Goal: Task Accomplishment & Management: Use online tool/utility

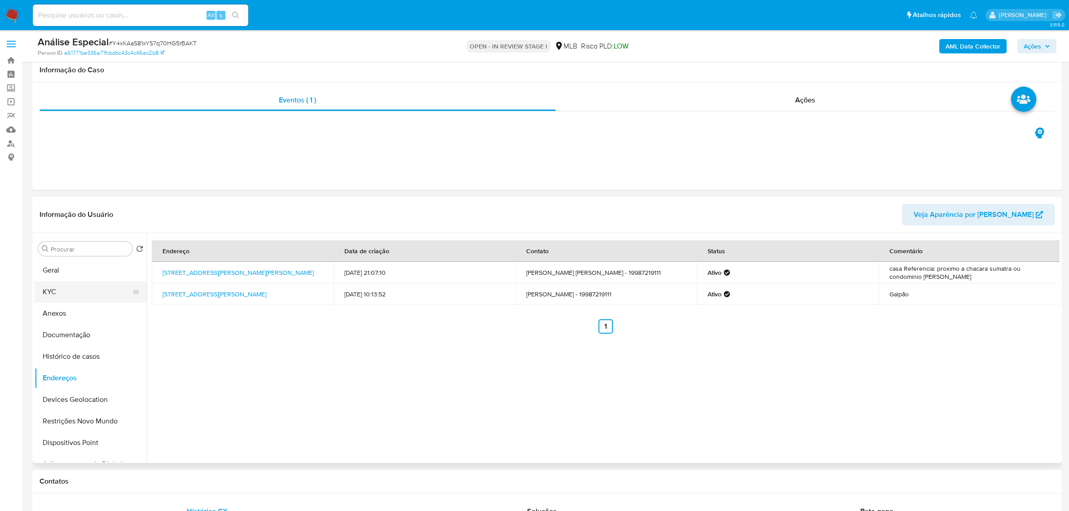
scroll to position [112, 0]
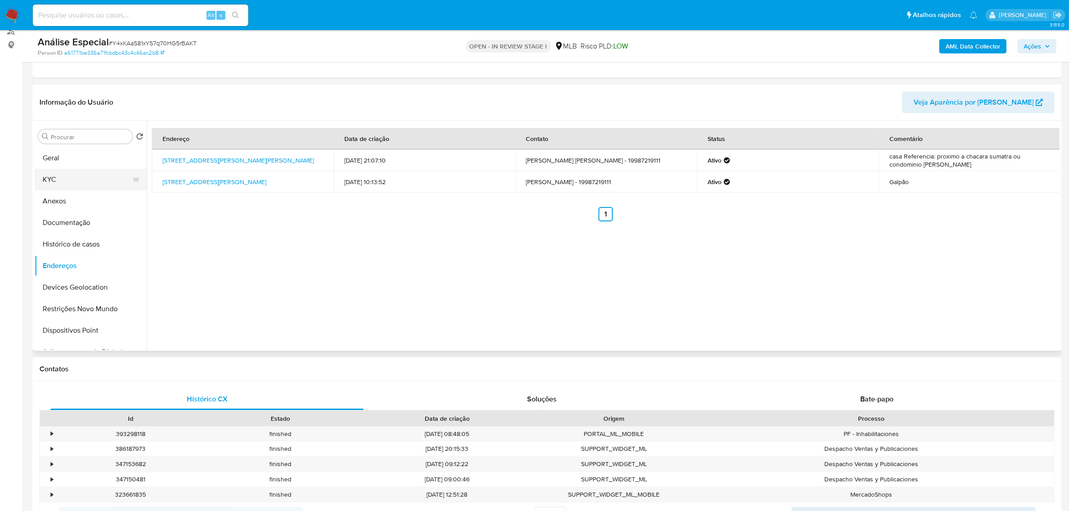
click at [57, 175] on button "KYC" at bounding box center [87, 180] width 105 height 22
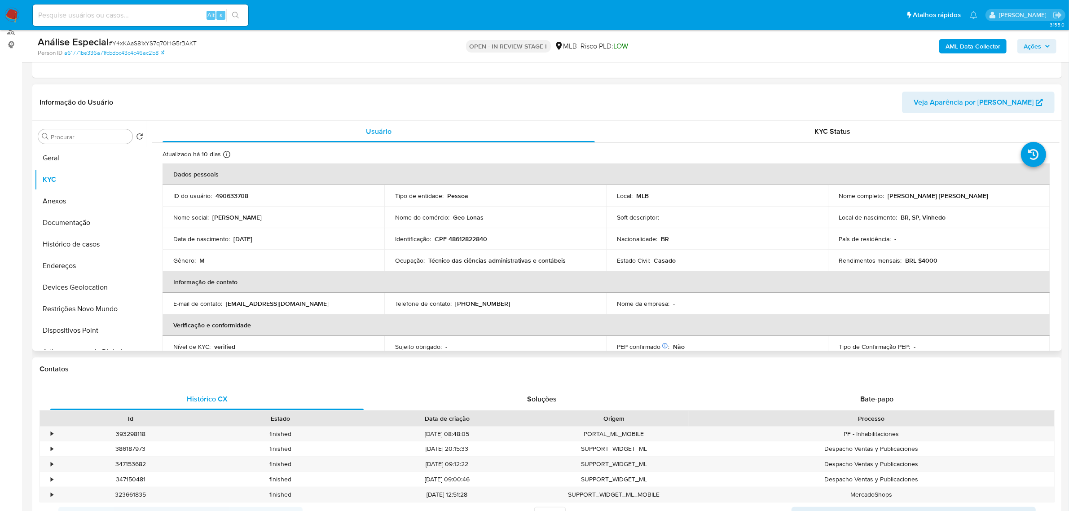
click at [469, 243] on td "Identificação : CPF 48612822840" at bounding box center [495, 239] width 222 height 22
click at [454, 237] on p "CPF 48612822840" at bounding box center [460, 239] width 53 height 8
copy p "48612822840"
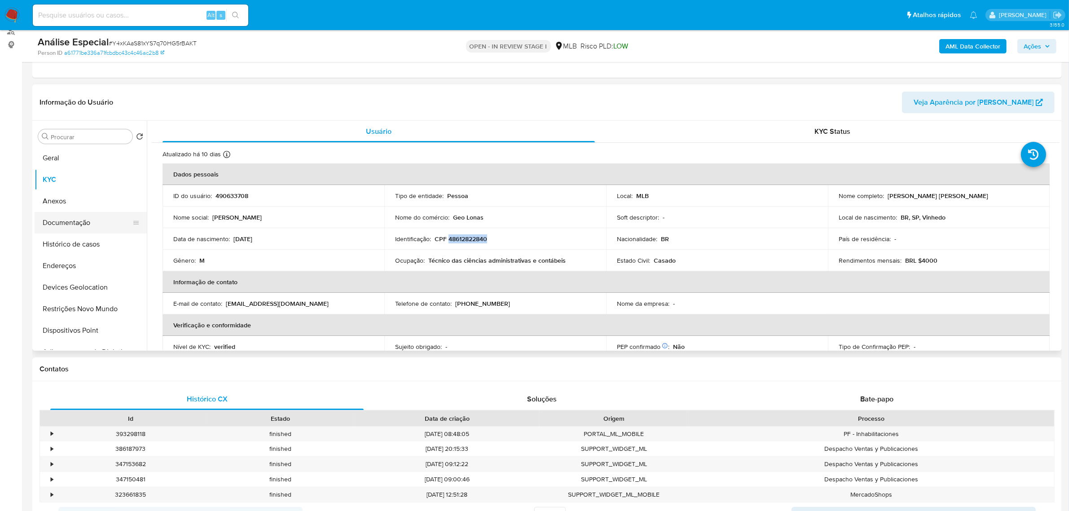
click at [75, 222] on button "Documentação" at bounding box center [87, 223] width 105 height 22
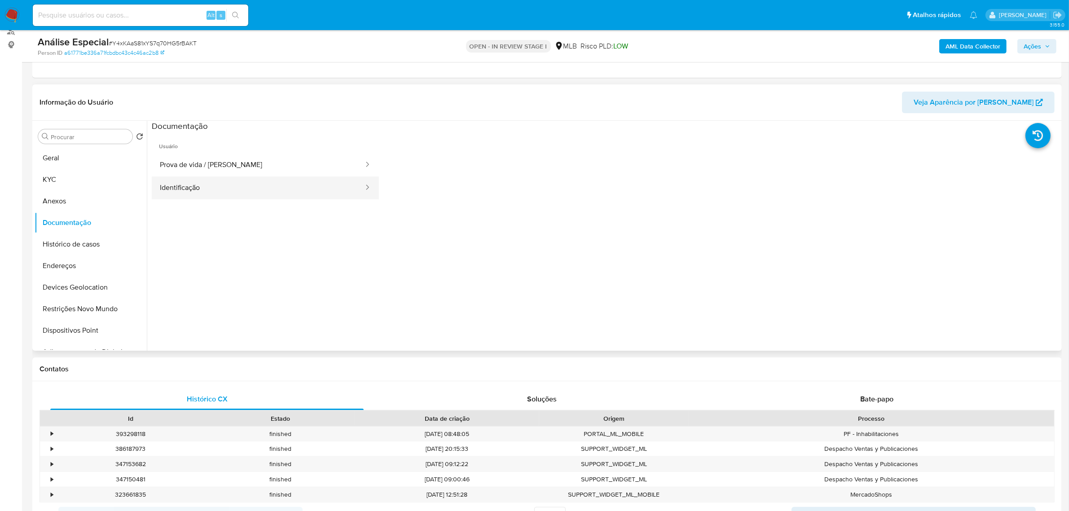
click at [209, 191] on button "Identificação" at bounding box center [258, 187] width 213 height 23
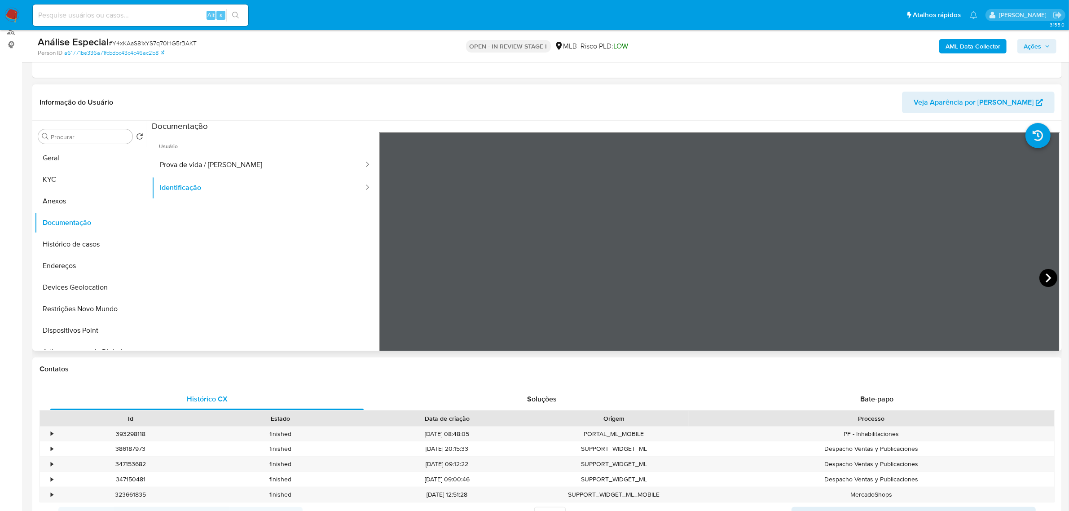
click at [1046, 277] on icon at bounding box center [1047, 277] width 5 height 9
click at [74, 180] on button "KYC" at bounding box center [87, 180] width 105 height 22
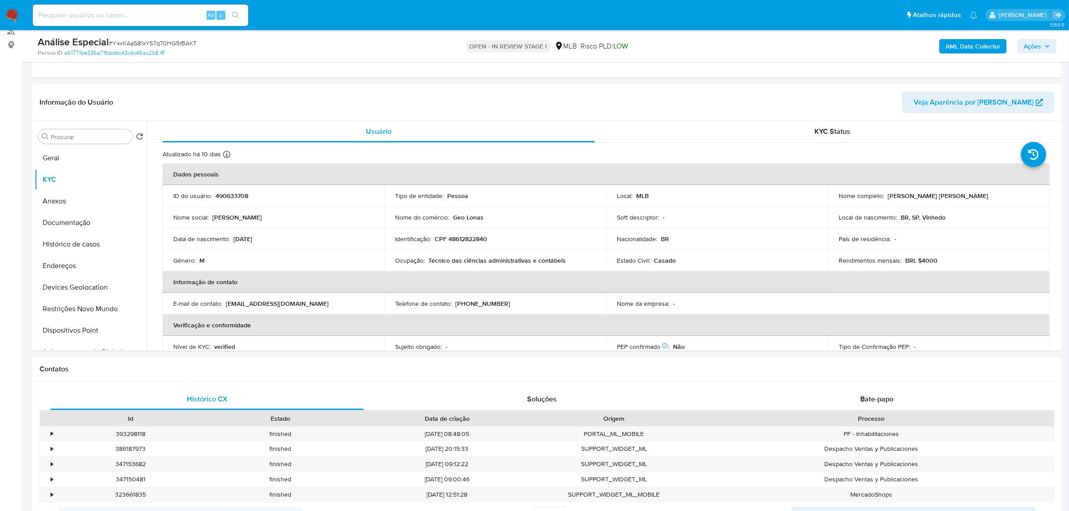
click at [477, 239] on p "CPF 48612822840" at bounding box center [460, 239] width 53 height 8
copy p "48612822840"
drag, startPoint x: 886, startPoint y: 196, endPoint x: 979, endPoint y: 195, distance: 93.8
click at [979, 195] on div "Nome completo : Isaac Jeferson Pereira de Souza" at bounding box center [938, 196] width 200 height 8
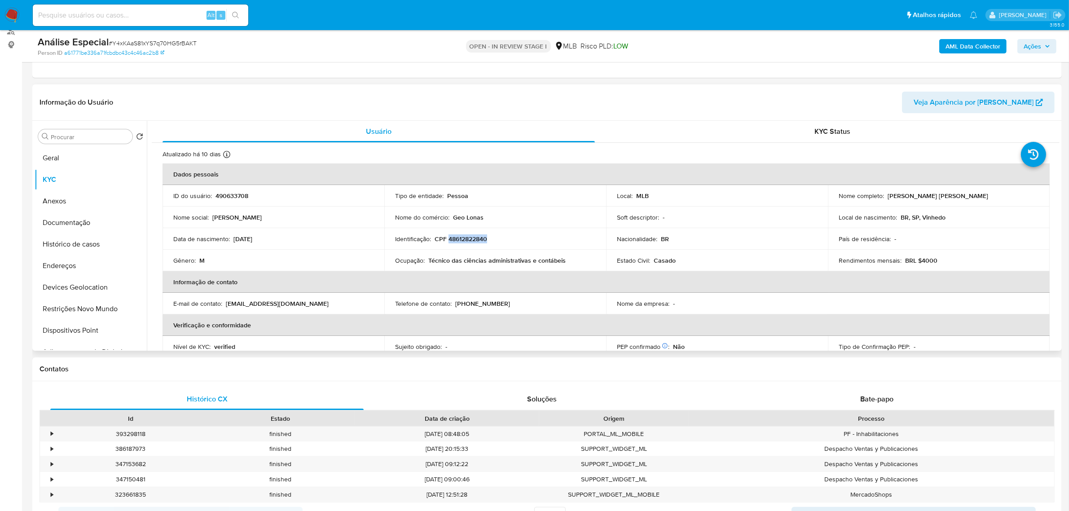
click at [890, 197] on p "Isaac Jeferson Pereira de Souza" at bounding box center [937, 196] width 101 height 8
drag, startPoint x: 882, startPoint y: 197, endPoint x: 979, endPoint y: 196, distance: 97.0
click at [979, 196] on div "Nome completo : Isaac Jeferson Pereira de Souza" at bounding box center [938, 196] width 200 height 8
copy div "Isaac Jeferson Pereira de Souza"
click at [97, 222] on button "Documentação" at bounding box center [87, 223] width 105 height 22
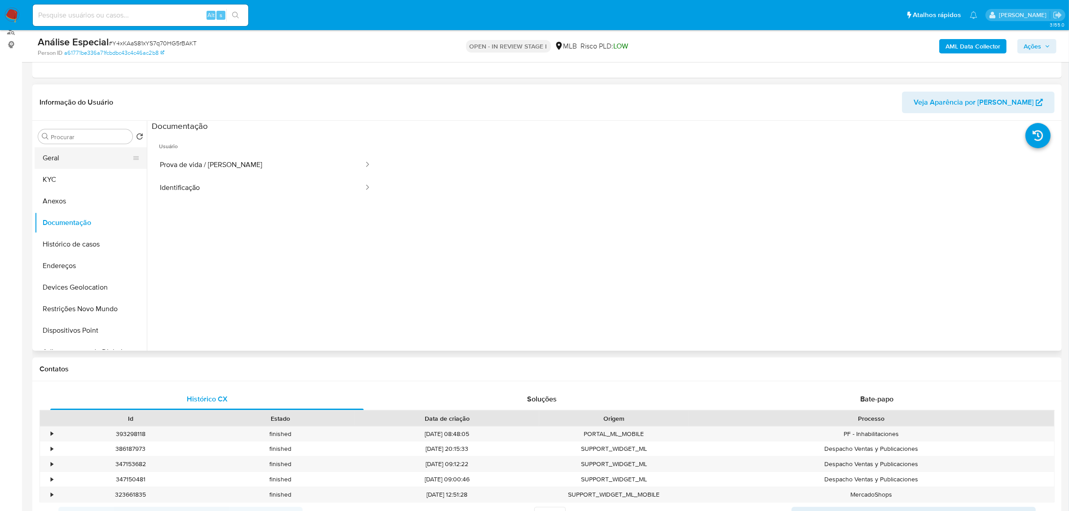
click at [77, 158] on button "Geral" at bounding box center [87, 158] width 105 height 22
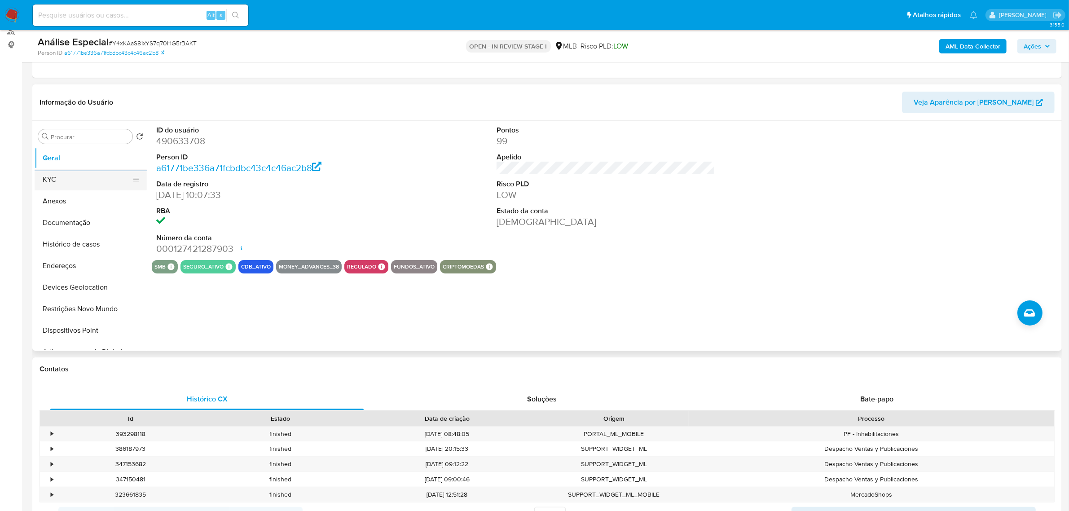
click at [73, 180] on button "KYC" at bounding box center [87, 180] width 105 height 22
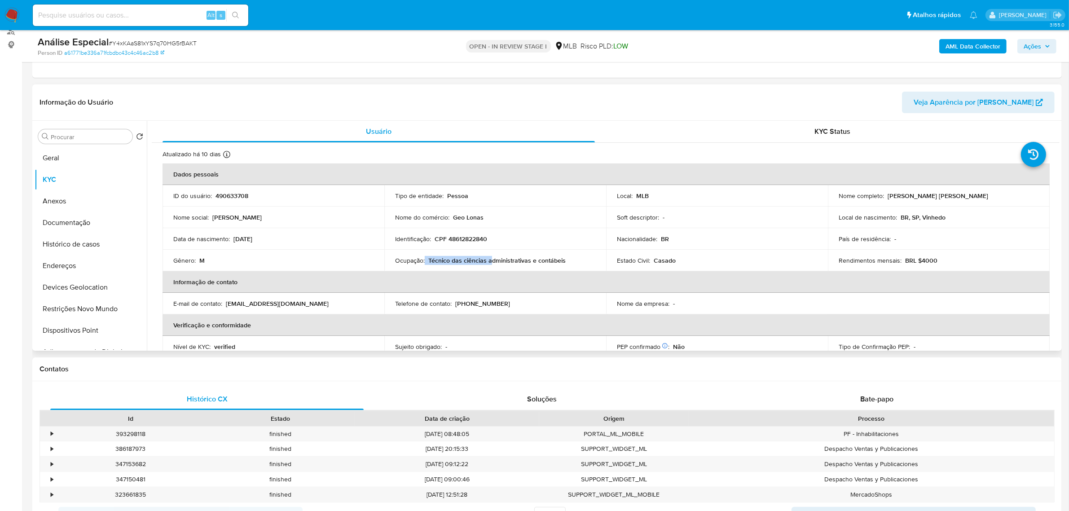
drag, startPoint x: 425, startPoint y: 261, endPoint x: 488, endPoint y: 263, distance: 63.3
click at [491, 261] on div "Ocupação : Técnico das ciências administrativas e contábeis" at bounding box center [495, 260] width 200 height 8
click at [457, 273] on th "Informação de contato" at bounding box center [605, 282] width 887 height 22
drag, startPoint x: 428, startPoint y: 260, endPoint x: 575, endPoint y: 260, distance: 147.2
click at [575, 260] on div "Ocupação : Técnico das ciências administrativas e contábeis" at bounding box center [495, 260] width 200 height 8
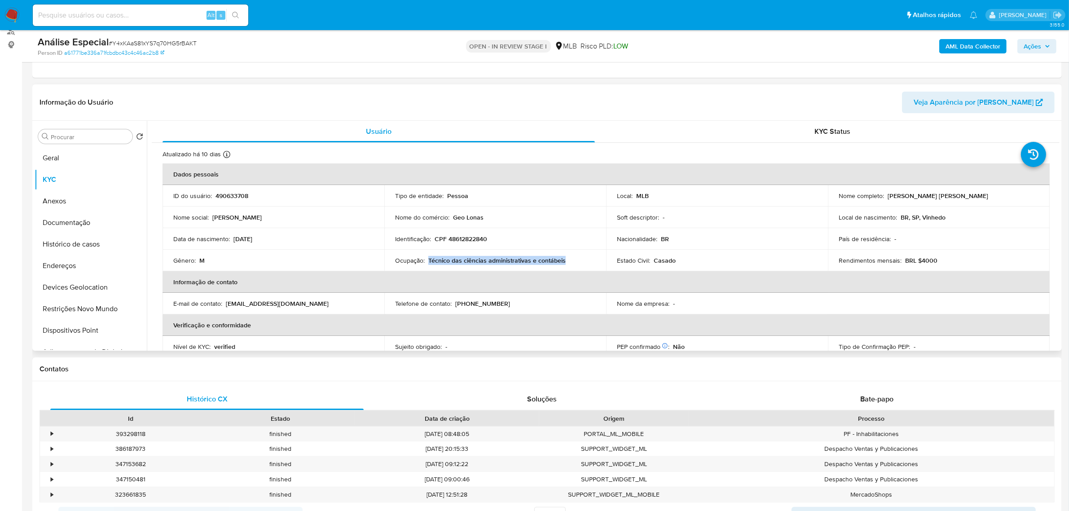
copy p "Técnico das ciências administrativas e contábeis"
drag, startPoint x: 883, startPoint y: 197, endPoint x: 927, endPoint y: 196, distance: 44.0
click at [990, 197] on div "Nome completo : Isaac Jeferson Pereira de Souza" at bounding box center [938, 196] width 200 height 8
copy div "Isaac Jeferson Pereira de Souza"
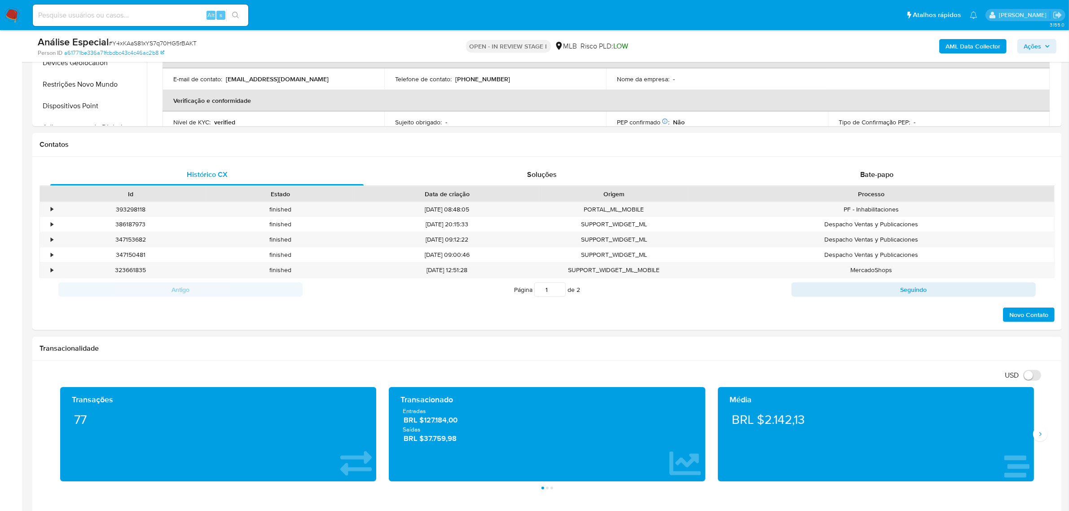
scroll to position [449, 0]
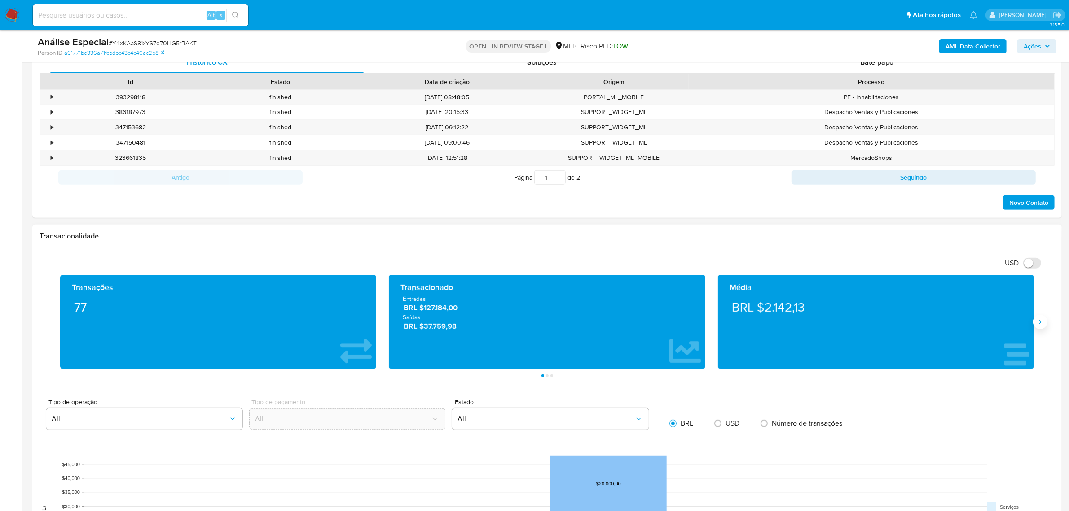
click at [1037, 323] on icon "Siguiente" at bounding box center [1039, 321] width 7 height 7
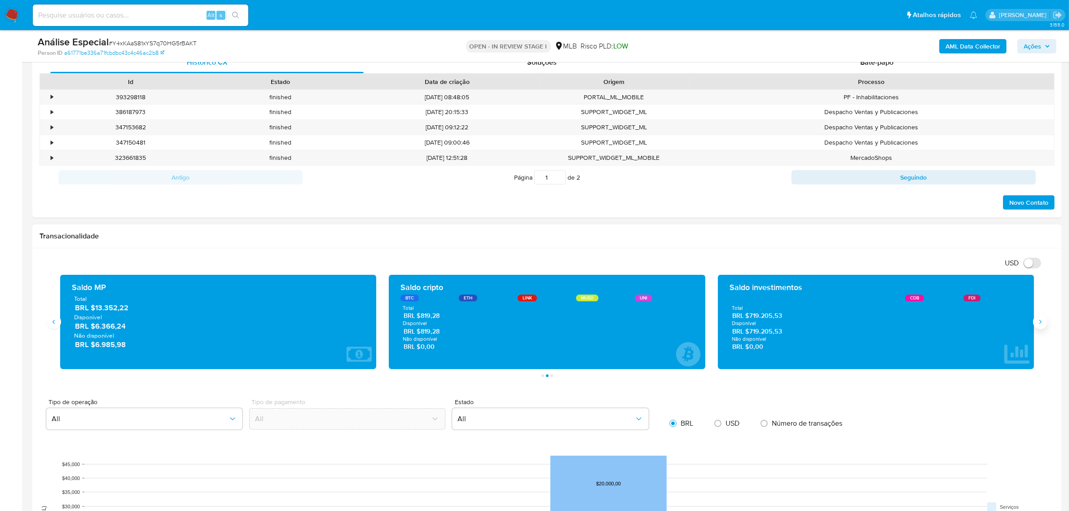
click at [1035, 325] on button "Siguiente" at bounding box center [1040, 322] width 14 height 14
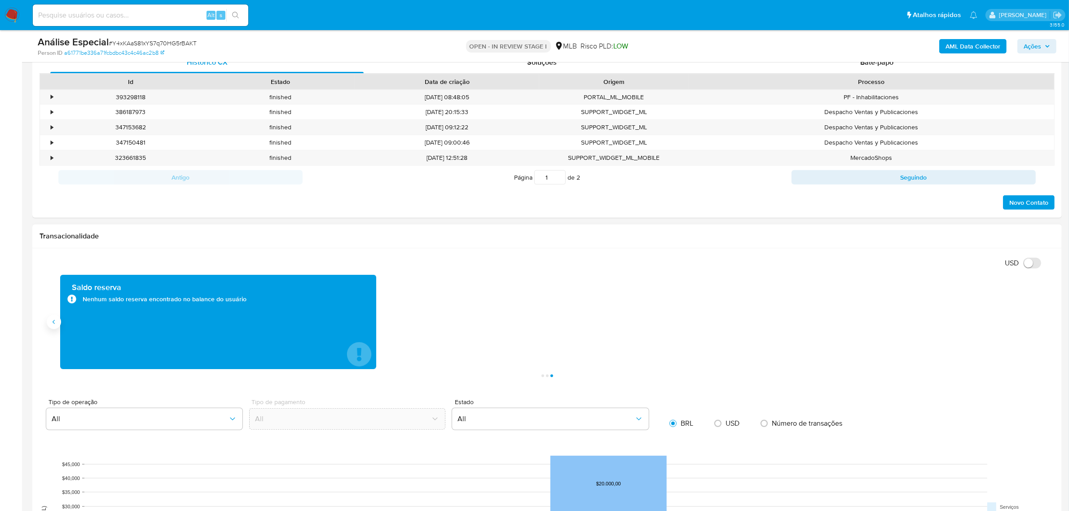
click at [52, 321] on icon "Anterior" at bounding box center [53, 321] width 7 height 7
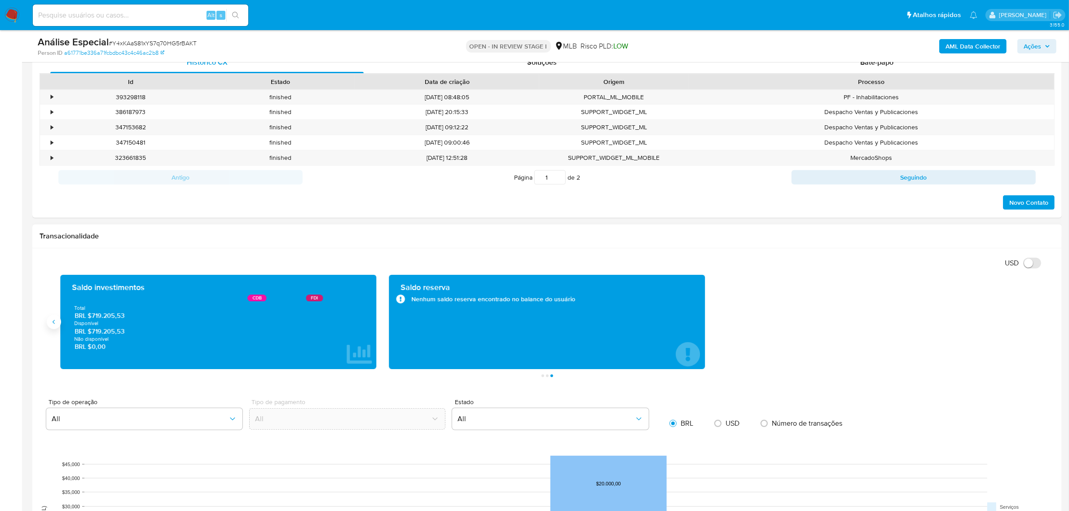
click at [51, 326] on button "Anterior" at bounding box center [54, 322] width 14 height 14
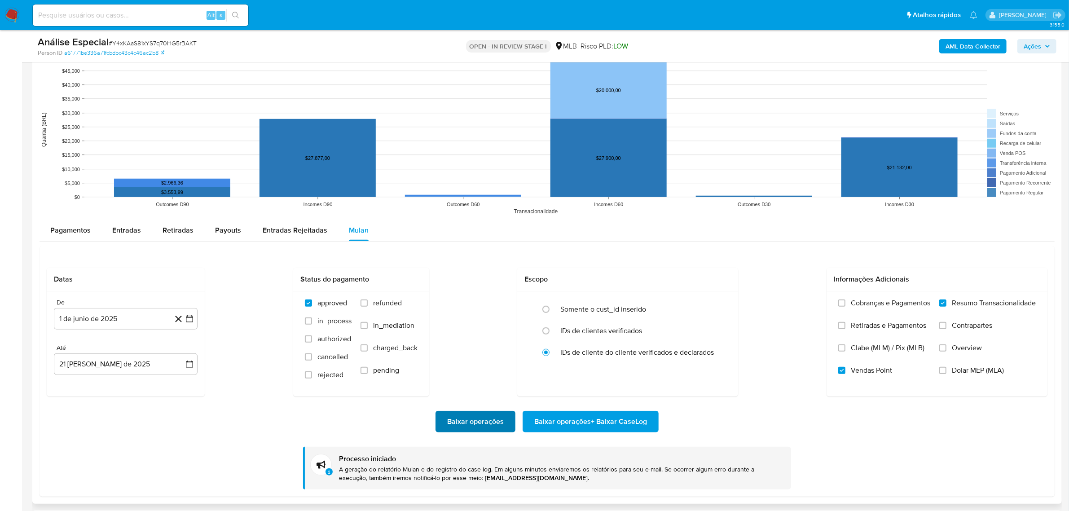
scroll to position [898, 0]
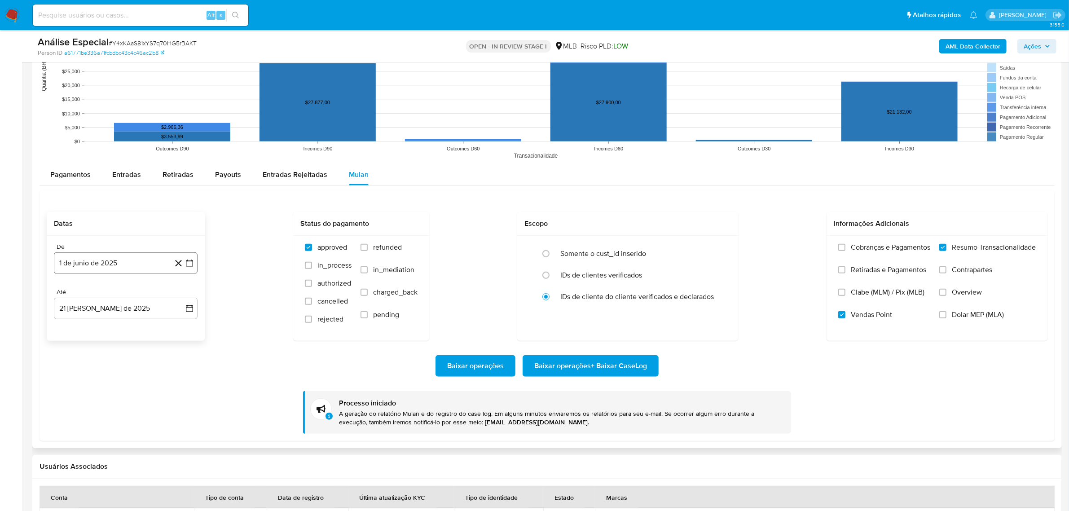
click at [83, 266] on button "1 de junio de 2025" at bounding box center [126, 263] width 144 height 22
click at [124, 299] on span "junio 2025" at bounding box center [121, 294] width 36 height 9
click at [234, 368] on div "Baixar operações Baixar operações + Baixar CaseLog" at bounding box center [547, 366] width 1000 height 22
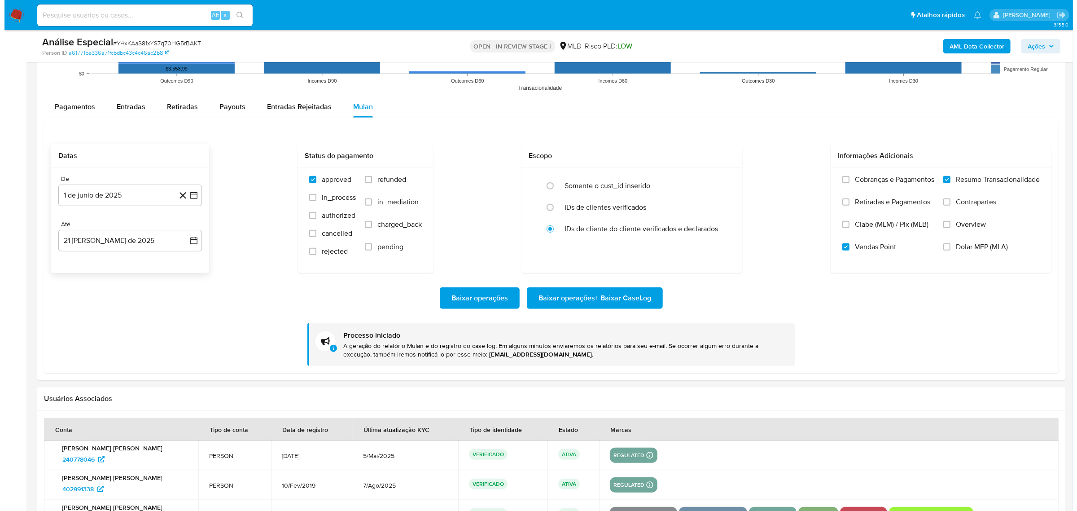
scroll to position [954, 0]
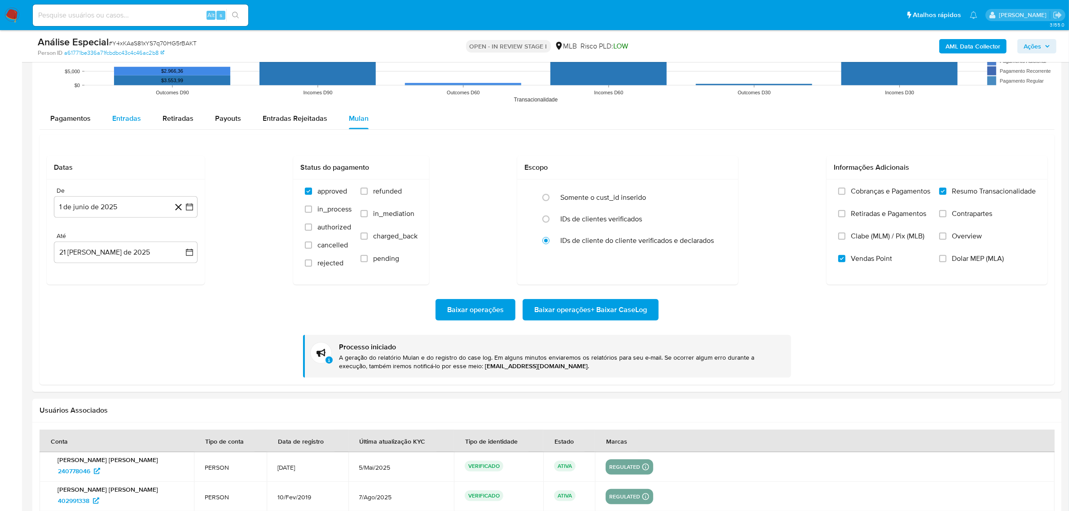
click at [139, 115] on span "Entradas" at bounding box center [126, 118] width 29 height 10
select select "10"
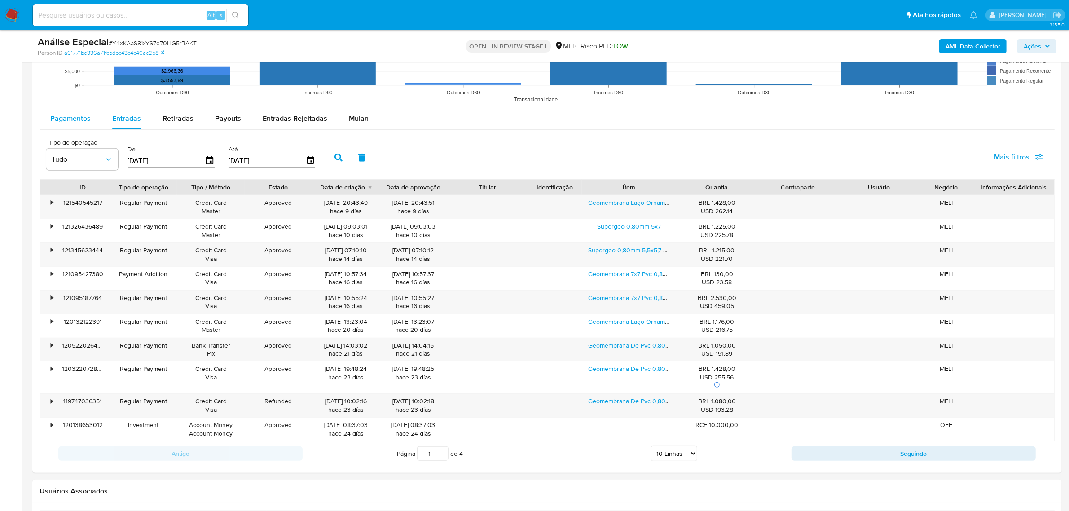
click at [75, 123] on span "Pagamentos" at bounding box center [70, 118] width 40 height 10
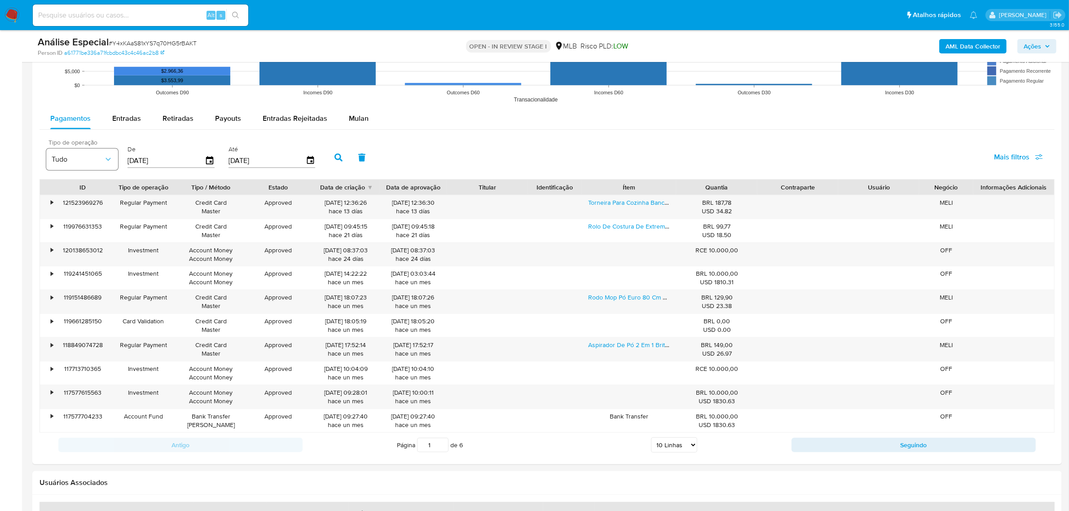
click at [100, 160] on span "Tudo" at bounding box center [78, 159] width 52 height 9
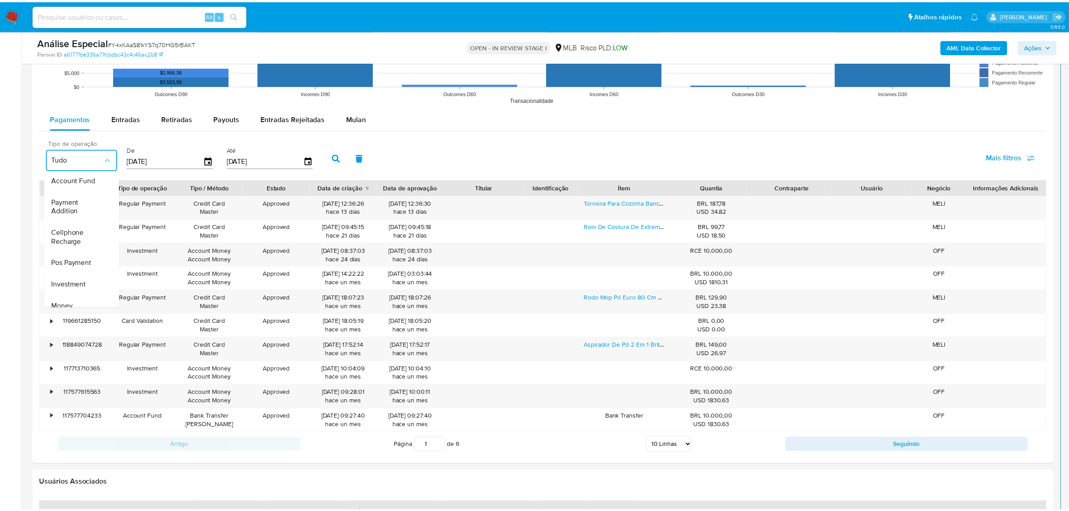
scroll to position [112, 0]
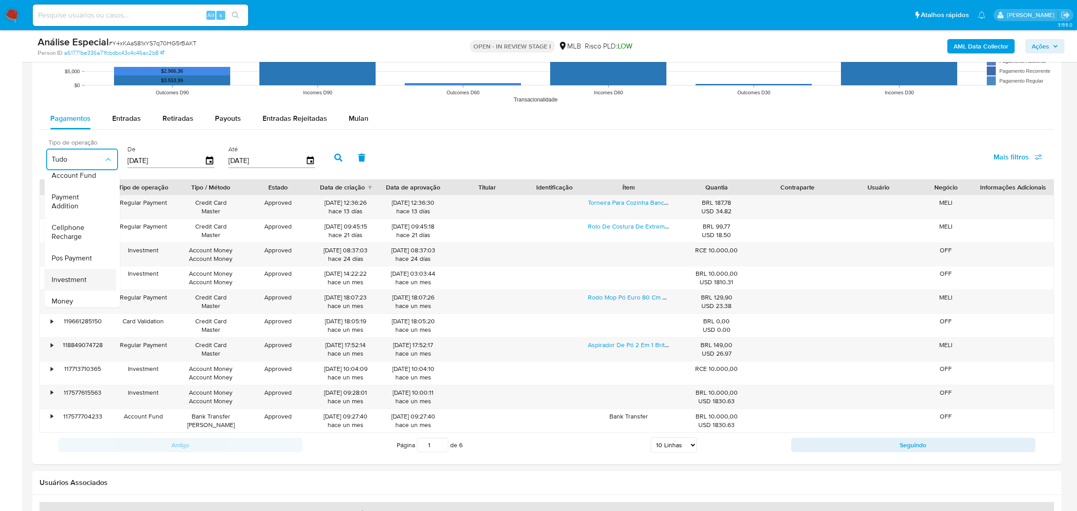
click at [81, 281] on span "Investment" at bounding box center [69, 279] width 35 height 9
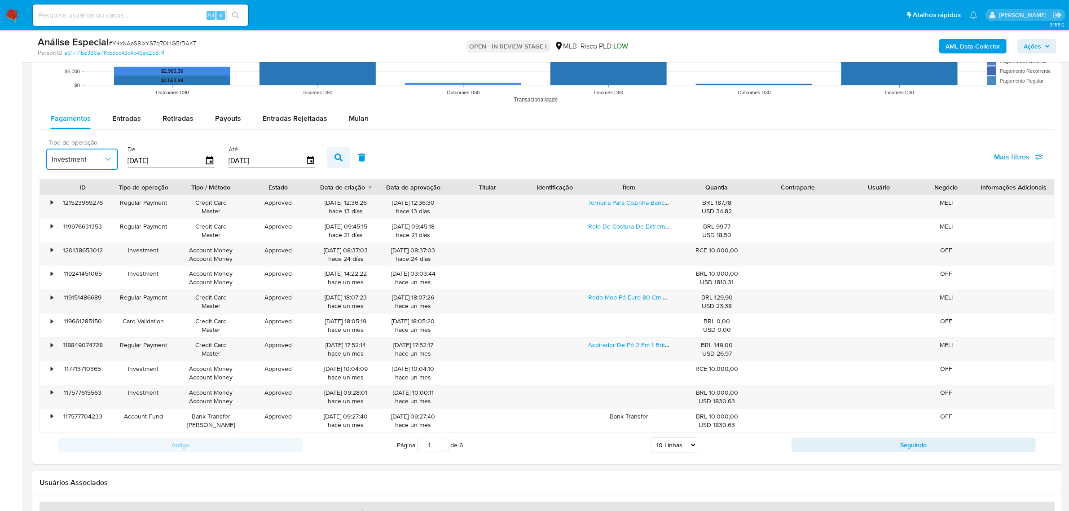
click at [334, 158] on icon "button" at bounding box center [338, 158] width 8 height 8
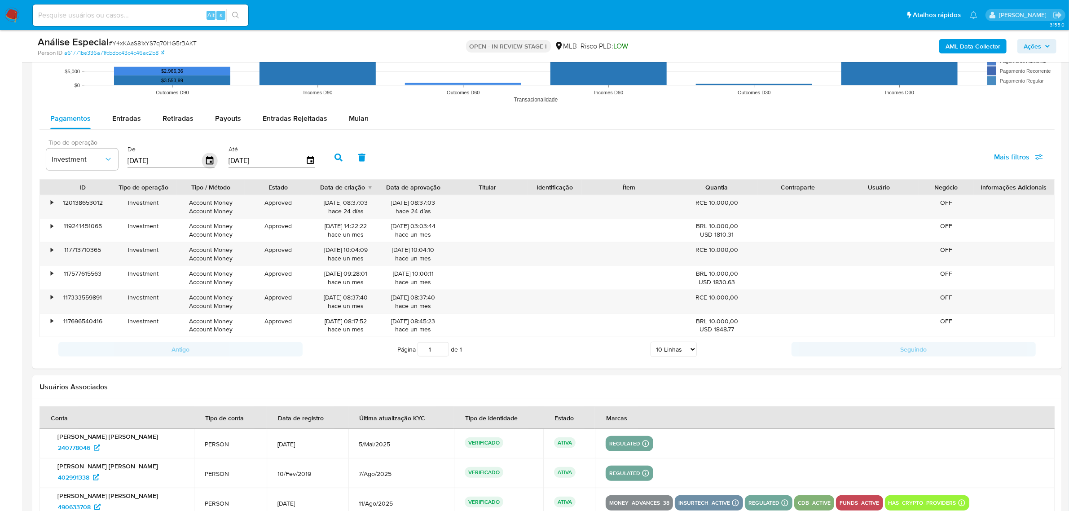
click at [203, 162] on icon "button" at bounding box center [210, 161] width 16 height 16
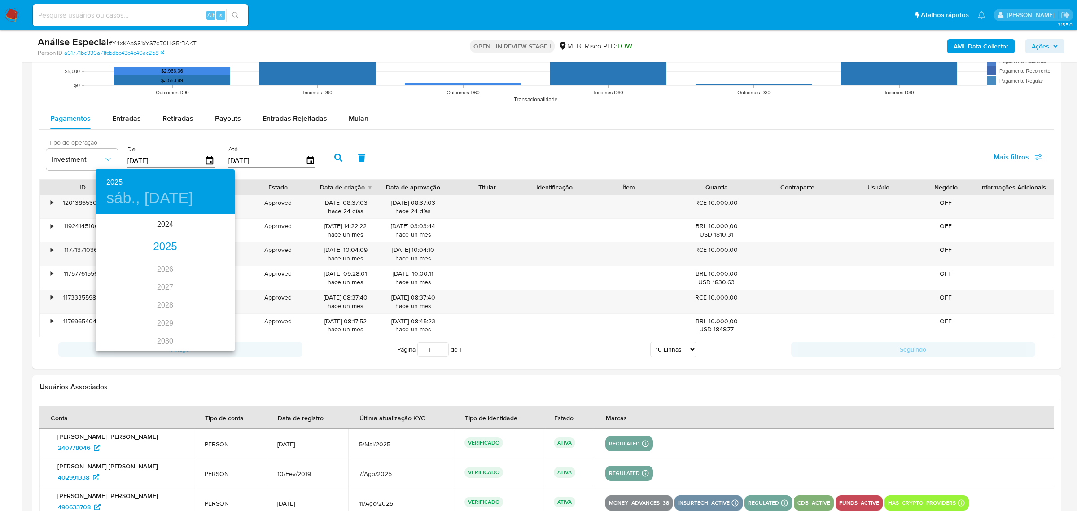
click at [164, 243] on div "2025" at bounding box center [165, 247] width 139 height 18
click at [119, 234] on div "ene." at bounding box center [119, 232] width 46 height 34
click at [147, 259] on p "1" at bounding box center [147, 261] width 4 height 9
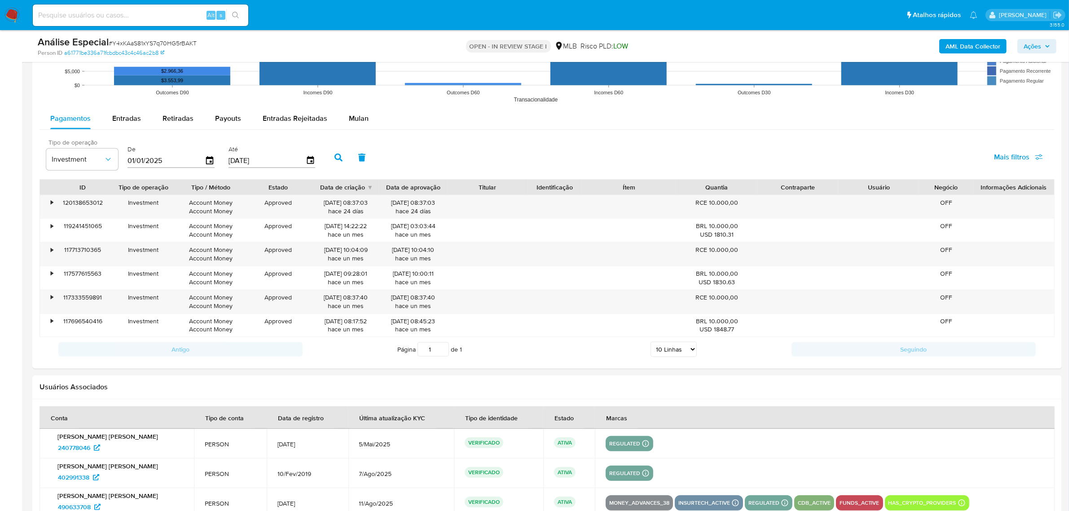
click at [330, 151] on button "button" at bounding box center [338, 158] width 23 height 22
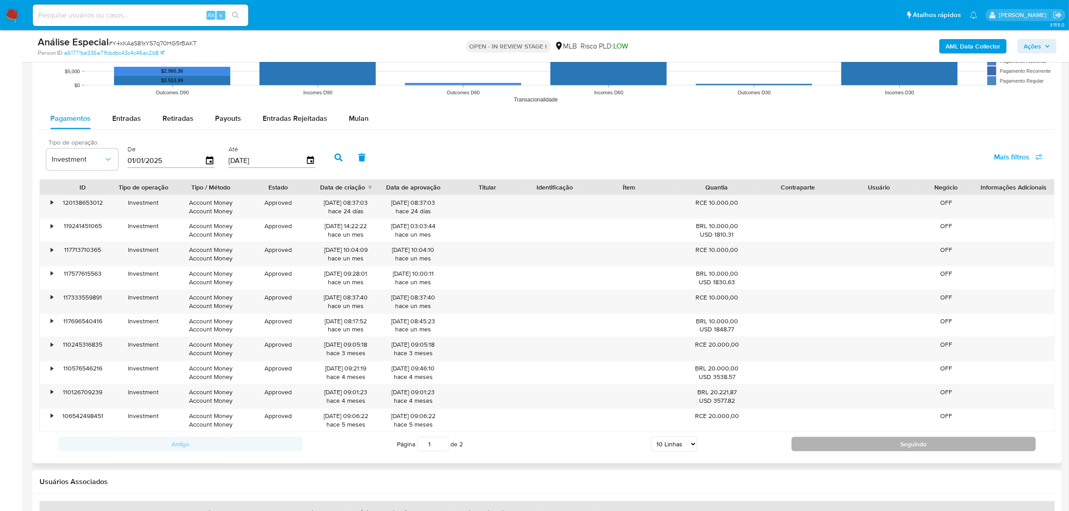
click at [872, 451] on button "Seguindo" at bounding box center [913, 444] width 244 height 14
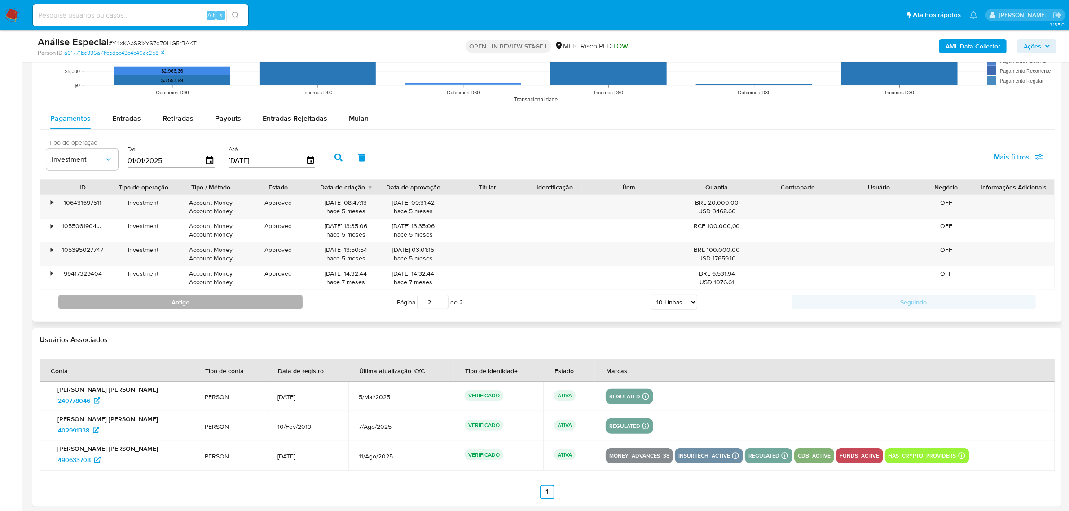
click at [256, 307] on button "Antigo" at bounding box center [180, 302] width 244 height 14
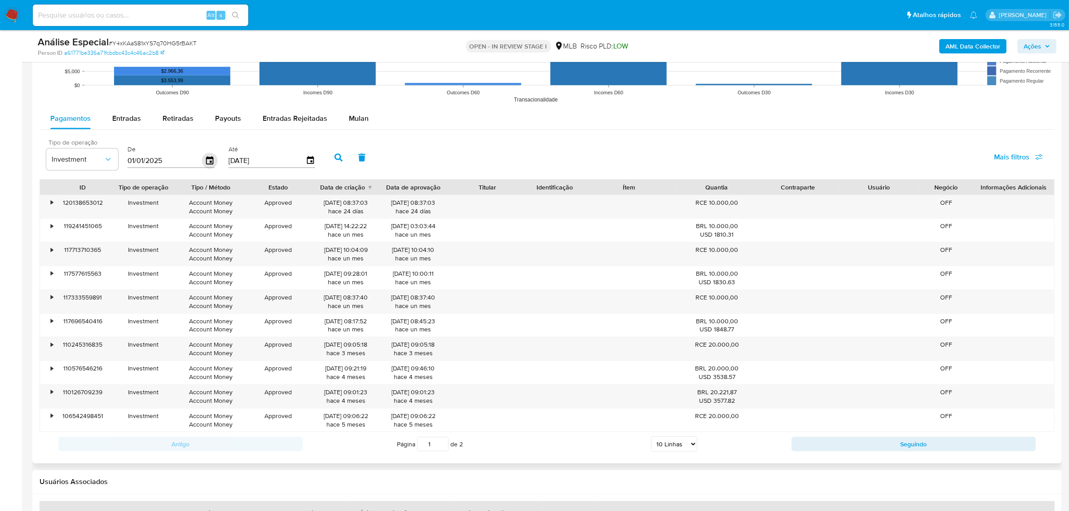
click at [212, 160] on icon "button" at bounding box center [210, 161] width 16 height 16
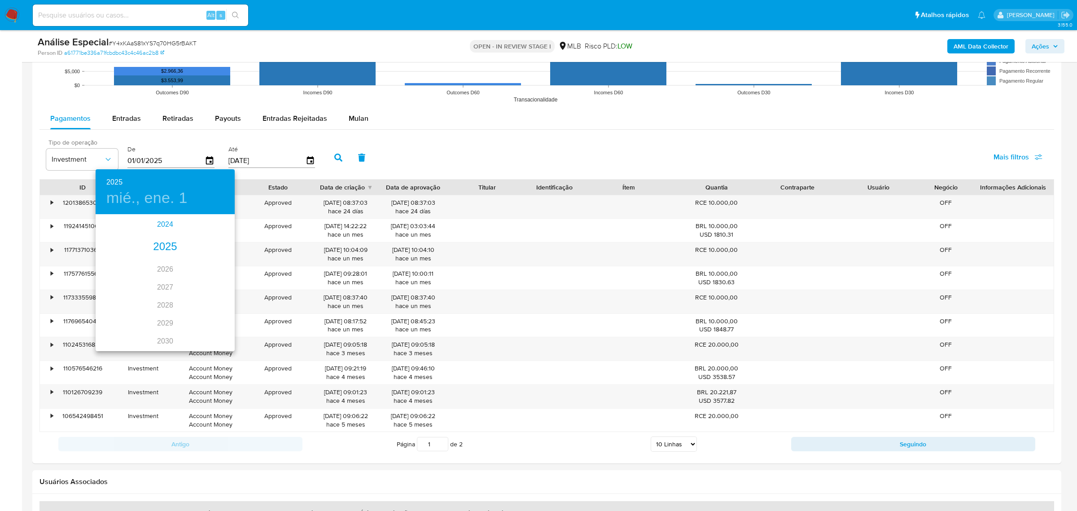
click at [167, 225] on div "2024" at bounding box center [165, 224] width 139 height 18
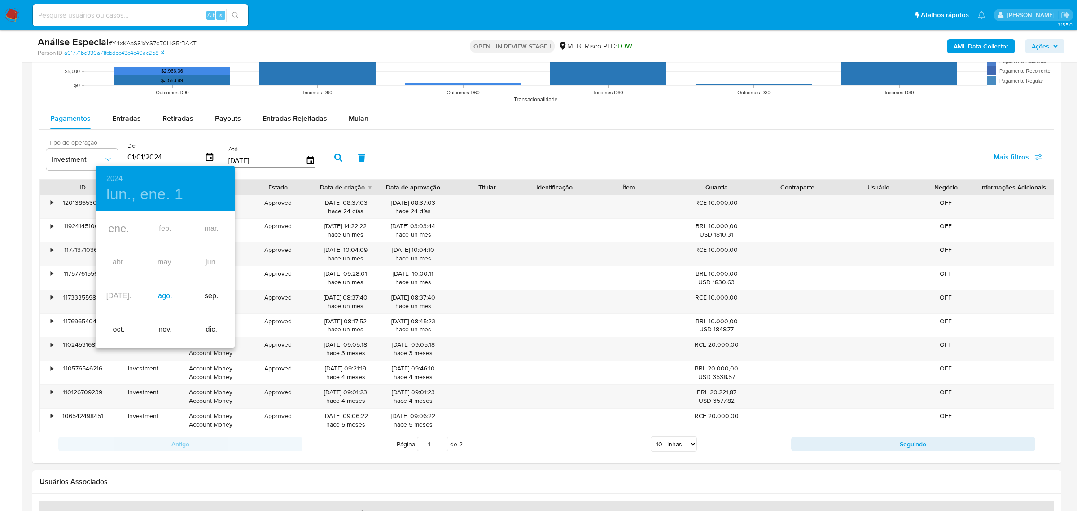
click at [160, 299] on div "ago." at bounding box center [165, 296] width 46 height 34
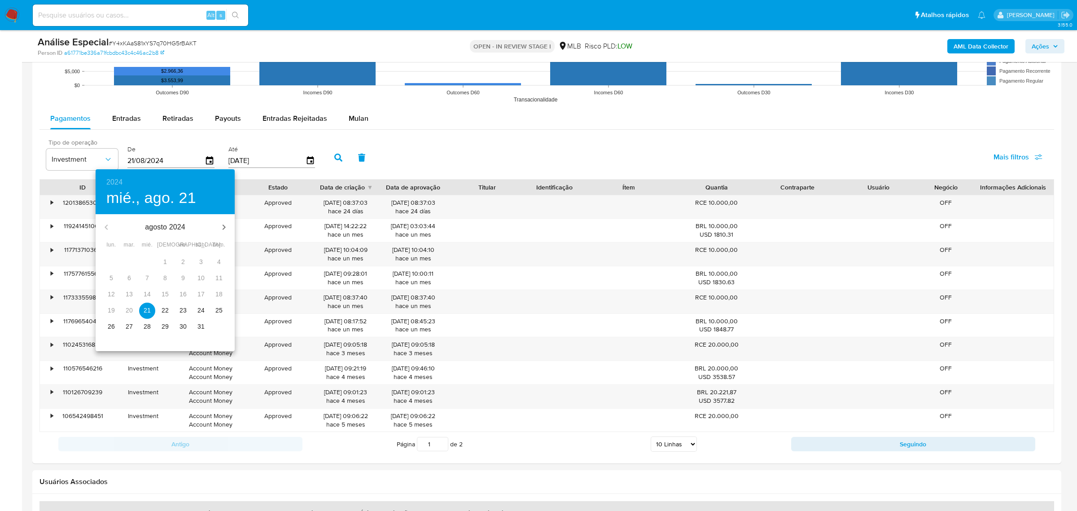
click at [147, 311] on p "21" at bounding box center [147, 310] width 7 height 9
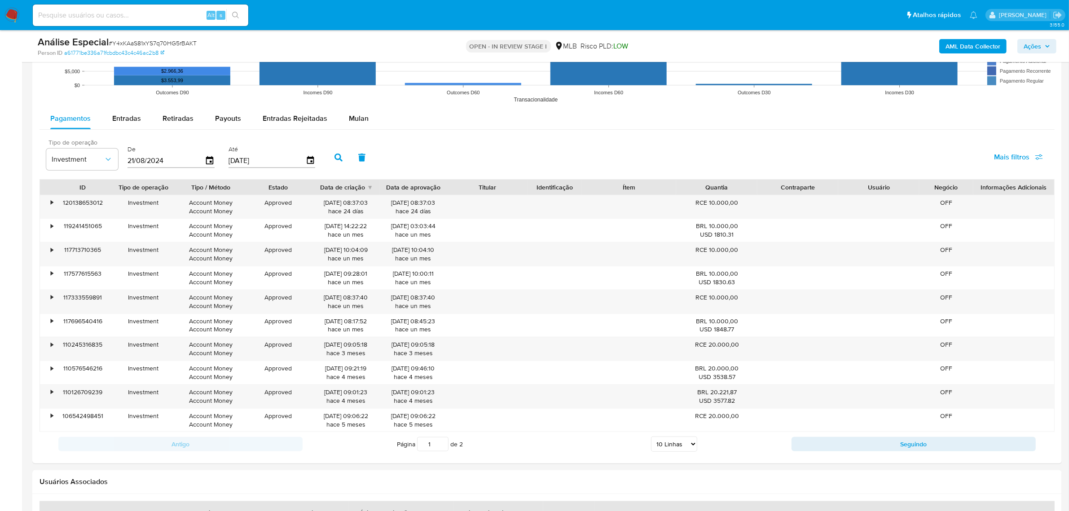
click at [329, 162] on button "button" at bounding box center [338, 158] width 23 height 22
click at [870, 443] on button "Seguindo" at bounding box center [913, 444] width 244 height 14
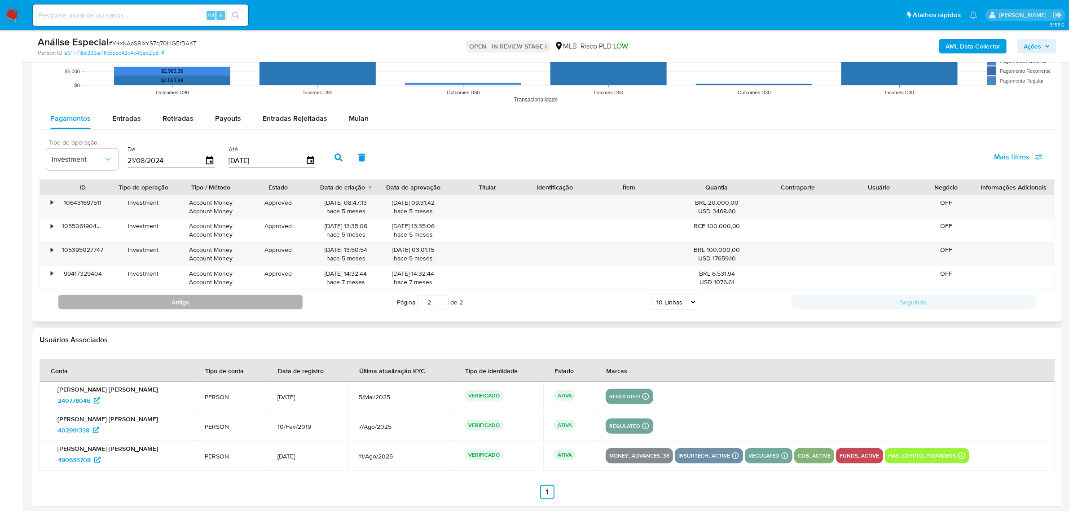
click at [197, 302] on button "Antigo" at bounding box center [180, 302] width 244 height 14
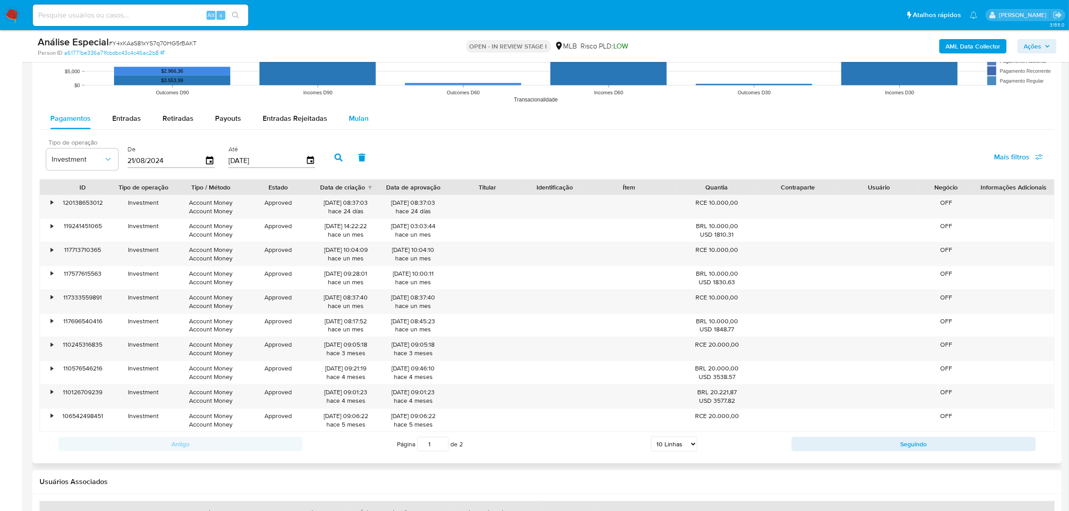
click at [364, 118] on span "Mulan" at bounding box center [359, 118] width 20 height 10
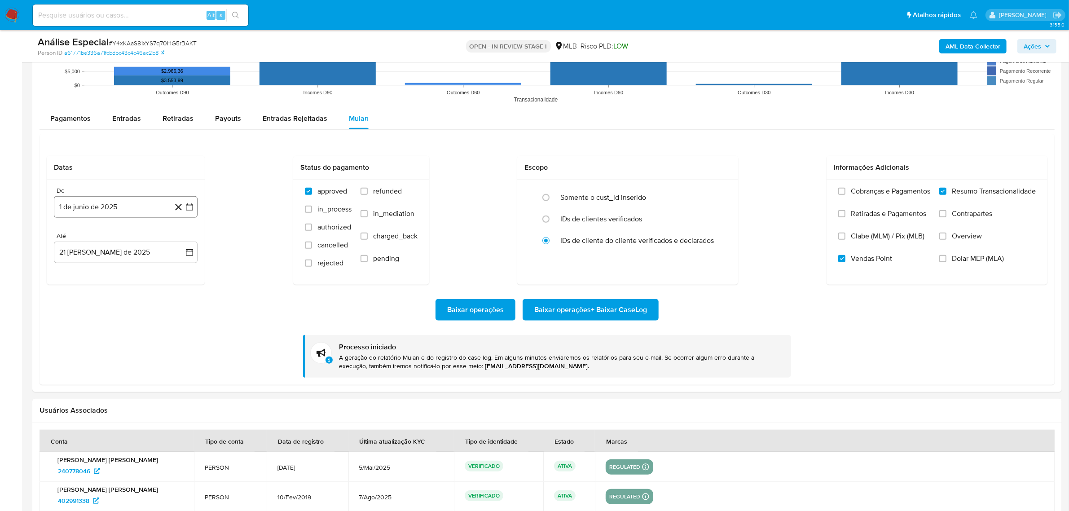
click at [151, 206] on button "1 de junio de 2025" at bounding box center [126, 207] width 144 height 22
click at [128, 239] on span "2025" at bounding box center [121, 238] width 17 height 9
click at [118, 240] on span "junio 2025" at bounding box center [123, 238] width 36 height 9
click at [68, 240] on icon "Año anterior" at bounding box center [71, 238] width 11 height 11
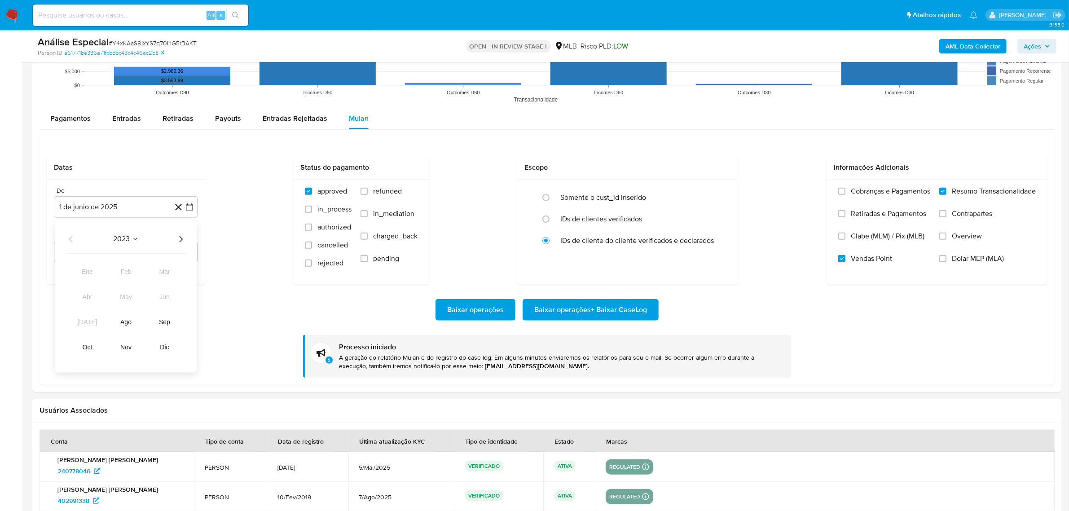
click at [182, 240] on icon "Año siguiente" at bounding box center [180, 238] width 11 height 11
click at [92, 274] on span "ene" at bounding box center [87, 271] width 11 height 7
click at [76, 272] on button "1" at bounding box center [72, 272] width 14 height 14
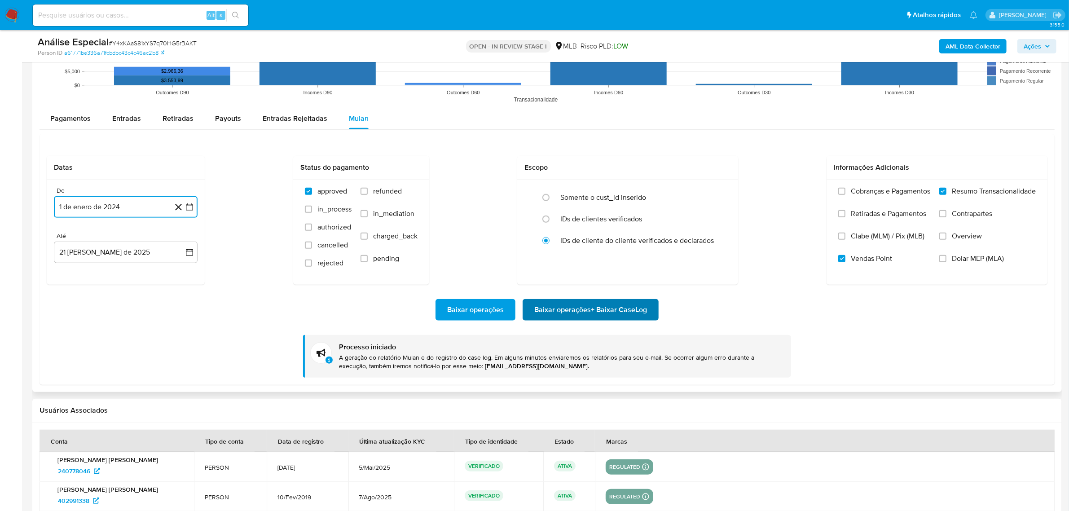
click at [618, 311] on span "Baixar operações + Baixar CaseLog" at bounding box center [590, 310] width 113 height 20
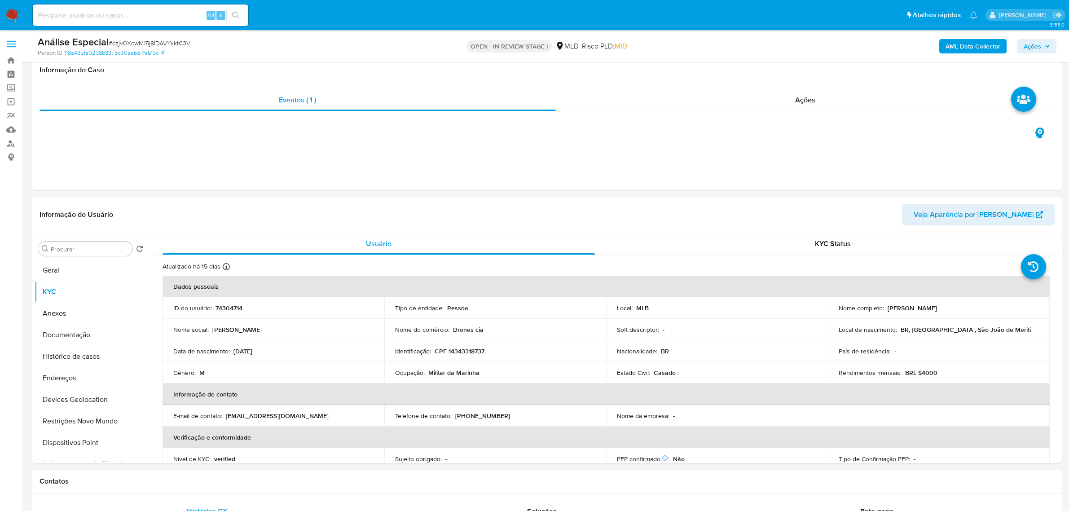
select select "10"
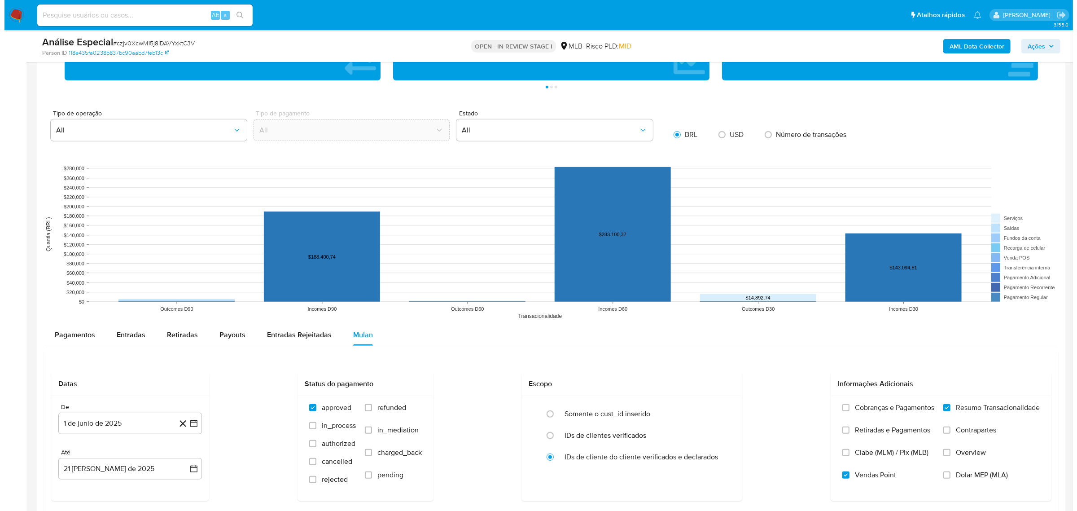
scroll to position [898, 0]
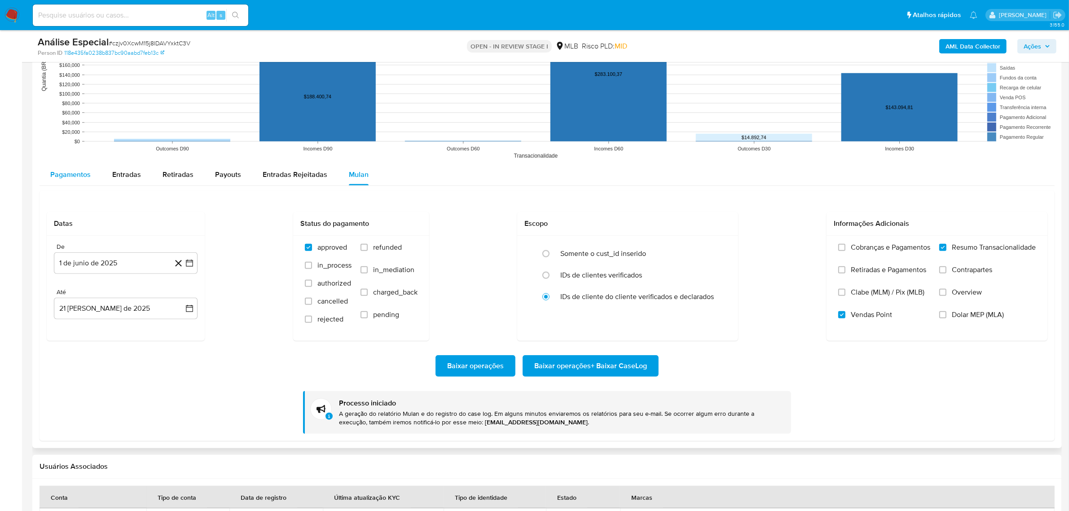
click at [79, 177] on span "Pagamentos" at bounding box center [70, 174] width 40 height 10
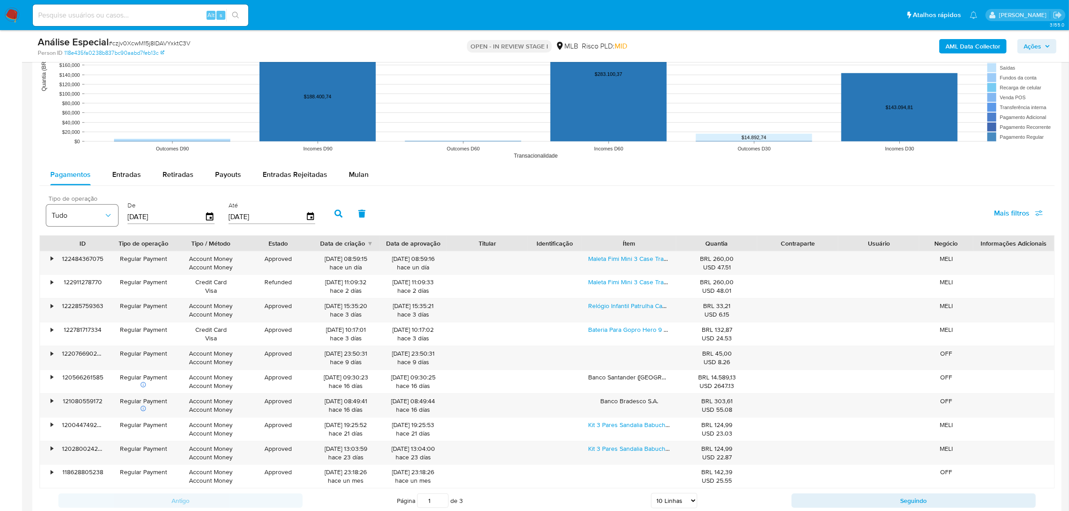
click at [91, 214] on span "Tudo" at bounding box center [78, 215] width 52 height 9
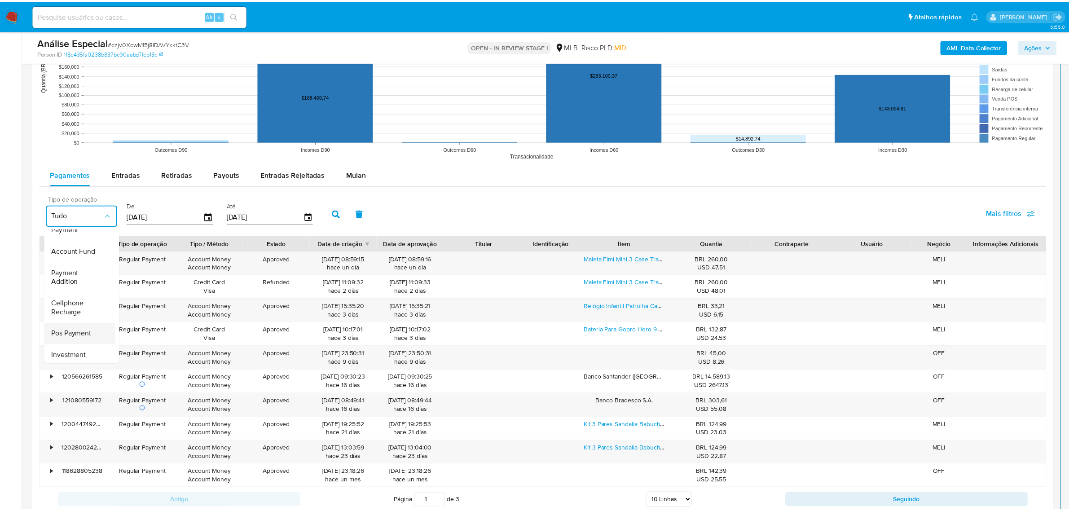
scroll to position [112, 0]
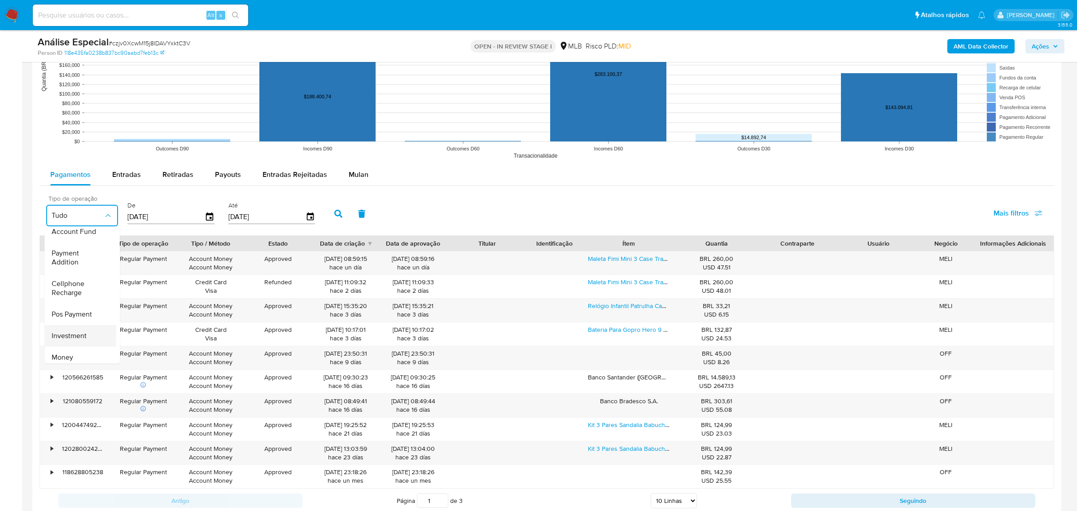
click at [83, 334] on span "Investment" at bounding box center [69, 335] width 35 height 9
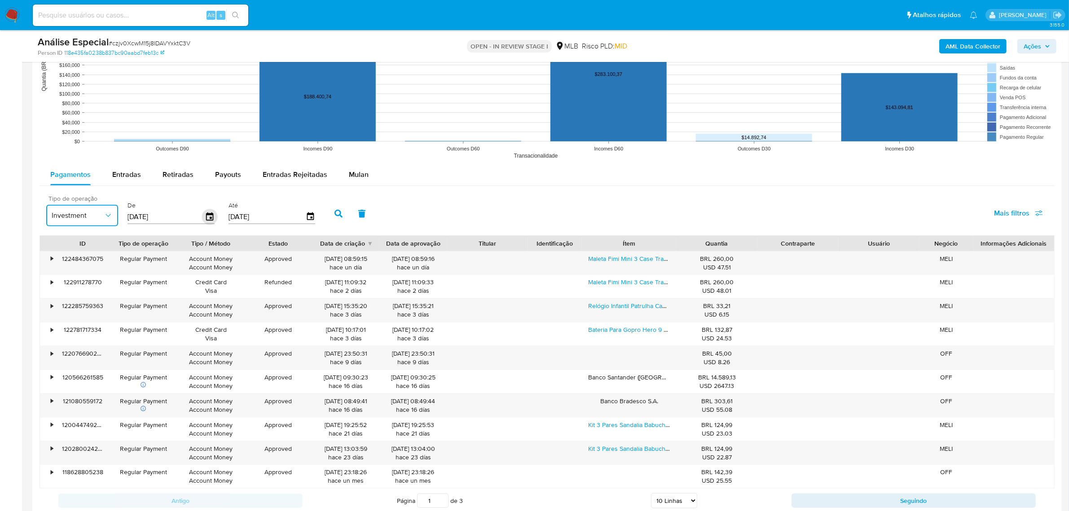
click at [204, 219] on icon "button" at bounding box center [210, 217] width 16 height 16
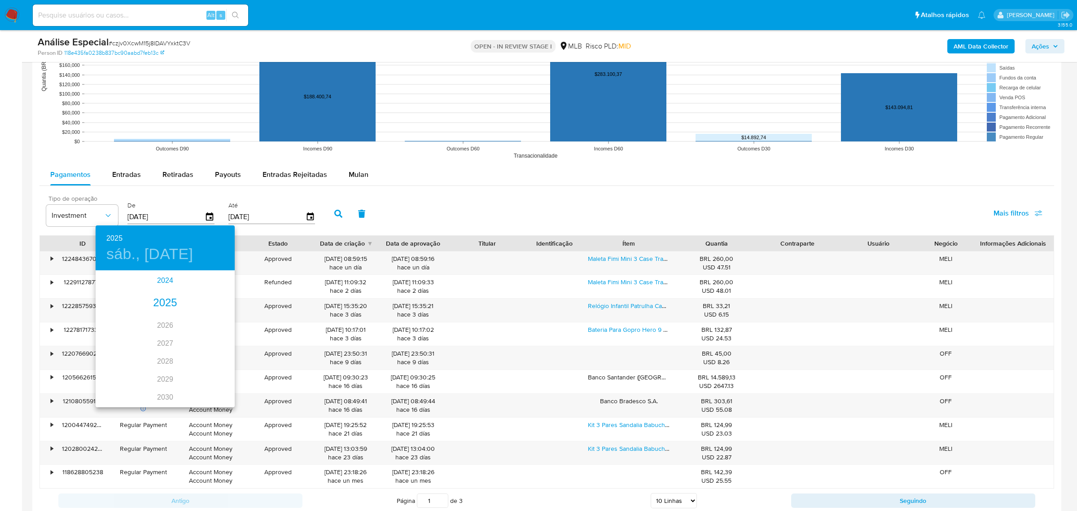
click at [156, 281] on div "2024" at bounding box center [165, 281] width 139 height 18
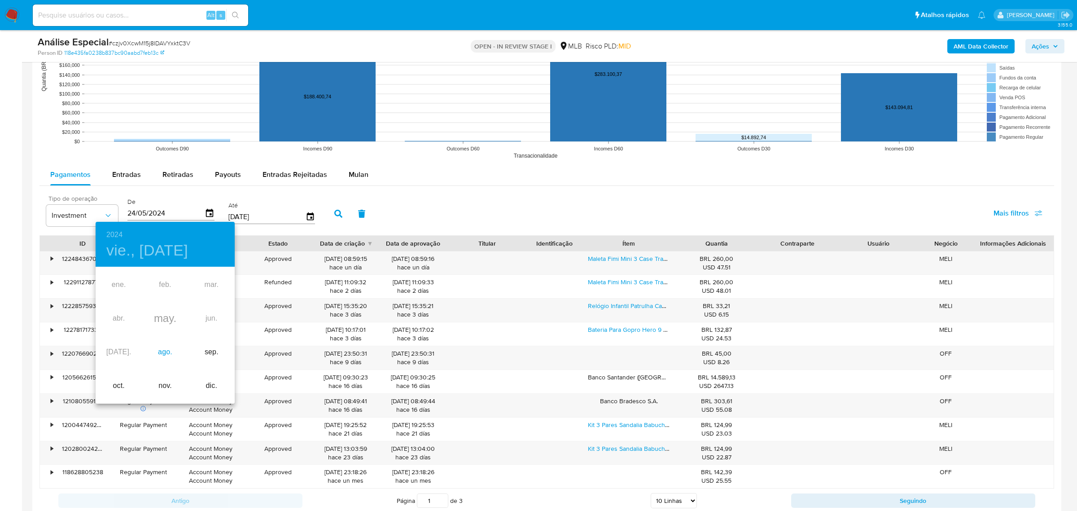
click at [164, 351] on div "ago." at bounding box center [165, 352] width 46 height 34
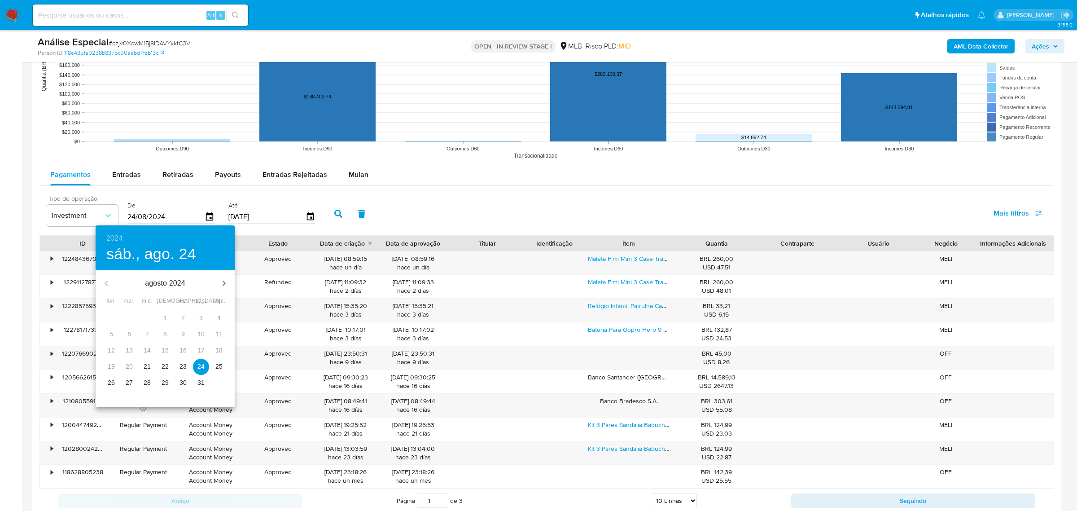
click at [143, 365] on span "21" at bounding box center [147, 366] width 16 height 9
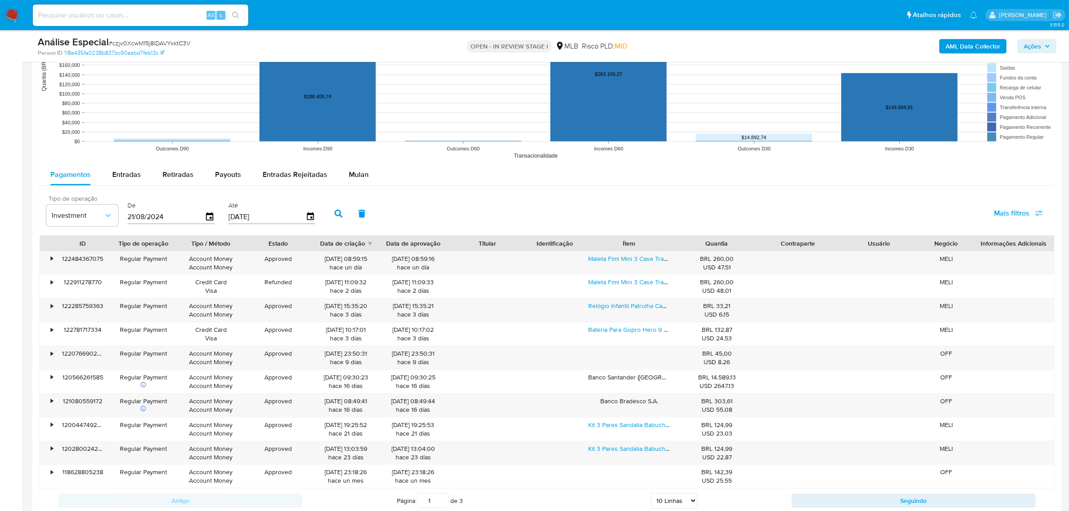
click at [337, 214] on icon "button" at bounding box center [338, 214] width 8 height 8
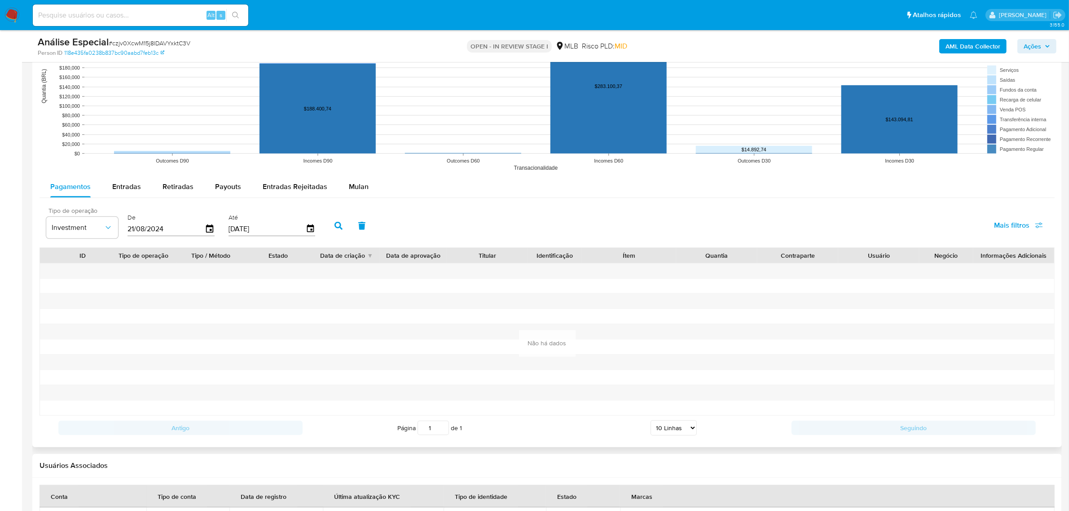
scroll to position [617, 0]
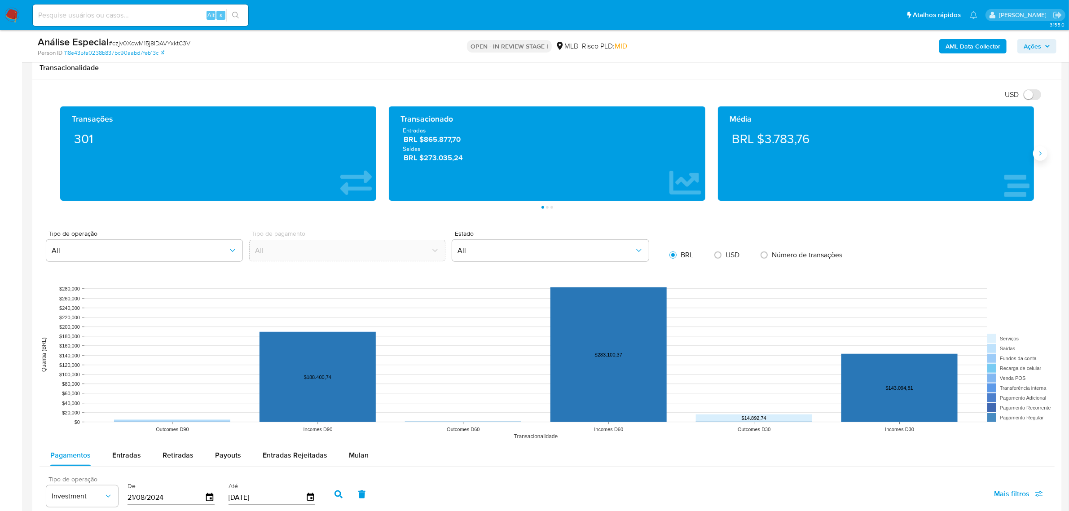
click at [1034, 156] on button "Siguiente" at bounding box center [1040, 153] width 14 height 14
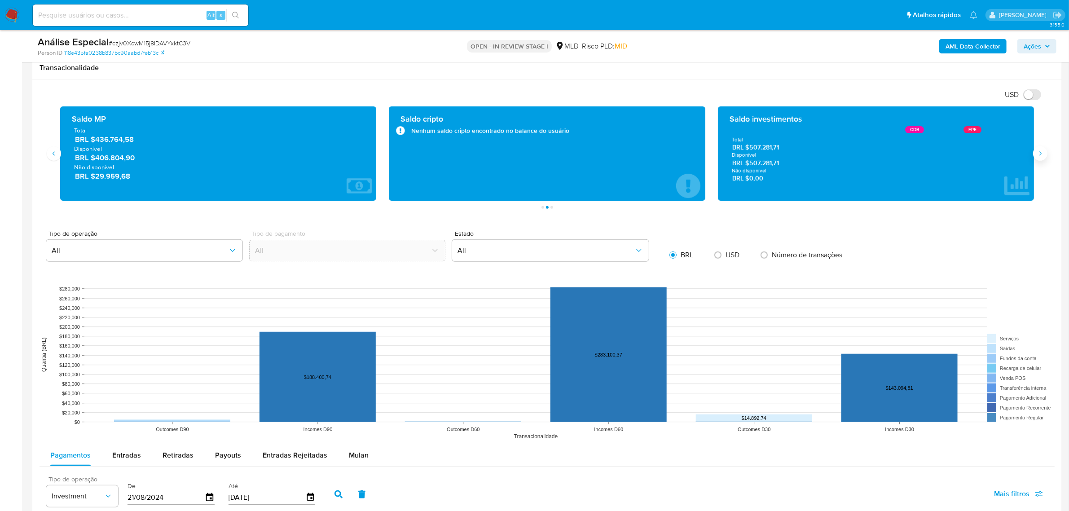
click at [1034, 156] on button "Siguiente" at bounding box center [1040, 153] width 14 height 14
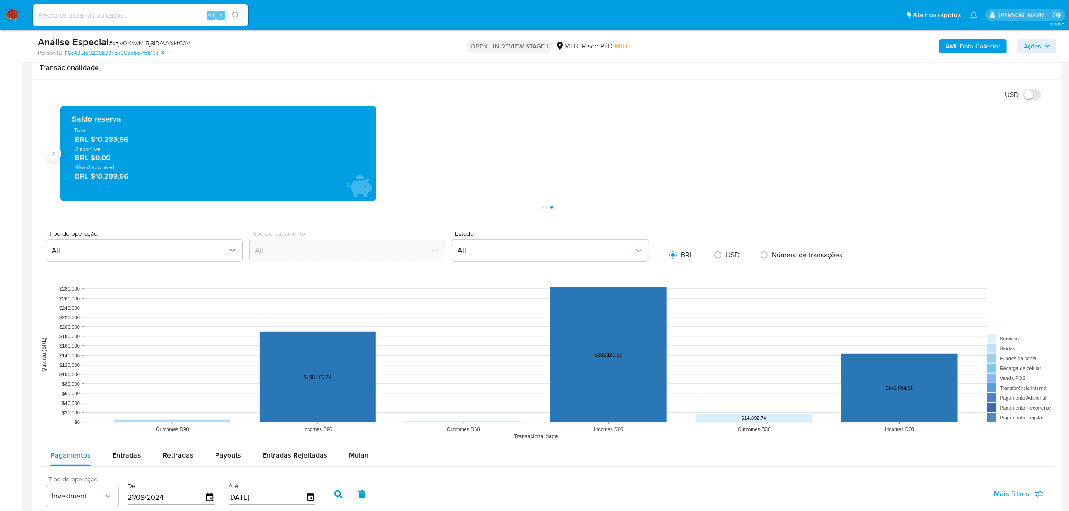
click at [50, 157] on icon "Anterior" at bounding box center [53, 153] width 7 height 7
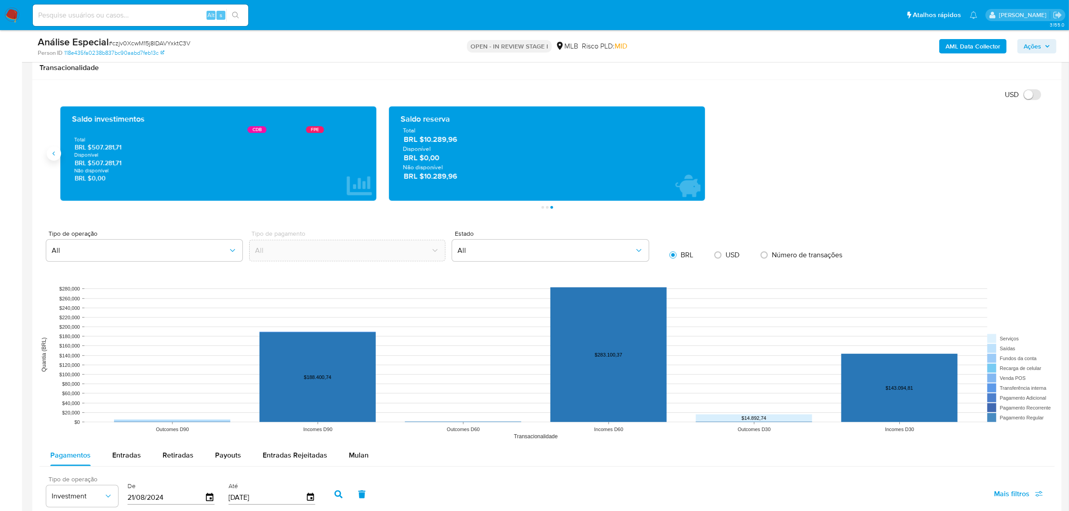
click at [50, 157] on icon "Anterior" at bounding box center [53, 153] width 7 height 7
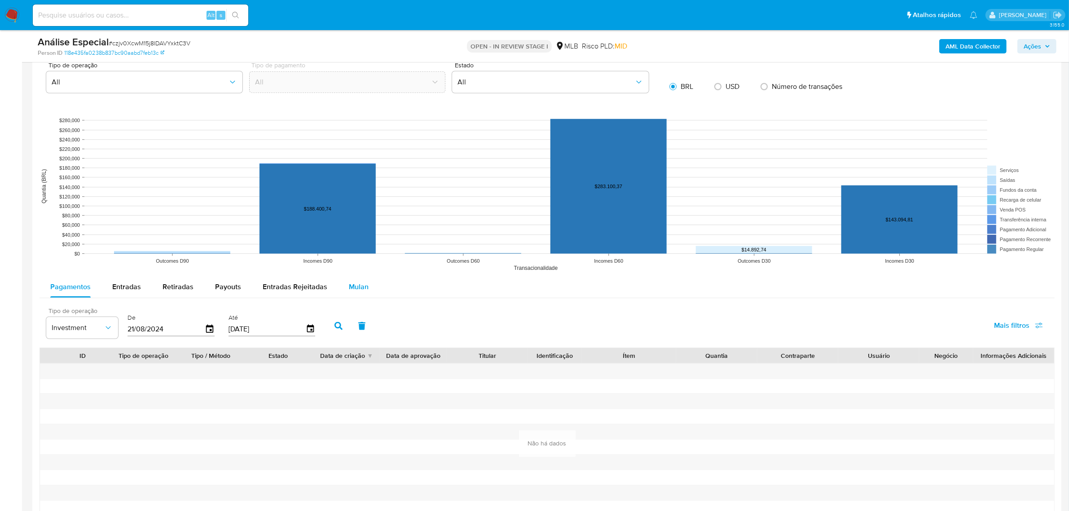
click at [360, 288] on span "Mulan" at bounding box center [359, 286] width 20 height 10
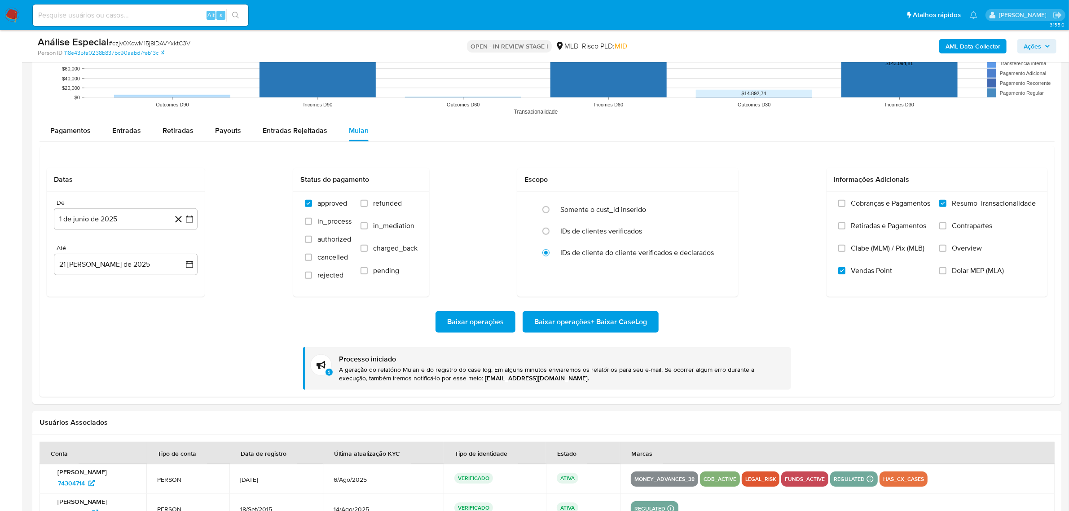
scroll to position [954, 0]
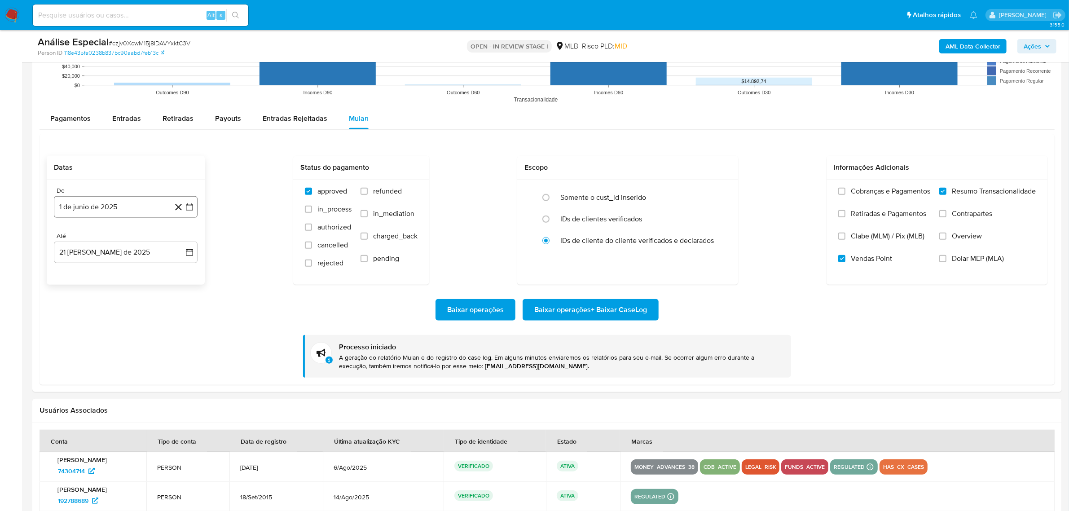
click at [97, 210] on button "1 de junio de 2025" at bounding box center [126, 207] width 144 height 22
click at [125, 241] on span "junio 2025" at bounding box center [121, 238] width 36 height 9
click at [72, 238] on icon "Año anterior" at bounding box center [70, 238] width 11 height 11
click at [182, 239] on icon "Año siguiente" at bounding box center [179, 238] width 11 height 11
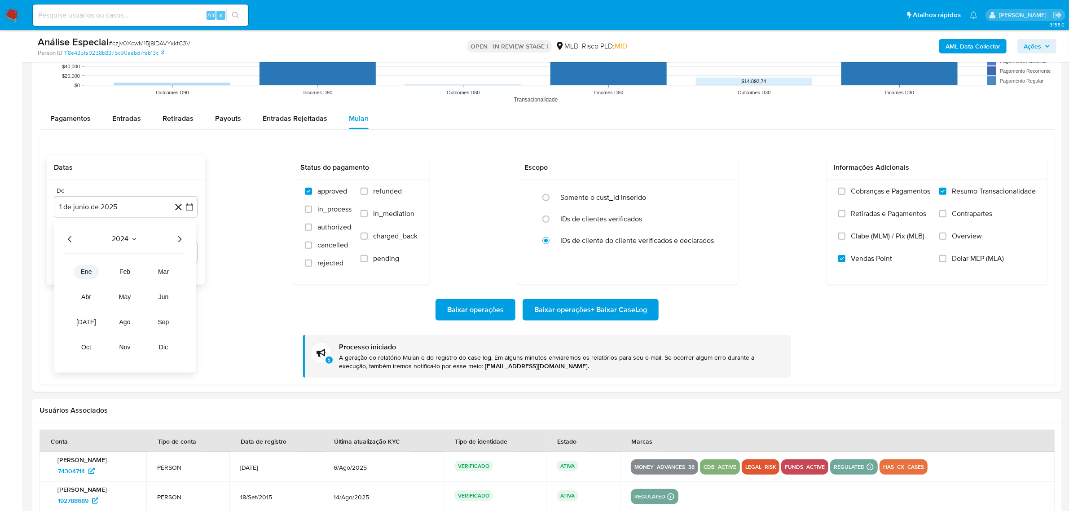
click at [83, 273] on span "ene" at bounding box center [86, 271] width 11 height 7
click at [78, 274] on button "1" at bounding box center [72, 272] width 14 height 14
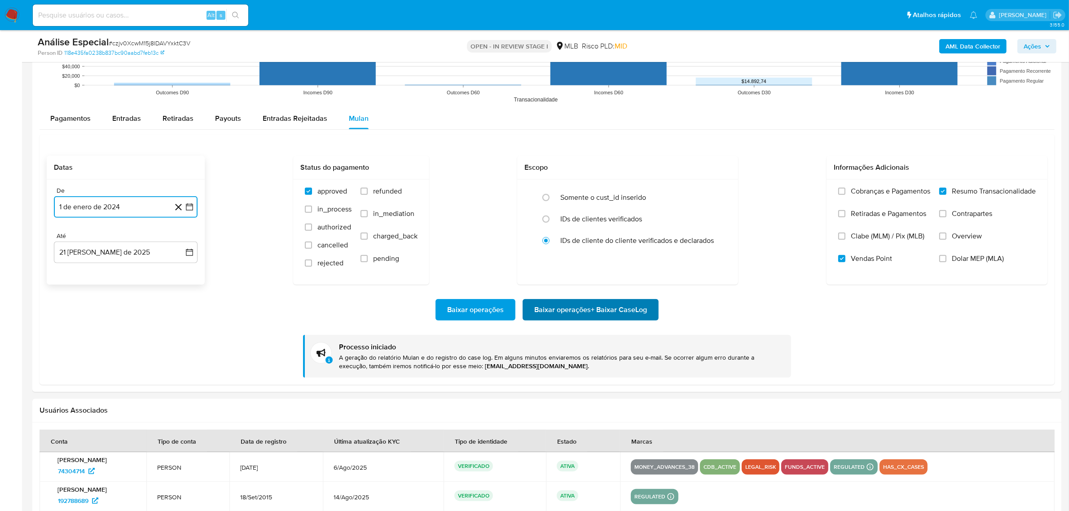
click at [580, 314] on span "Baixar operações + Baixar CaseLog" at bounding box center [590, 310] width 113 height 20
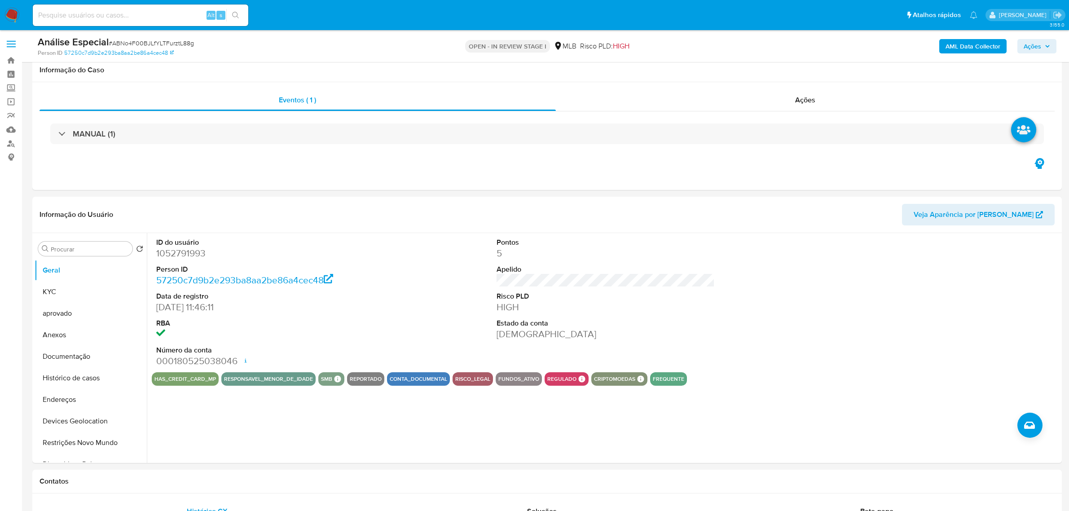
scroll to position [785, 0]
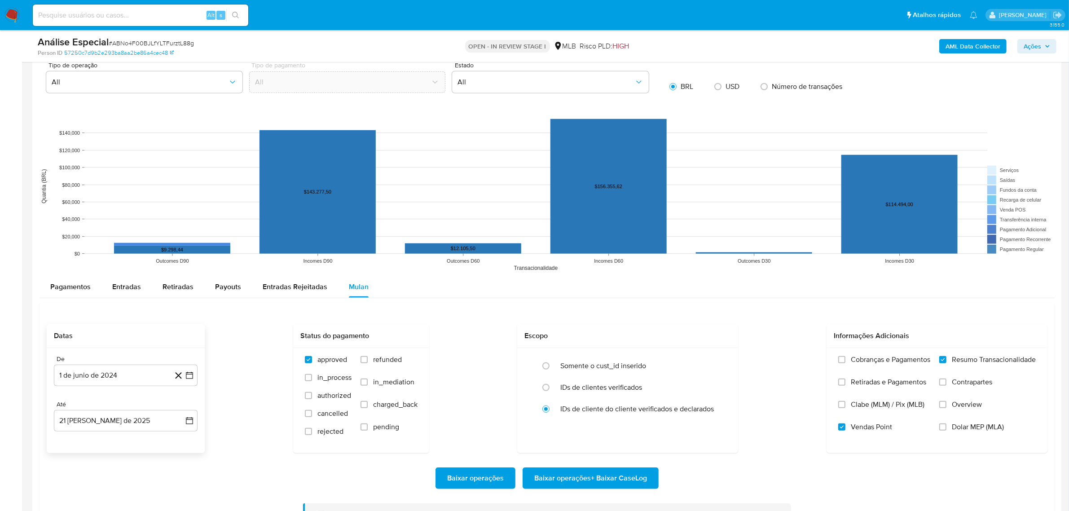
click at [119, 387] on div "De 1 de junio de 2024 1-06-2024 Até 21 de agosto de 2025 21-08-2025" at bounding box center [126, 400] width 158 height 105
click at [116, 380] on button "1 de junio de 2024" at bounding box center [126, 375] width 144 height 22
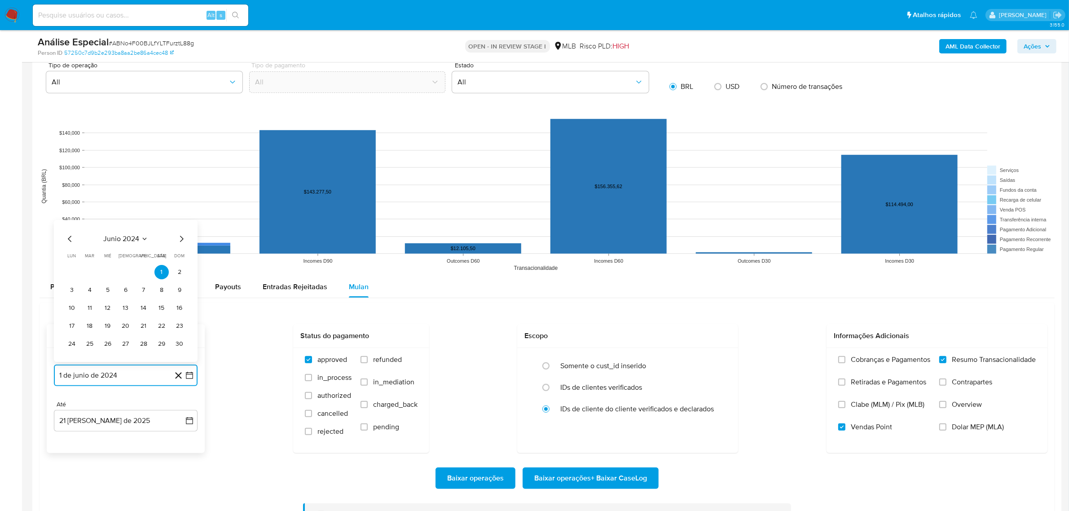
click at [68, 239] on icon "Mes anterior" at bounding box center [70, 238] width 11 height 11
click at [119, 240] on span "mayo 2024" at bounding box center [121, 238] width 35 height 9
click at [78, 266] on button "ene" at bounding box center [86, 261] width 25 height 14
click at [74, 276] on button "1" at bounding box center [72, 272] width 14 height 14
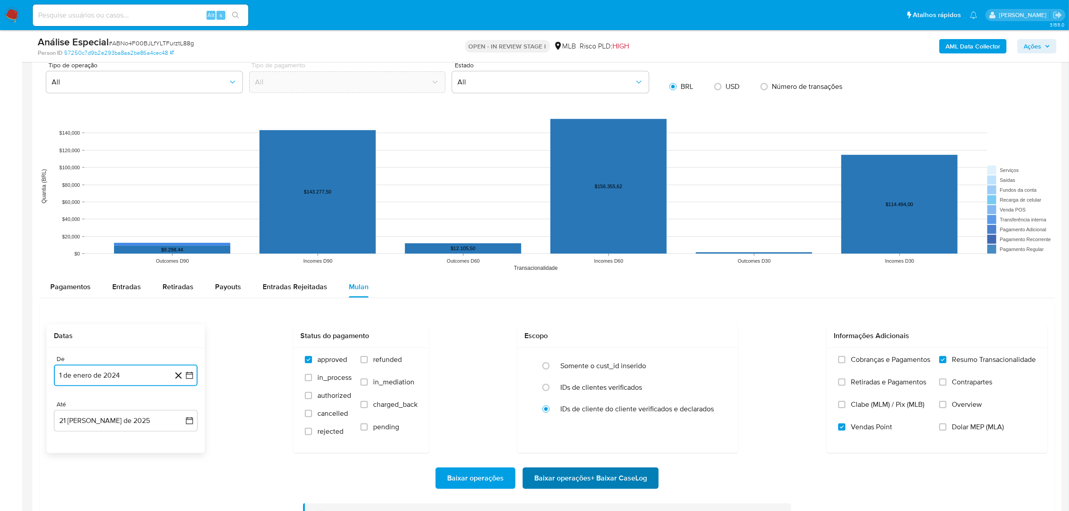
click at [582, 483] on span "Baixar operações + Baixar CaseLog" at bounding box center [590, 478] width 113 height 20
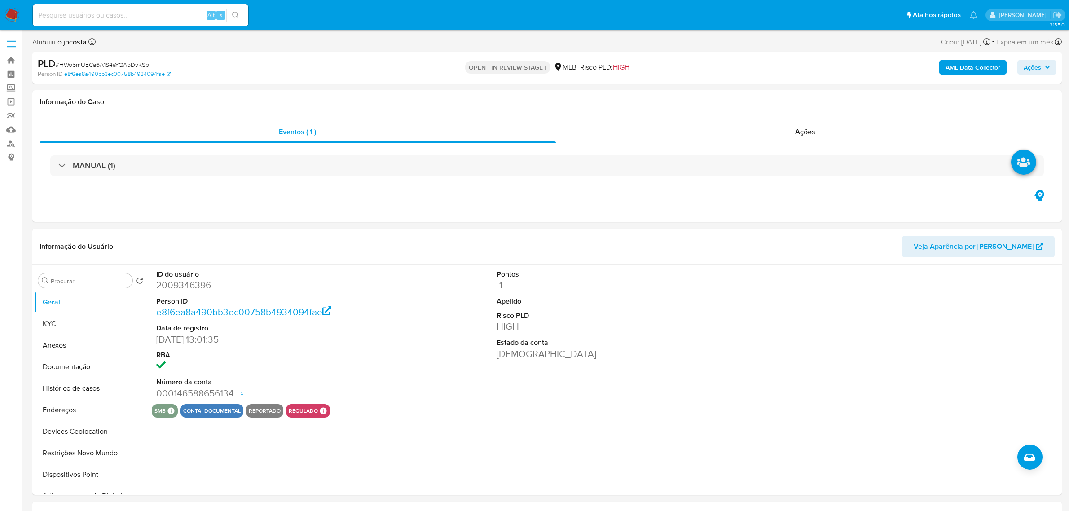
select select "10"
click at [180, 283] on dd "2009346396" at bounding box center [265, 285] width 218 height 13
copy dd "2009346396"
click at [84, 386] on button "Histórico de casos" at bounding box center [87, 388] width 105 height 22
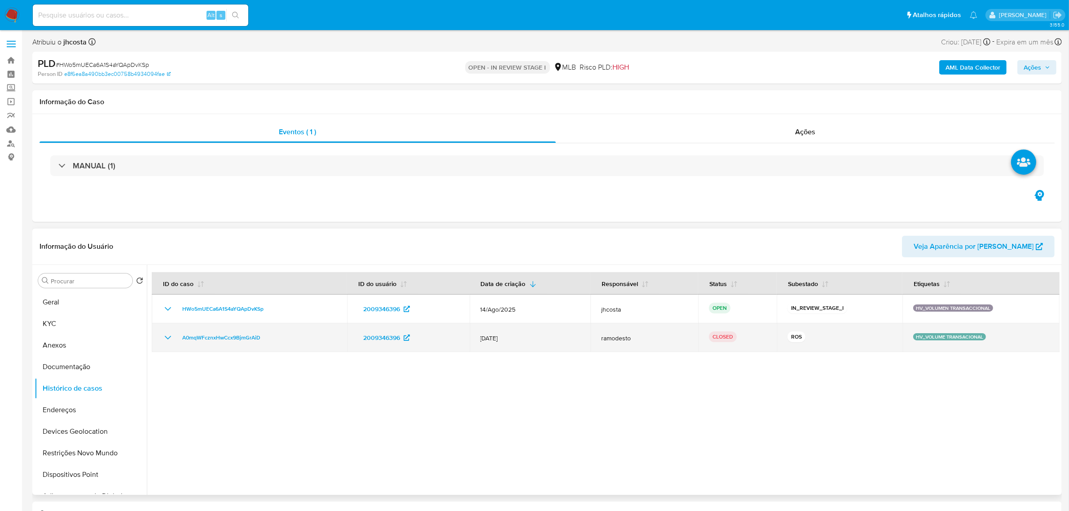
click at [167, 339] on icon "Mostrar/Ocultar" at bounding box center [168, 338] width 6 height 4
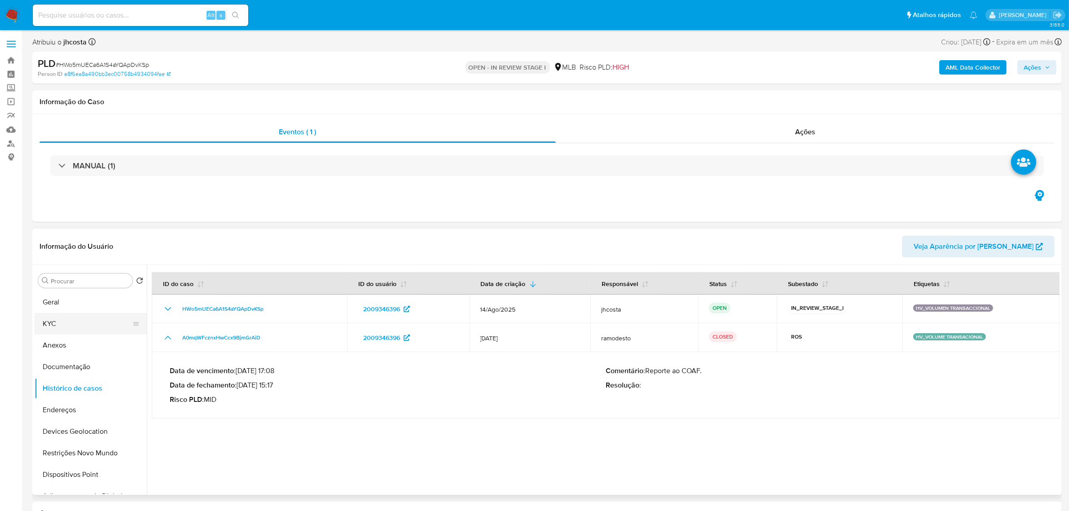
click at [55, 314] on button "KYC" at bounding box center [87, 324] width 105 height 22
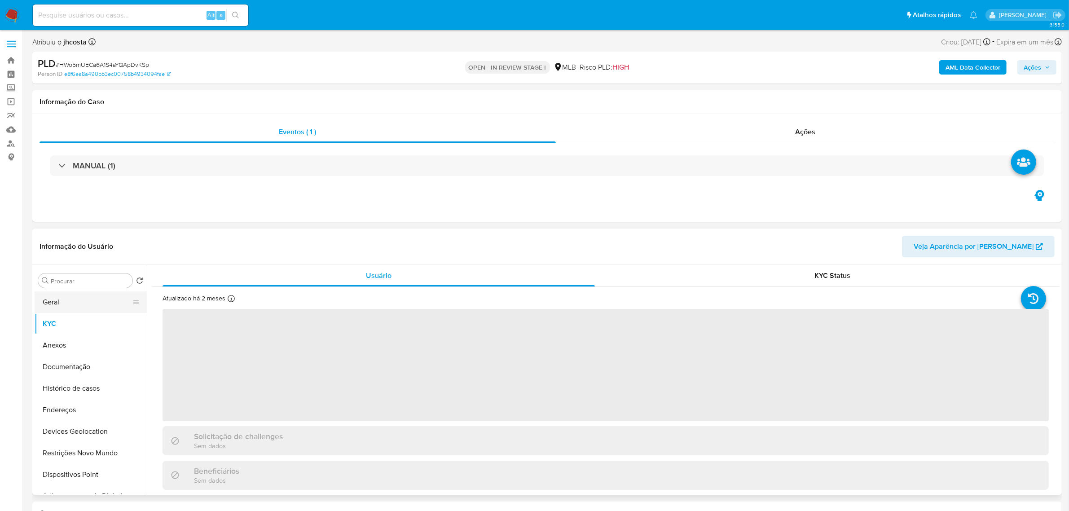
click at [55, 304] on button "Geral" at bounding box center [87, 302] width 105 height 22
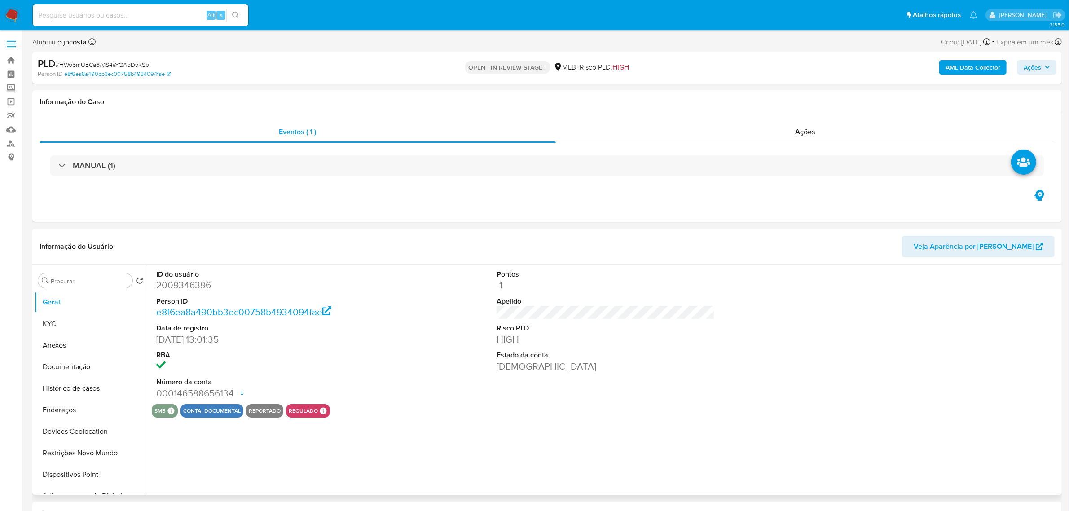
click at [181, 294] on dl "ID do usuário 2009346396 Person ID e8f6ea8a490bb3ec00758b4934094fae Data de reg…" at bounding box center [265, 334] width 218 height 130
click at [182, 284] on dd "2009346396" at bounding box center [265, 285] width 218 height 13
copy dd "2009346396"
click at [390, 316] on div "ID do usuário 2009346396 Person ID e8f6ea8a490bb3ec00758b4934094fae Data de reg…" at bounding box center [606, 334] width 908 height 139
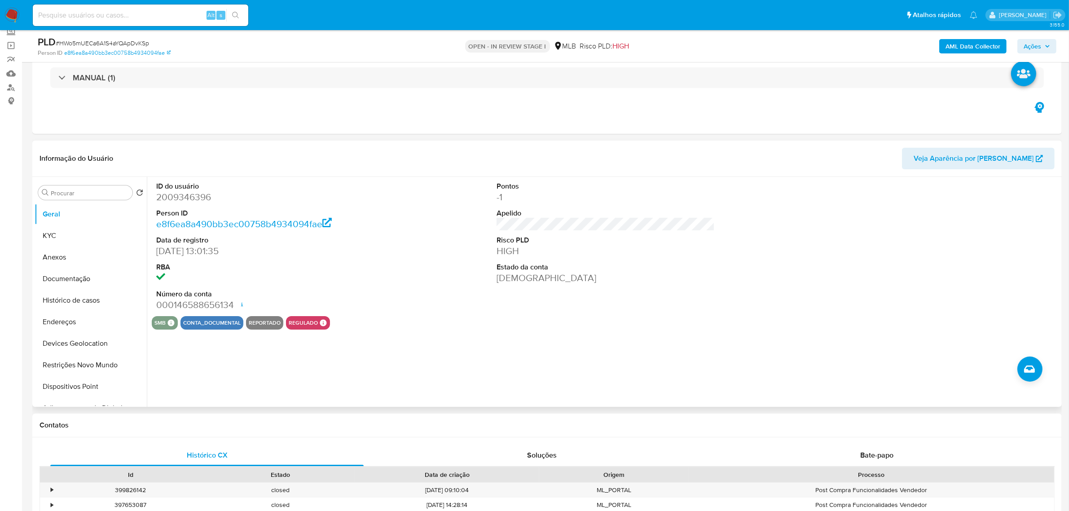
click at [395, 304] on div "ID do usuário 2009346396 Person ID e8f6ea8a490bb3ec00758b4934094fae Data de reg…" at bounding box center [606, 246] width 908 height 139
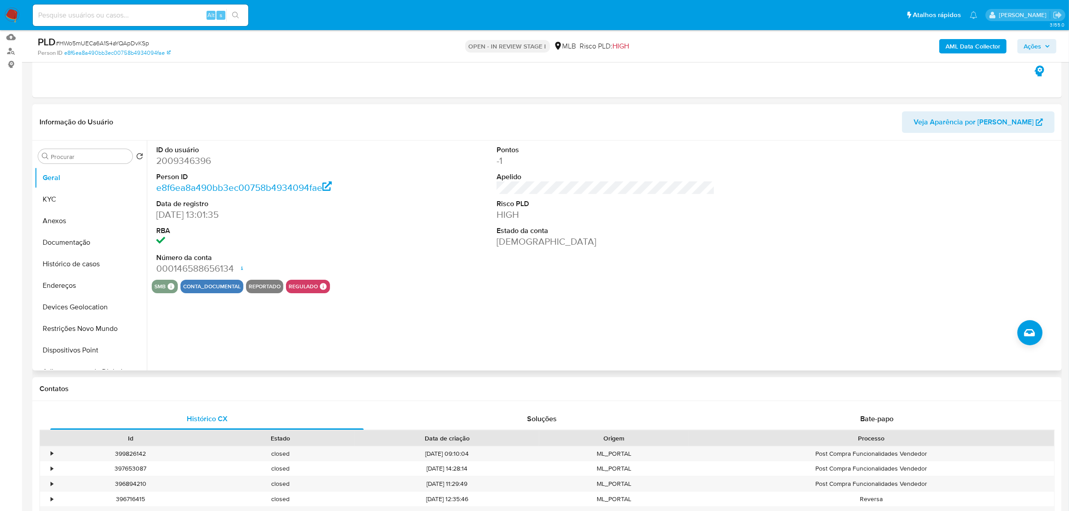
scroll to position [112, 0]
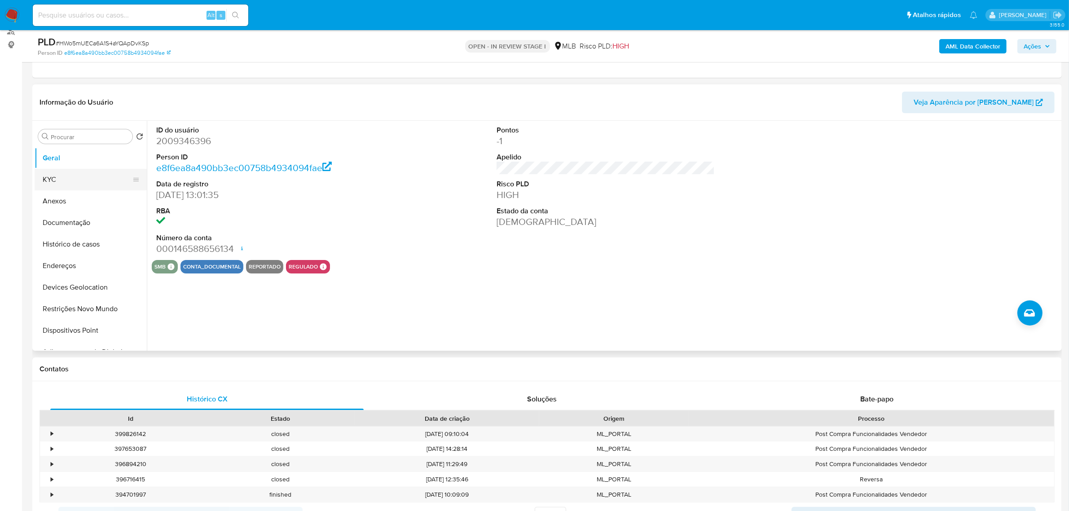
click at [62, 178] on button "KYC" at bounding box center [87, 180] width 105 height 22
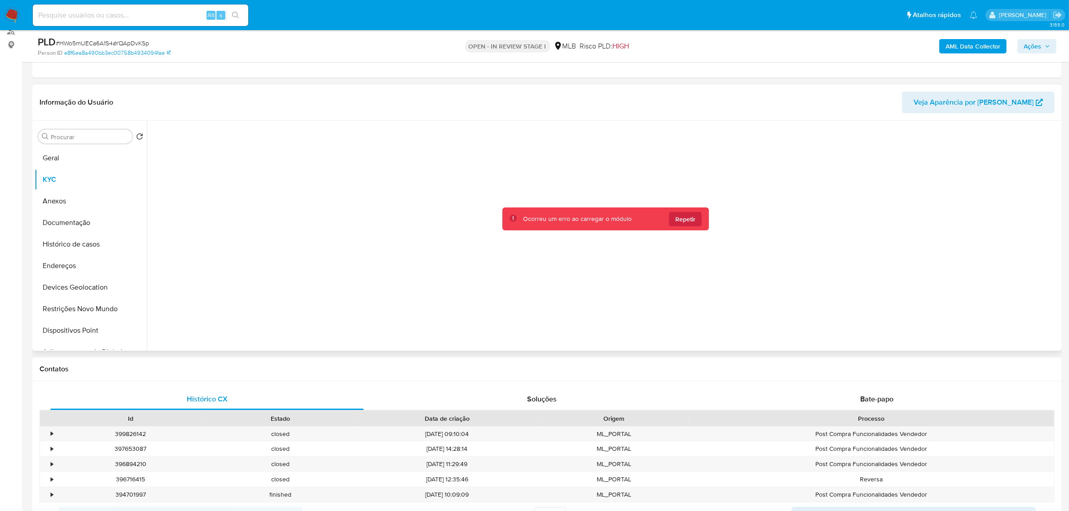
click at [688, 214] on span "Repetir" at bounding box center [685, 219] width 20 height 14
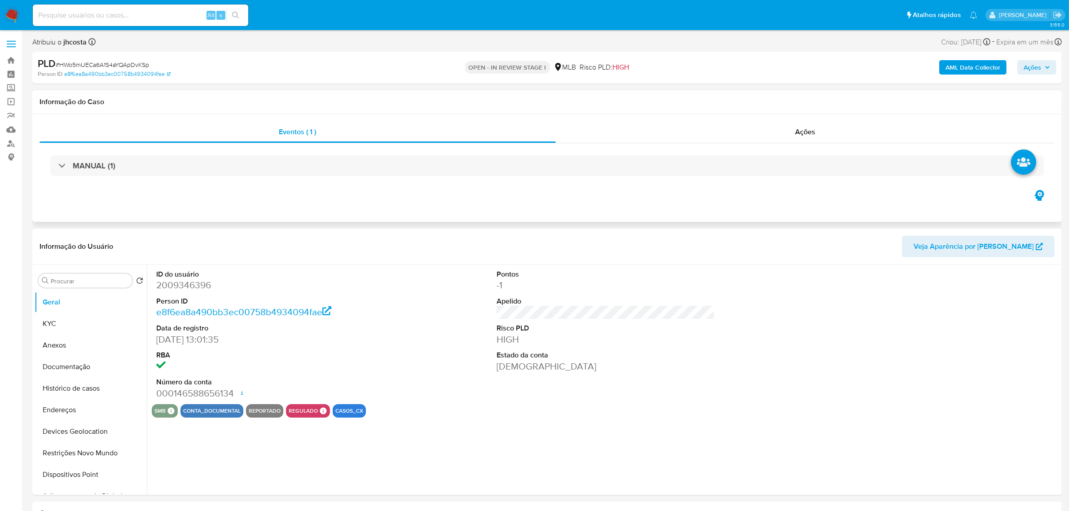
select select "10"
click at [75, 331] on button "KYC" at bounding box center [87, 324] width 105 height 22
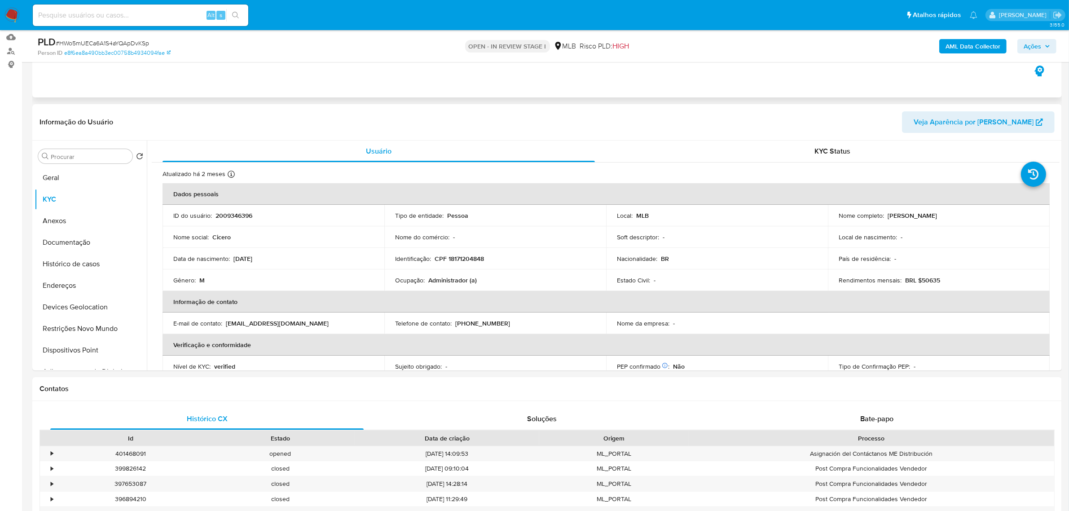
scroll to position [112, 0]
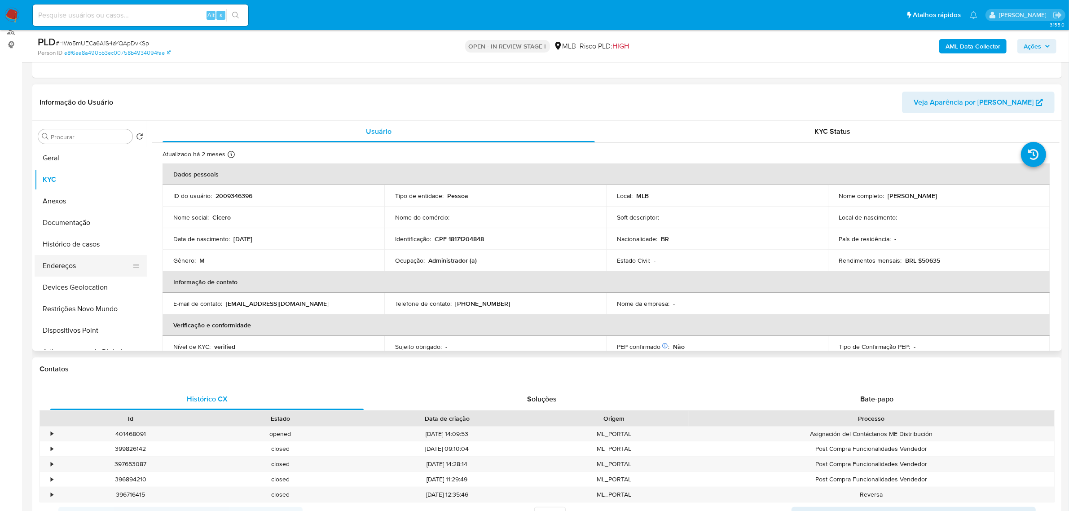
click at [68, 270] on button "Endereços" at bounding box center [87, 266] width 105 height 22
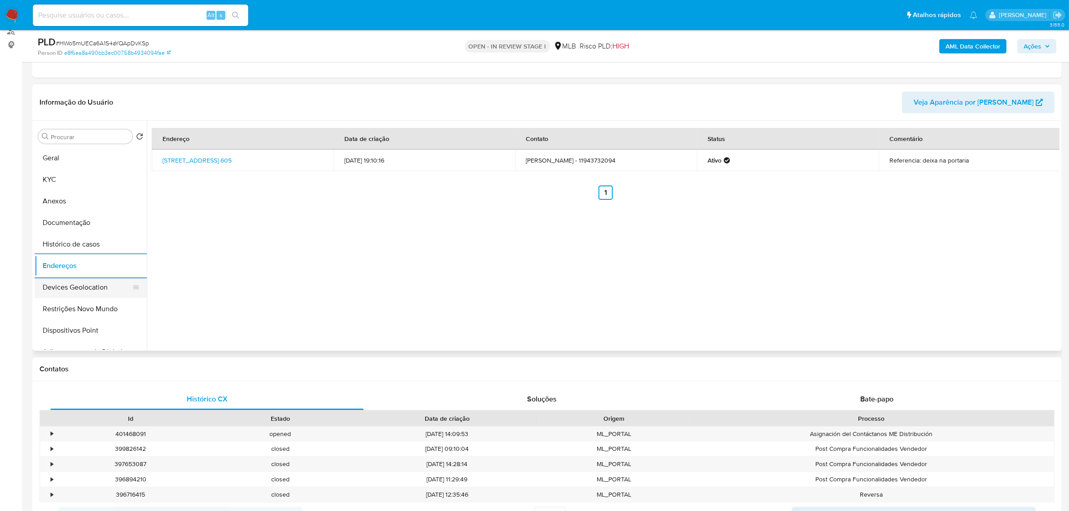
click at [79, 284] on button "Devices Geolocation" at bounding box center [87, 287] width 105 height 22
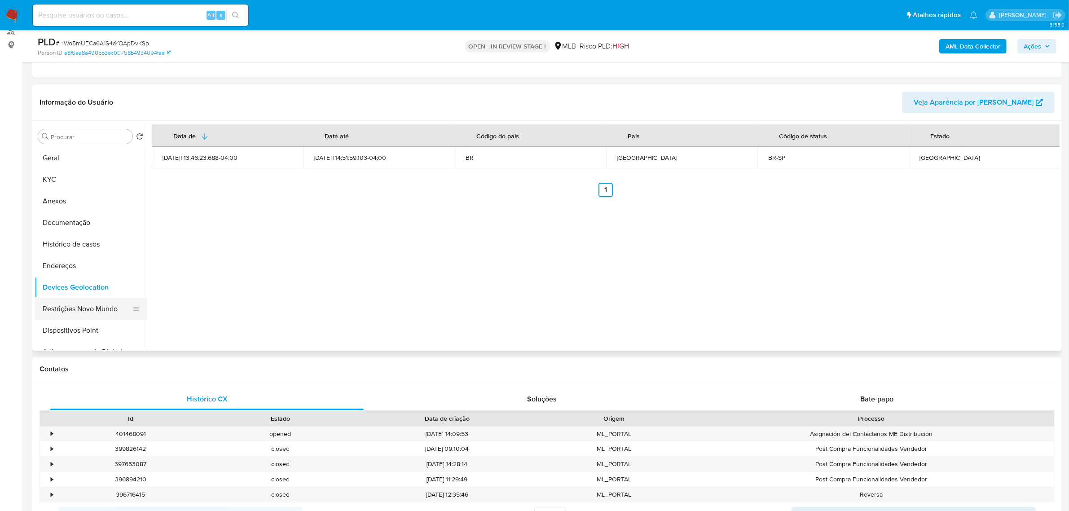
click at [63, 306] on button "Restrições Novo Mundo" at bounding box center [87, 309] width 105 height 22
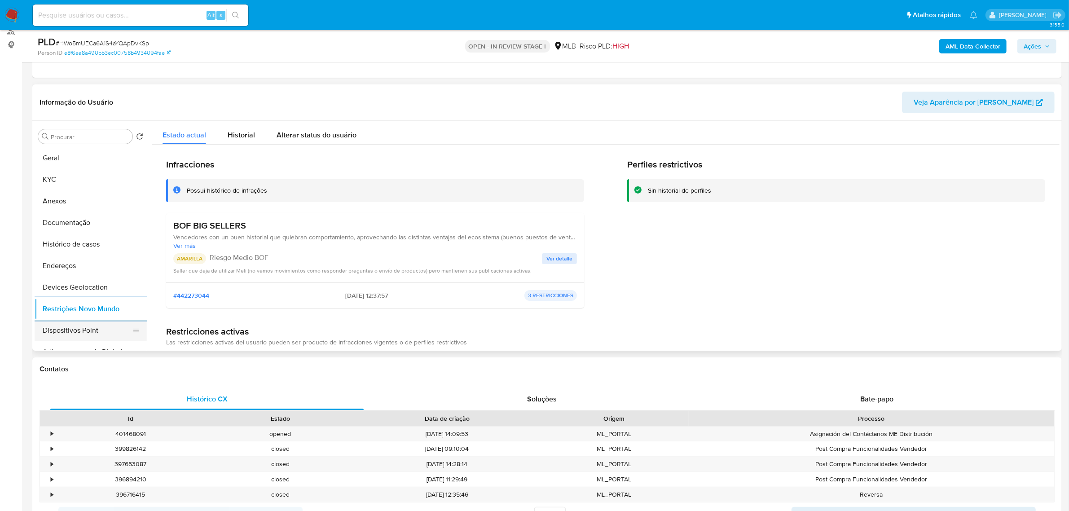
click at [81, 328] on button "Dispositivos Point" at bounding box center [87, 331] width 105 height 22
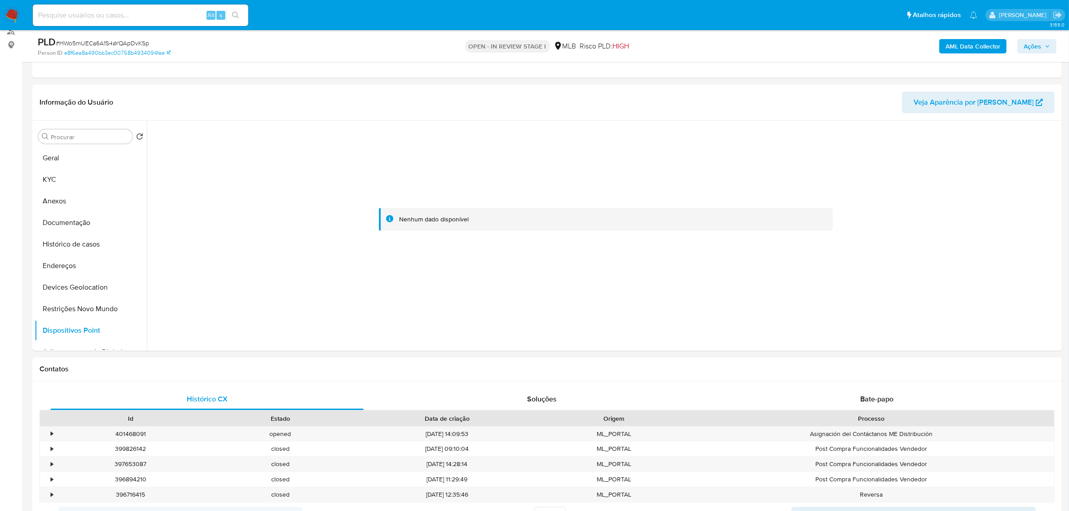
click at [969, 39] on b "AML Data Collector" at bounding box center [972, 46] width 55 height 14
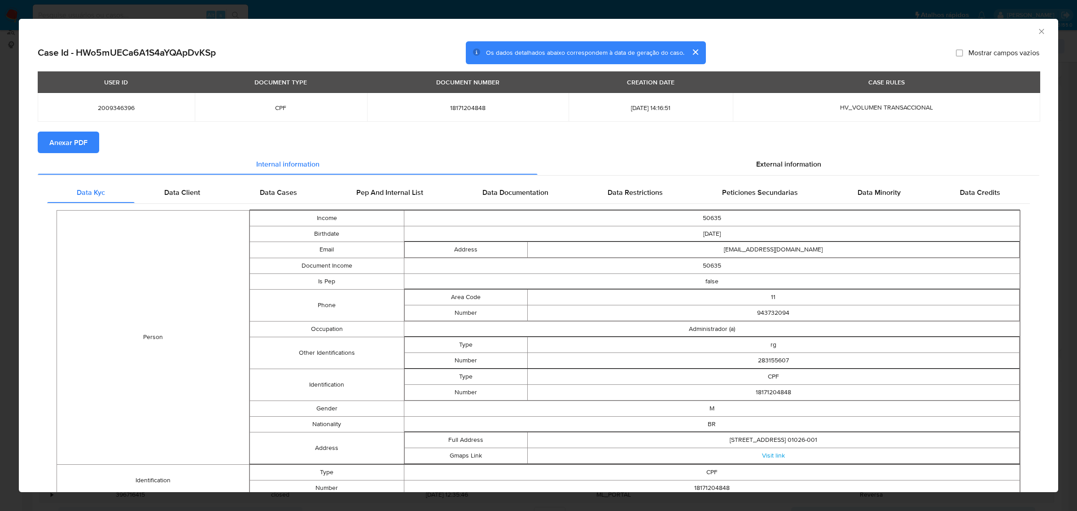
click at [75, 147] on span "Anexar PDF" at bounding box center [68, 142] width 38 height 20
click at [800, 160] on span "External information" at bounding box center [788, 165] width 65 height 10
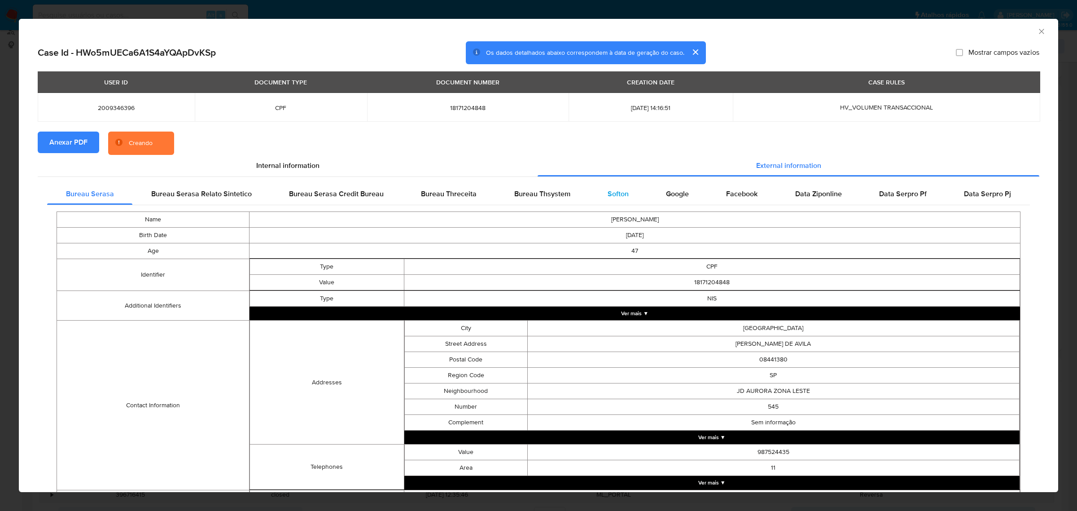
click at [618, 189] on span "Softon" at bounding box center [618, 194] width 21 height 10
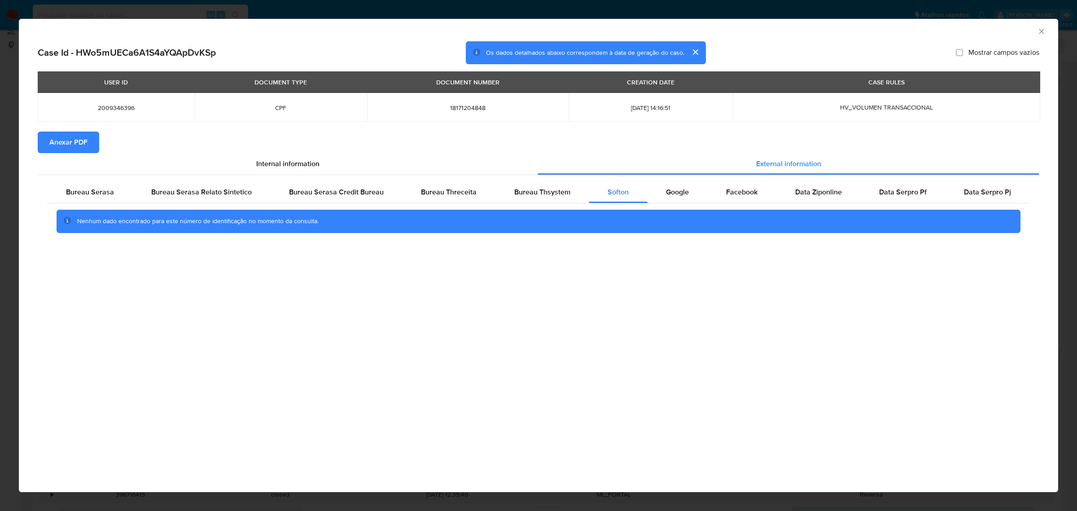
click at [303, 6] on div "AML Data Collector Case Id - HWo5mUECa6A1S4aYQApDvKSp Os dados detalhados abaix…" at bounding box center [538, 255] width 1077 height 511
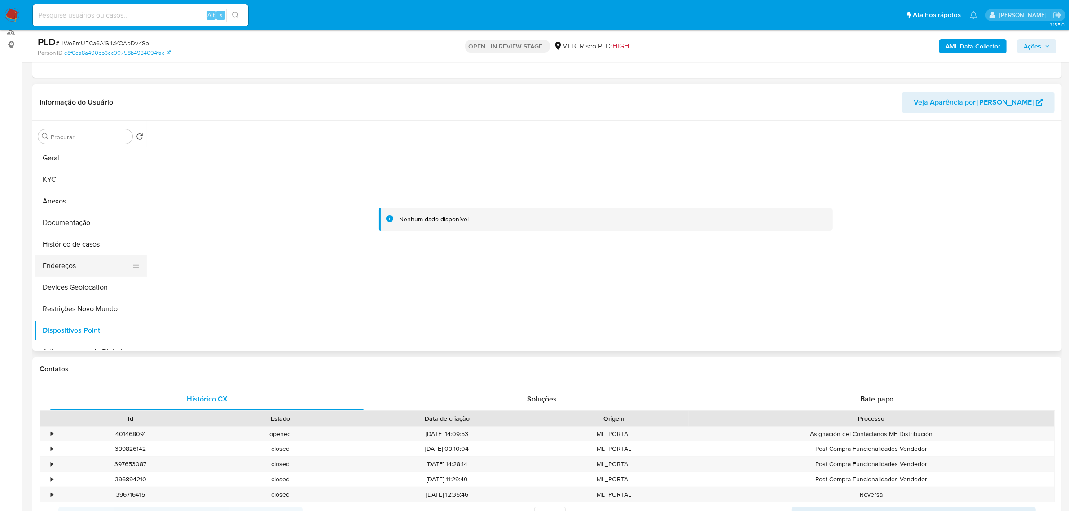
click at [81, 269] on button "Endereços" at bounding box center [87, 266] width 105 height 22
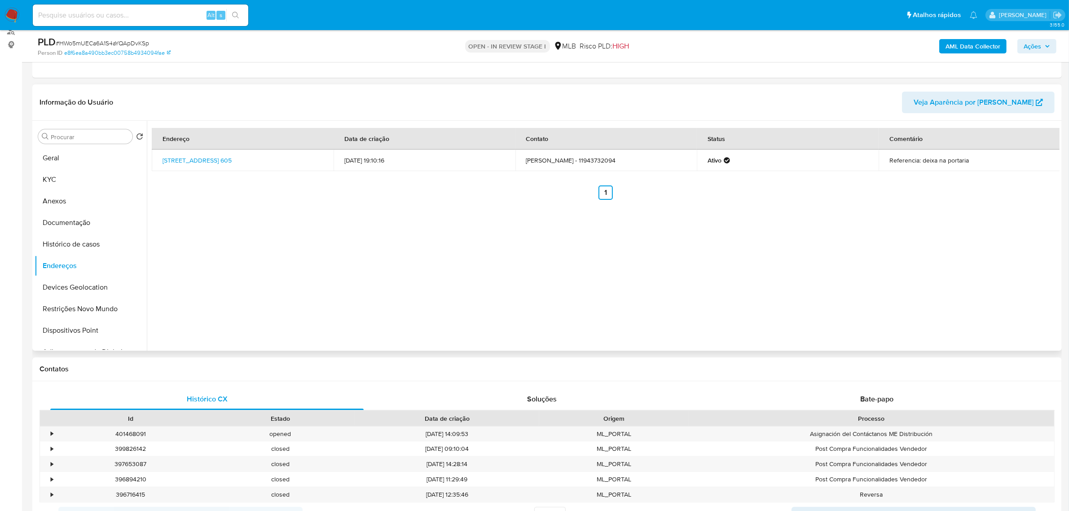
drag, startPoint x: 158, startPoint y: 157, endPoint x: 190, endPoint y: 169, distance: 33.5
click at [190, 169] on td "Avenida Senador Queirós 605, São Paulo, São Paulo, 01026001, Brasil 605" at bounding box center [243, 160] width 182 height 22
copy link "Avenida Senador Queirós 605, São Paulo, São Paulo, 01026001"
click at [183, 158] on link "Avenida Senador Queirós 605, São Paulo, São Paulo, 01026001, Brasil 605" at bounding box center [196, 160] width 69 height 9
click at [57, 190] on button "Anexos" at bounding box center [87, 201] width 105 height 22
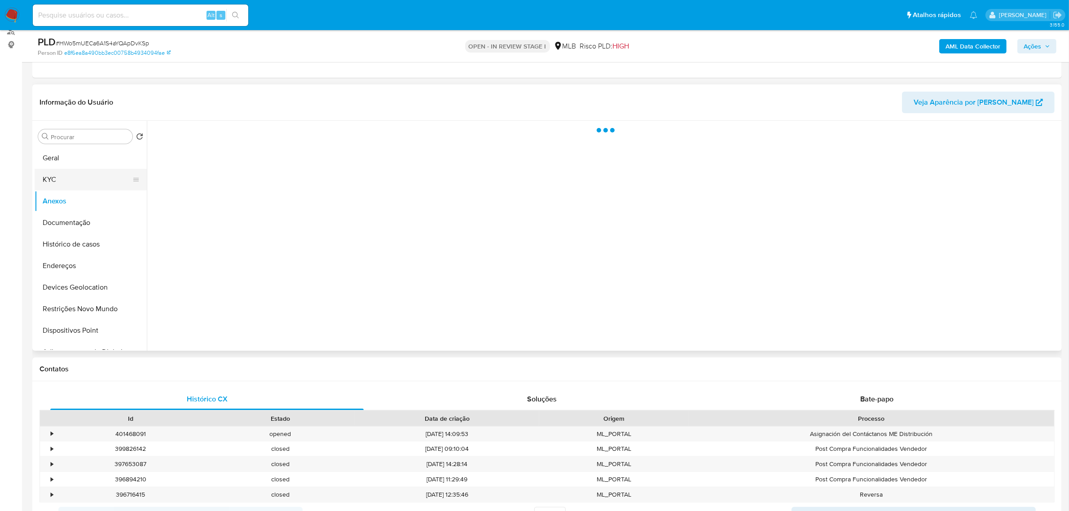
click at [63, 174] on button "KYC" at bounding box center [87, 180] width 105 height 22
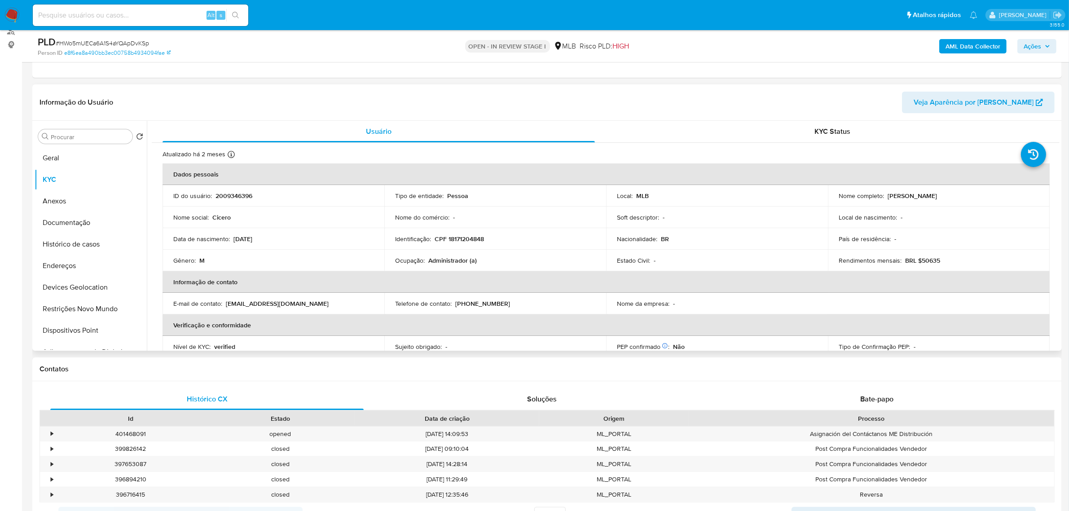
click at [456, 235] on p "CPF 18171204848" at bounding box center [458, 239] width 49 height 8
click at [457, 235] on p "CPF 18171204848" at bounding box center [458, 239] width 49 height 8
click at [461, 243] on p "CPF 18171204848" at bounding box center [458, 239] width 49 height 8
copy p "18171204848"
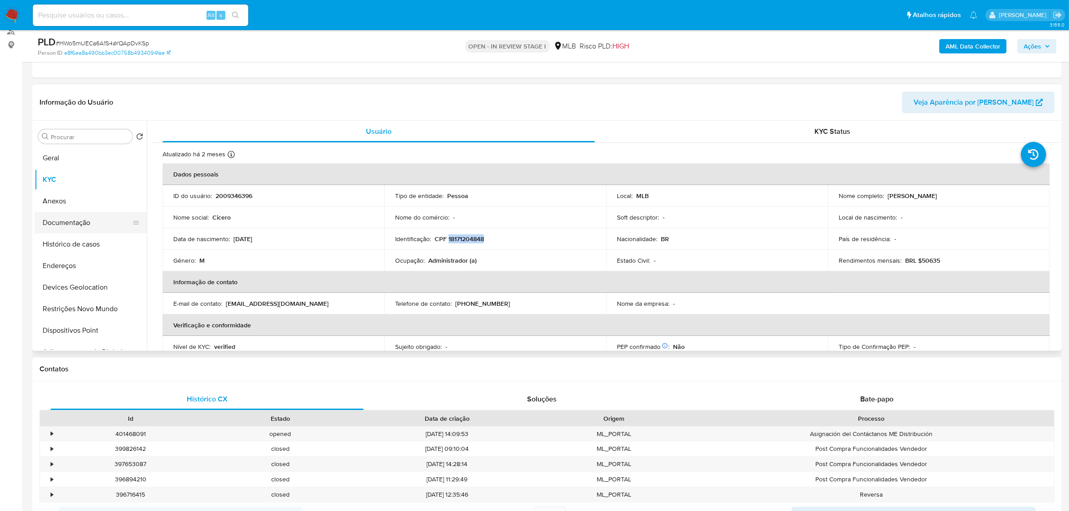
click at [52, 222] on button "Documentação" at bounding box center [87, 223] width 105 height 22
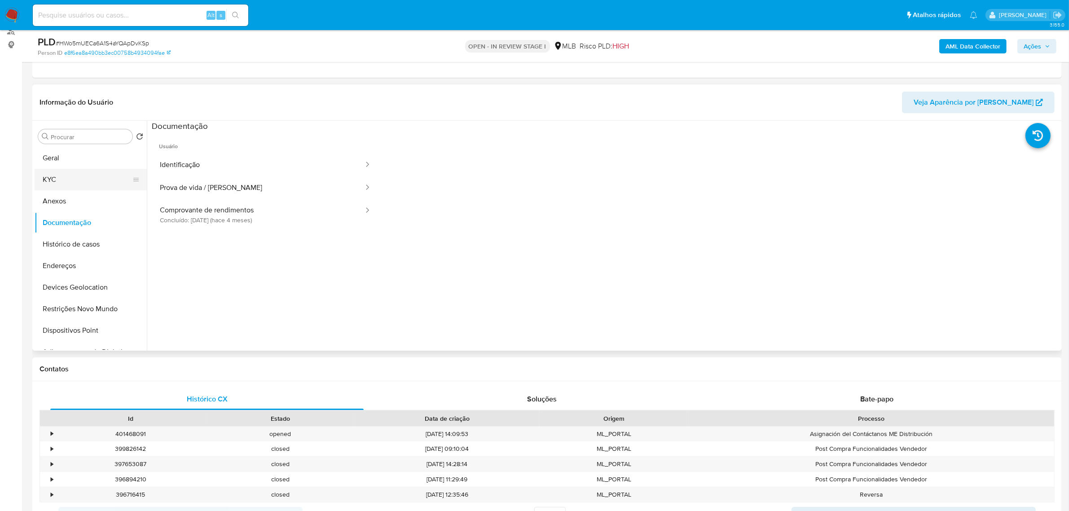
click at [63, 178] on button "KYC" at bounding box center [87, 180] width 105 height 22
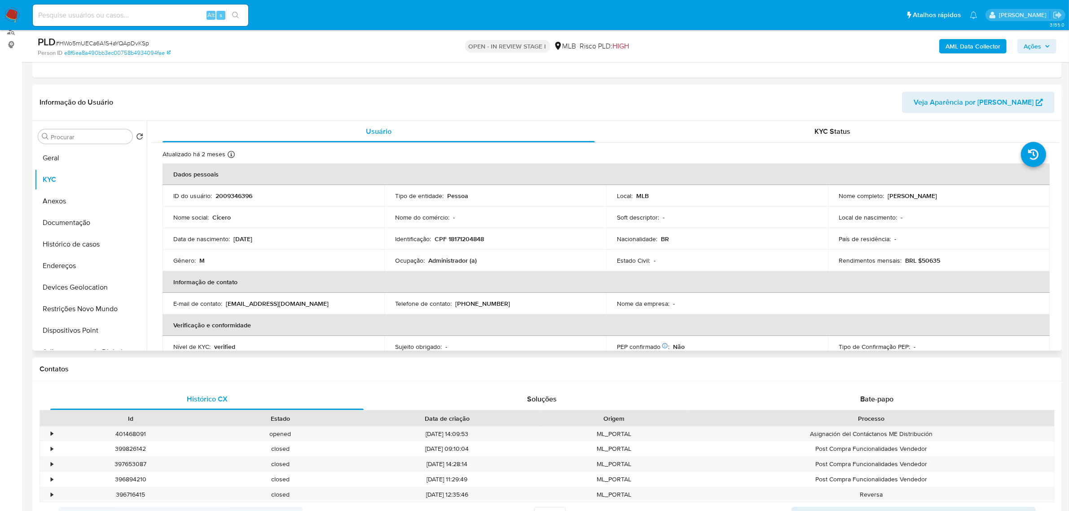
click at [467, 238] on p "CPF 18171204848" at bounding box center [458, 239] width 49 height 8
copy p "18171204848"
click at [95, 220] on button "Documentação" at bounding box center [87, 223] width 105 height 22
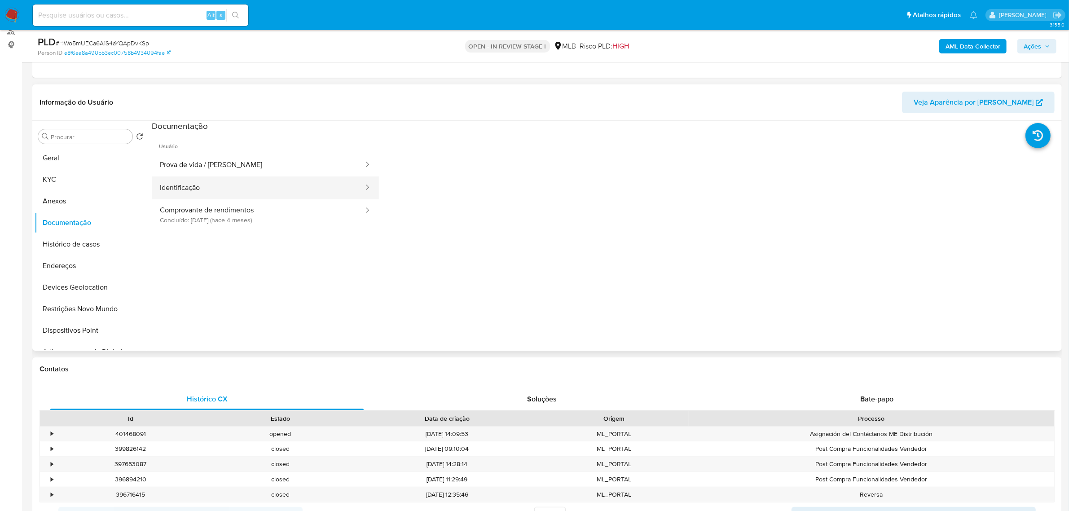
click at [283, 192] on button "Identificação" at bounding box center [258, 187] width 213 height 23
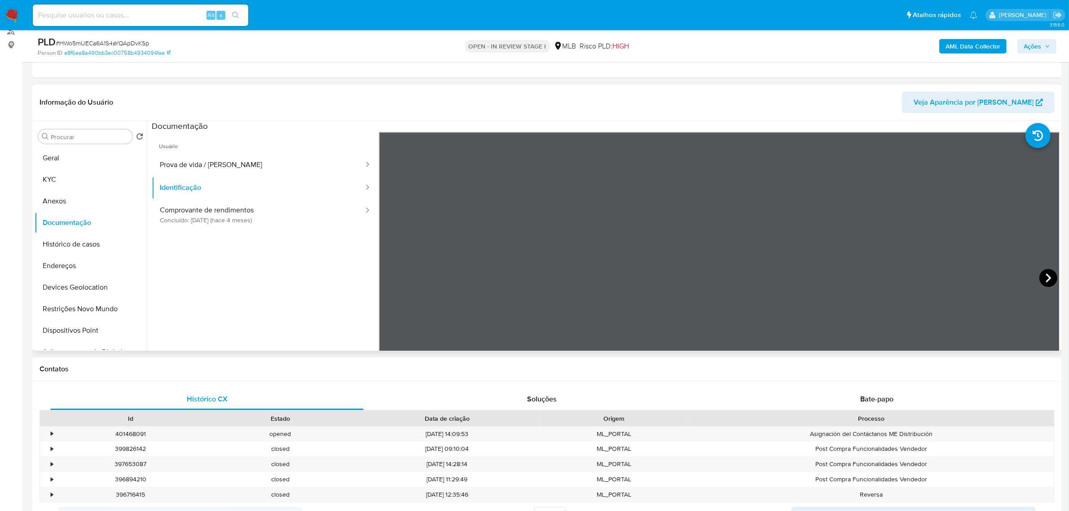
click at [1045, 273] on icon at bounding box center [1048, 278] width 18 height 18
click at [81, 180] on button "KYC" at bounding box center [87, 180] width 105 height 22
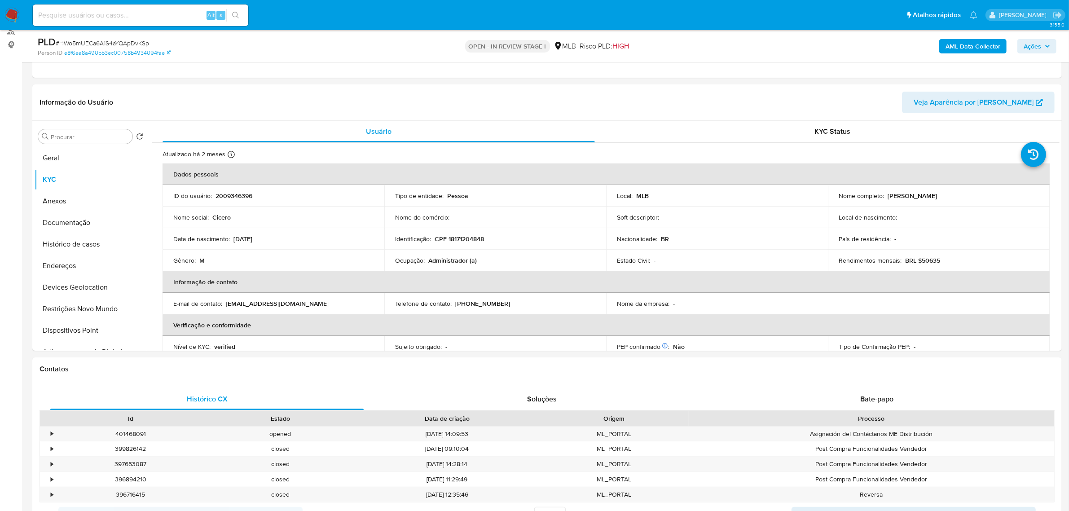
click at [467, 243] on p "CPF 18171204848" at bounding box center [458, 239] width 49 height 8
copy p "18171204848"
drag, startPoint x: 882, startPoint y: 195, endPoint x: 901, endPoint y: 198, distance: 19.5
click at [901, 198] on div "Nome completo : Cicero Ferreira de Sousa" at bounding box center [938, 196] width 200 height 8
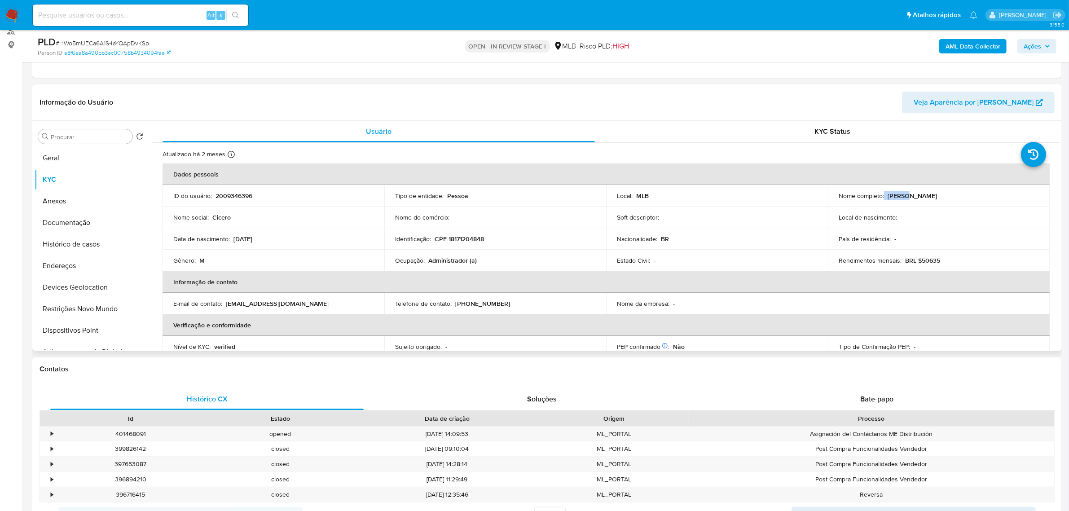
click at [892, 198] on p "Cicero Ferreira de Sousa" at bounding box center [911, 196] width 49 height 8
drag, startPoint x: 886, startPoint y: 197, endPoint x: 970, endPoint y: 197, distance: 84.4
click at [970, 197] on div "Nome completo : Cicero Ferreira de Sousa" at bounding box center [938, 196] width 200 height 8
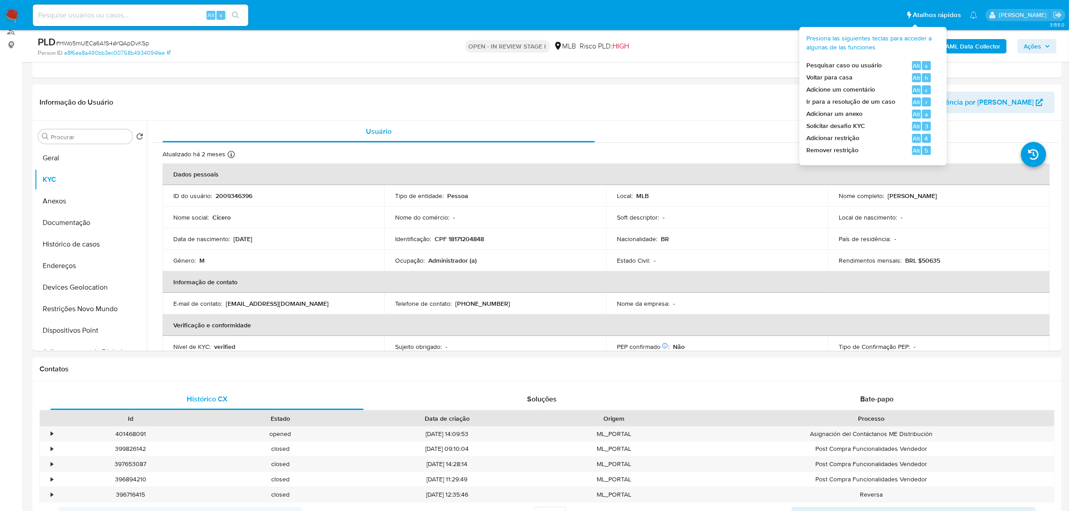
copy p "Cicero Ferreira de Sousa"
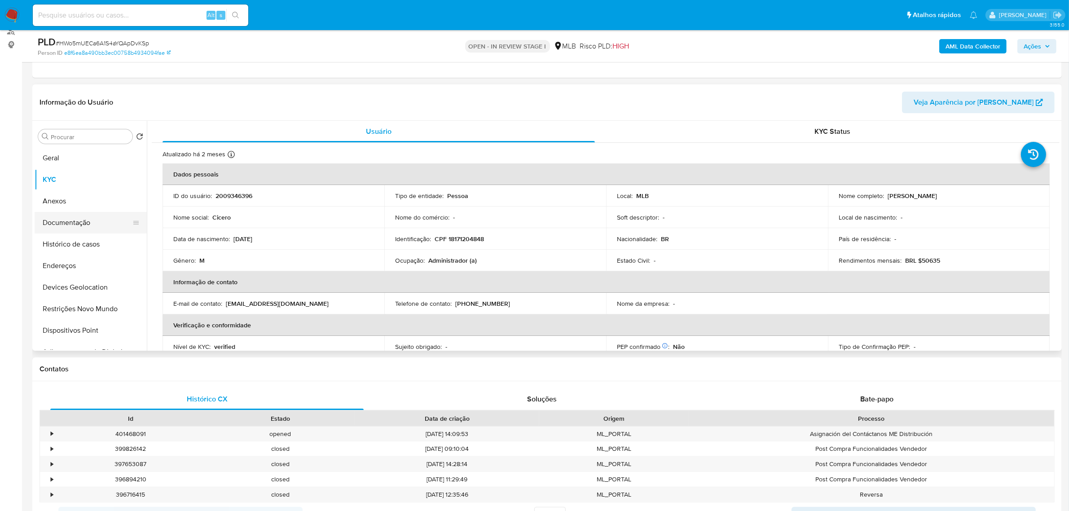
click at [83, 221] on button "Documentação" at bounding box center [87, 223] width 105 height 22
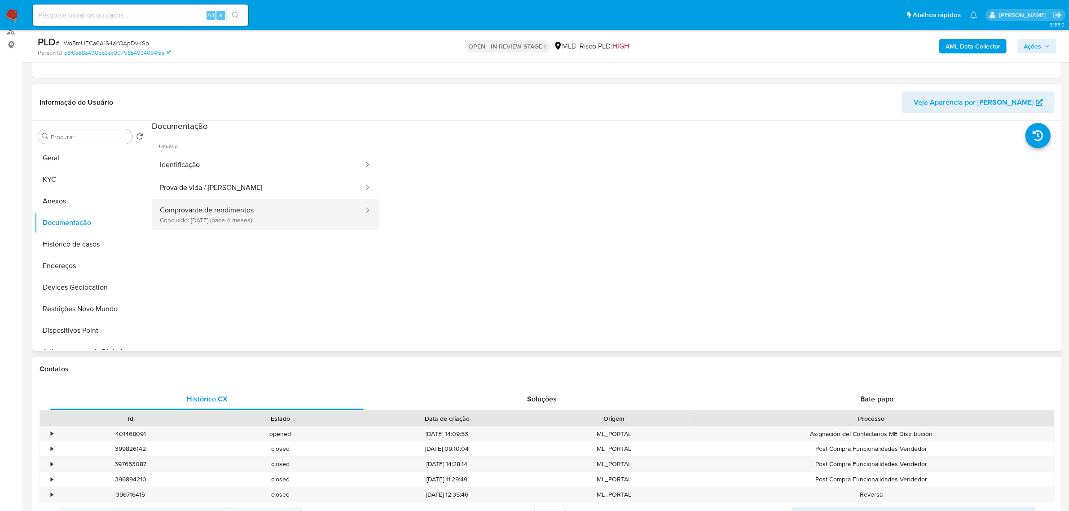
click at [315, 227] on button "Comprovante de rendimentos Concluído: 14/04/2025 (hace 4 meses)" at bounding box center [258, 214] width 213 height 31
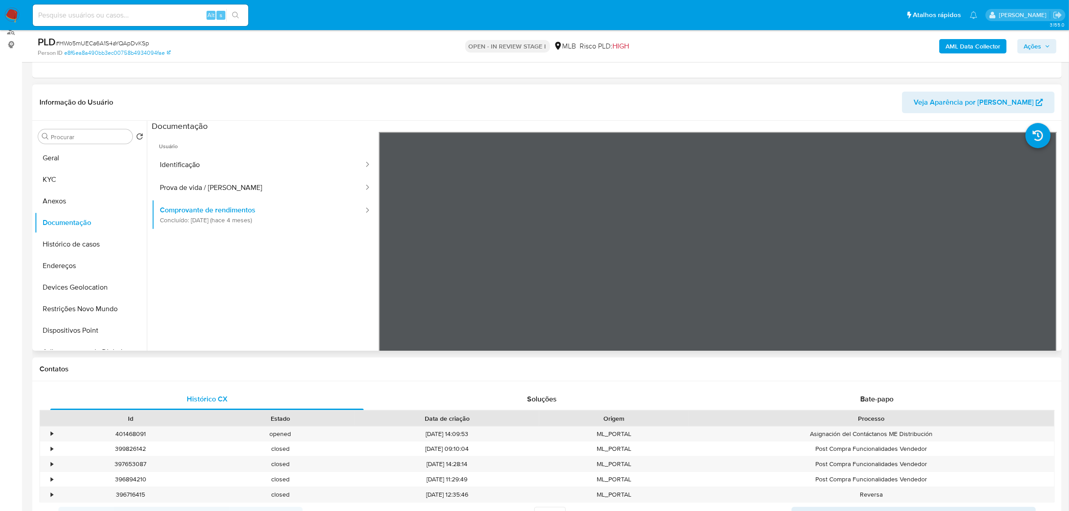
click at [50, 145] on div "Procurar Retornar ao pedido padrão Geral KYC Anexos Documentação Histórico de c…" at bounding box center [91, 236] width 112 height 228
click at [59, 155] on button "Geral" at bounding box center [87, 158] width 105 height 22
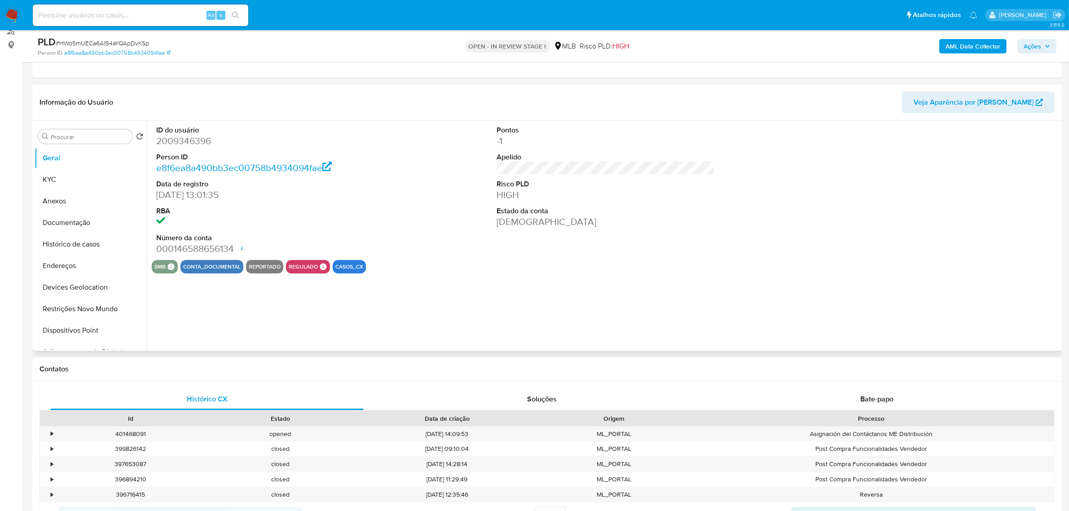
click at [342, 323] on div "ID do usuário 2009346396 Person ID e8f6ea8a490bb3ec00758b4934094fae Data de reg…" at bounding box center [603, 236] width 912 height 230
click at [72, 173] on button "KYC" at bounding box center [87, 180] width 105 height 22
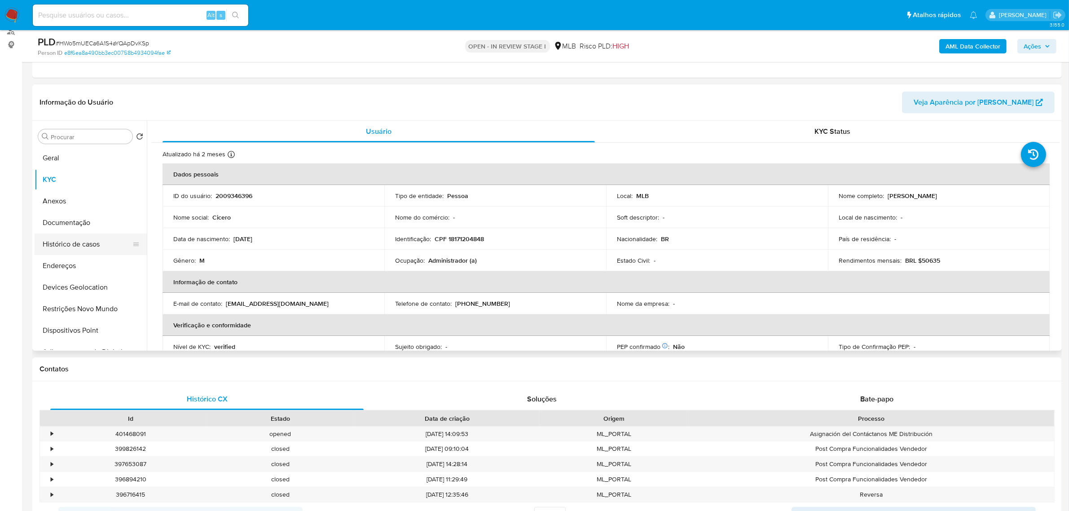
click at [87, 238] on button "Histórico de casos" at bounding box center [87, 244] width 105 height 22
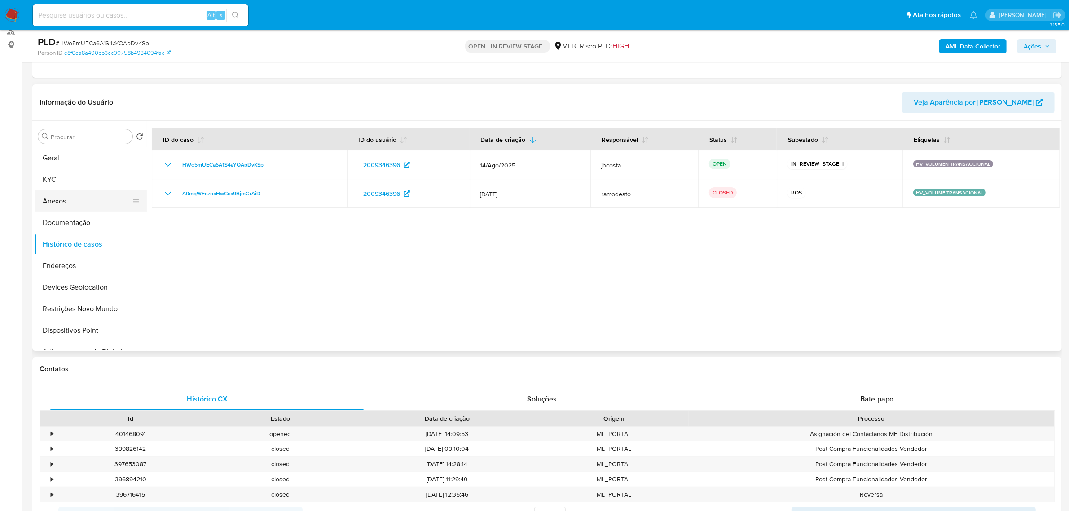
click at [63, 198] on button "Anexos" at bounding box center [87, 201] width 105 height 22
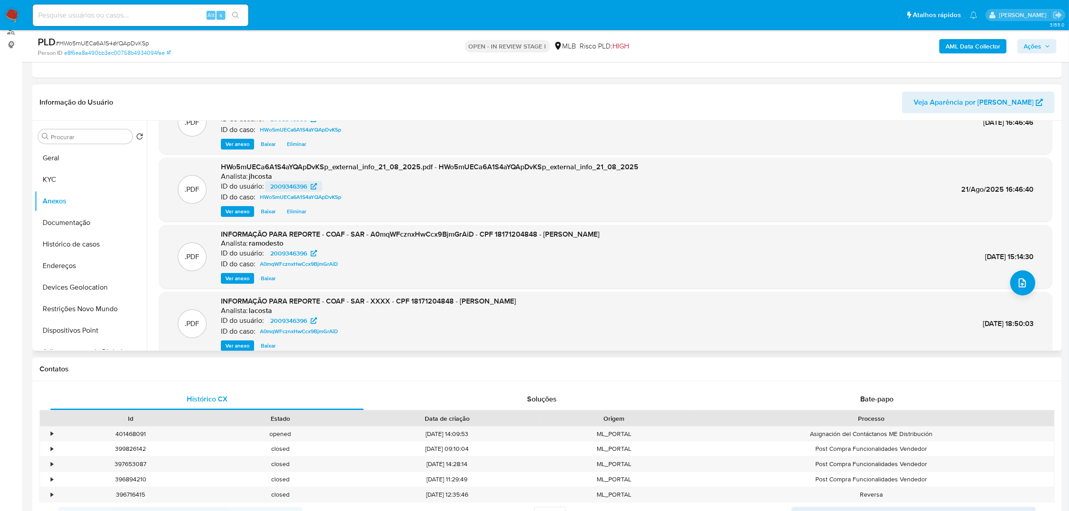
scroll to position [56, 0]
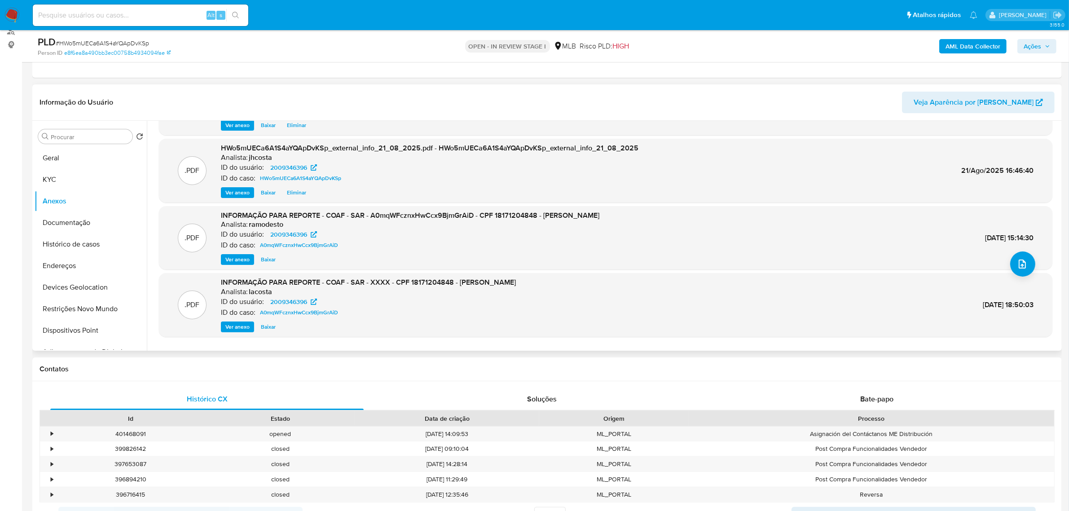
click at [240, 255] on span "Ver anexo" at bounding box center [237, 259] width 24 height 9
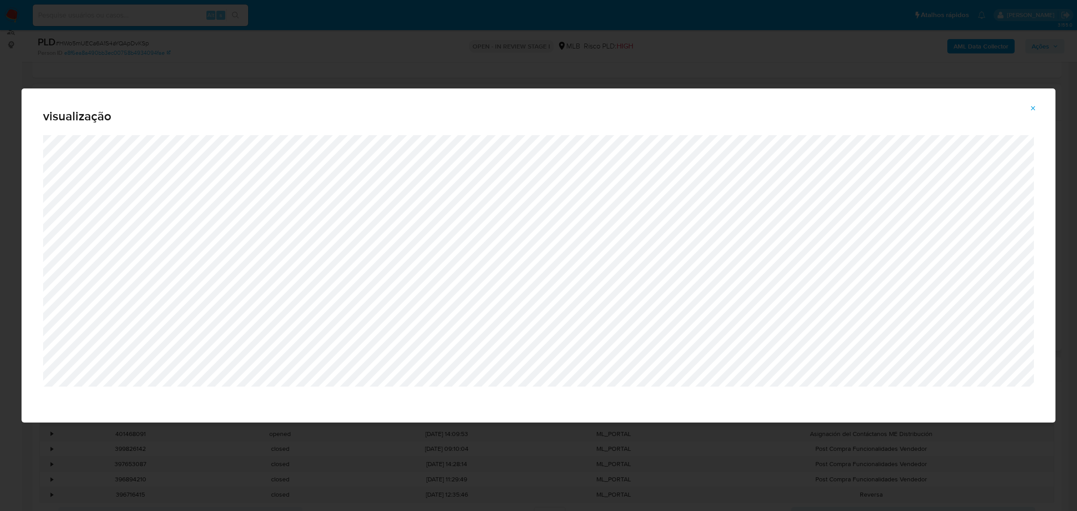
click at [1030, 106] on icon "Attachment preview" at bounding box center [1033, 108] width 7 height 7
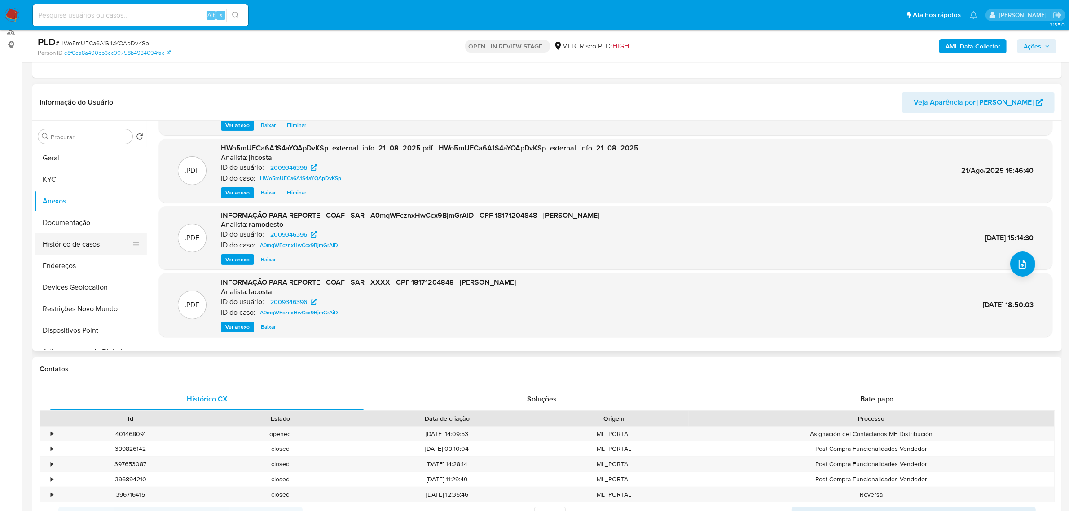
click at [87, 244] on button "Histórico de casos" at bounding box center [87, 244] width 105 height 22
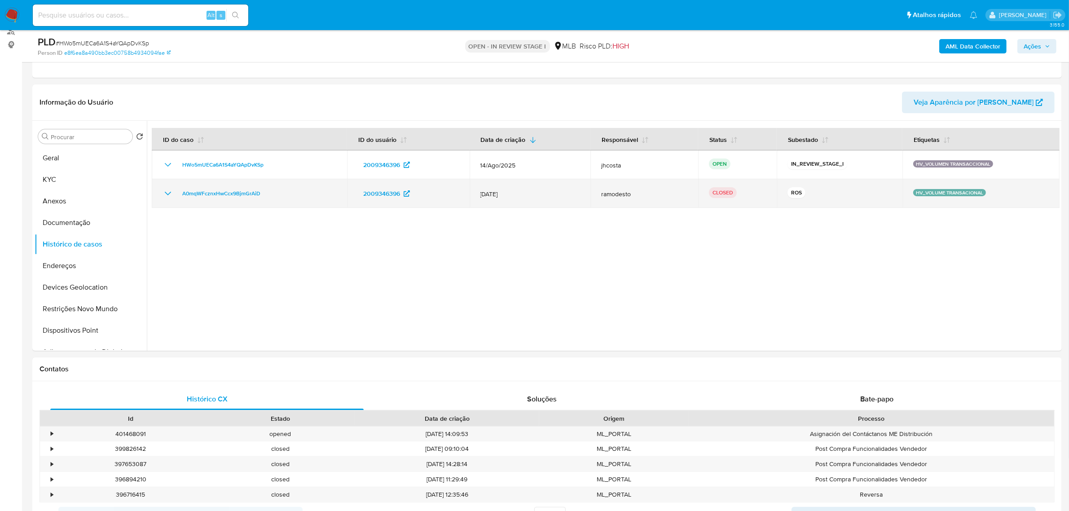
click at [162, 191] on icon "Mostrar/Ocultar" at bounding box center [167, 193] width 11 height 11
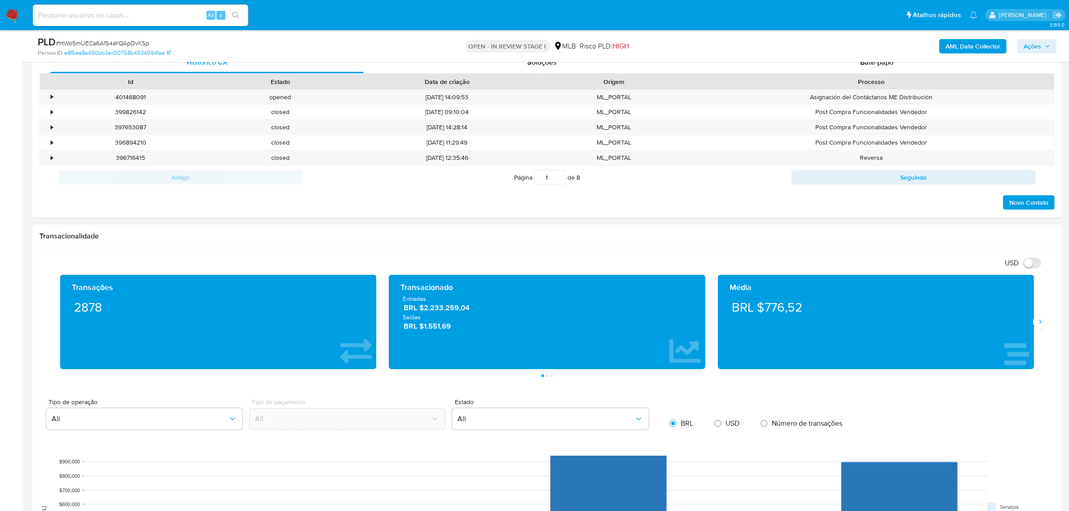
scroll to position [729, 0]
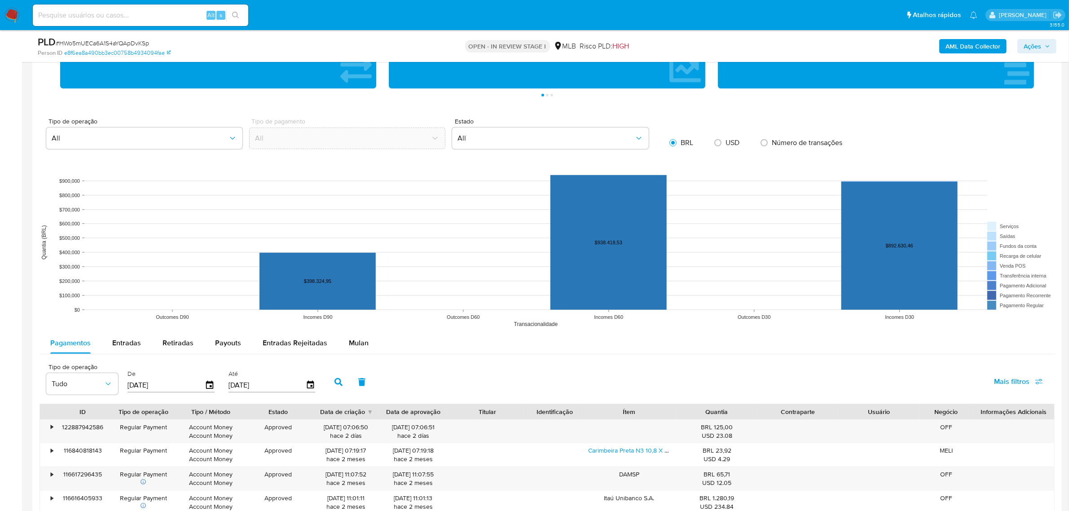
click at [117, 347] on span "Entradas" at bounding box center [126, 343] width 29 height 10
select select "10"
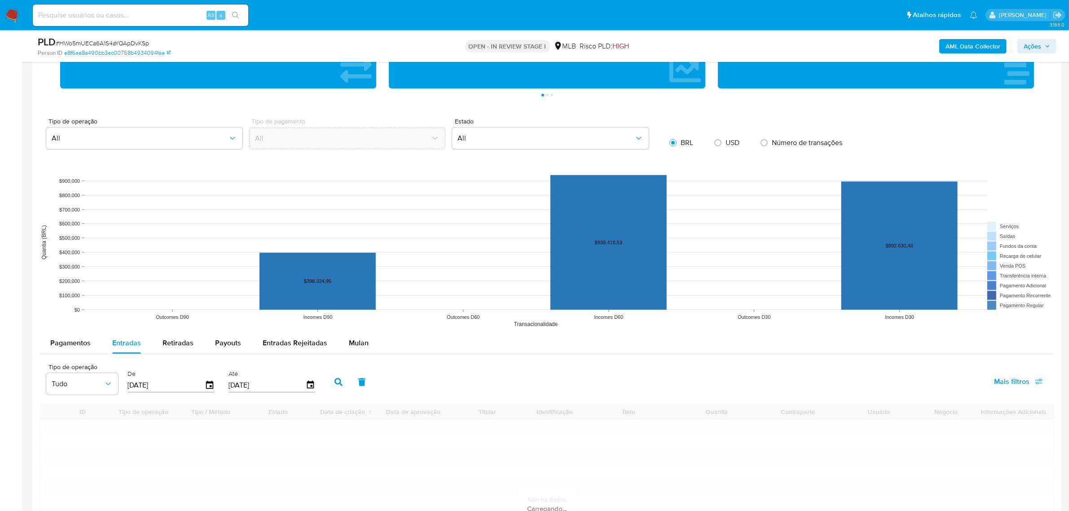
scroll to position [954, 0]
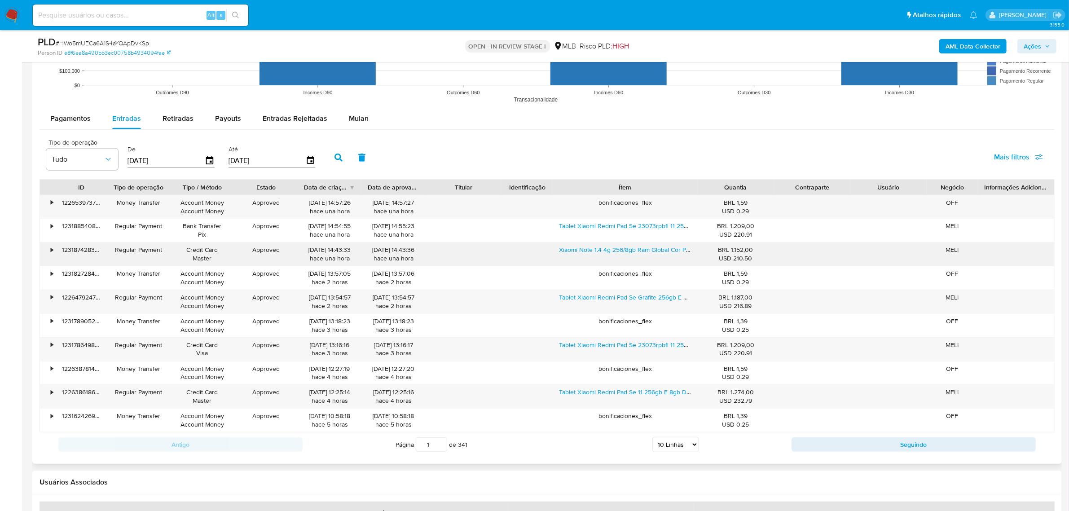
drag, startPoint x: 682, startPoint y: 186, endPoint x: 730, endPoint y: 246, distance: 76.0
click at [733, 186] on div "ID Tipo de operação Tipo / Método Estado Data de criação Data de aprovação Titu…" at bounding box center [547, 187] width 1014 height 15
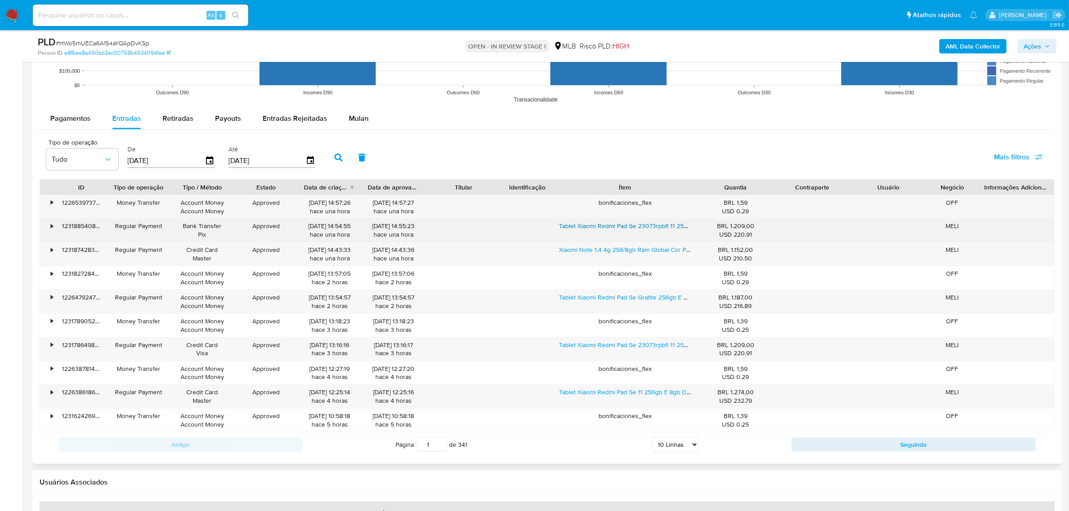
click at [638, 227] on link "Tablet Xiaomi Redmi Pad Se 23073rpbfl 11 256gb E 8gb De Memória Ram Graphite Gr…" at bounding box center [689, 225] width 260 height 9
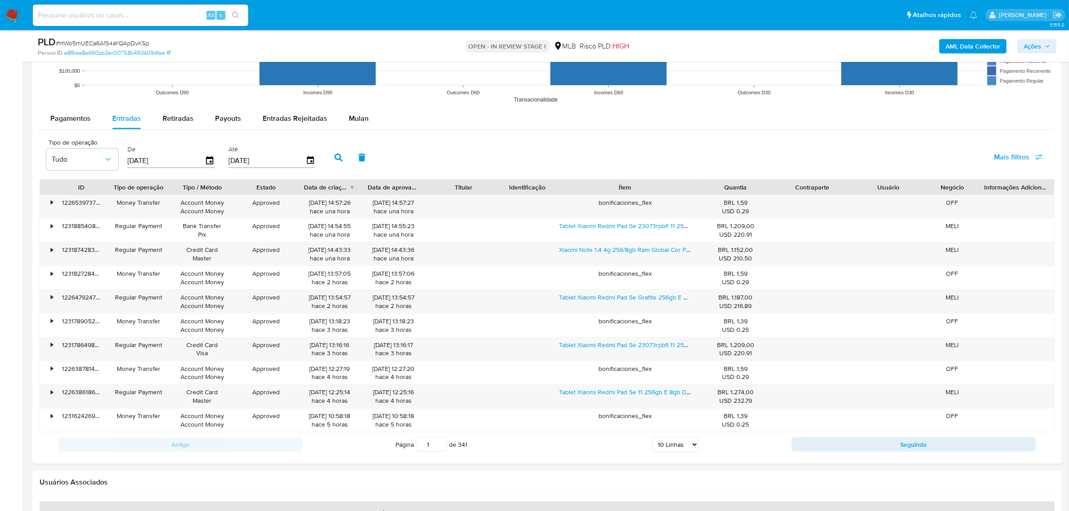
click at [1044, 46] on span "Ações" at bounding box center [1036, 46] width 26 height 13
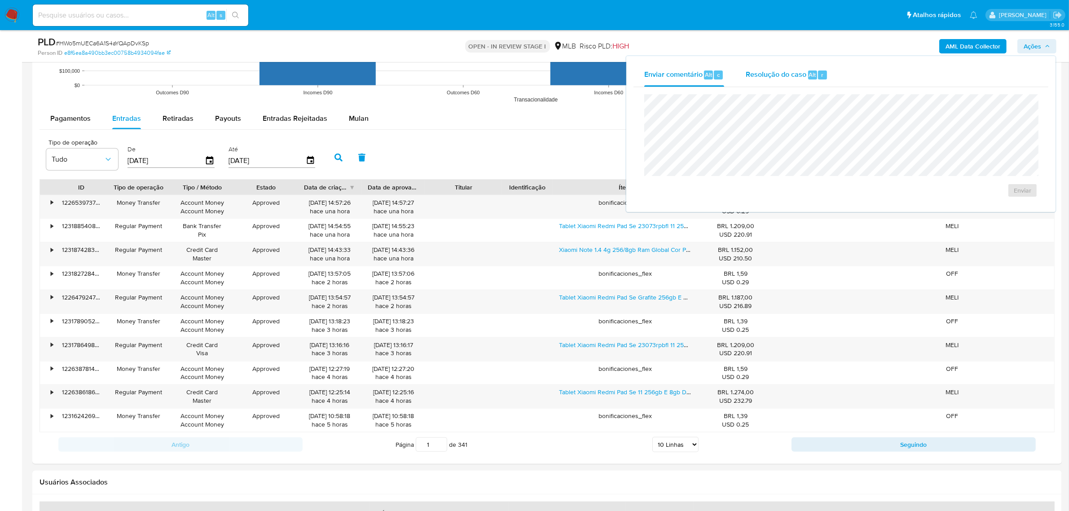
click at [776, 77] on span "Resolução do caso" at bounding box center [776, 74] width 61 height 10
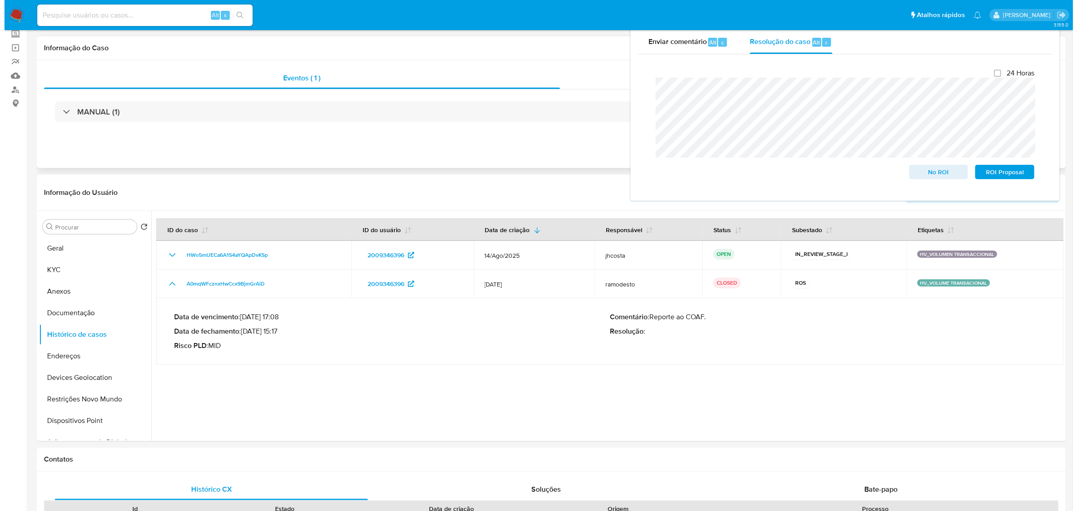
scroll to position [0, 0]
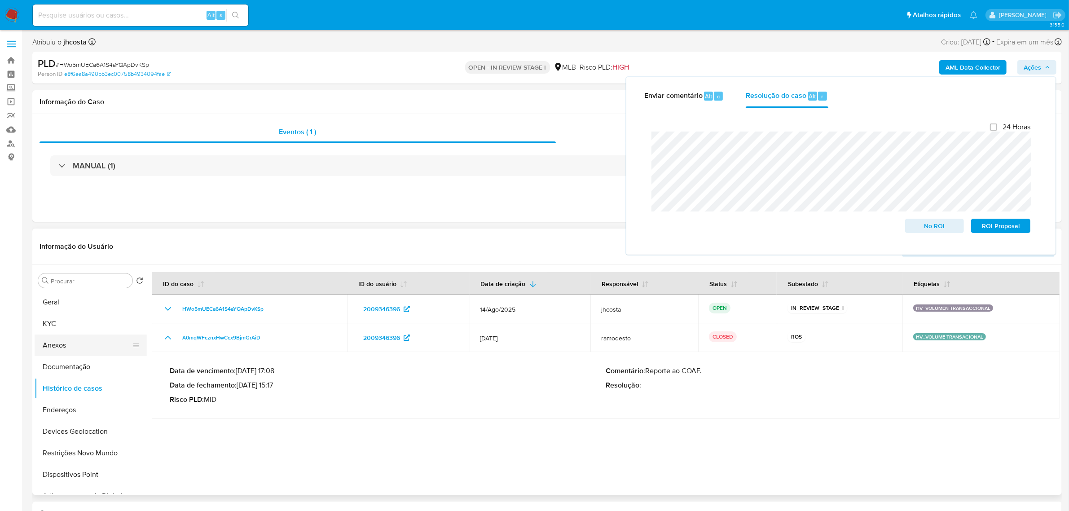
click at [62, 347] on button "Anexos" at bounding box center [87, 345] width 105 height 22
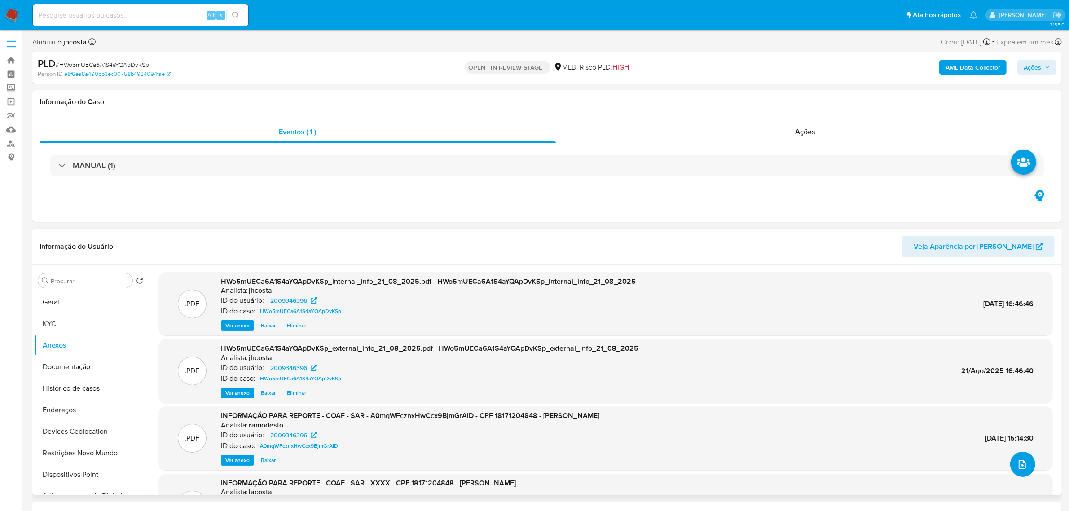
click at [1019, 464] on icon "upload-file" at bounding box center [1022, 464] width 11 height 11
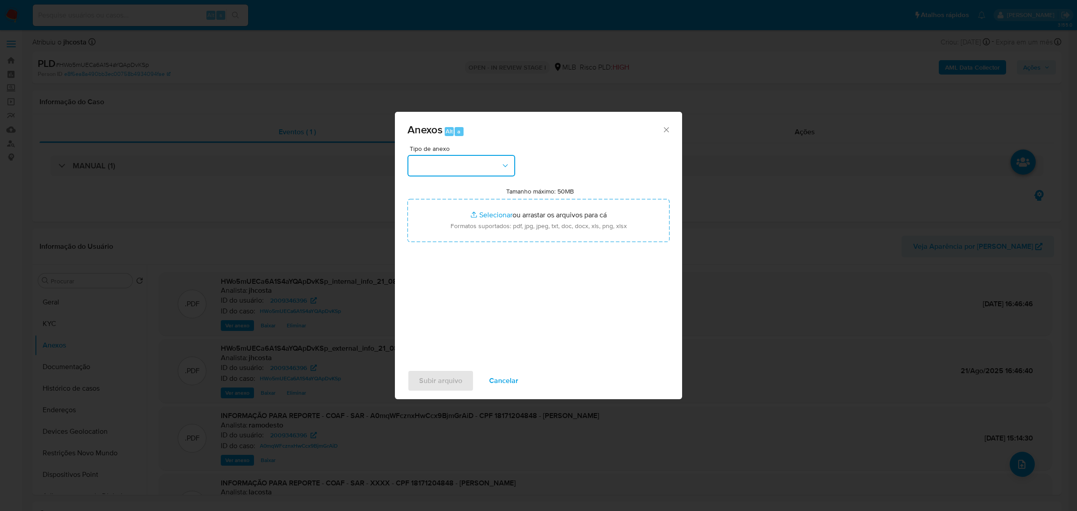
click at [485, 165] on button "button" at bounding box center [462, 166] width 108 height 22
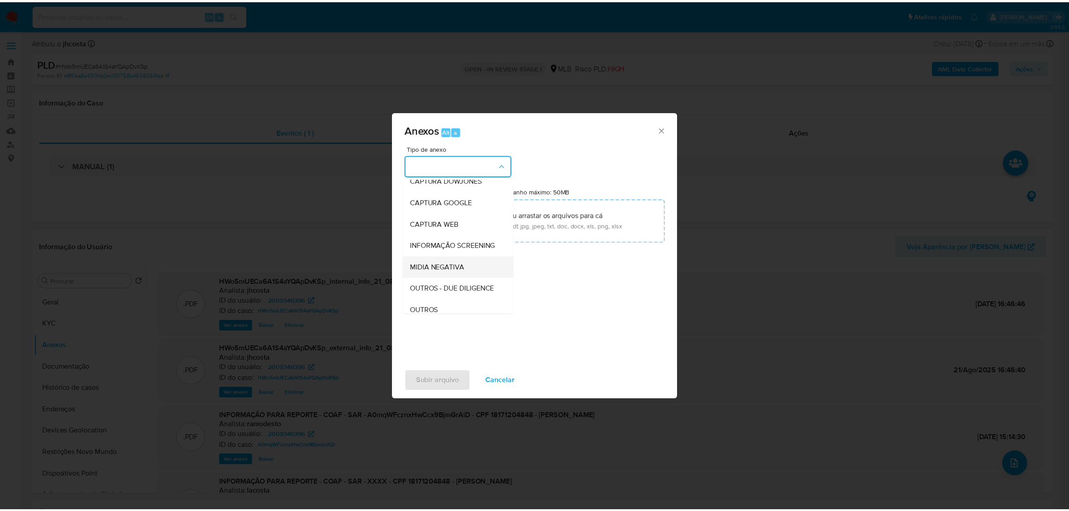
scroll to position [56, 0]
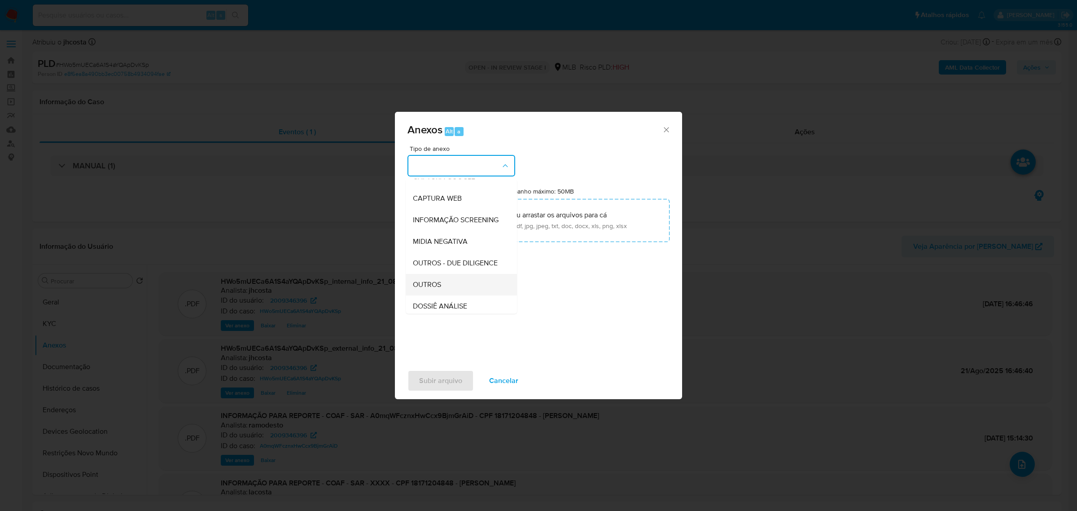
click at [441, 289] on span "OUTROS" at bounding box center [427, 284] width 28 height 9
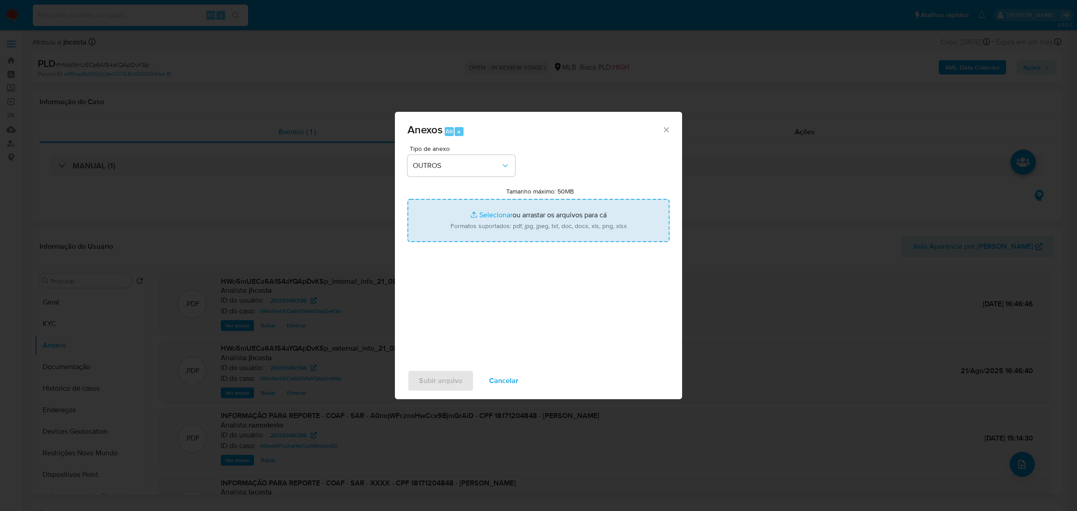
click at [560, 215] on input "Tamanho máximo: 50MB Selecionar arquivos" at bounding box center [539, 220] width 262 height 43
type input "C:\fakepath\Mulan 2009346396_2025_08_21_08_05_28.xlsx"
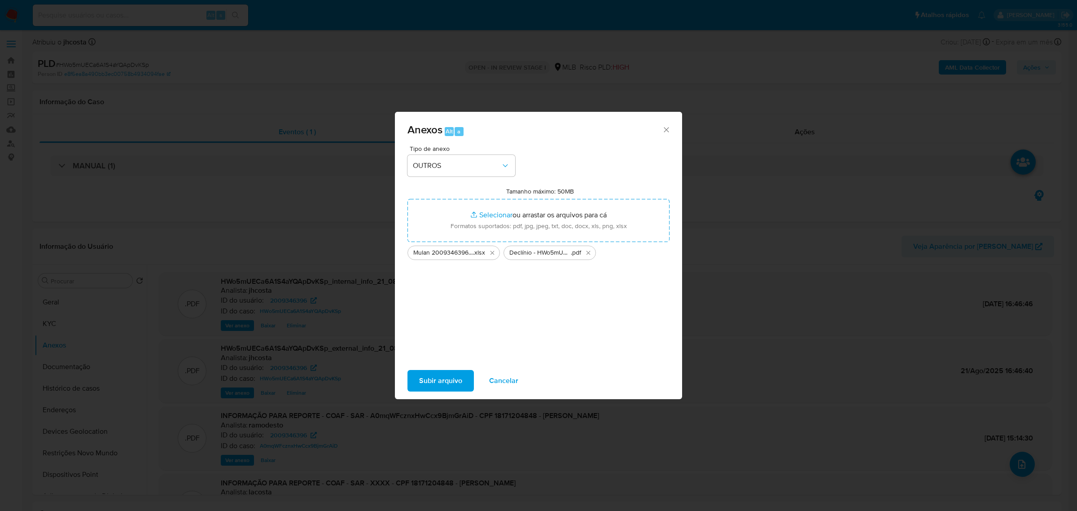
click at [451, 378] on span "Subir arquivo" at bounding box center [440, 381] width 43 height 20
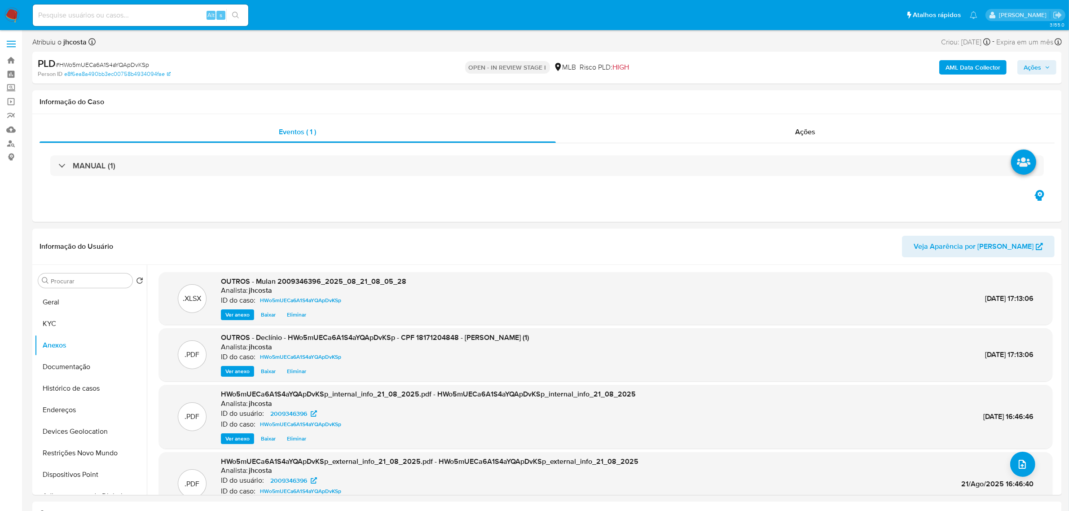
click at [1035, 63] on span "Ações" at bounding box center [1032, 67] width 18 height 14
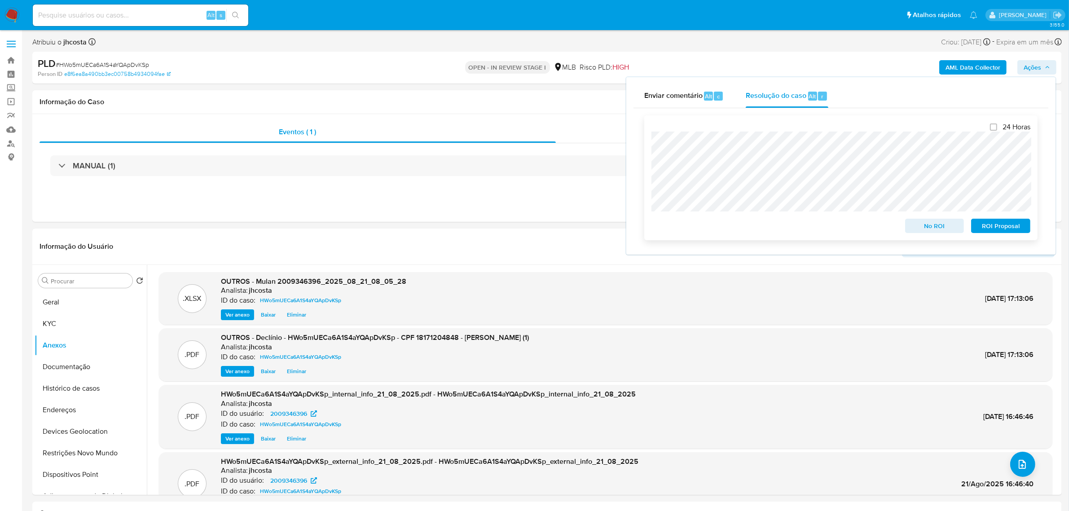
click at [939, 228] on span "No ROI" at bounding box center [934, 225] width 47 height 13
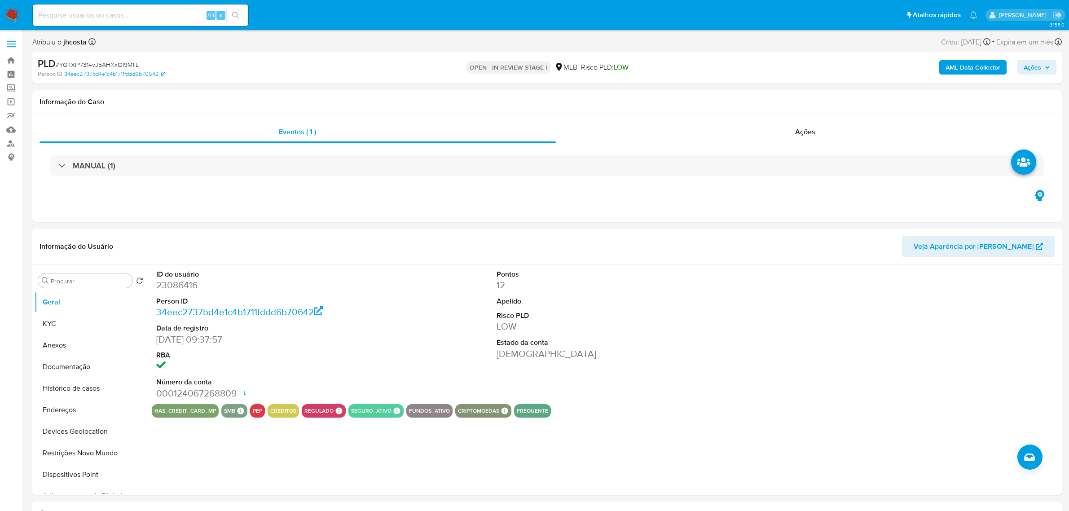
select select "10"
click at [178, 288] on dd "23086416" at bounding box center [265, 285] width 218 height 13
copy dd "23086416"
click at [90, 384] on button "Histórico de casos" at bounding box center [87, 388] width 105 height 22
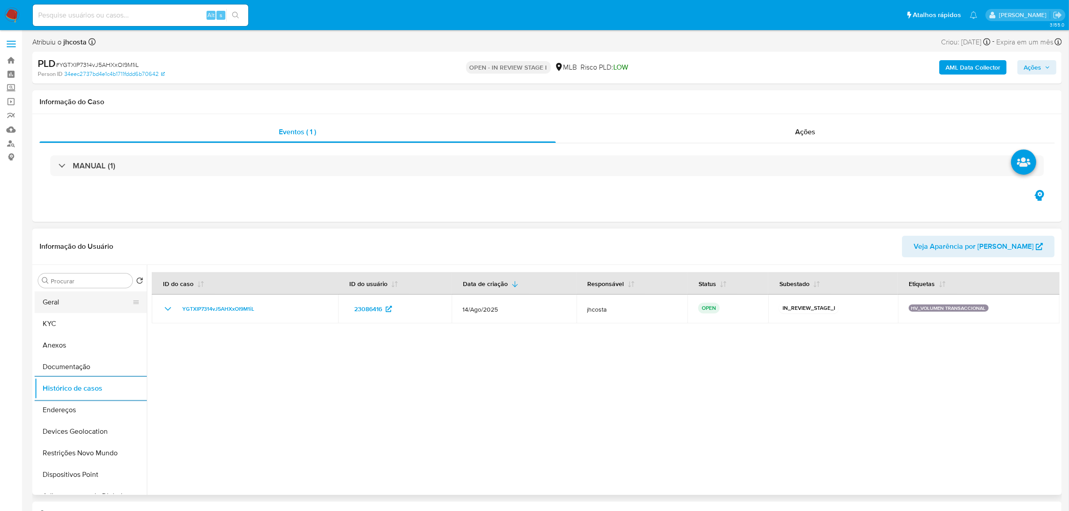
click at [86, 302] on button "Geral" at bounding box center [87, 302] width 105 height 22
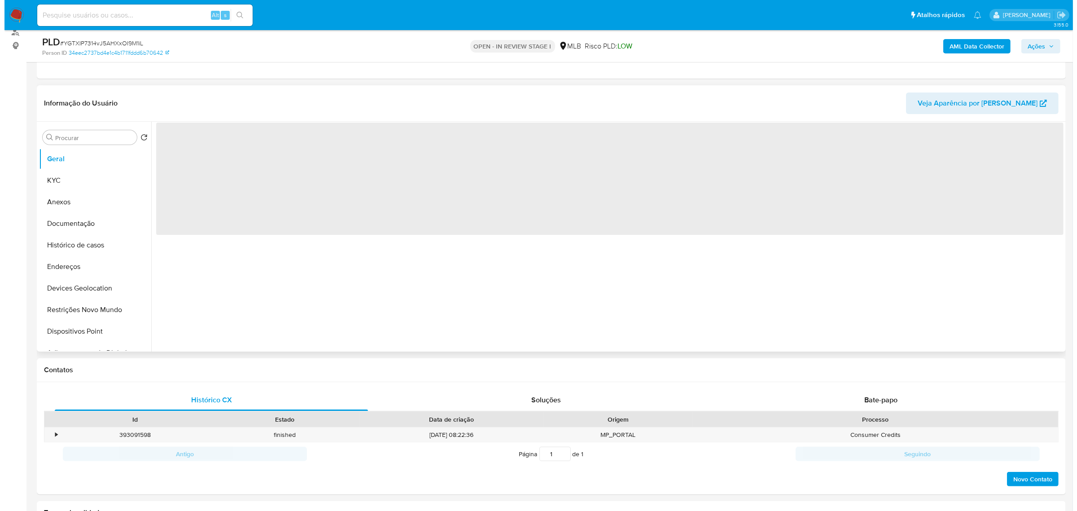
scroll to position [112, 0]
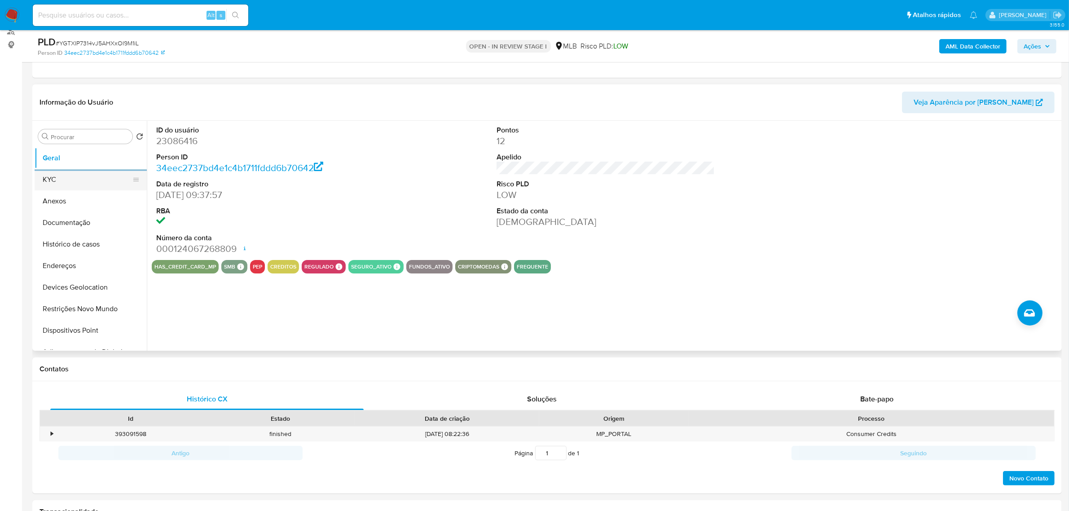
click at [62, 176] on button "KYC" at bounding box center [87, 180] width 105 height 22
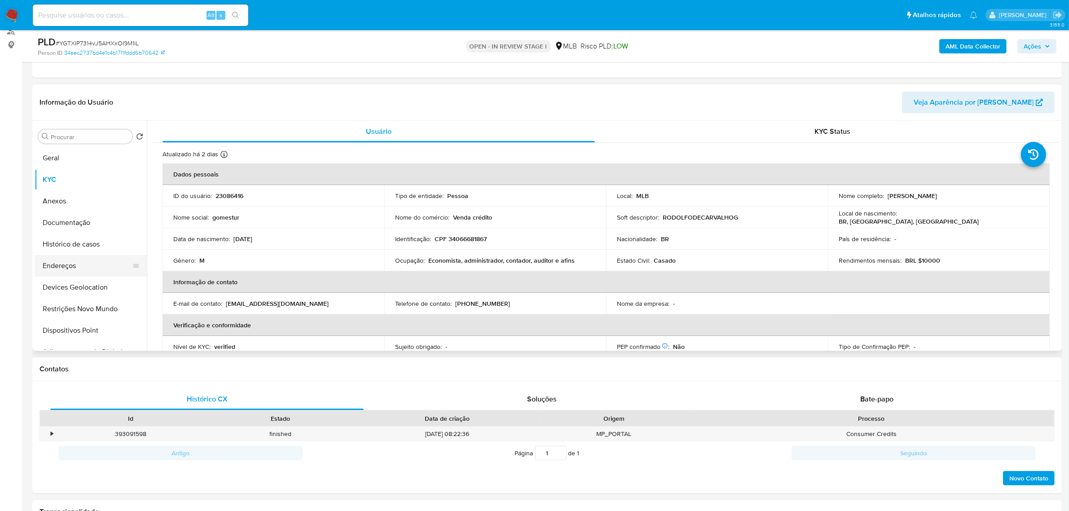
drag, startPoint x: 87, startPoint y: 264, endPoint x: 124, endPoint y: 273, distance: 38.3
click at [86, 264] on button "Endereços" at bounding box center [87, 266] width 105 height 22
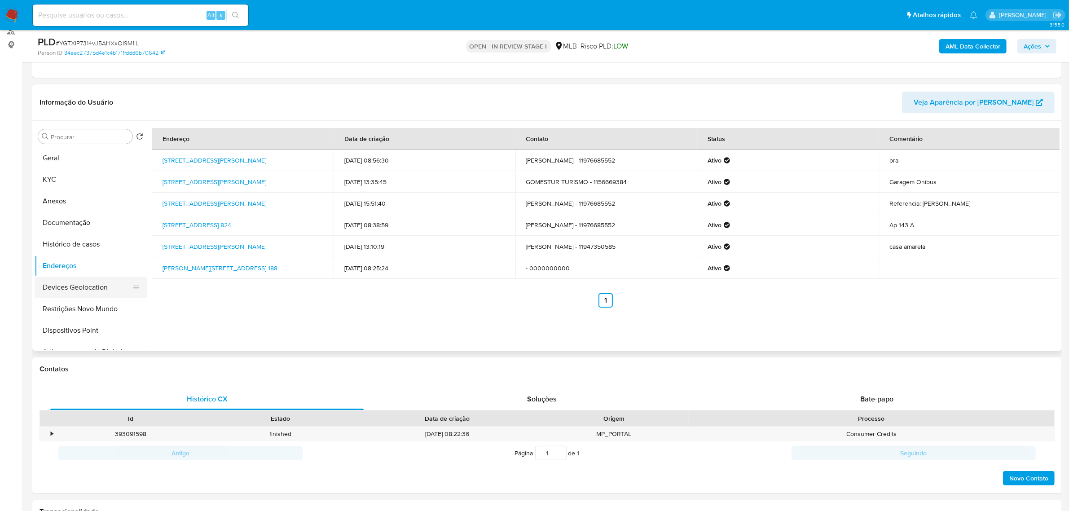
click at [80, 276] on button "Devices Geolocation" at bounding box center [87, 287] width 105 height 22
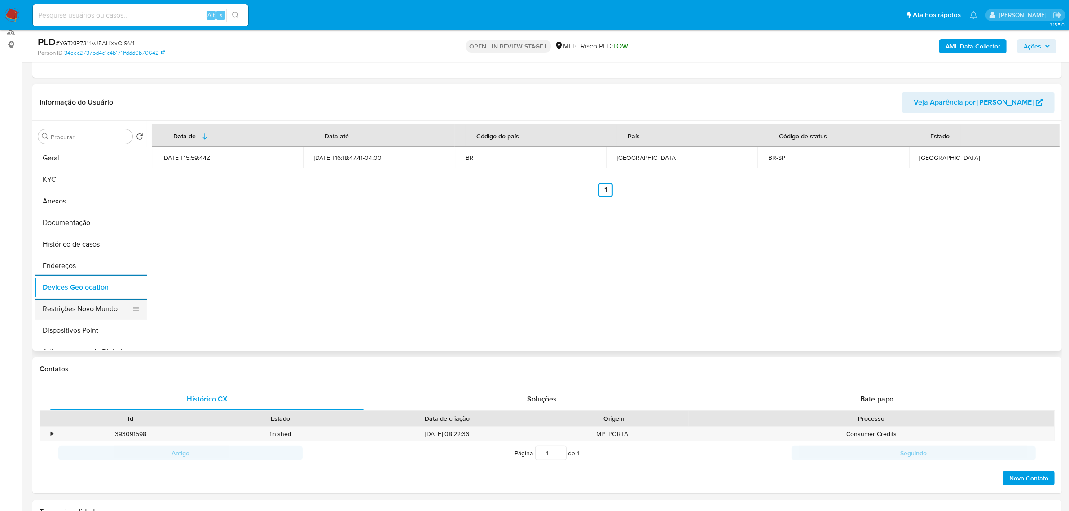
click at [101, 304] on button "Restrições Novo Mundo" at bounding box center [87, 309] width 105 height 22
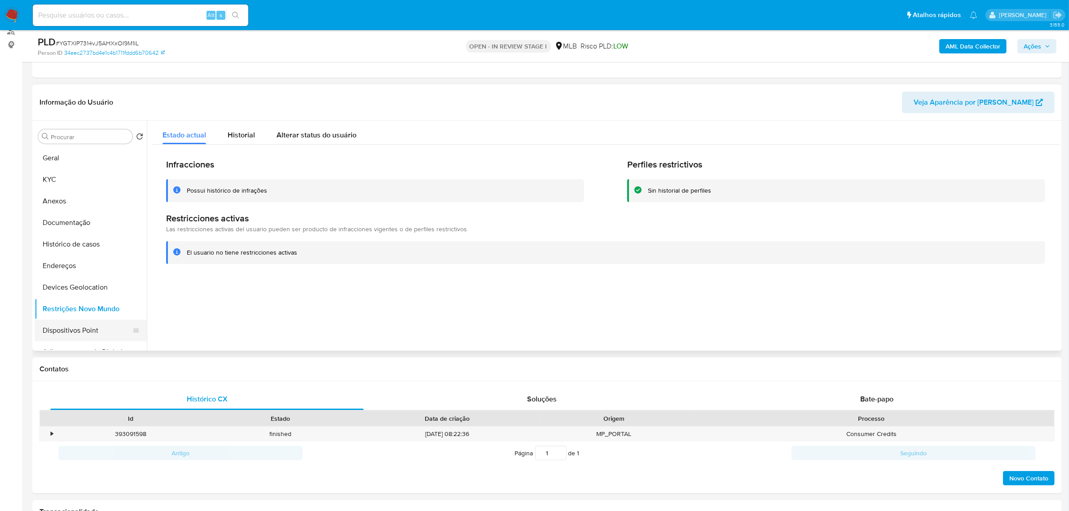
drag, startPoint x: 100, startPoint y: 331, endPoint x: 108, endPoint y: 333, distance: 8.3
click at [100, 331] on button "Dispositivos Point" at bounding box center [87, 331] width 105 height 22
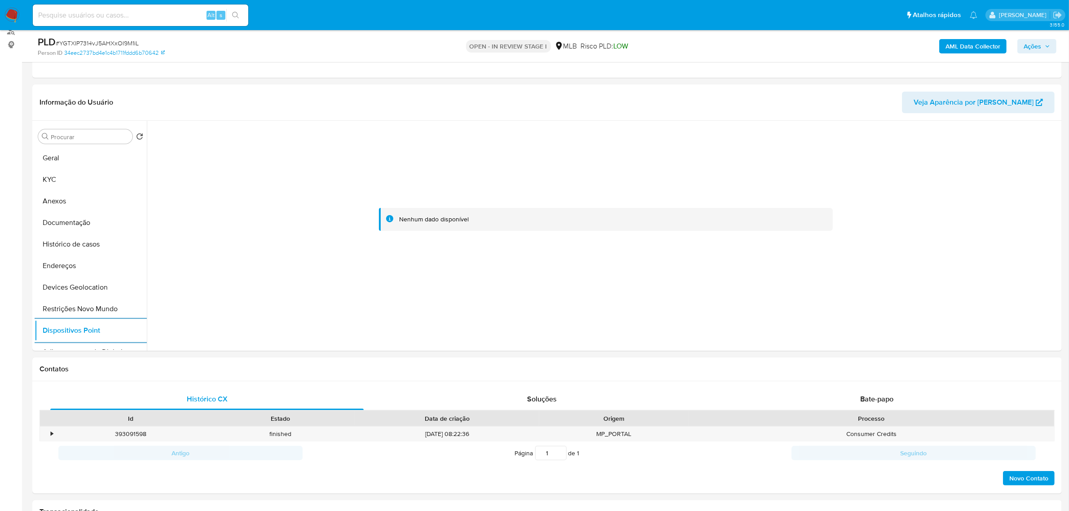
click at [970, 45] on b "AML Data Collector" at bounding box center [972, 46] width 55 height 14
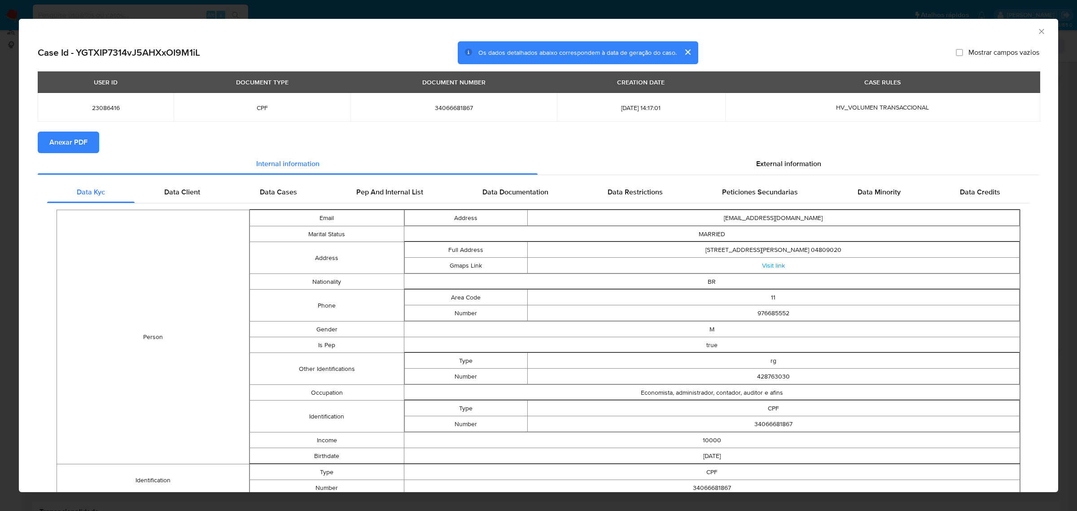
click at [77, 138] on span "Anexar PDF" at bounding box center [68, 142] width 38 height 20
click at [793, 165] on span "External information" at bounding box center [788, 165] width 65 height 10
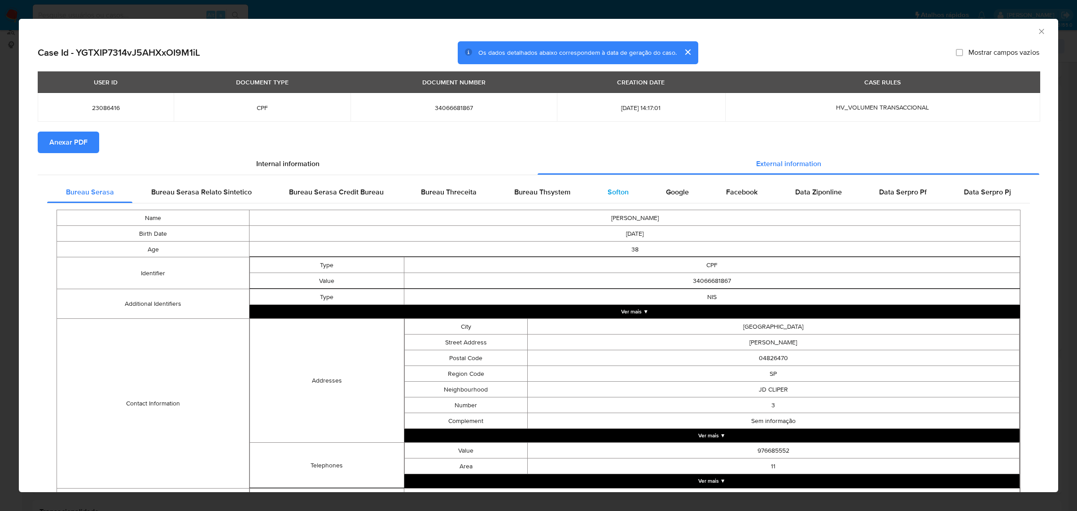
click at [618, 191] on span "Softon" at bounding box center [618, 192] width 21 height 10
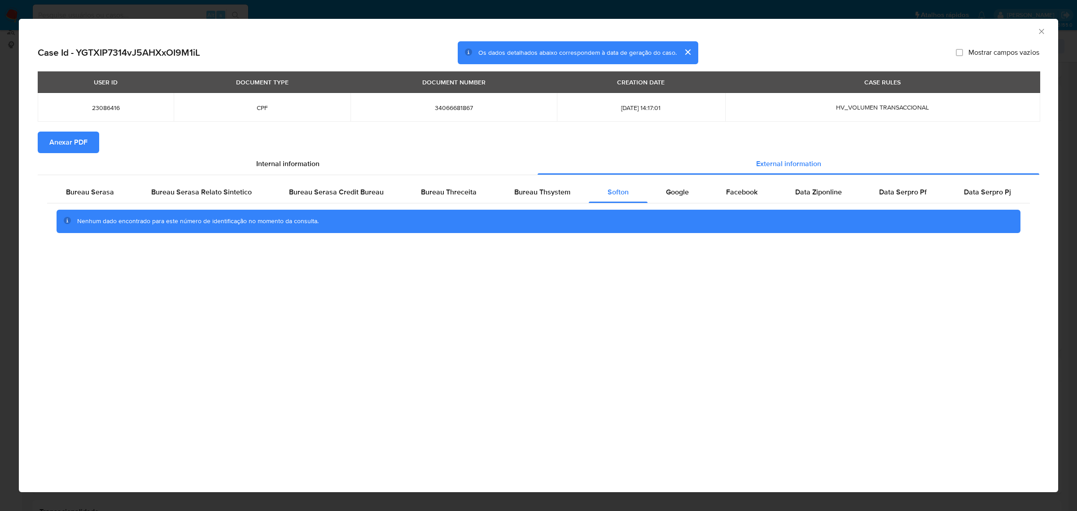
click at [330, 13] on div "AML Data Collector Case Id - YGTXIP7314vJ5AHXxOI9M1iL Os dados detalhados abaix…" at bounding box center [538, 255] width 1077 height 511
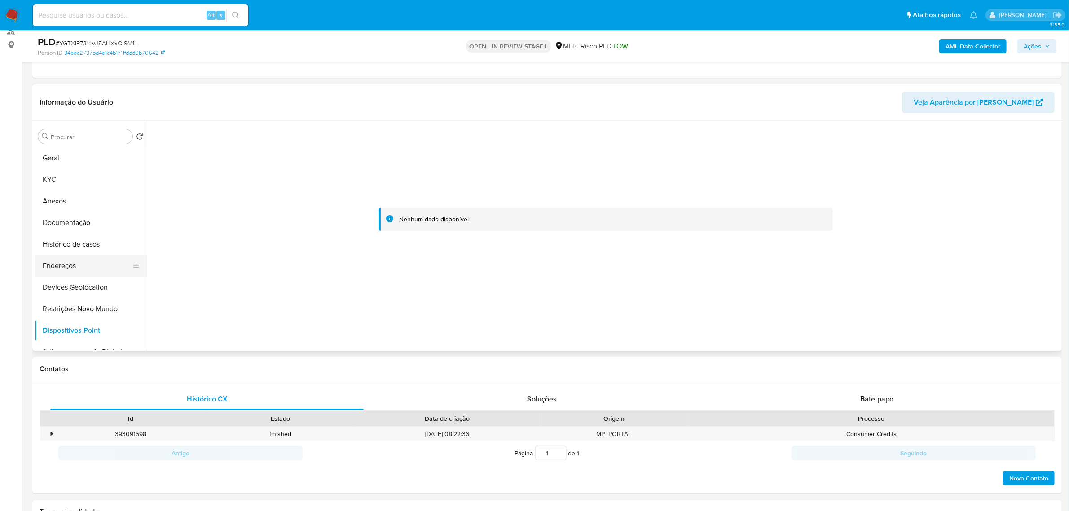
click at [75, 268] on button "Endereços" at bounding box center [87, 266] width 105 height 22
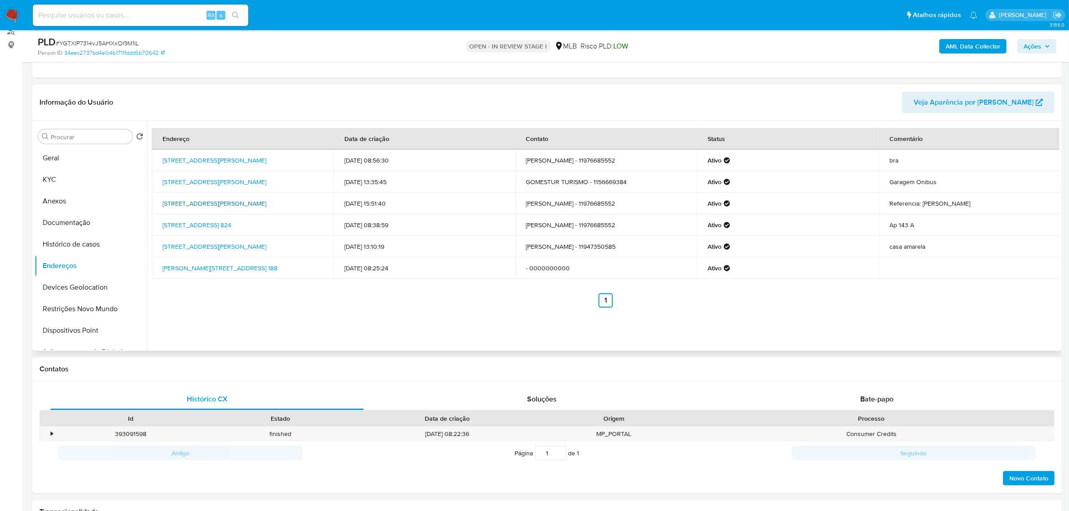
drag, startPoint x: 155, startPoint y: 200, endPoint x: 189, endPoint y: 205, distance: 33.6
click at [189, 205] on td "Rua Anoaldo Rodrigues 354, Serra Azul, São Paulo, 14230272, Brasil 354" at bounding box center [243, 204] width 182 height 22
copy link "Rua Anoaldo Rodrigues 354, Serra Azul, São Paulo, 14230272"
click at [183, 205] on link "Rua Anoaldo Rodrigues 354, Serra Azul, São Paulo, 14230272, Brasil 354" at bounding box center [214, 203] width 104 height 9
click at [51, 181] on button "KYC" at bounding box center [87, 180] width 105 height 22
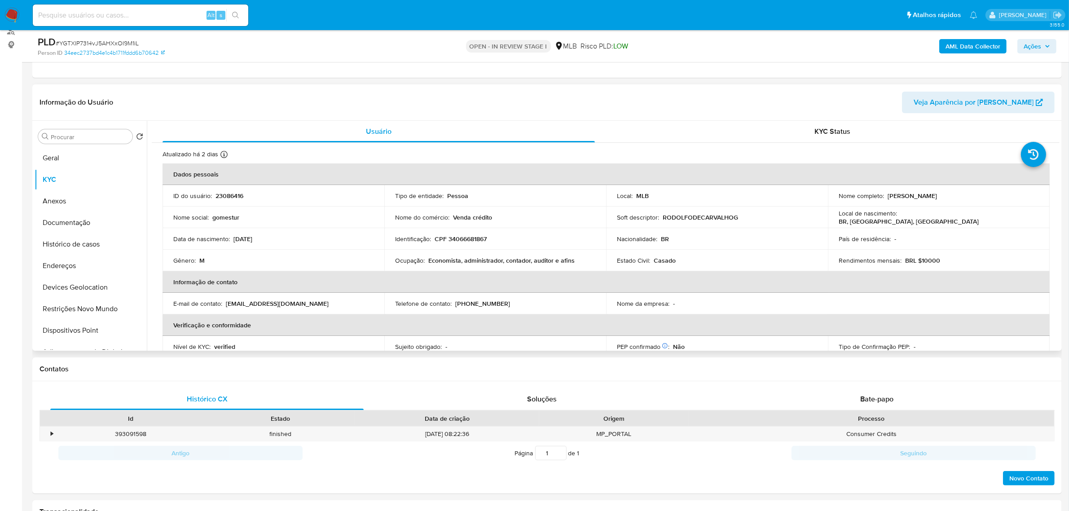
click at [459, 243] on td "Identificação : CPF 34066681867" at bounding box center [495, 239] width 222 height 22
click at [456, 241] on p "CPF 34066681867" at bounding box center [460, 239] width 52 height 8
copy p "34066681867"
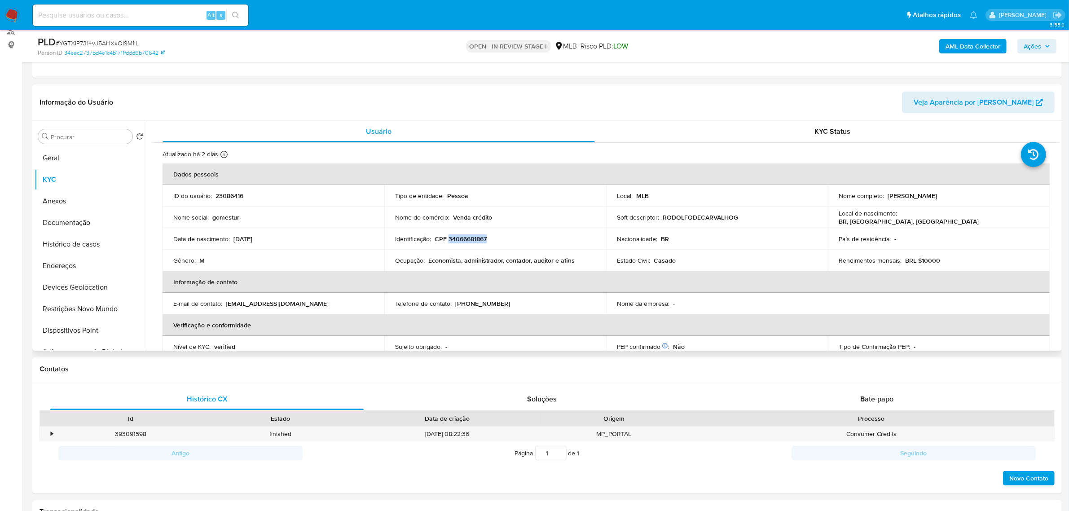
click at [472, 239] on p "CPF 34066681867" at bounding box center [460, 239] width 52 height 8
click at [87, 219] on button "Documentação" at bounding box center [87, 223] width 105 height 22
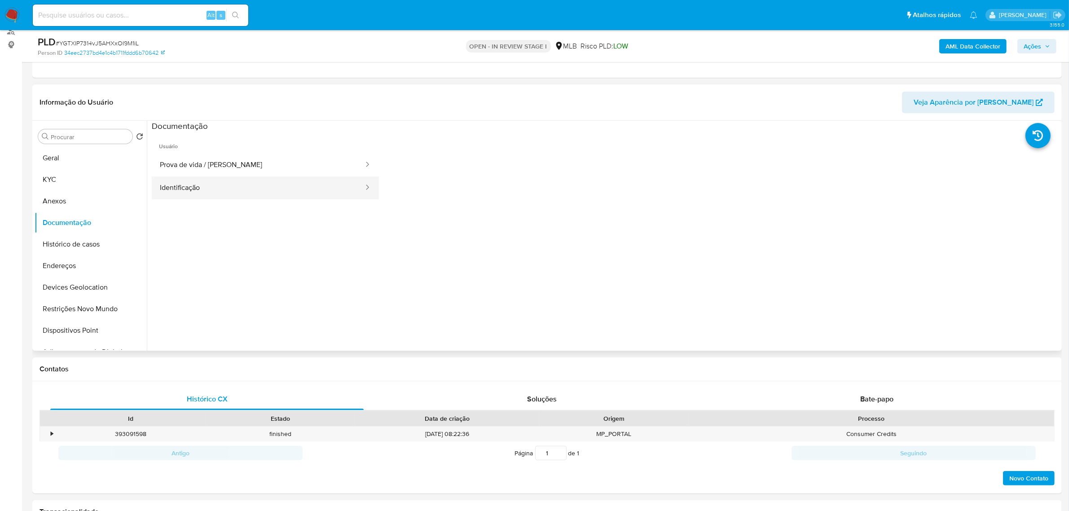
click at [317, 190] on button "Identificação" at bounding box center [258, 187] width 213 height 23
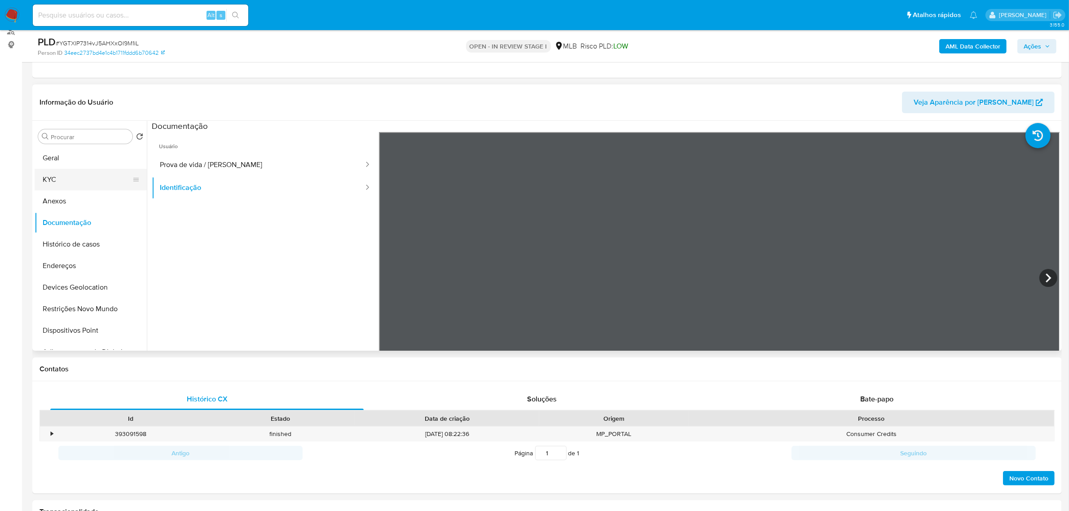
click at [61, 178] on button "KYC" at bounding box center [87, 180] width 105 height 22
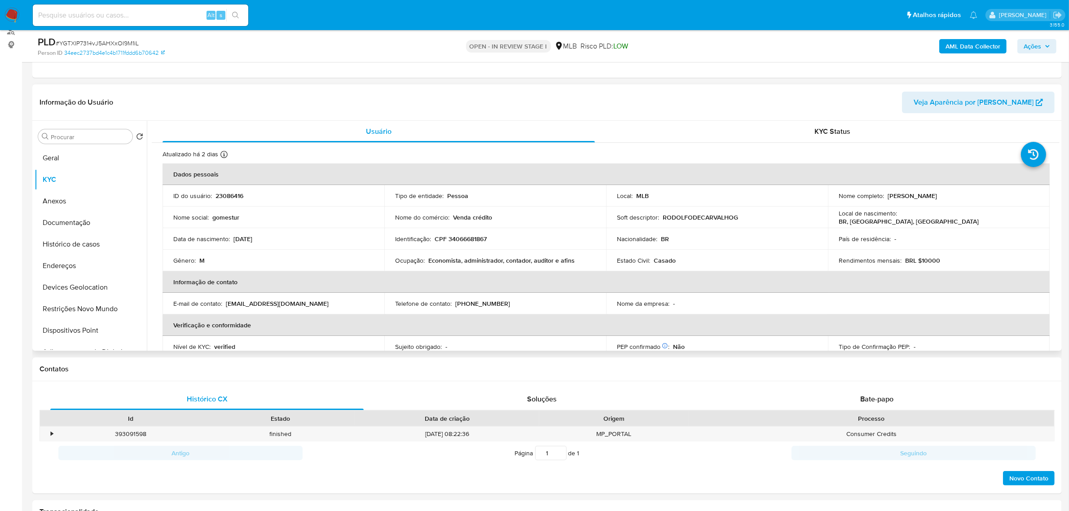
click at [465, 236] on p "CPF 34066681867" at bounding box center [460, 239] width 52 height 8
click at [465, 235] on p "CPF 34066681867" at bounding box center [460, 239] width 52 height 8
copy p "34066681867"
drag, startPoint x: 886, startPoint y: 195, endPoint x: 991, endPoint y: 189, distance: 105.2
click at [991, 189] on td "Nome completo : Rodolfo de Carvalho Gomes" at bounding box center [939, 196] width 222 height 22
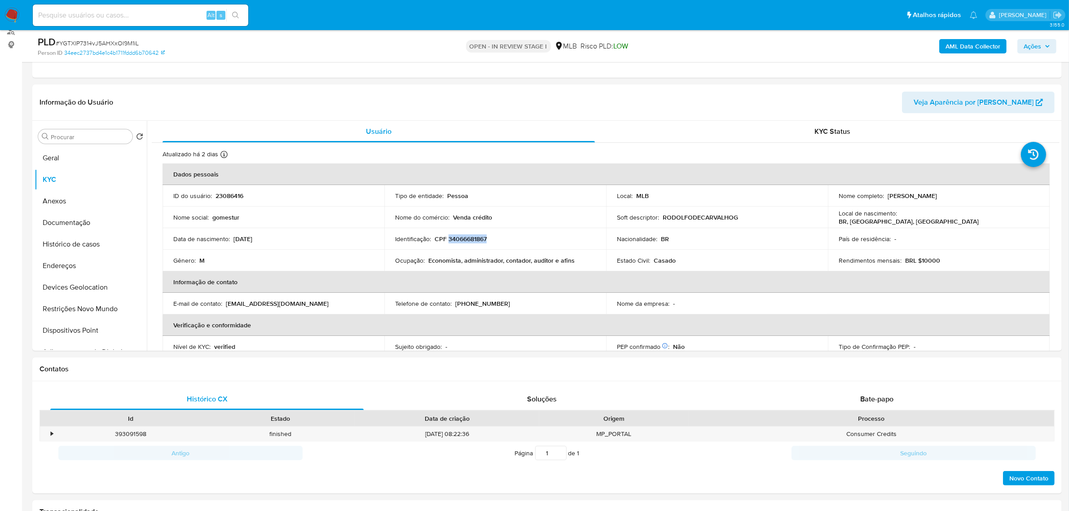
copy p "Rodolfo de Carvalho Gomes"
click at [72, 221] on button "Documentação" at bounding box center [87, 223] width 105 height 22
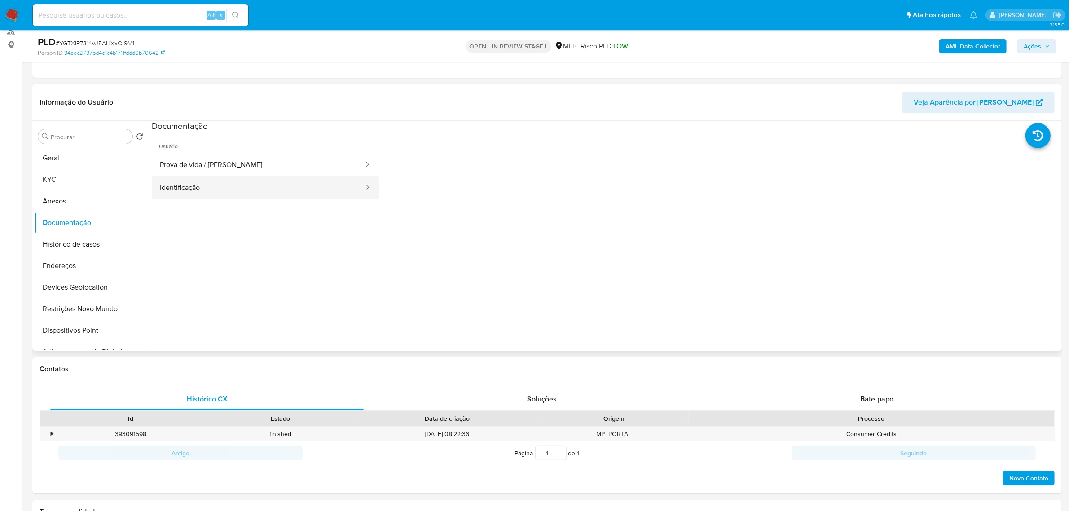
click at [250, 183] on button "Identificação" at bounding box center [258, 187] width 213 height 23
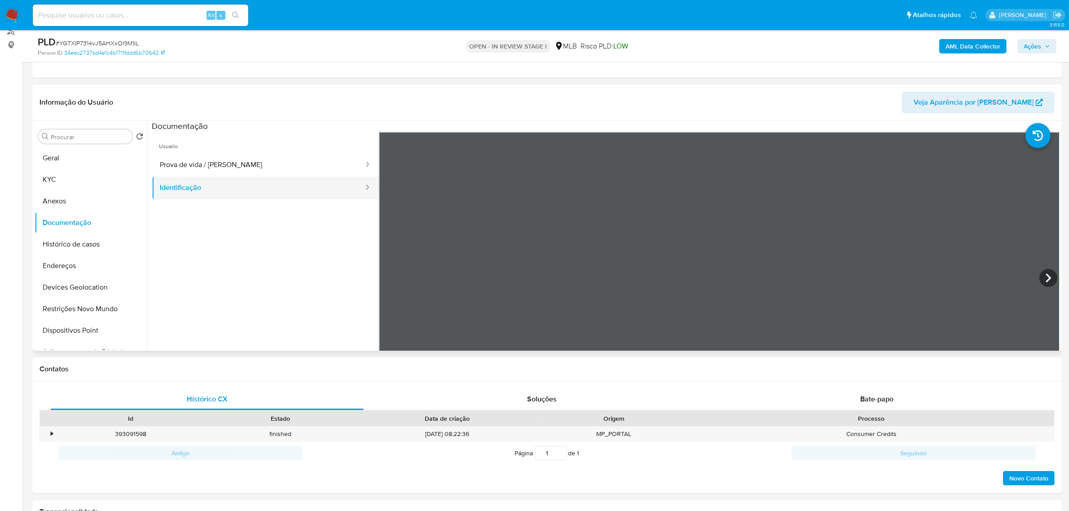
click at [250, 184] on button "Identificação" at bounding box center [258, 187] width 213 height 23
click at [241, 169] on button "Prova de vida / [PERSON_NAME]" at bounding box center [258, 165] width 213 height 23
click at [70, 176] on button "KYC" at bounding box center [87, 180] width 105 height 22
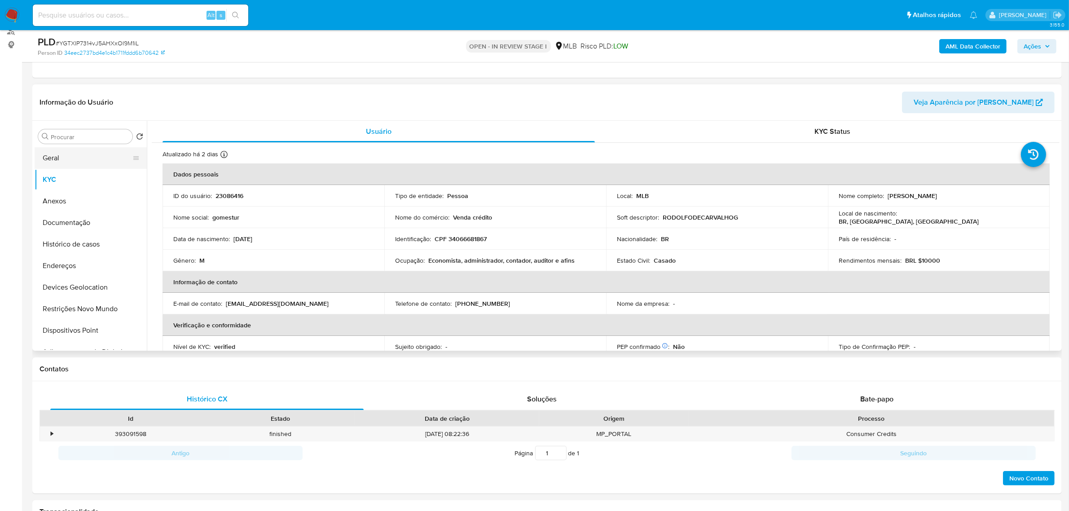
click at [59, 157] on button "Geral" at bounding box center [87, 158] width 105 height 22
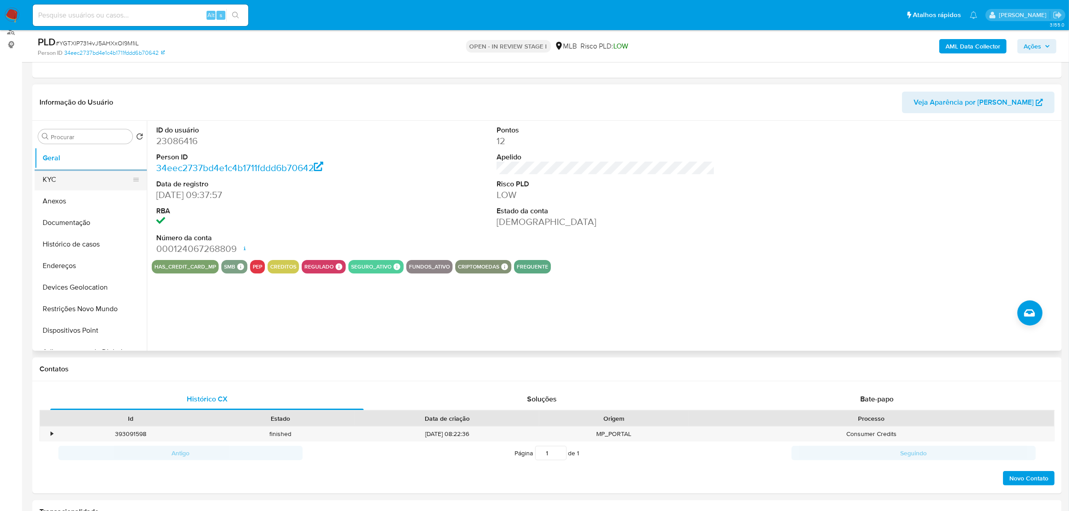
click at [113, 176] on button "KYC" at bounding box center [87, 180] width 105 height 22
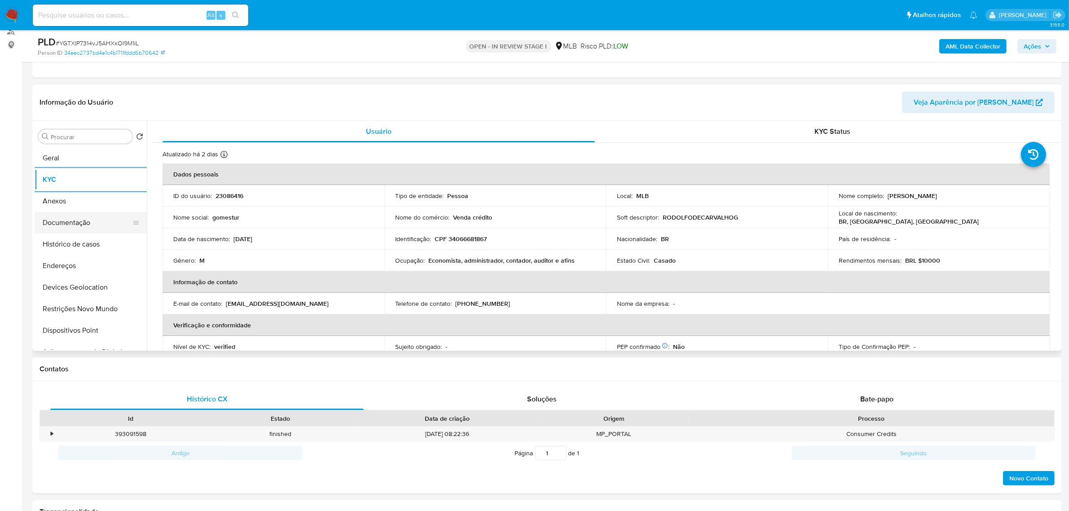
click at [87, 229] on button "Documentação" at bounding box center [87, 223] width 105 height 22
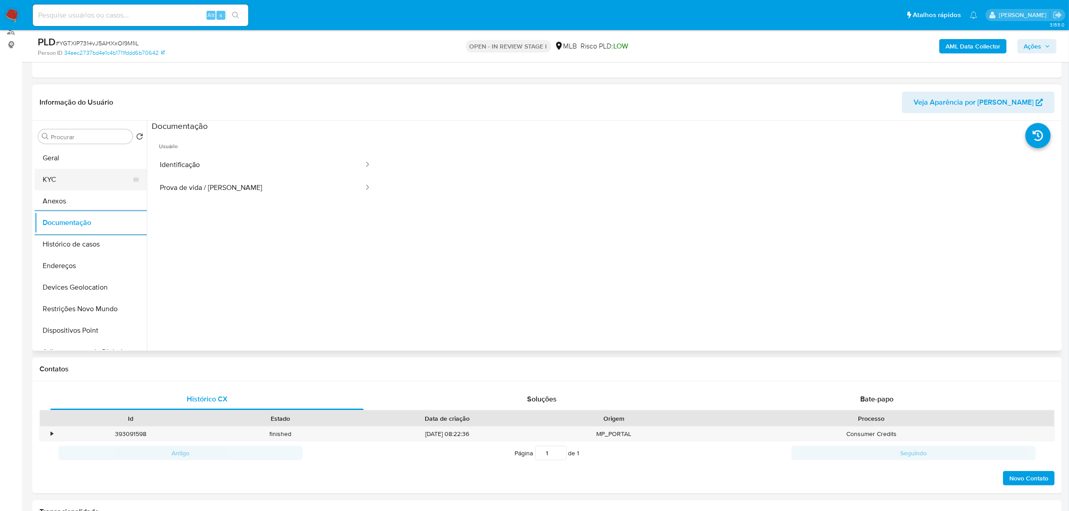
click at [78, 173] on button "KYC" at bounding box center [87, 180] width 105 height 22
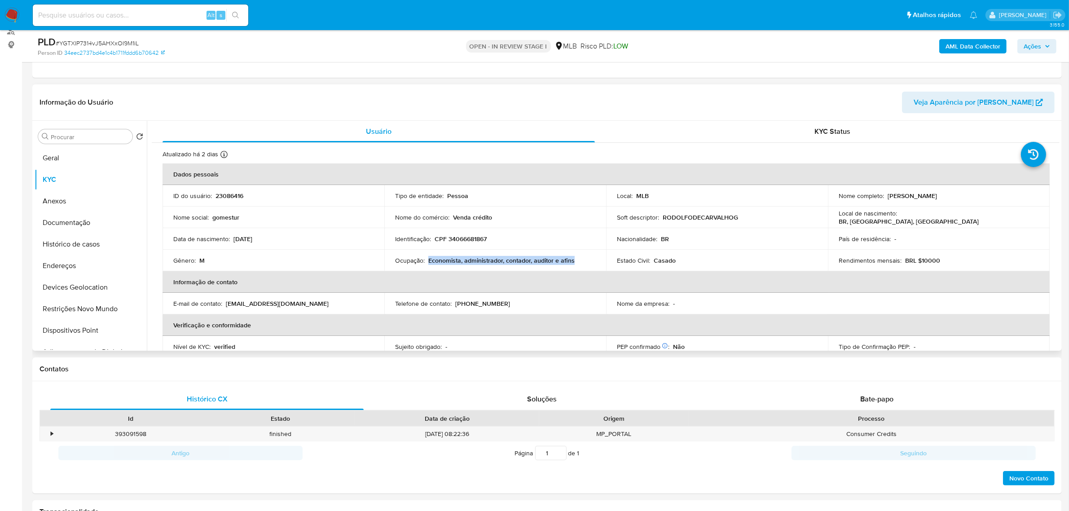
drag, startPoint x: 427, startPoint y: 259, endPoint x: 587, endPoint y: 259, distance: 159.3
click at [587, 259] on div "Ocupação : Economista, administrador, contador, auditor e afins" at bounding box center [495, 260] width 200 height 8
copy p "Economista, administrador, contador, auditor e afins"
click at [79, 221] on button "Documentação" at bounding box center [87, 223] width 105 height 22
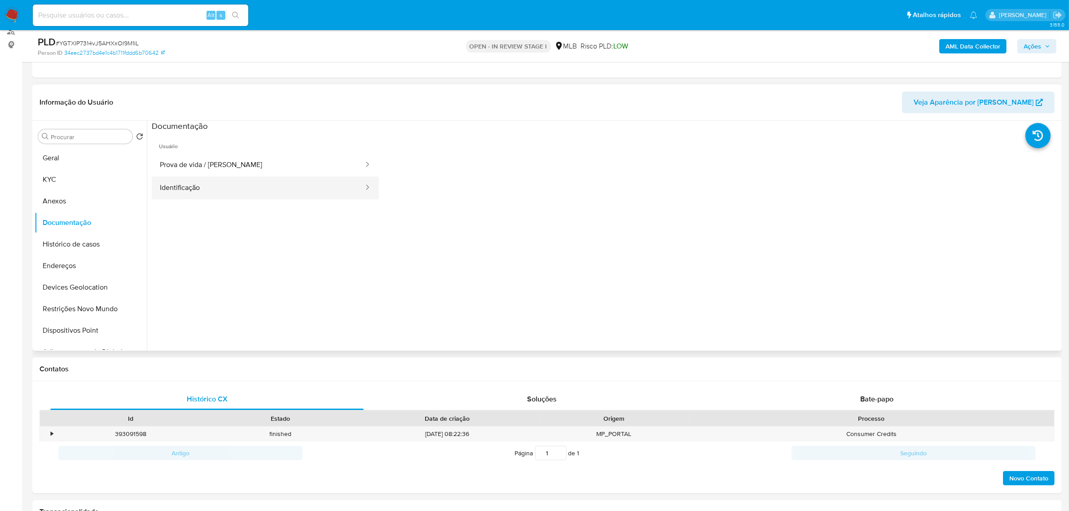
click at [277, 187] on button "Identificação" at bounding box center [258, 187] width 213 height 23
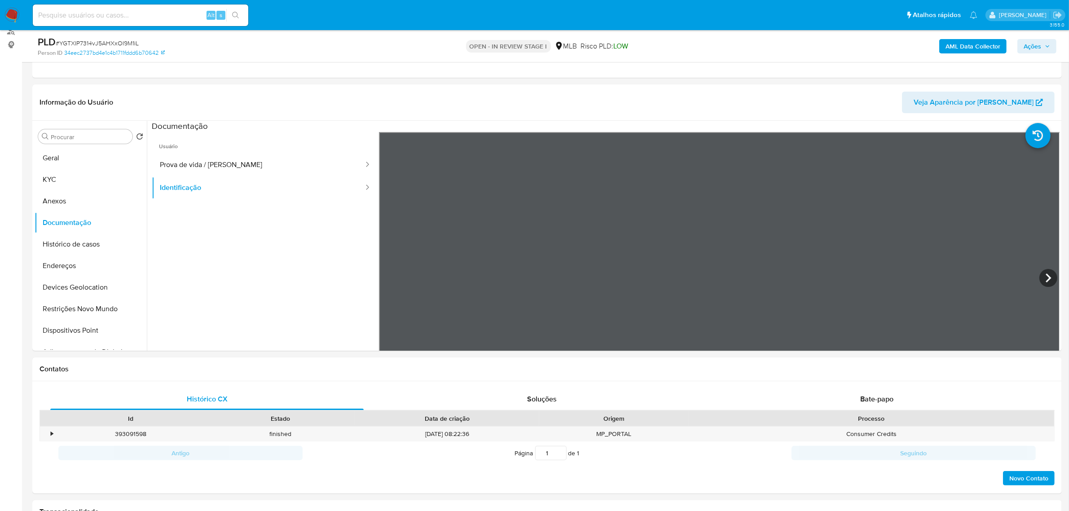
click at [1035, 49] on span "Ações" at bounding box center [1032, 46] width 18 height 14
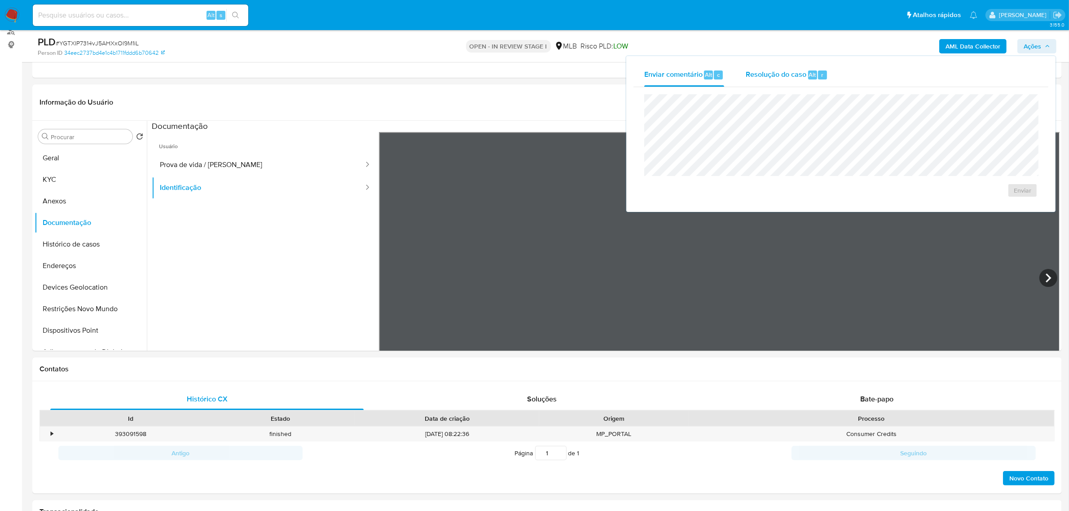
click at [777, 77] on span "Resolução do caso" at bounding box center [776, 74] width 61 height 10
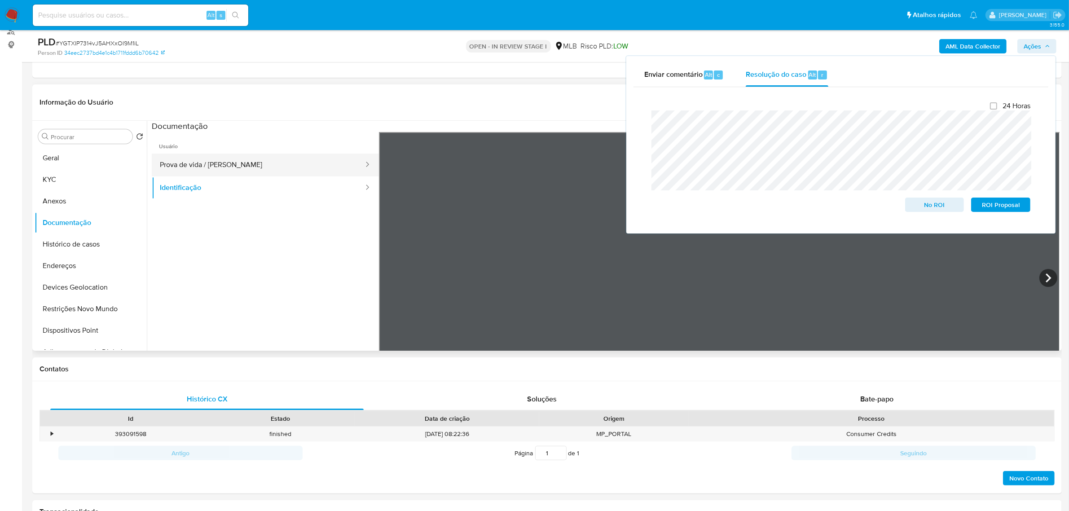
click at [186, 162] on button "Prova de vida / [PERSON_NAME]" at bounding box center [258, 165] width 213 height 23
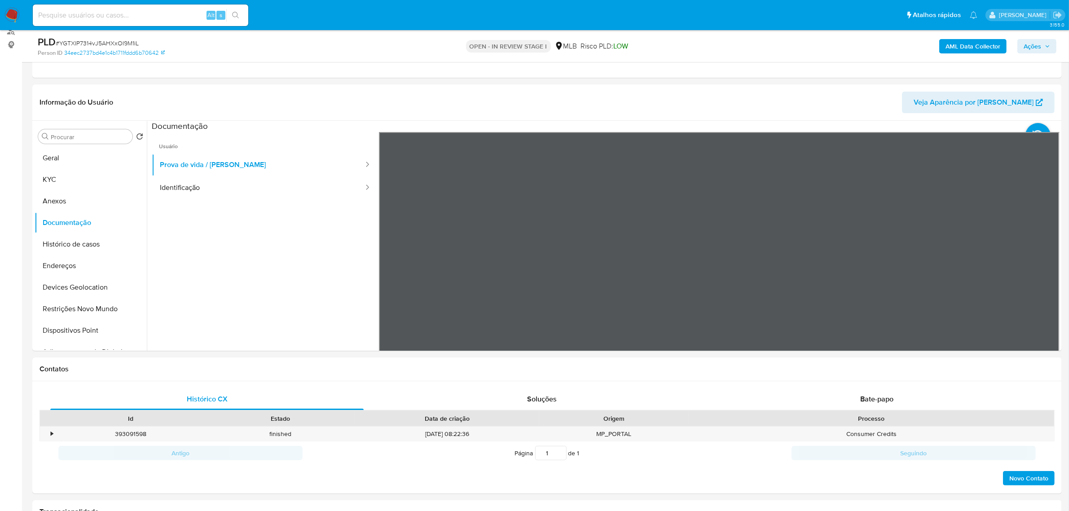
click at [1053, 49] on button "Ações" at bounding box center [1036, 46] width 39 height 14
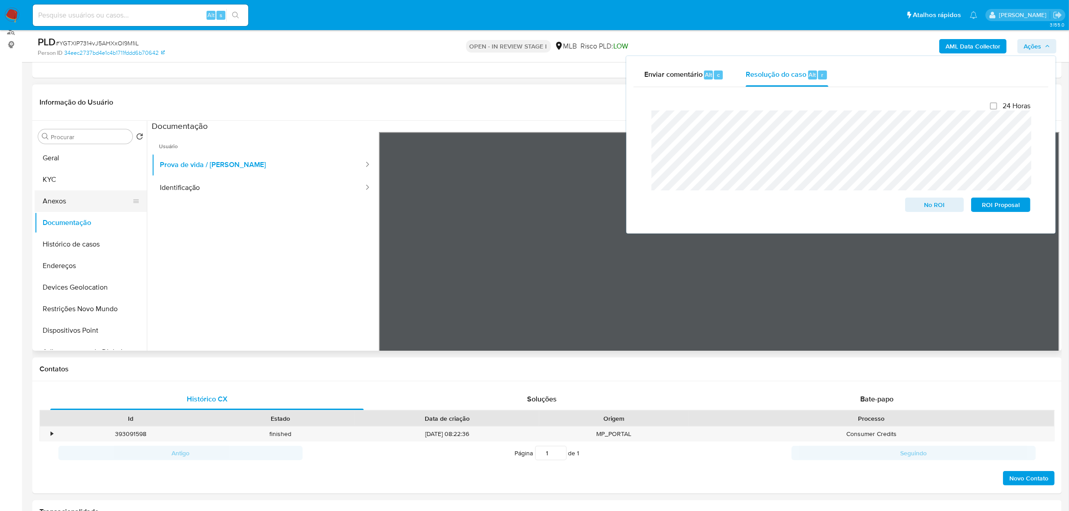
click at [64, 198] on button "Anexos" at bounding box center [87, 201] width 105 height 22
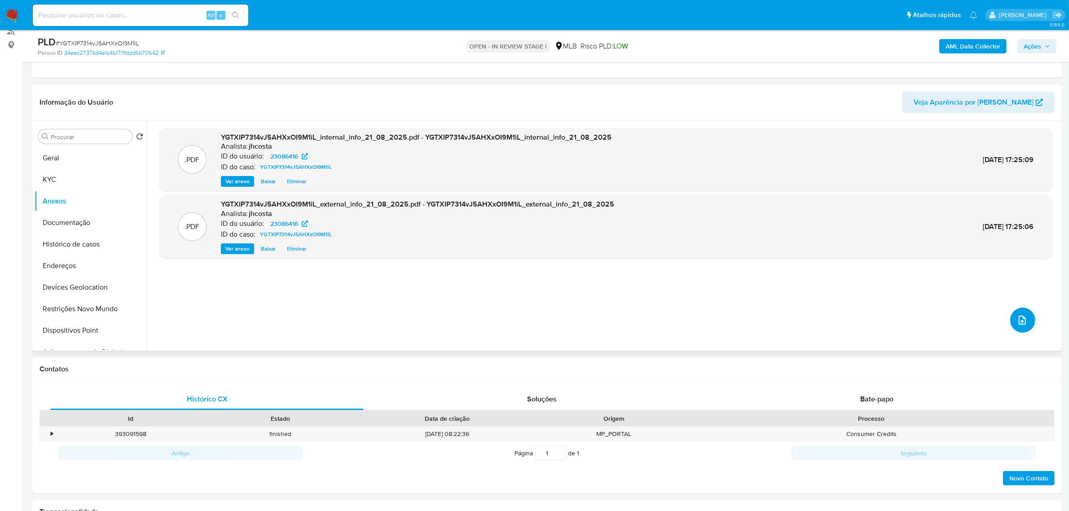
click at [1026, 318] on button "upload-file" at bounding box center [1022, 319] width 25 height 25
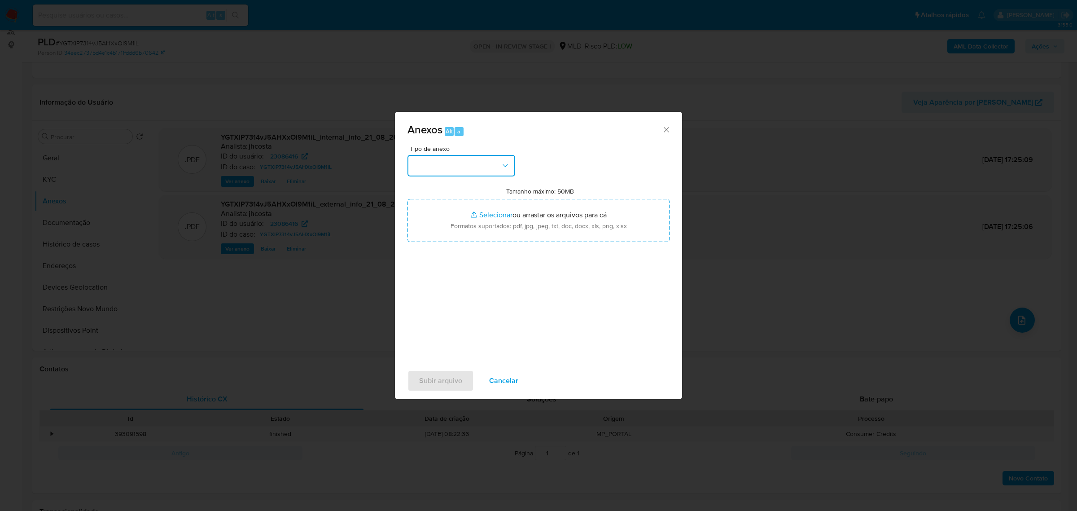
click at [447, 155] on button "button" at bounding box center [462, 166] width 108 height 22
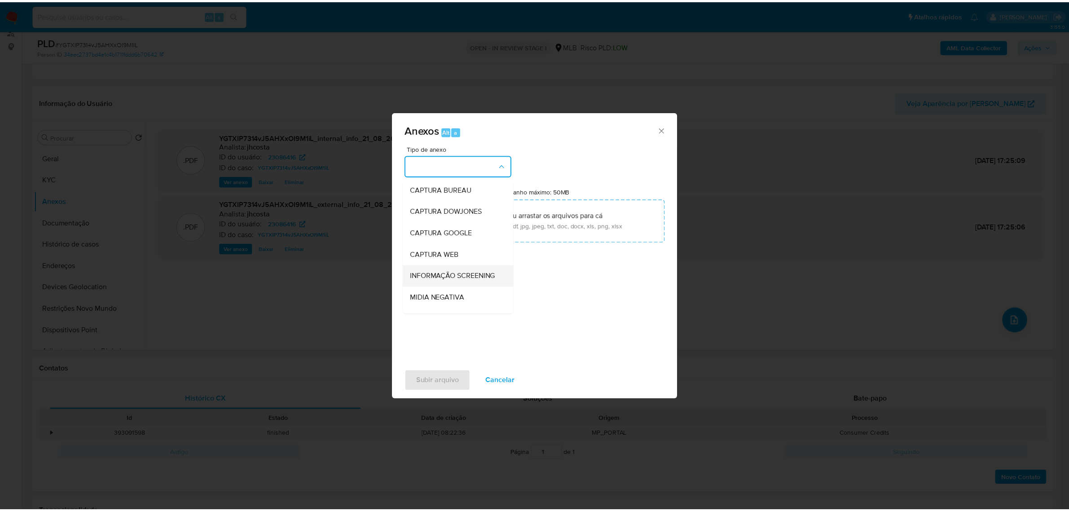
scroll to position [56, 0]
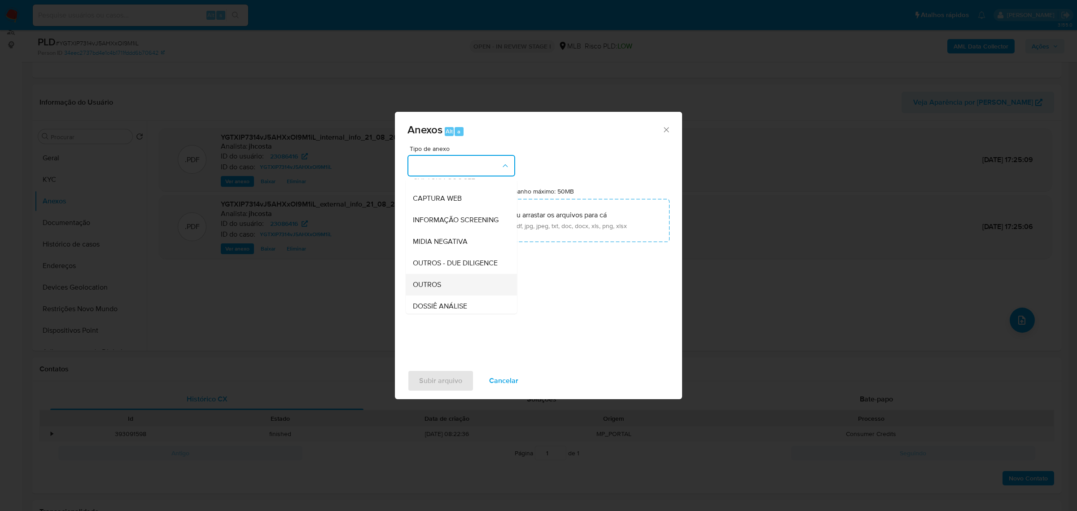
click at [429, 289] on span "OUTROS" at bounding box center [427, 284] width 28 height 9
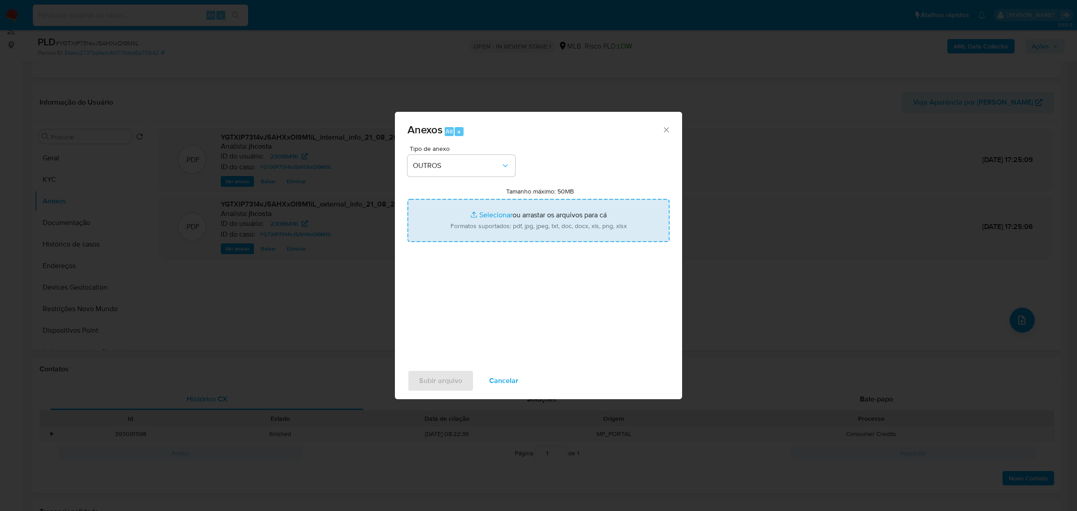
click at [528, 221] on input "Tamanho máximo: 50MB Selecionar arquivos" at bounding box center [539, 220] width 262 height 43
type input "C:\fakepath\Mulan 23086416_2025_08_21_08_06_53.xlsx"
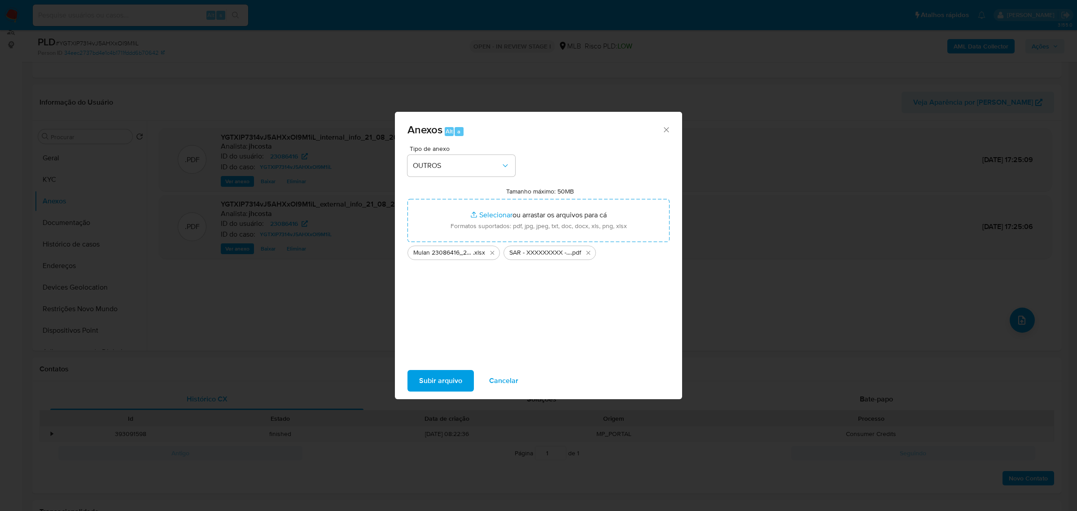
click at [446, 378] on span "Subir arquivo" at bounding box center [440, 381] width 43 height 20
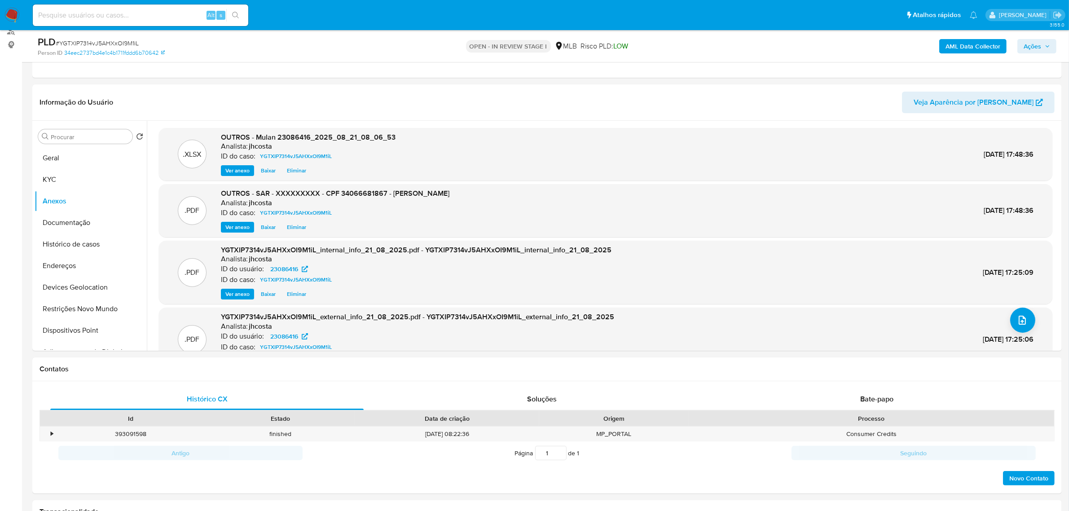
click at [1031, 46] on span "Ações" at bounding box center [1032, 46] width 18 height 14
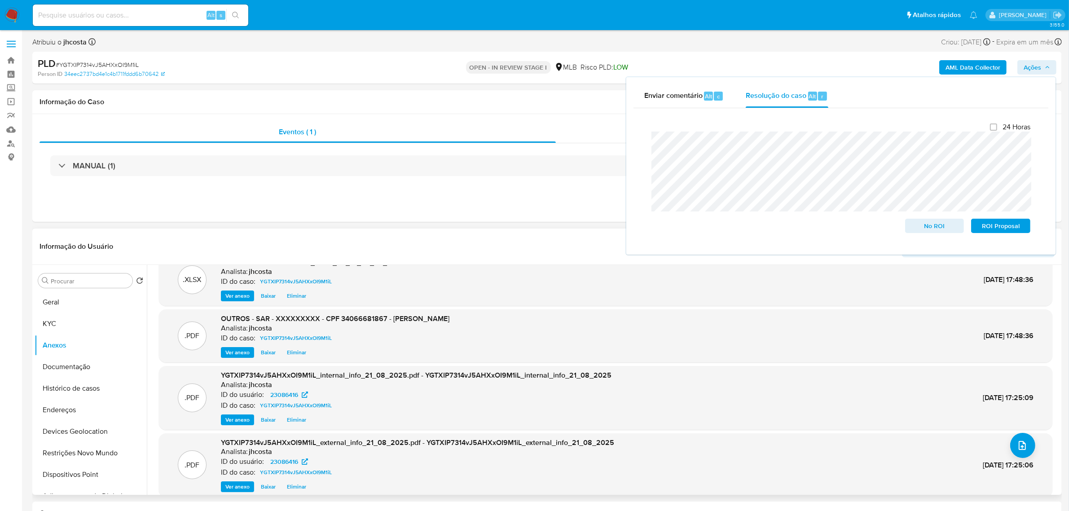
scroll to position [28, 0]
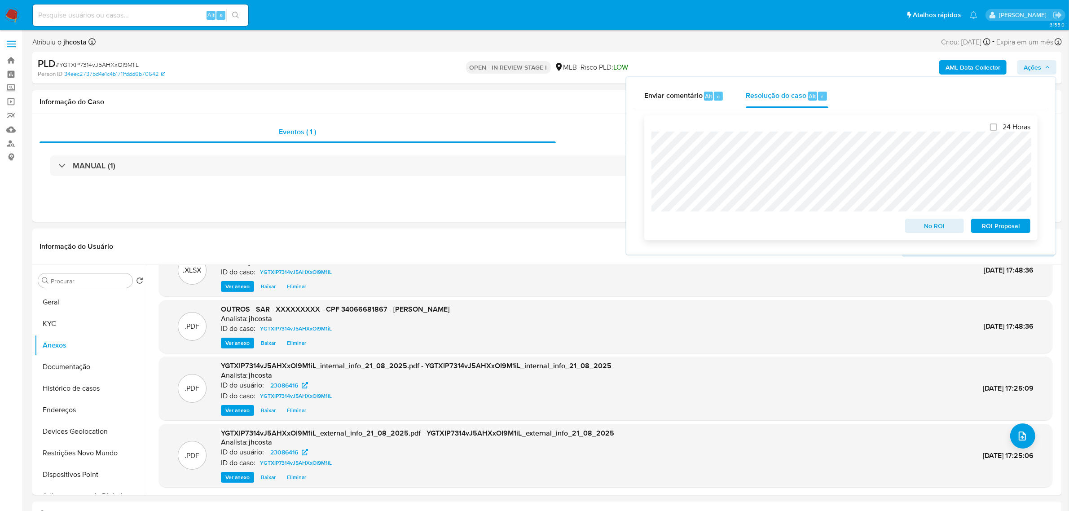
click at [1001, 225] on span "ROI Proposal" at bounding box center [1000, 225] width 47 height 13
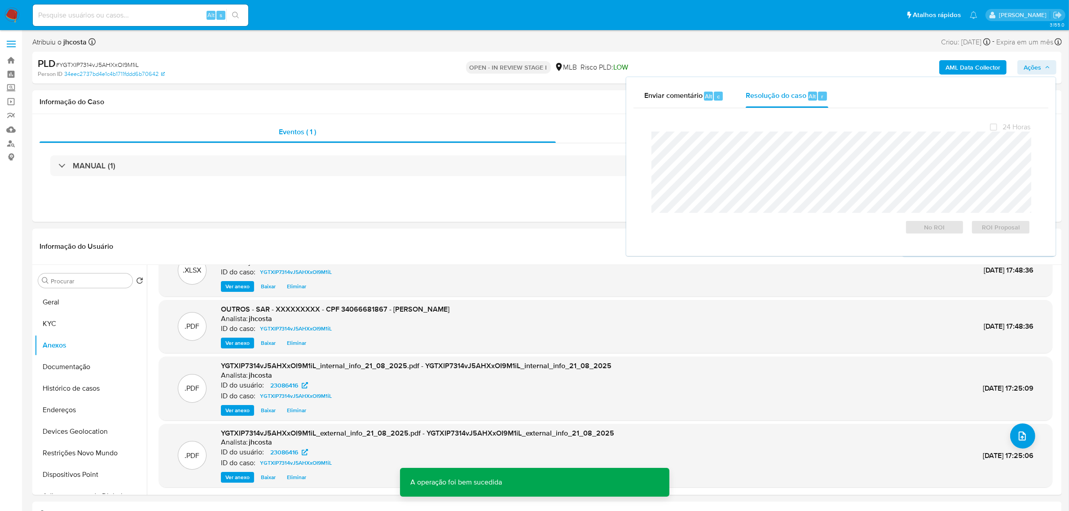
click at [114, 65] on span "# YGTXIP7314vJ5AHXxOI9M1iL" at bounding box center [97, 64] width 83 height 9
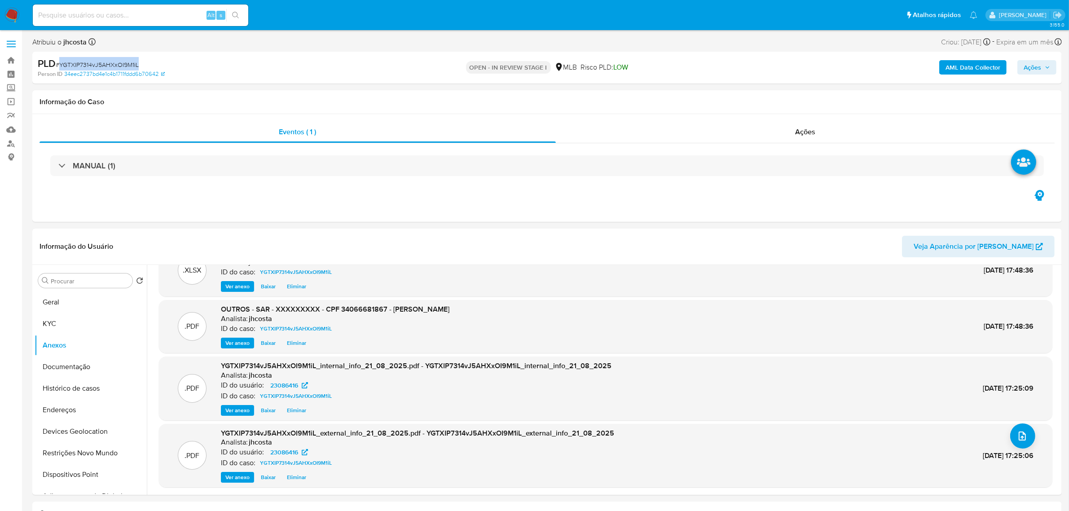
click at [114, 65] on span "# YGTXIP7314vJ5AHXxOI9M1iL" at bounding box center [97, 64] width 83 height 9
copy span "YGTXIP7314vJ5AHXxOI9M1iL"
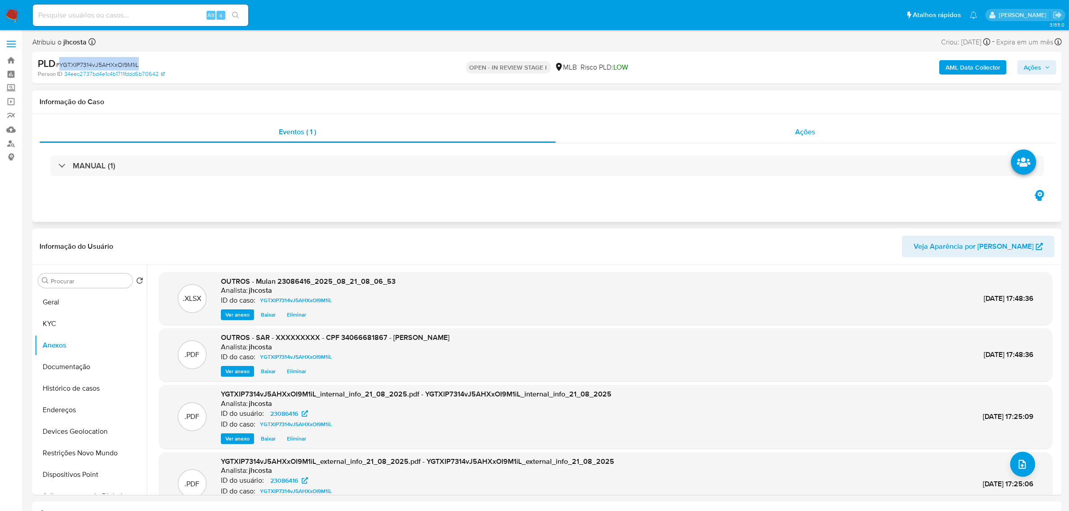
click at [818, 128] on div "Ações" at bounding box center [805, 132] width 499 height 22
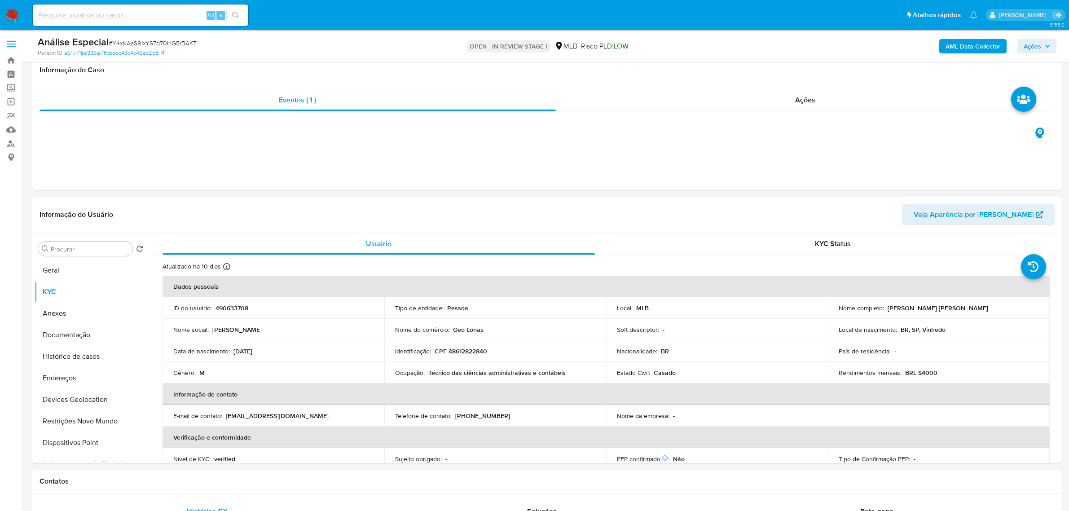
scroll to position [954, 0]
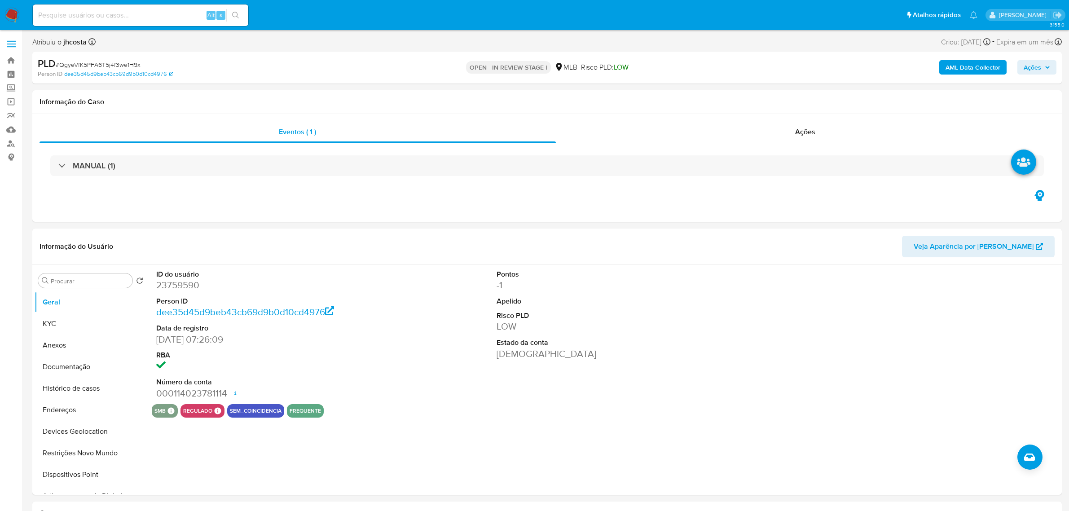
select select "10"
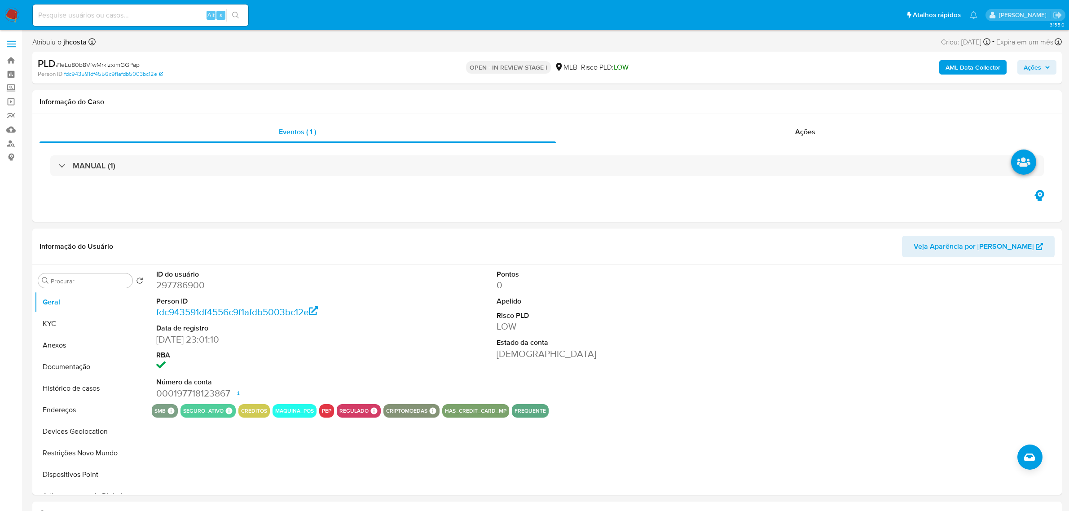
select select "10"
click at [168, 284] on dd "297786900" at bounding box center [265, 285] width 218 height 13
copy dd "297786900"
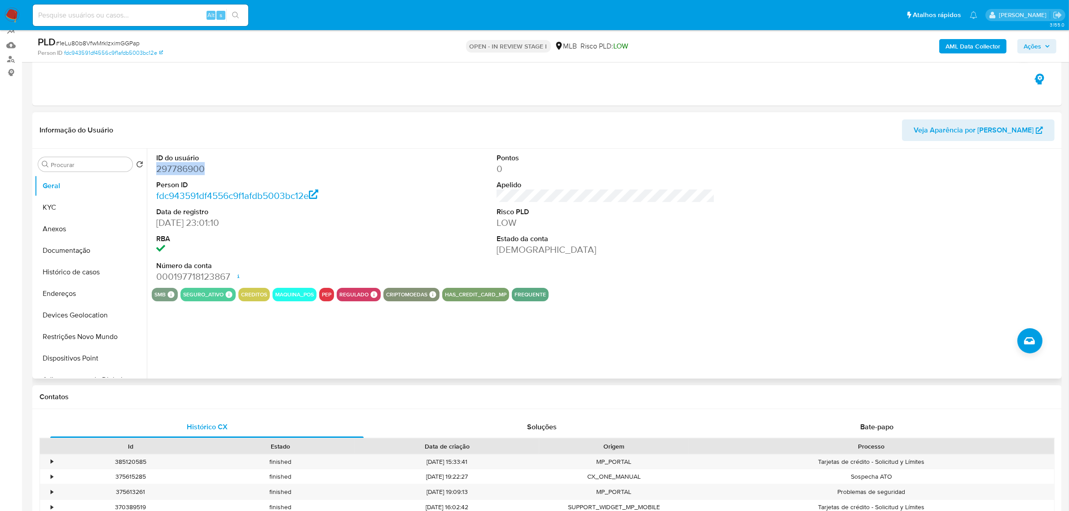
scroll to position [112, 0]
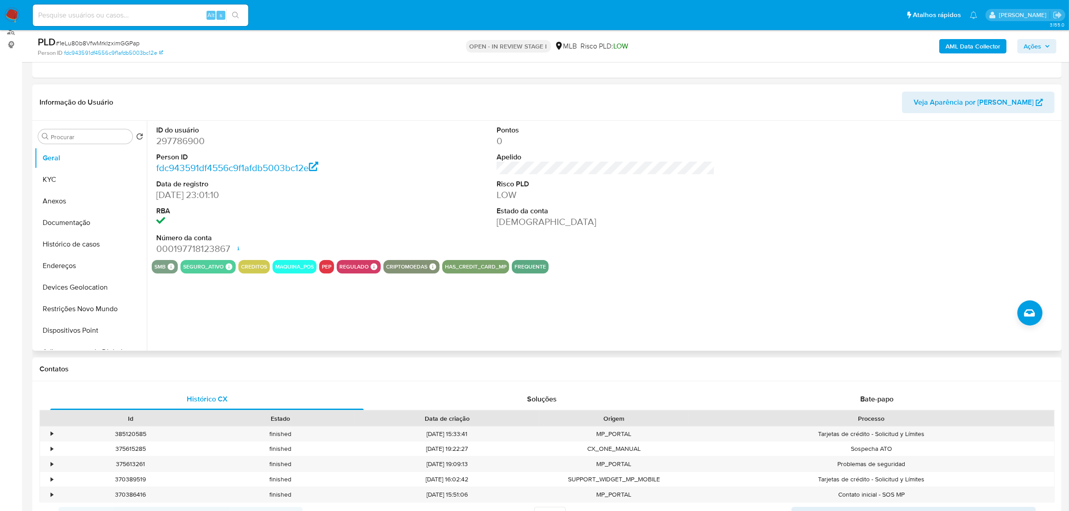
click at [459, 223] on div "ID do usuário 297786900 Person ID fdc943591df4556c9f1afdb5003bc12e Data de regi…" at bounding box center [606, 190] width 908 height 139
click at [61, 175] on button "KYC" at bounding box center [87, 180] width 105 height 22
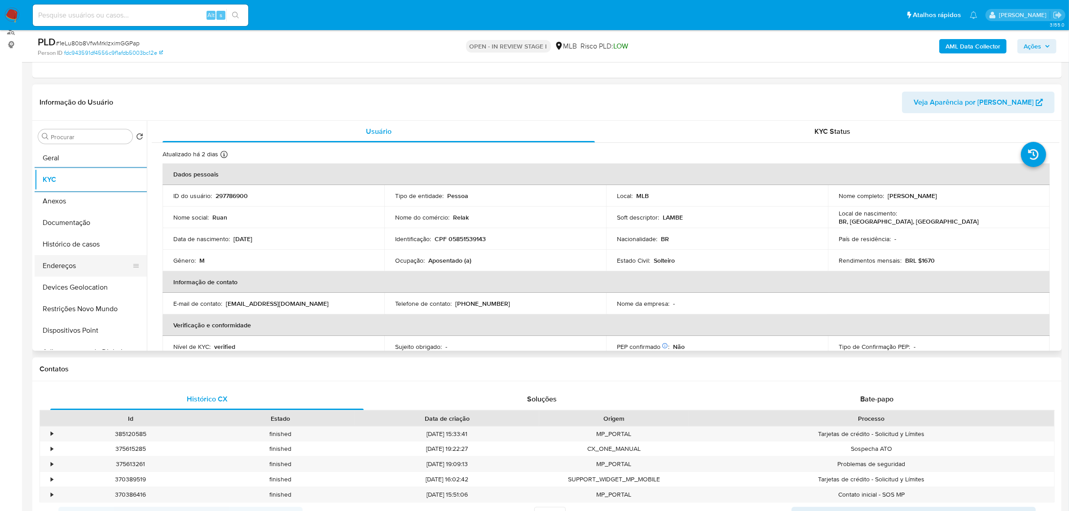
click at [56, 268] on button "Endereços" at bounding box center [87, 266] width 105 height 22
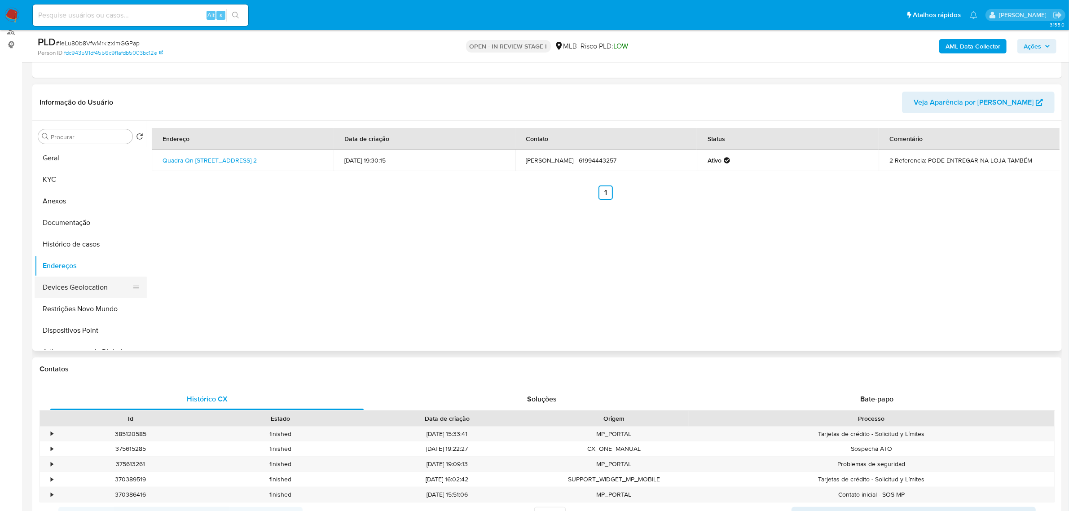
click at [108, 285] on button "Devices Geolocation" at bounding box center [87, 287] width 105 height 22
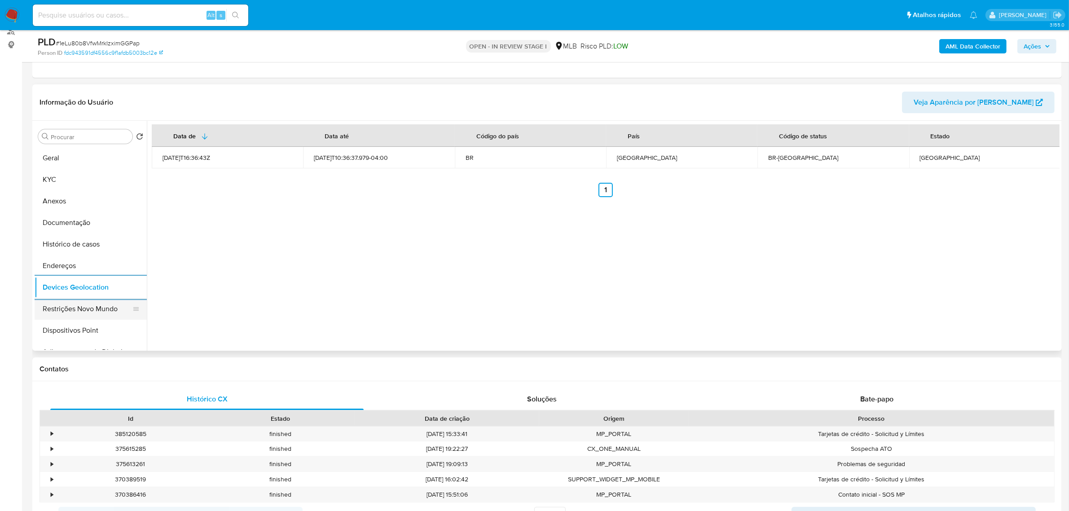
click at [68, 305] on button "Restrições Novo Mundo" at bounding box center [87, 309] width 105 height 22
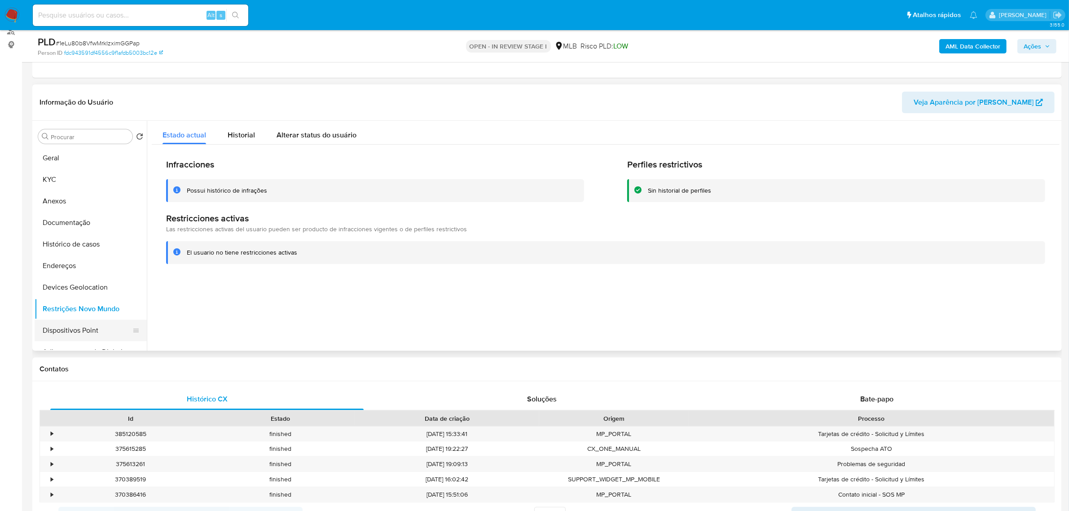
click at [103, 328] on button "Dispositivos Point" at bounding box center [87, 331] width 105 height 22
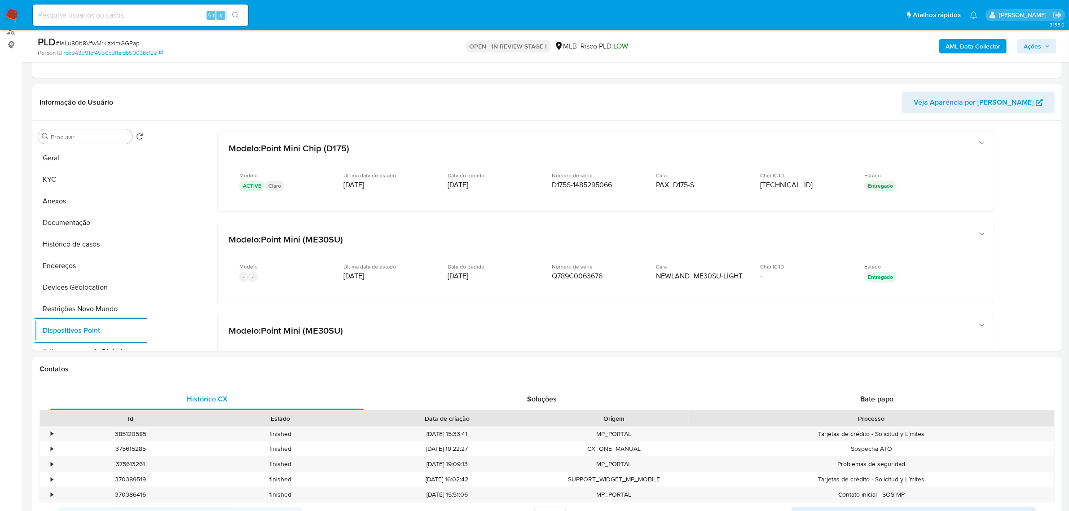
click at [954, 45] on b "AML Data Collector" at bounding box center [972, 46] width 55 height 14
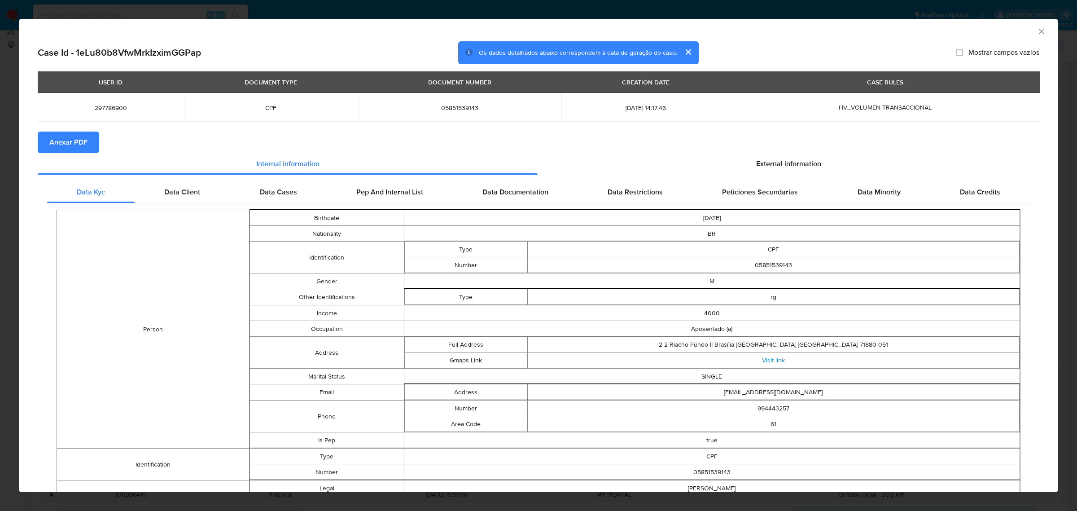
click at [81, 148] on span "Anexar PDF" at bounding box center [68, 142] width 38 height 20
click at [756, 161] on span "External information" at bounding box center [788, 165] width 65 height 10
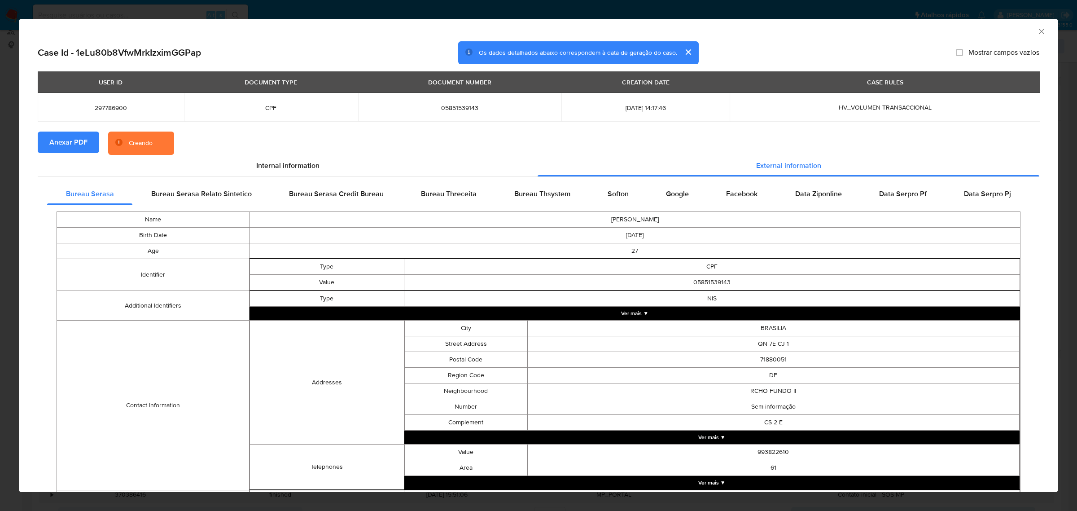
click at [702, 10] on div "AML Data Collector Case Id - 1eLu80b8VfwMrkIzximGGPap Os dados detalhados abaix…" at bounding box center [538, 255] width 1077 height 511
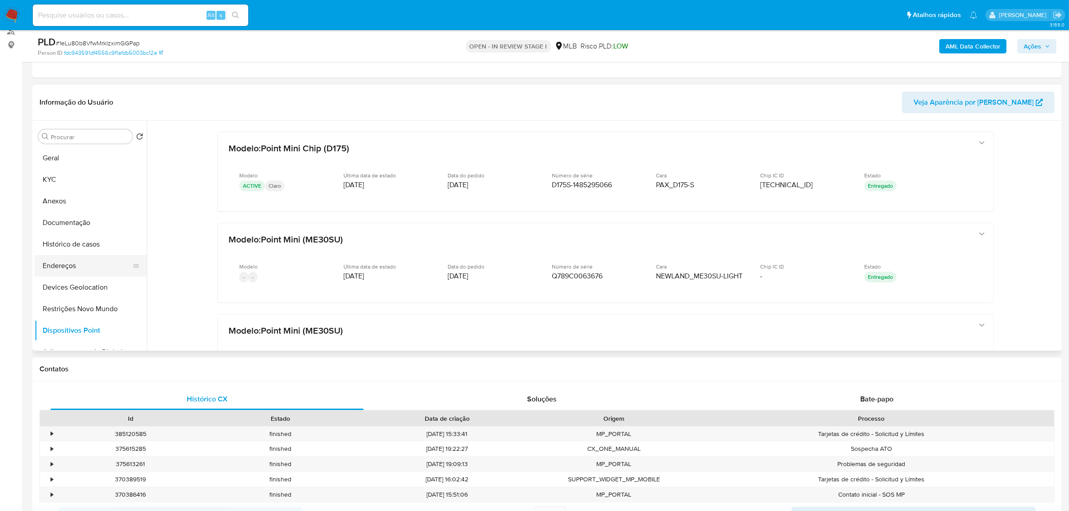
click at [75, 266] on button "Endereços" at bounding box center [87, 266] width 105 height 22
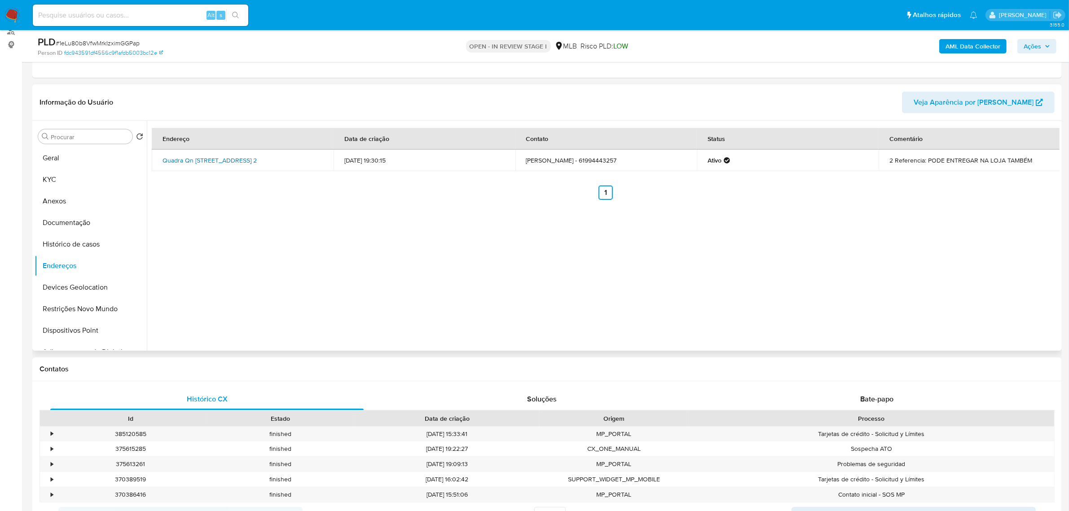
drag, startPoint x: 158, startPoint y: 156, endPoint x: 189, endPoint y: 167, distance: 32.8
click at [189, 167] on td "Quadra Qn [STREET_ADDRESS] 2" at bounding box center [243, 160] width 182 height 22
copy link "Quadra Qn [STREET_ADDRESS]"
click at [182, 165] on link "Quadra Qn [STREET_ADDRESS] 2" at bounding box center [209, 160] width 94 height 9
click at [82, 169] on button "KYC" at bounding box center [87, 180] width 105 height 22
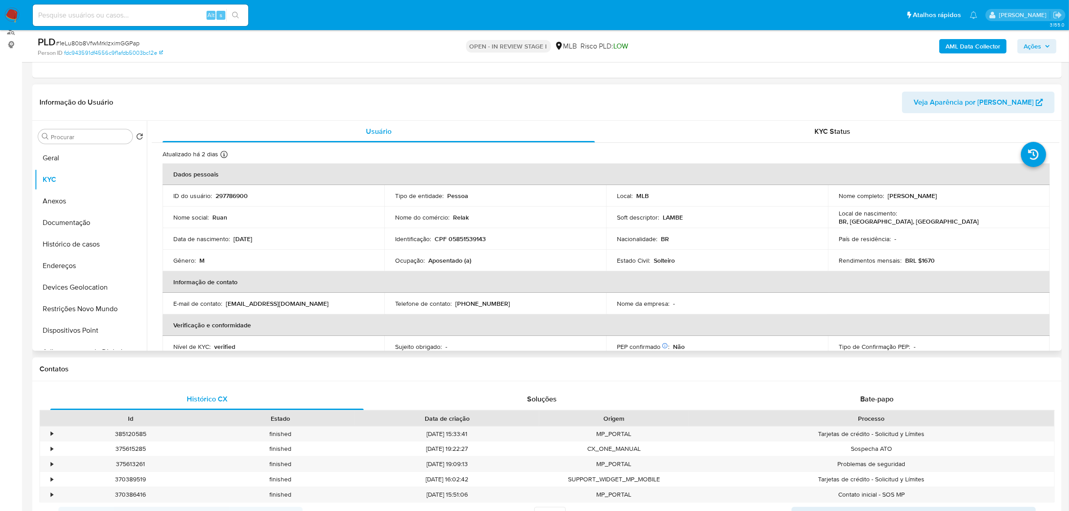
click at [485, 240] on p "CPF 05851539143" at bounding box center [459, 239] width 51 height 8
click at [478, 240] on p "CPF 05851539143" at bounding box center [459, 239] width 51 height 8
copy p "05851539143"
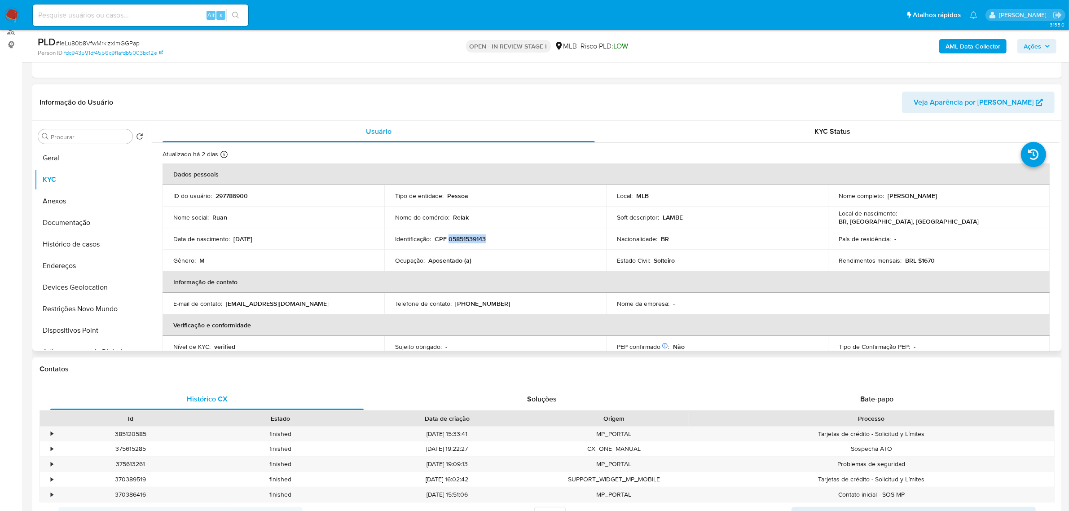
click at [462, 238] on p "CPF 05851539143" at bounding box center [459, 239] width 51 height 8
click at [84, 218] on button "Documentação" at bounding box center [87, 223] width 105 height 22
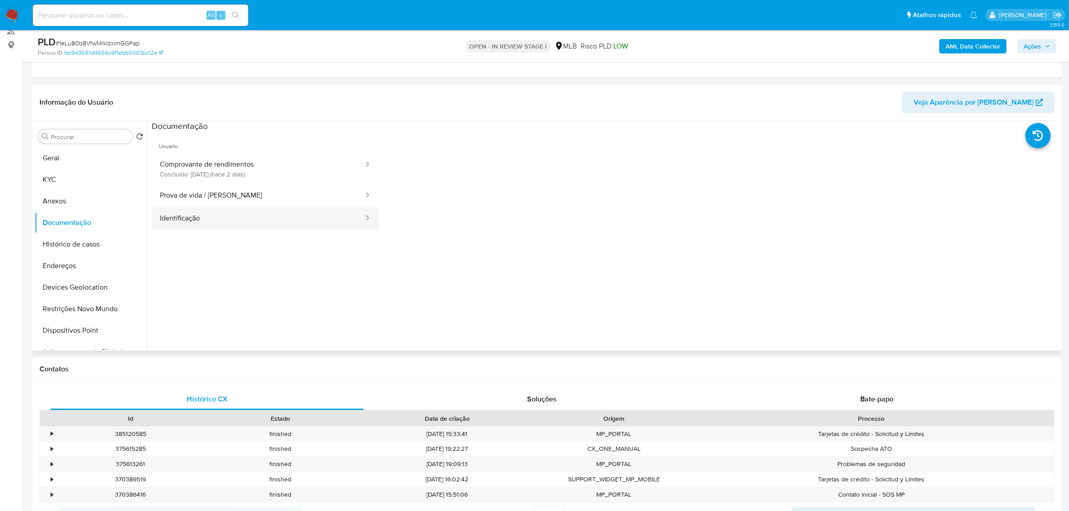
click at [213, 217] on button "Identificação" at bounding box center [258, 218] width 213 height 23
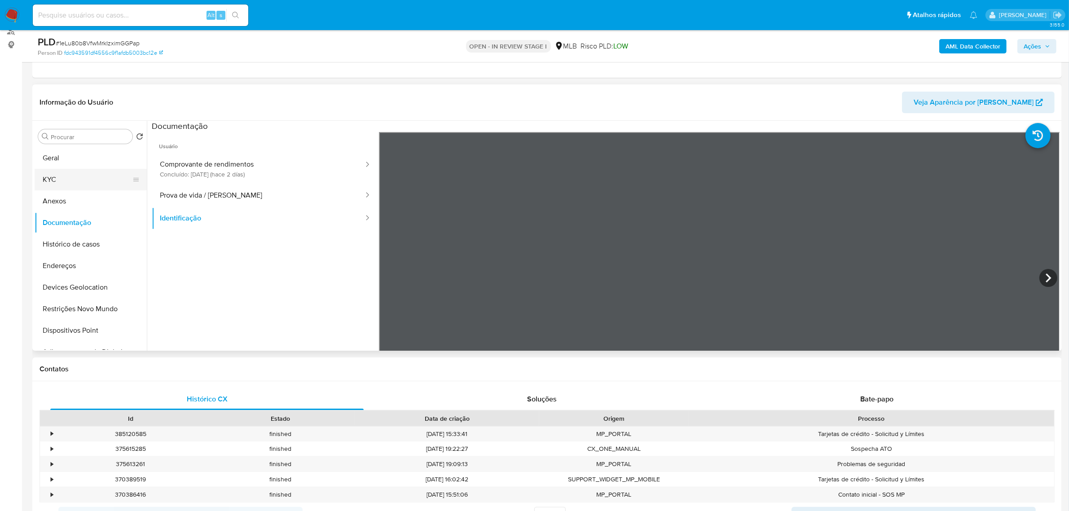
click at [70, 174] on button "KYC" at bounding box center [87, 180] width 105 height 22
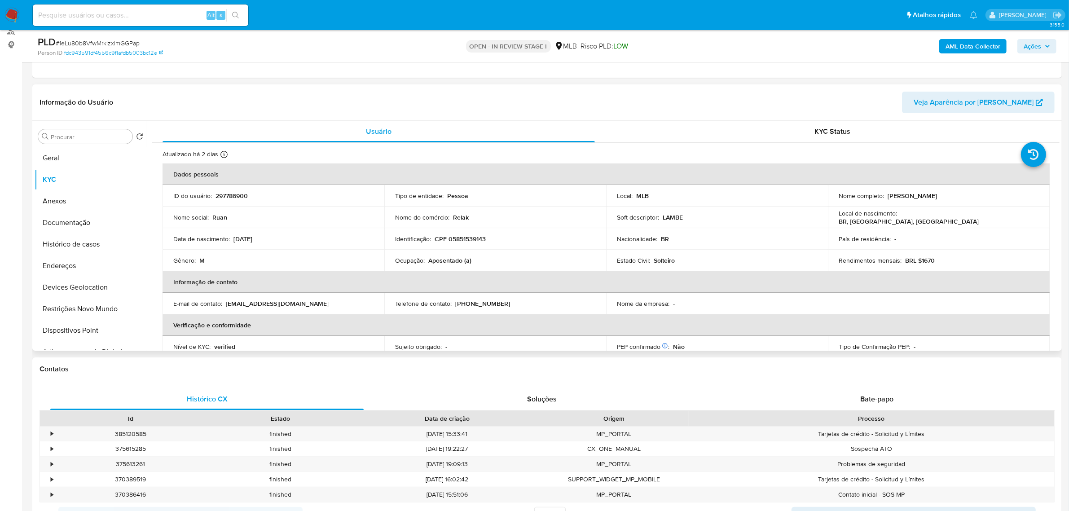
drag, startPoint x: 885, startPoint y: 196, endPoint x: 972, endPoint y: 204, distance: 87.5
click at [972, 204] on td "Nome completo : [PERSON_NAME]" at bounding box center [939, 196] width 222 height 22
copy p "[PERSON_NAME]"
click at [73, 236] on button "Histórico de casos" at bounding box center [87, 244] width 105 height 22
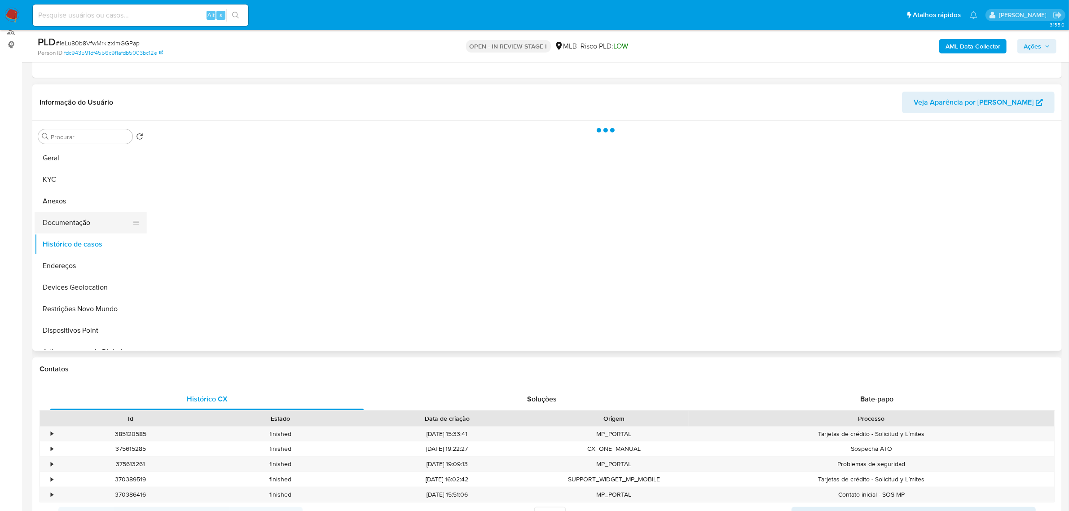
click at [70, 224] on button "Documentação" at bounding box center [87, 223] width 105 height 22
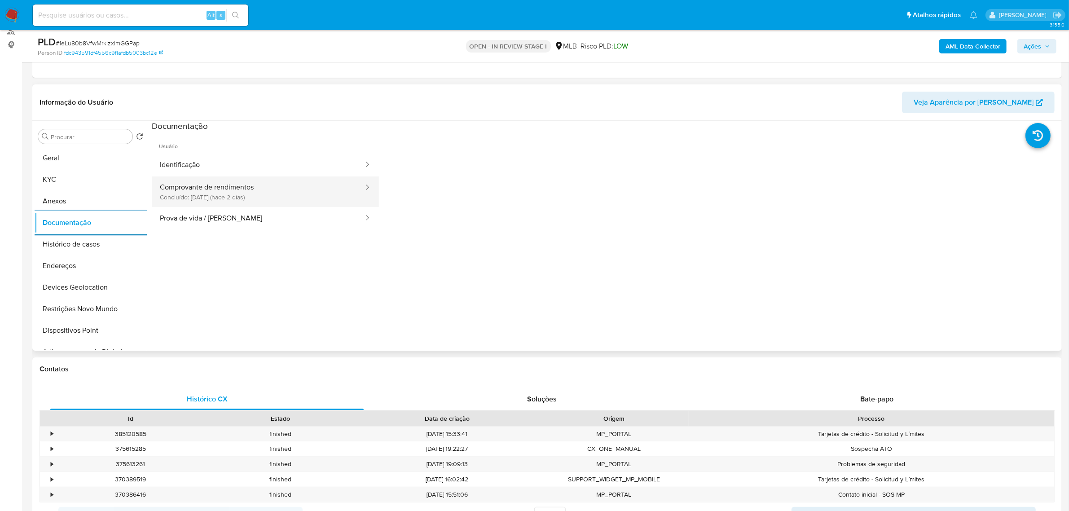
click at [243, 201] on button "Comprovante de rendimentos Concluído: [DATE] (hace 2 días)" at bounding box center [258, 191] width 213 height 31
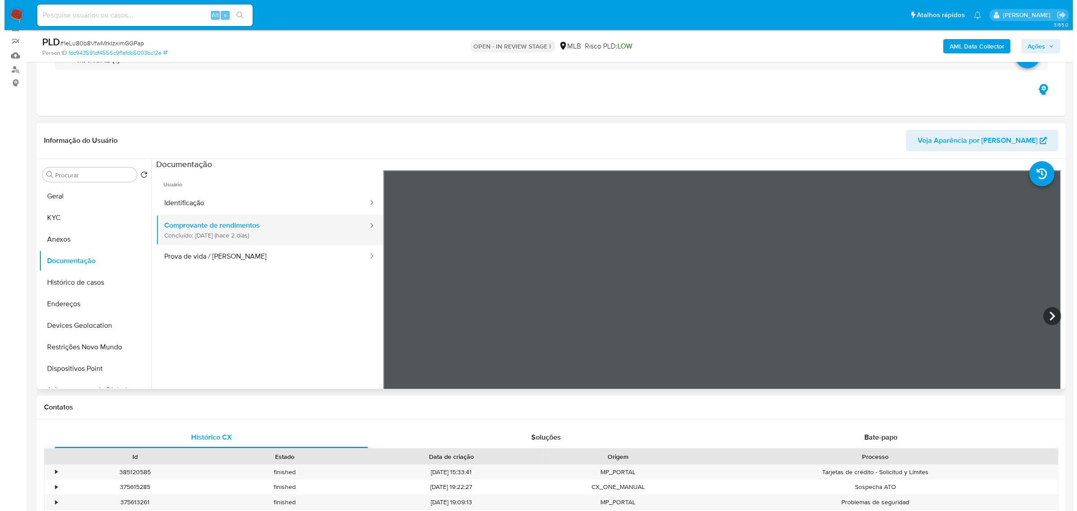
scroll to position [56, 0]
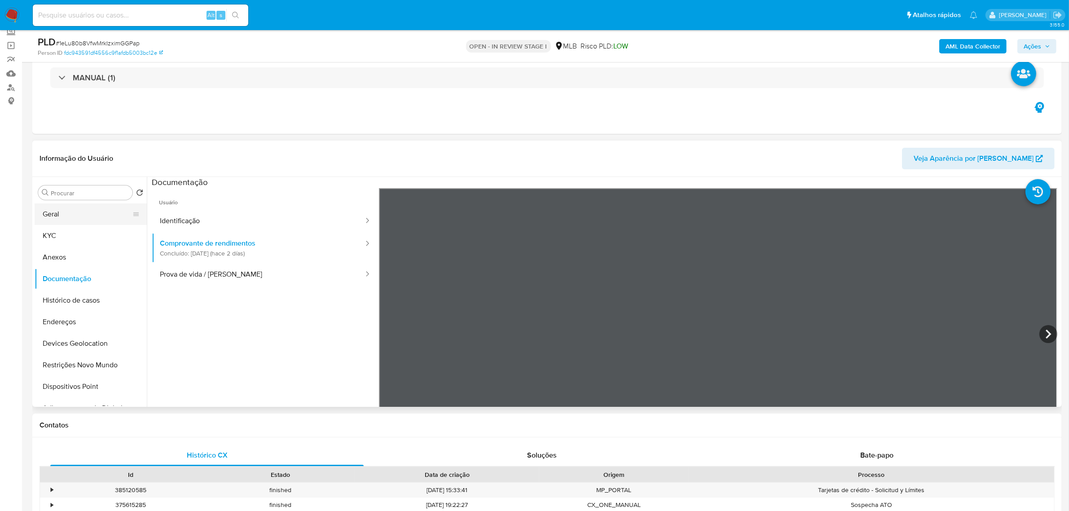
click at [74, 215] on button "Geral" at bounding box center [87, 214] width 105 height 22
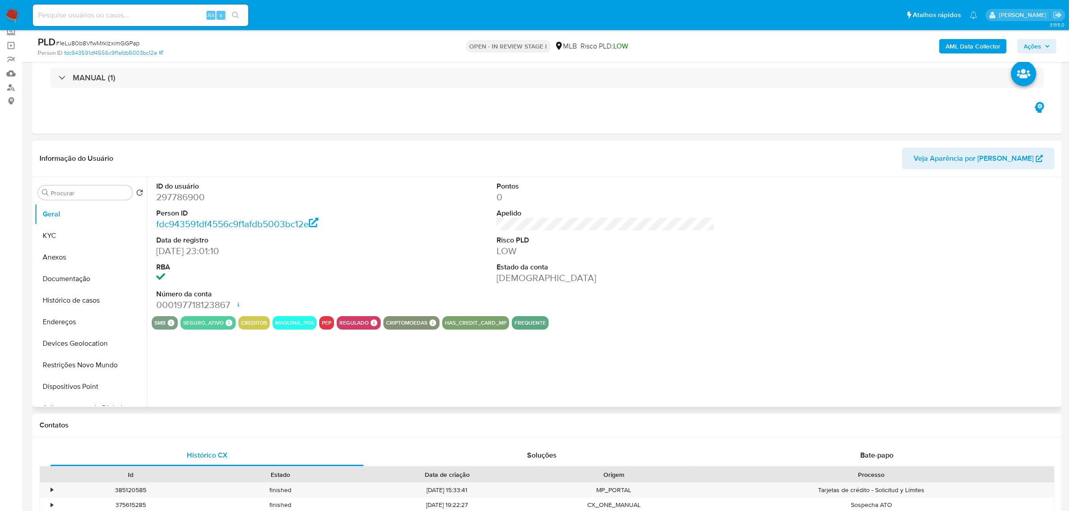
click at [241, 350] on div "ID do usuário 297786900 Person ID fdc943591df4556c9f1afdb5003bc12e Data de regi…" at bounding box center [603, 292] width 912 height 230
click at [45, 239] on button "KYC" at bounding box center [87, 236] width 105 height 22
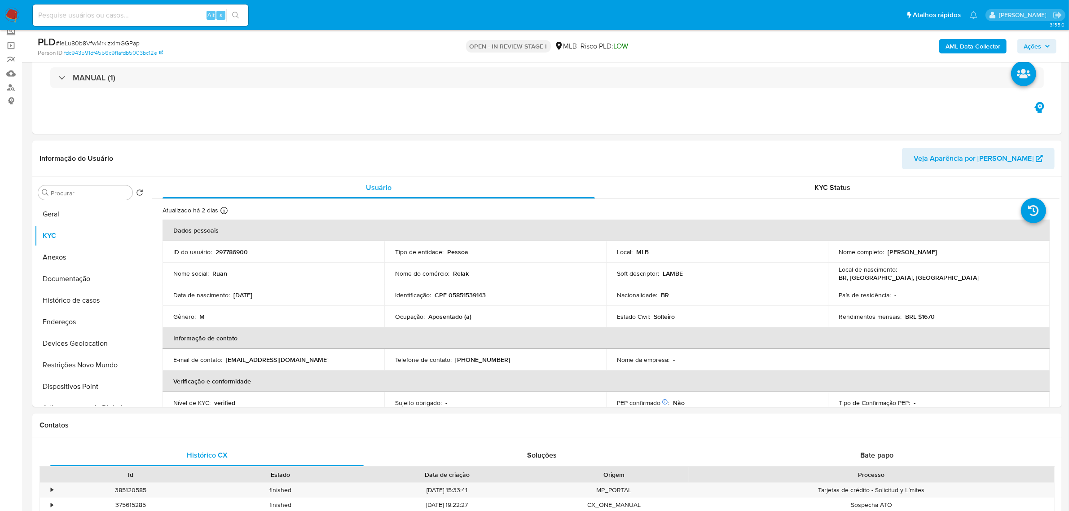
click at [1040, 43] on span "Ações" at bounding box center [1032, 46] width 18 height 14
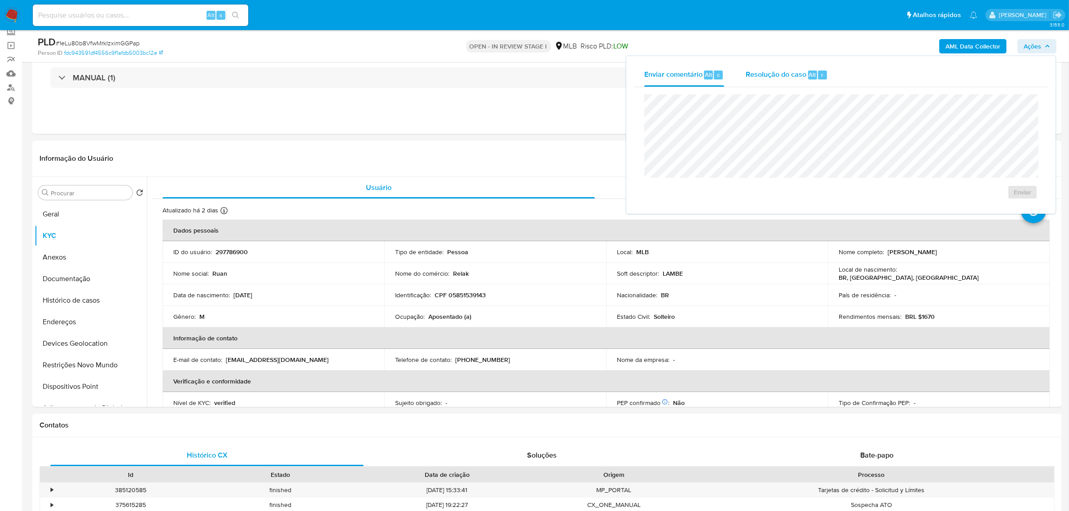
click at [756, 75] on span "Resolução do caso" at bounding box center [776, 74] width 61 height 10
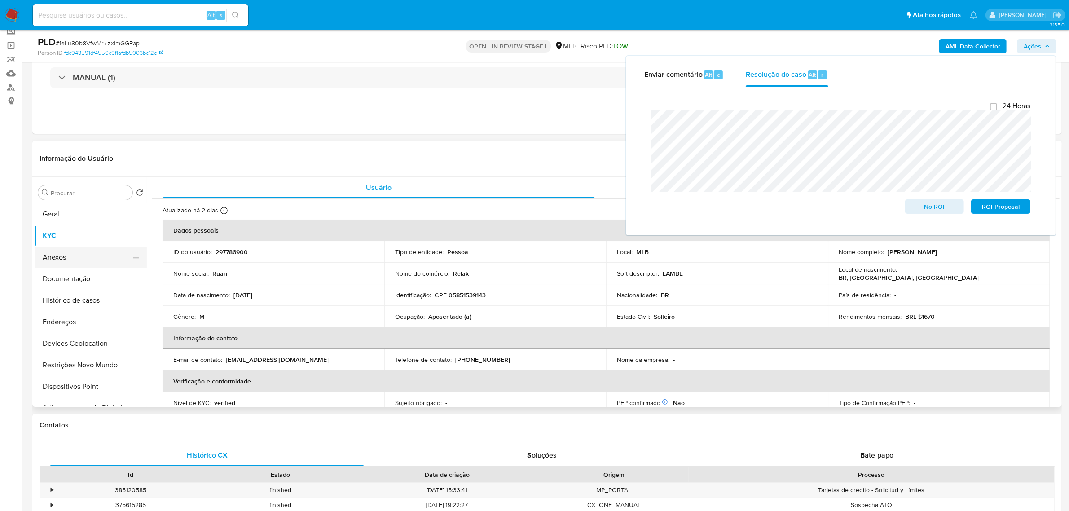
click at [67, 257] on button "Anexos" at bounding box center [87, 257] width 105 height 22
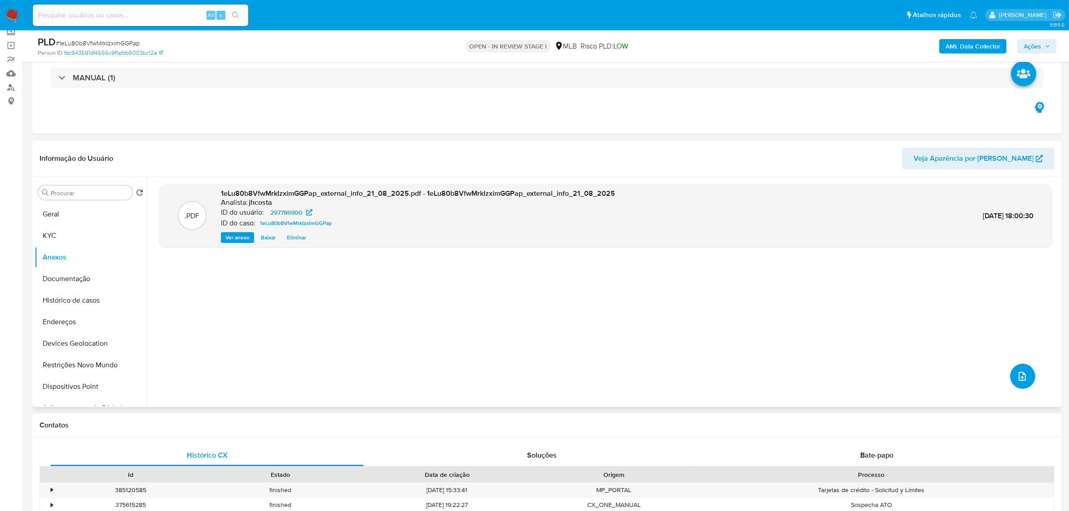
click at [1015, 367] on button "upload-file" at bounding box center [1022, 376] width 25 height 25
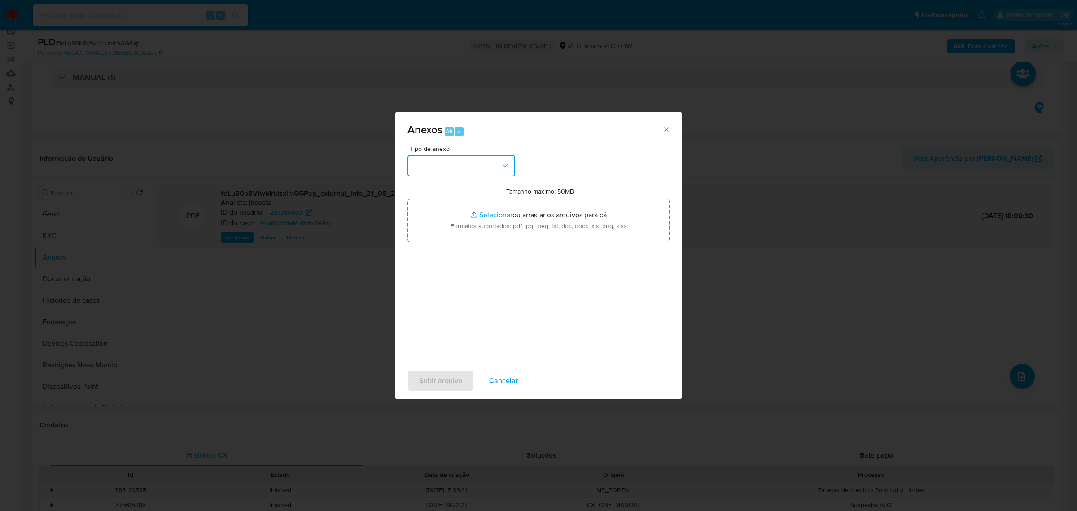
click at [497, 165] on button "button" at bounding box center [462, 166] width 108 height 22
drag, startPoint x: 430, startPoint y: 301, endPoint x: 477, endPoint y: 263, distance: 60.4
click at [430, 289] on span "OUTROS" at bounding box center [427, 284] width 28 height 9
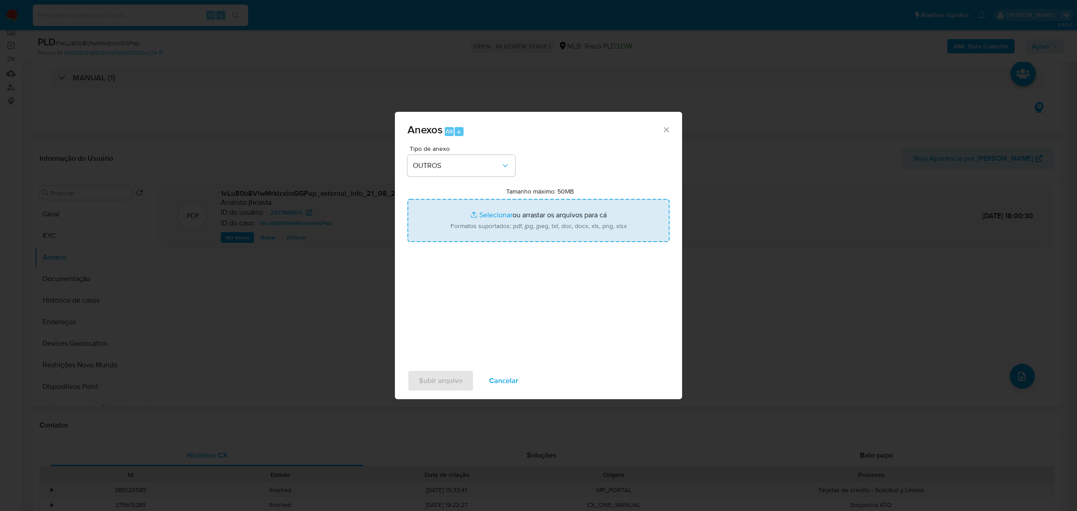
click at [531, 216] on input "Tamanho máximo: 50MB Selecionar arquivos" at bounding box center [539, 220] width 262 height 43
type input "C:\fakepath\Mulan 297786900_2025_08_21_08_07_13.xlsx"
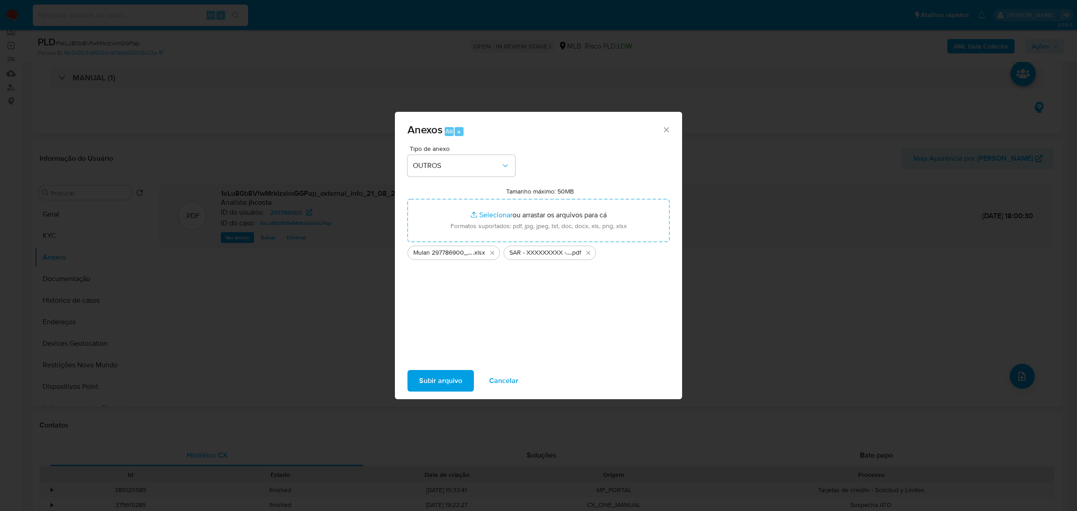
click at [444, 382] on span "Subir arquivo" at bounding box center [440, 381] width 43 height 20
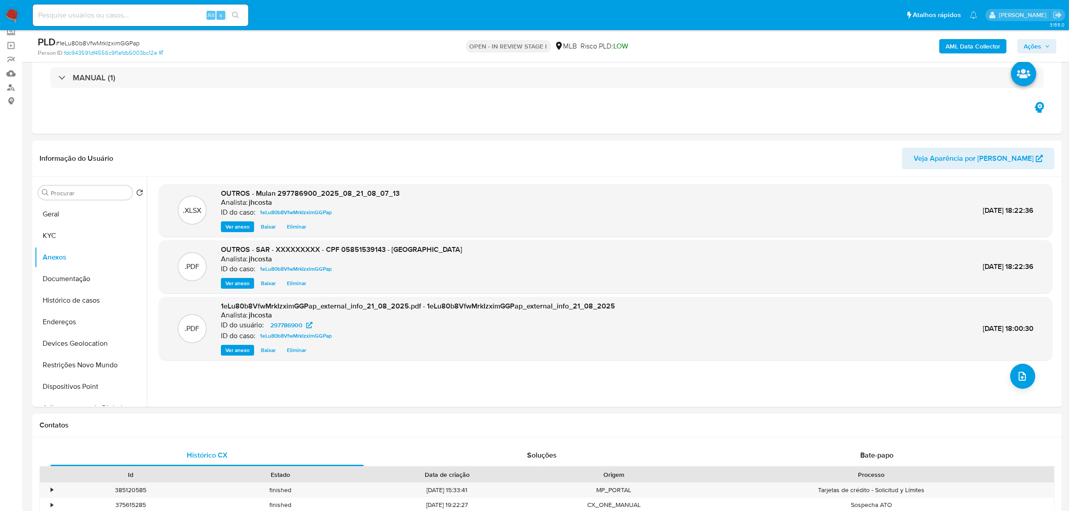
click at [1048, 46] on icon "button" at bounding box center [1046, 46] width 5 height 5
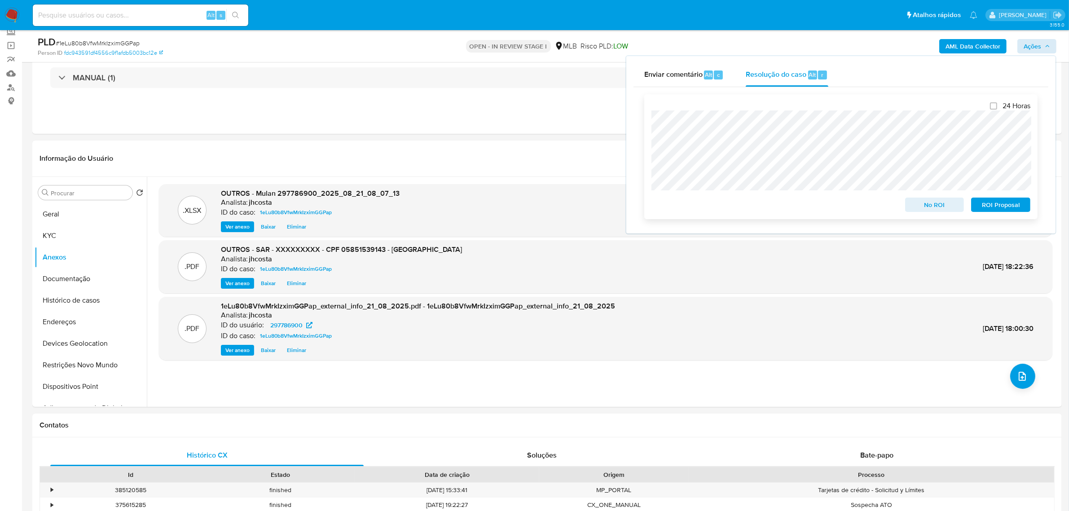
click at [1010, 207] on span "ROI Proposal" at bounding box center [1000, 204] width 47 height 13
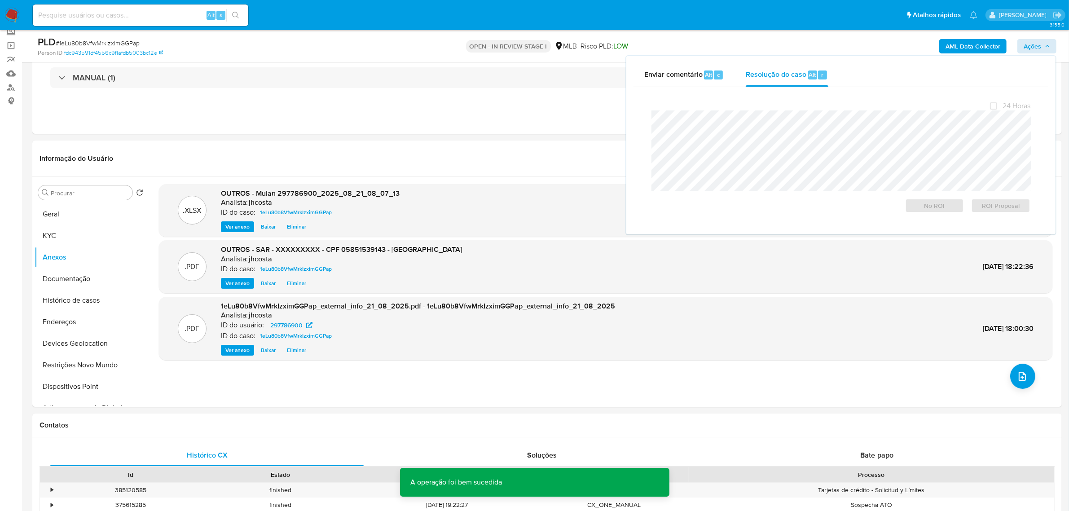
click at [96, 45] on span "# 1eLu80b8VfwMrkIzximGGPap" at bounding box center [98, 43] width 84 height 9
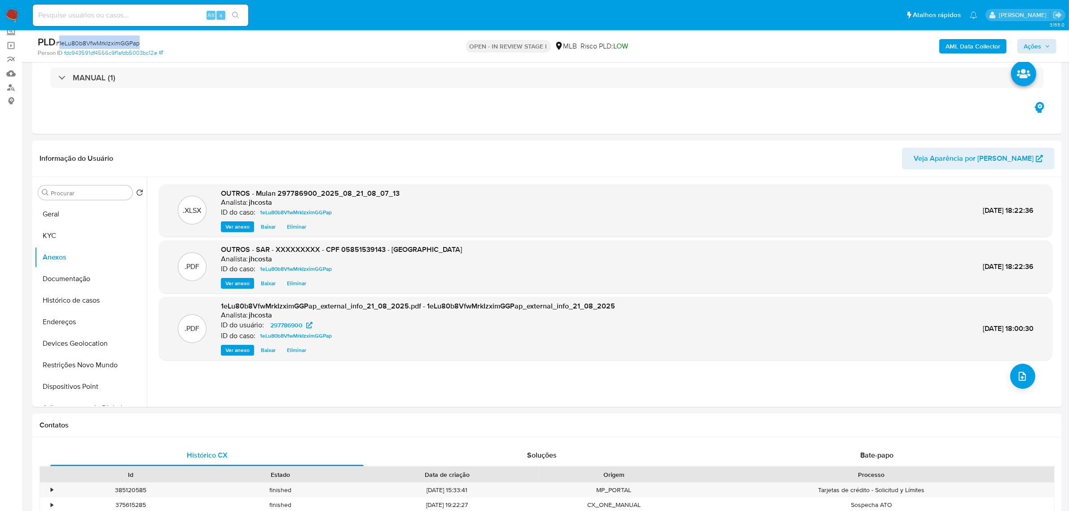
copy span "1eLu80b8VfwMrkIzximGGPap"
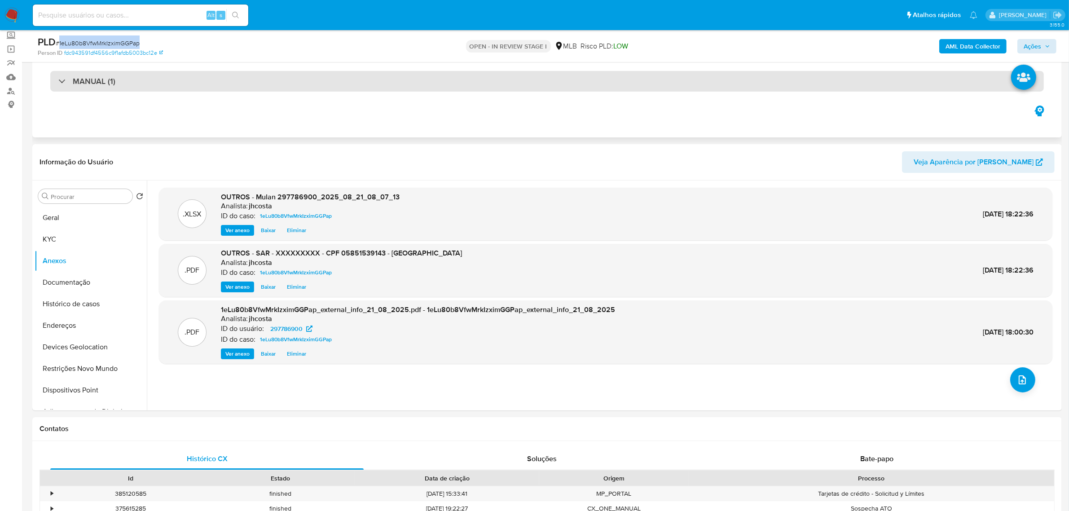
scroll to position [0, 0]
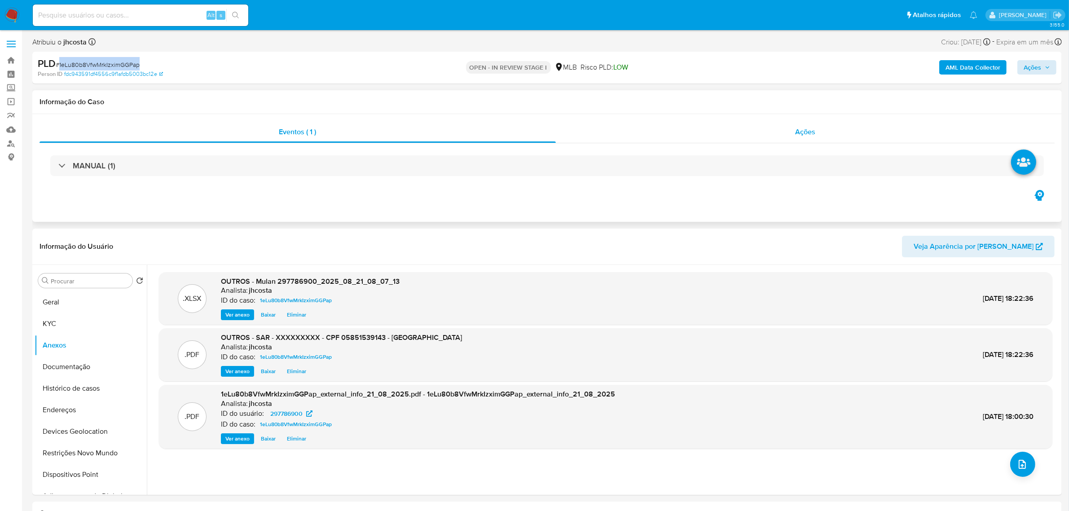
click at [800, 129] on span "Ações" at bounding box center [805, 132] width 20 height 10
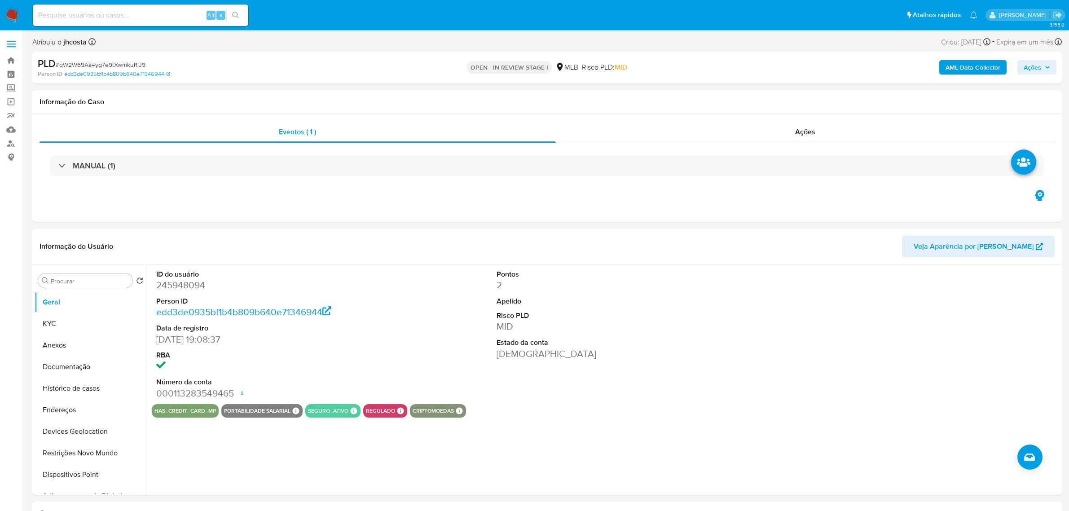
select select "10"
click at [177, 291] on dd "245948094" at bounding box center [265, 285] width 218 height 13
copy dd "245948094"
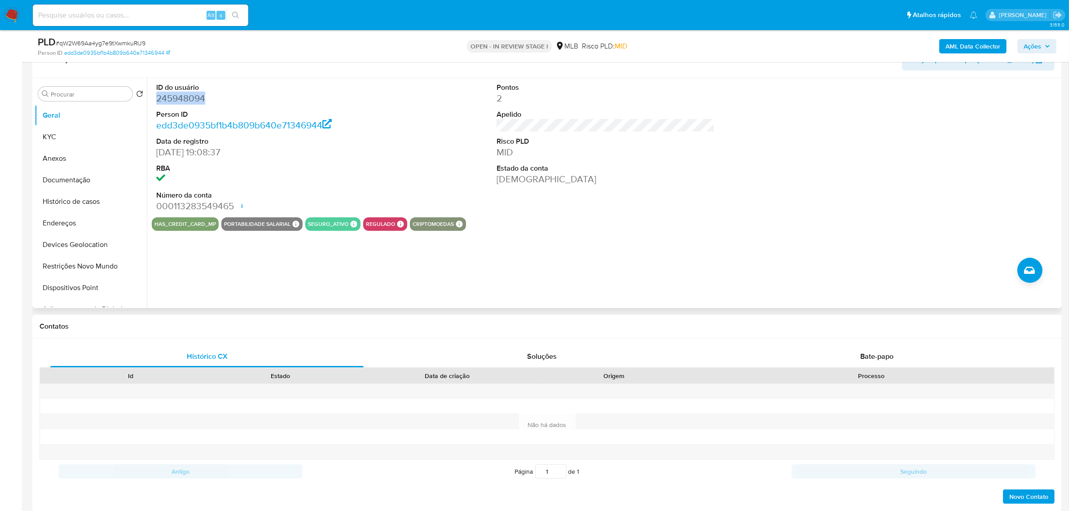
scroll to position [112, 0]
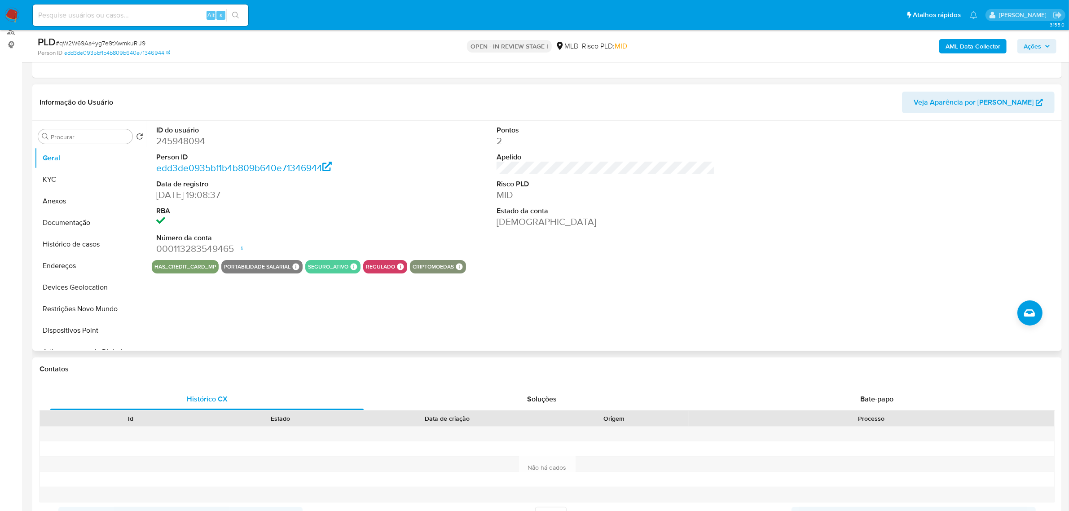
click at [588, 251] on div "Pontos 2 Apelido Risco PLD MID Estado da conta [DEMOGRAPHIC_DATA]" at bounding box center [605, 190] width 227 height 139
click at [66, 171] on button "KYC" at bounding box center [87, 180] width 105 height 22
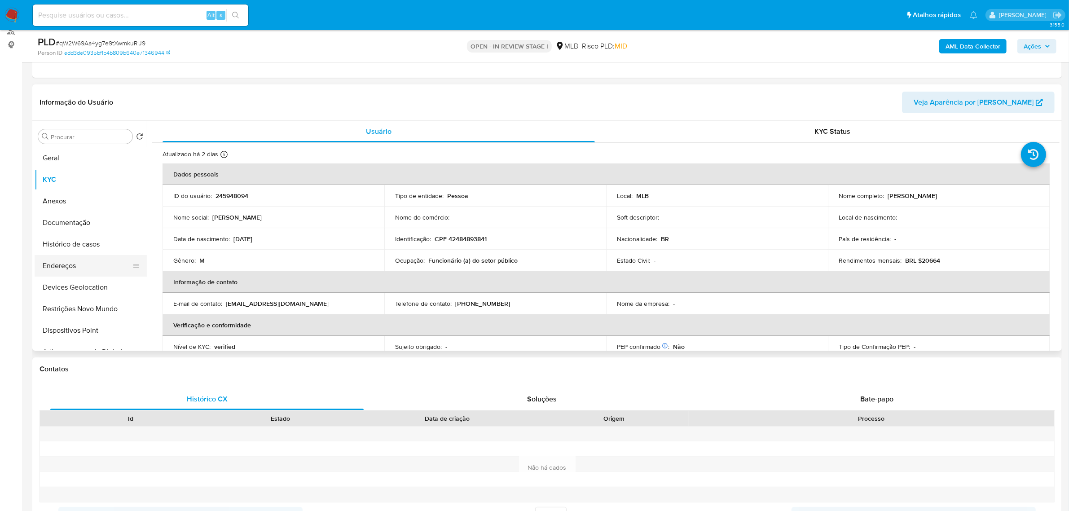
click at [68, 270] on button "Endereços" at bounding box center [87, 266] width 105 height 22
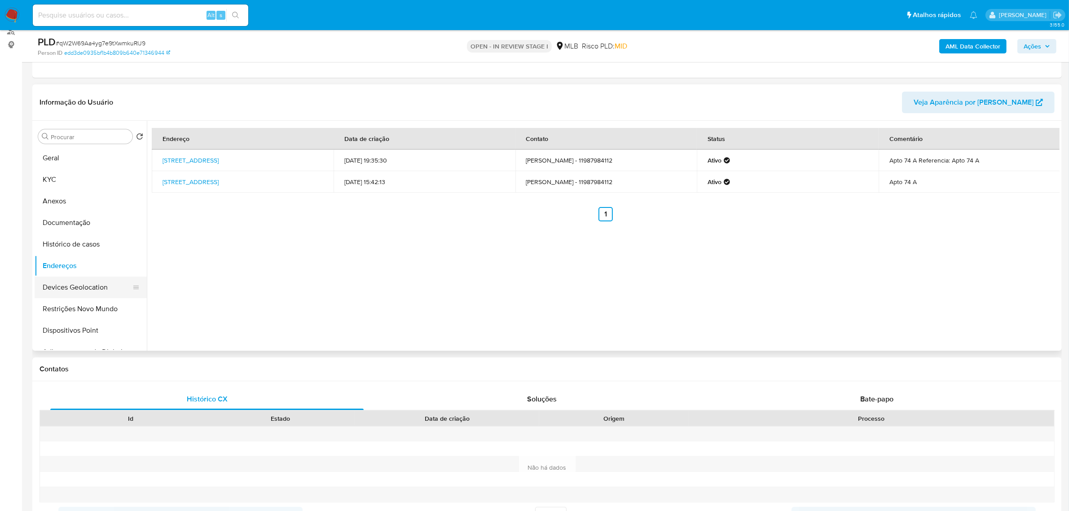
click at [84, 290] on button "Devices Geolocation" at bounding box center [87, 287] width 105 height 22
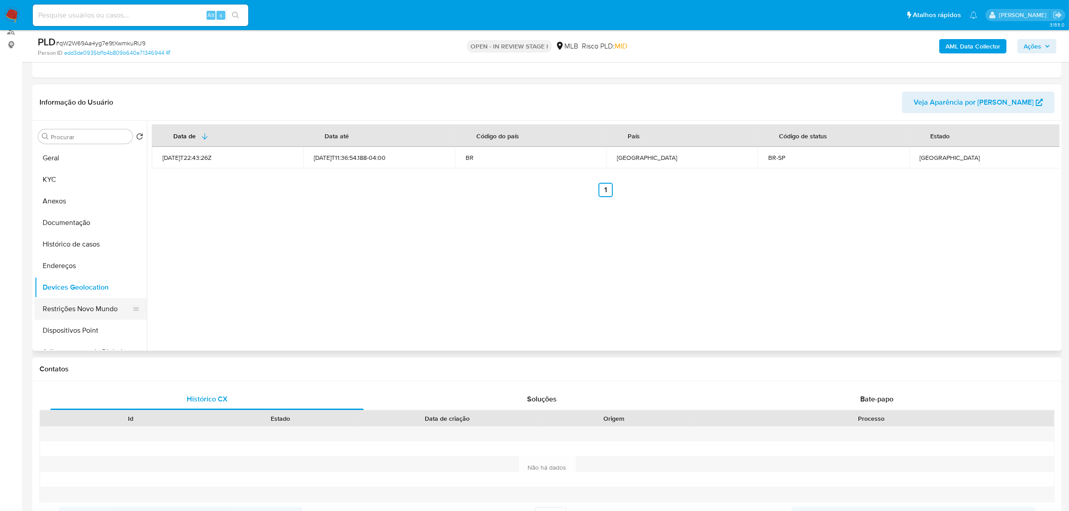
click at [95, 309] on button "Restrições Novo Mundo" at bounding box center [87, 309] width 105 height 22
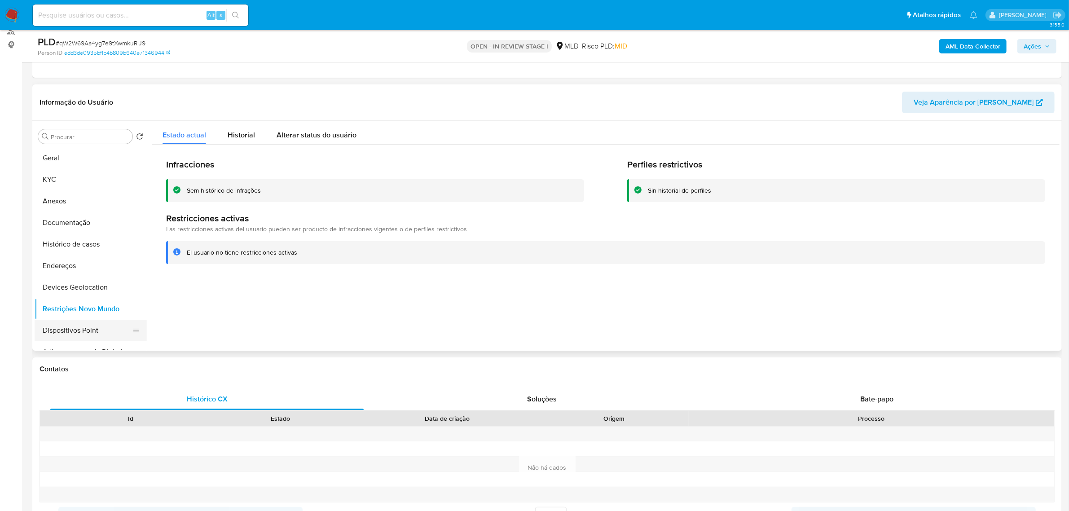
click at [81, 324] on button "Dispositivos Point" at bounding box center [87, 331] width 105 height 22
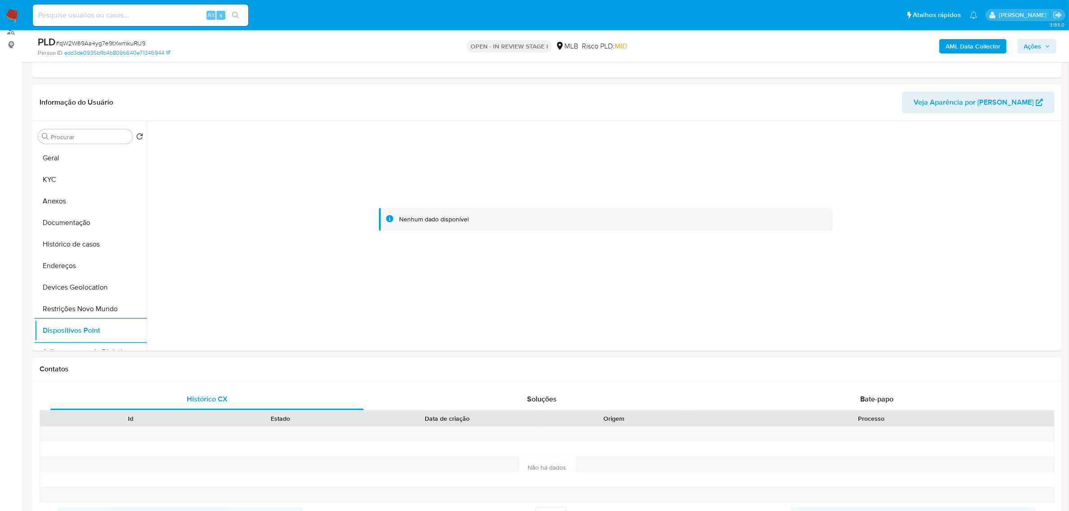
click at [968, 46] on b "AML Data Collector" at bounding box center [972, 46] width 55 height 14
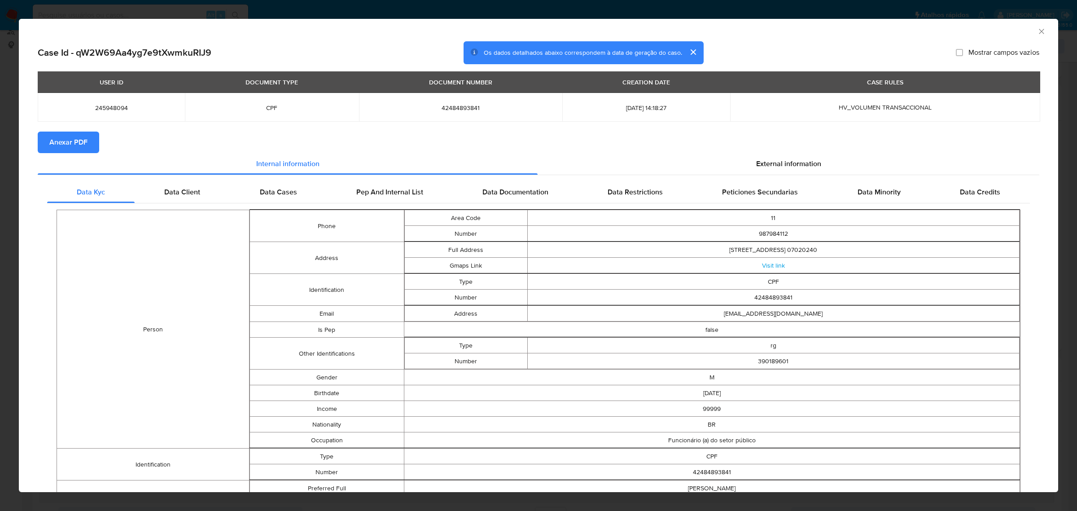
click at [84, 145] on span "Anexar PDF" at bounding box center [68, 142] width 38 height 20
click at [760, 171] on div "External information" at bounding box center [789, 166] width 502 height 22
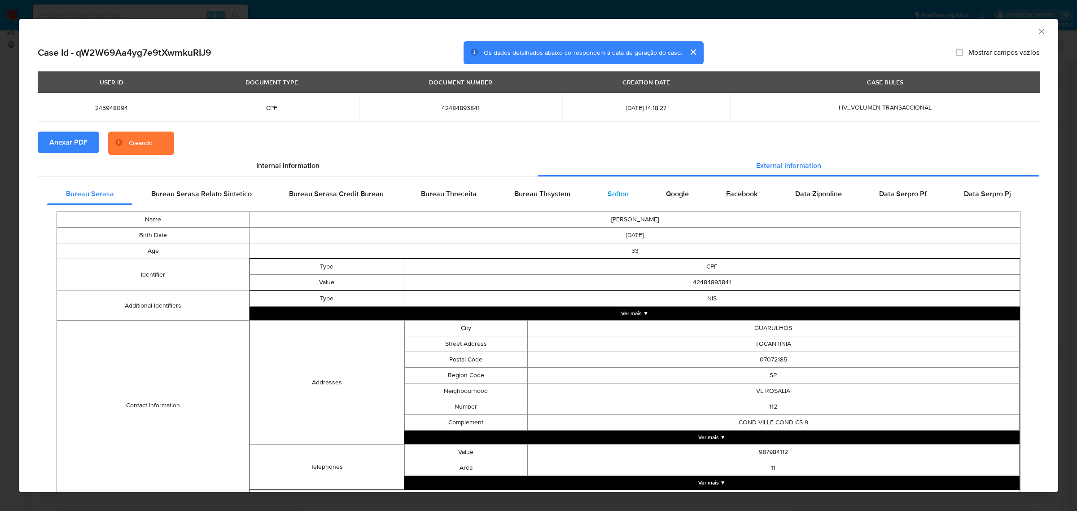
click at [621, 197] on span "Softon" at bounding box center [618, 194] width 21 height 10
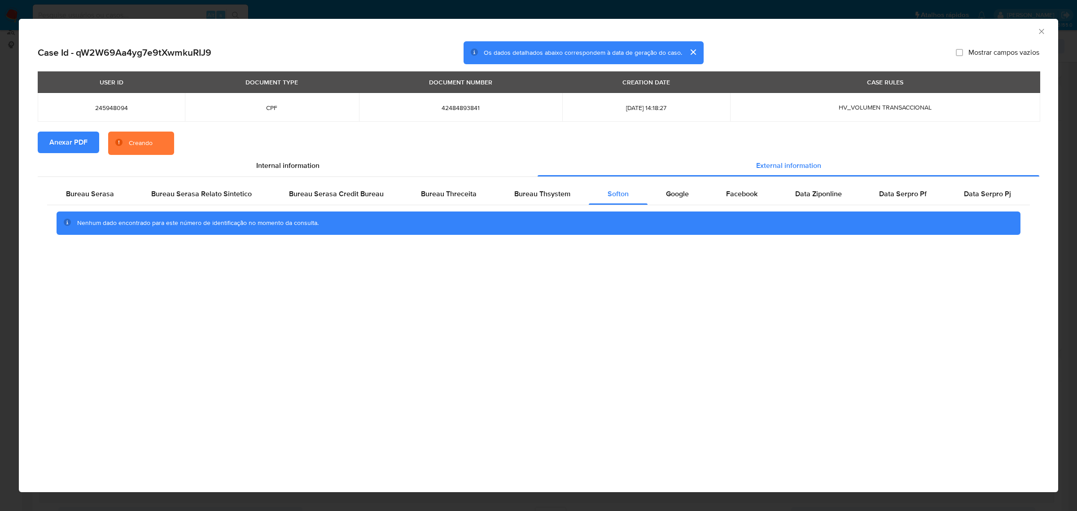
click at [654, 9] on div "AML Data Collector Case Id - qW2W69Aa4yg7e9tXwmkuRIJ9 Os dados detalhados abaix…" at bounding box center [538, 255] width 1077 height 511
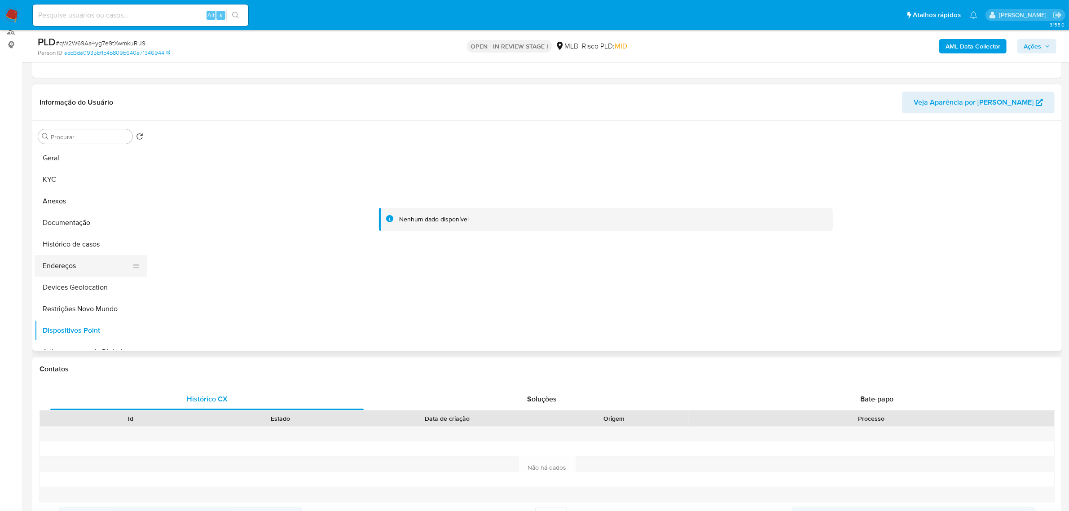
click at [75, 262] on button "Endereços" at bounding box center [87, 266] width 105 height 22
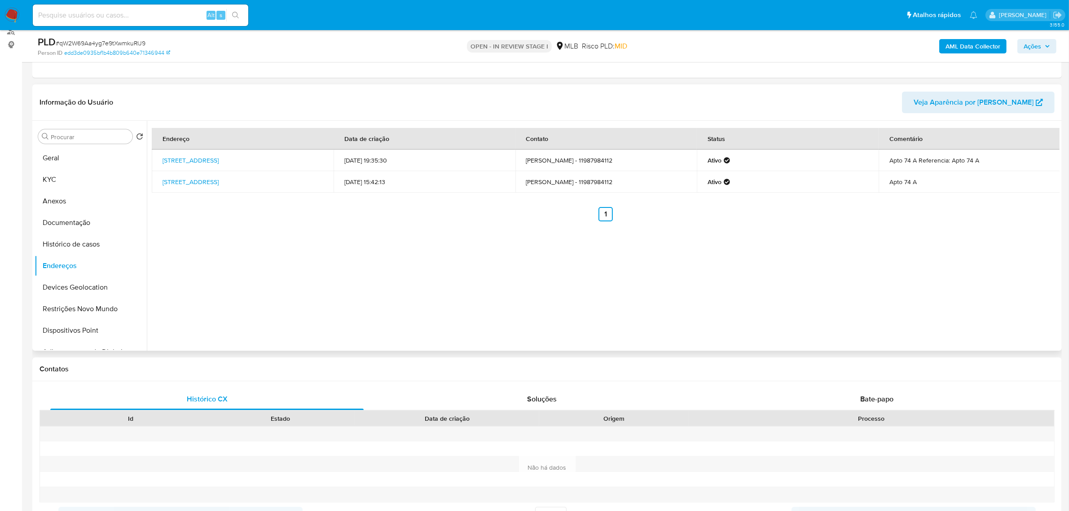
drag, startPoint x: 152, startPoint y: 162, endPoint x: 290, endPoint y: 153, distance: 139.0
click at [290, 153] on td "[STREET_ADDRESS]" at bounding box center [243, 160] width 182 height 22
copy link "[STREET_ADDRESS]"
click at [219, 162] on link "[STREET_ADDRESS]" at bounding box center [190, 160] width 56 height 9
click at [46, 175] on button "KYC" at bounding box center [87, 180] width 105 height 22
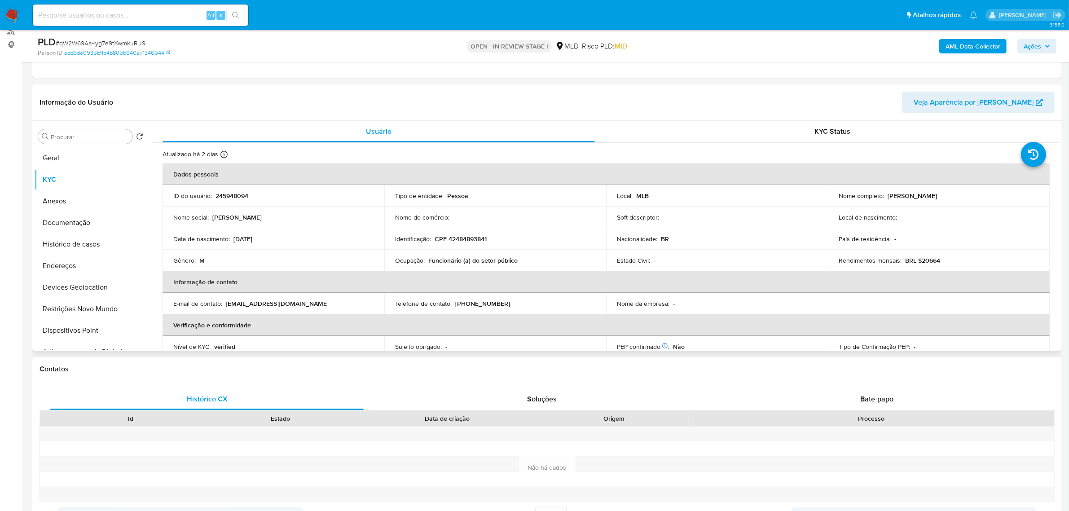
click at [468, 239] on p "CPF 42484893841" at bounding box center [460, 239] width 52 height 8
copy p "42484893841"
click at [77, 229] on button "Documentação" at bounding box center [87, 223] width 105 height 22
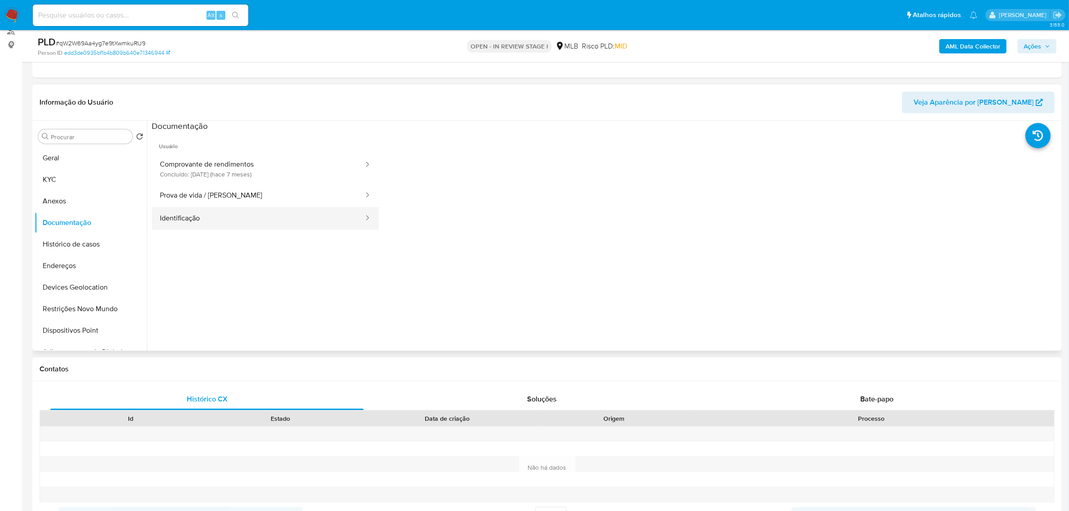
click at [206, 219] on button "Identificação" at bounding box center [258, 218] width 213 height 23
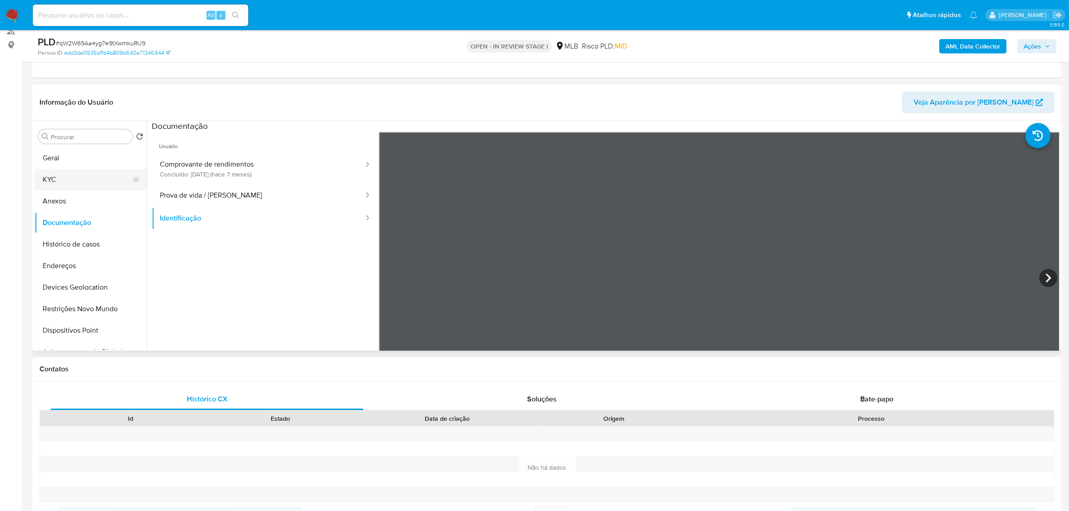
click at [86, 171] on button "KYC" at bounding box center [87, 180] width 105 height 22
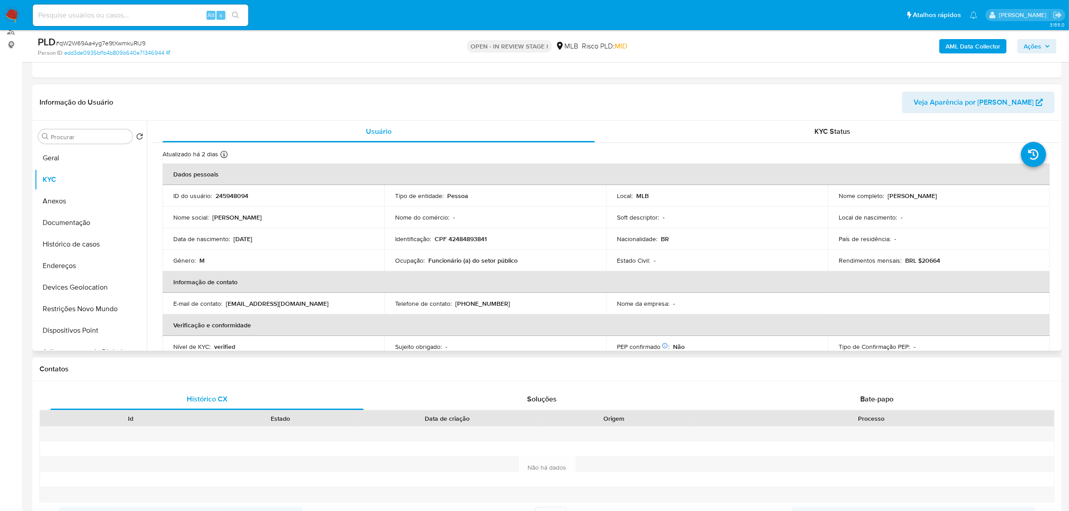
click at [465, 243] on p "CPF 42484893841" at bounding box center [460, 239] width 52 height 8
copy p "42484893841"
drag, startPoint x: 886, startPoint y: 200, endPoint x: 944, endPoint y: 200, distance: 57.5
click at [944, 200] on div "Nome completo : Daniel Pires Bonini" at bounding box center [938, 196] width 200 height 8
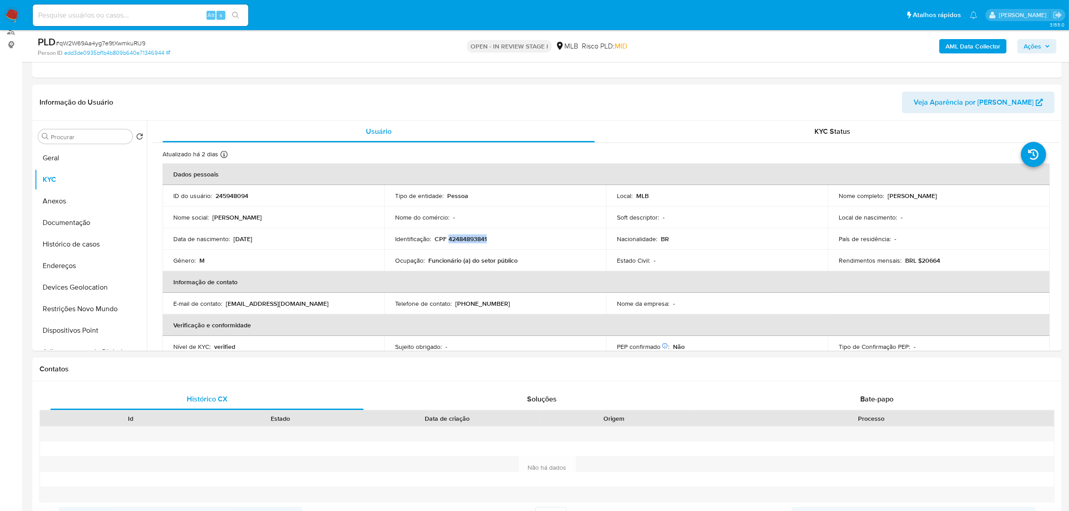
copy p "Daniel Pires Bonini"
click at [88, 224] on button "Documentação" at bounding box center [87, 223] width 105 height 22
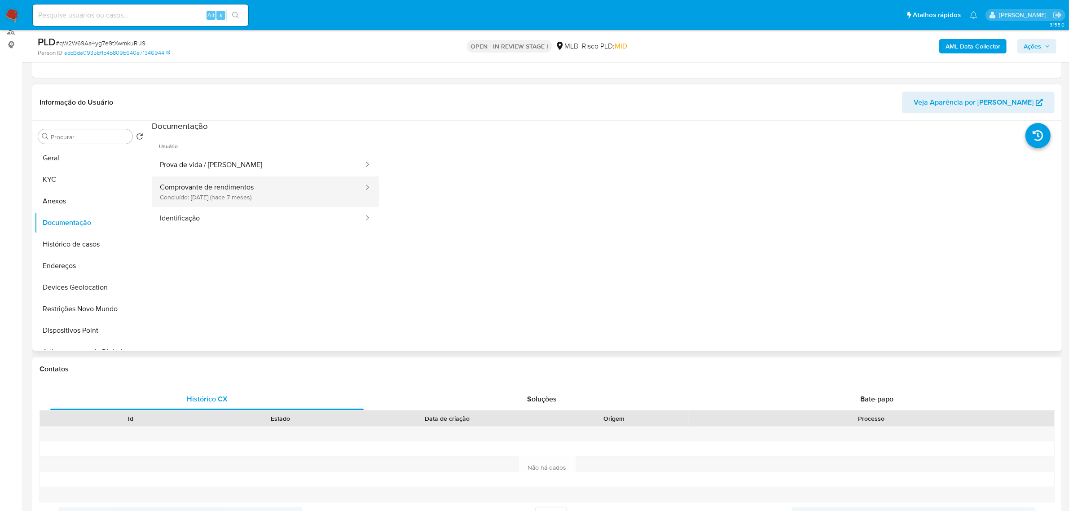
click at [215, 196] on button "Comprovante de rendimentos Concluído: 14/01/2025 (hace 7 meses)" at bounding box center [258, 191] width 213 height 31
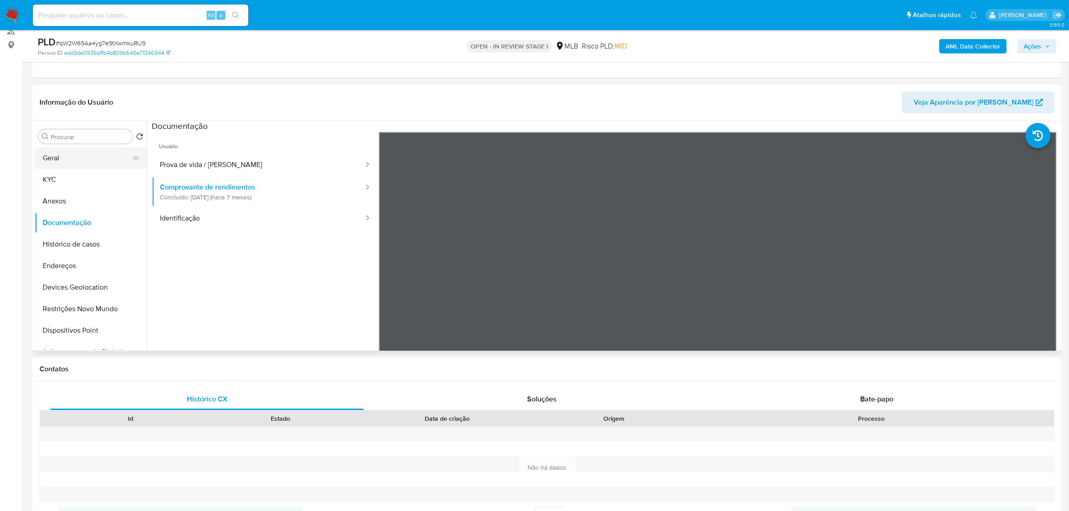
click at [59, 158] on button "Geral" at bounding box center [87, 158] width 105 height 22
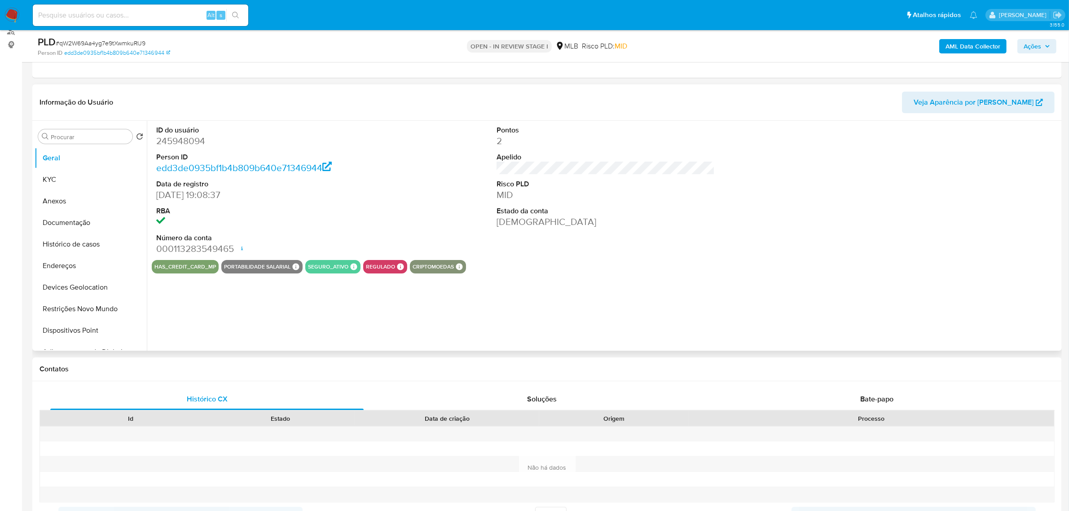
click at [295, 316] on div "ID do usuário 245948094 Person ID edd3de0935bf1b4b809b640e71346944 Data de regi…" at bounding box center [603, 236] width 912 height 230
click at [79, 176] on button "KYC" at bounding box center [87, 180] width 105 height 22
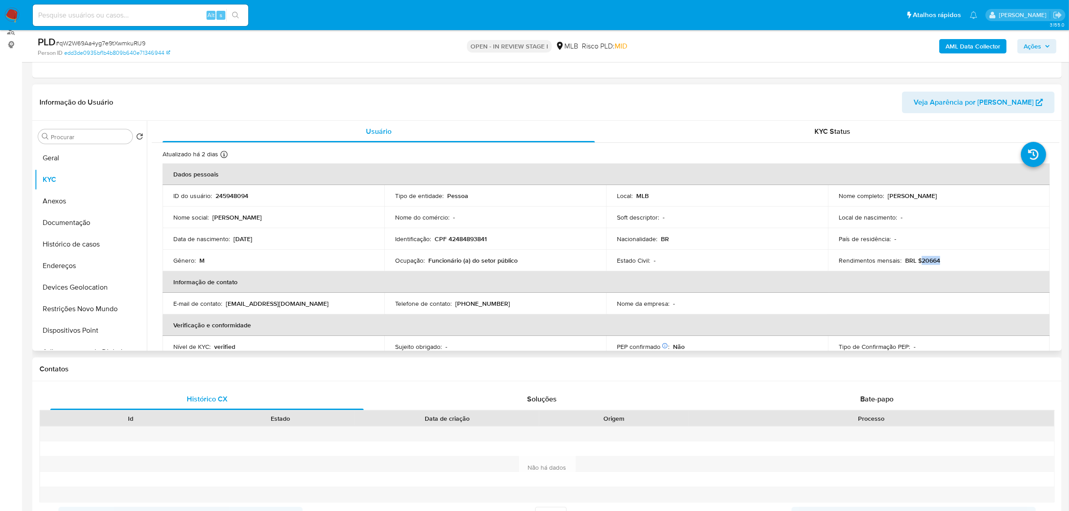
drag, startPoint x: 918, startPoint y: 259, endPoint x: 939, endPoint y: 259, distance: 21.1
click at [939, 259] on div "Rendimentos mensais : BRL $20664" at bounding box center [938, 260] width 200 height 8
copy p "20664"
click at [89, 226] on button "Documentação" at bounding box center [87, 223] width 105 height 22
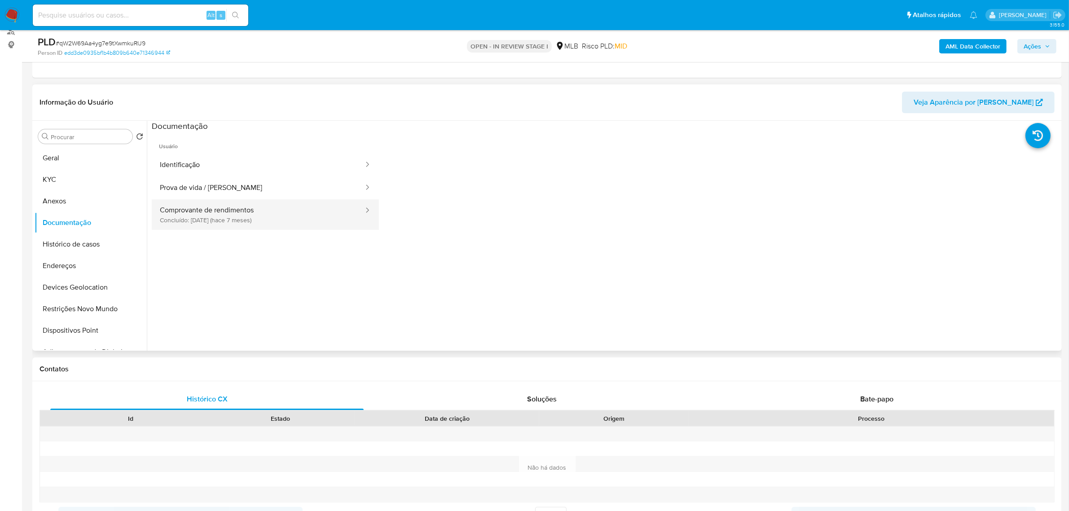
click at [270, 219] on button "Comprovante de rendimentos Concluído: 14/01/2025 (hace 7 meses)" at bounding box center [258, 214] width 213 height 31
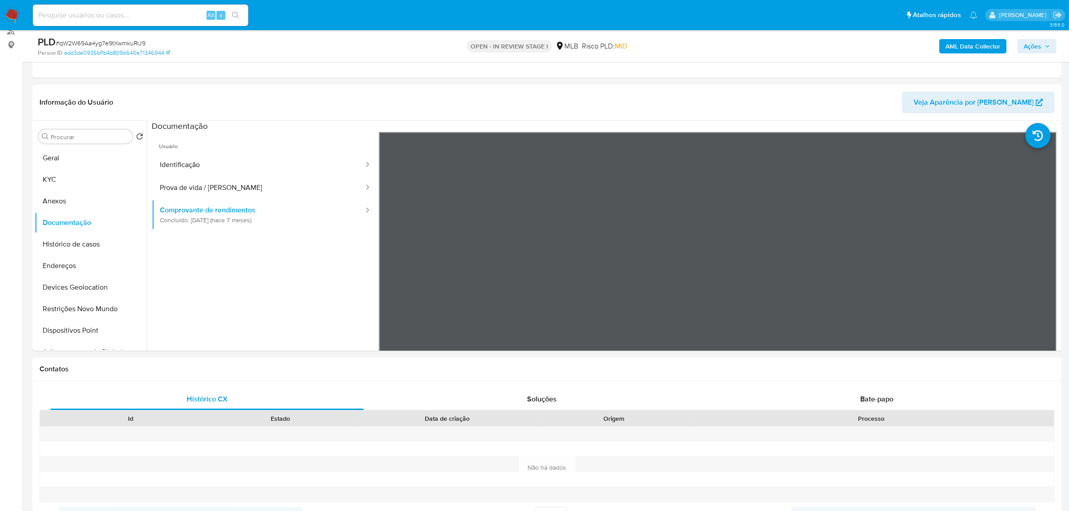
click at [1040, 42] on span "Ações" at bounding box center [1032, 46] width 18 height 14
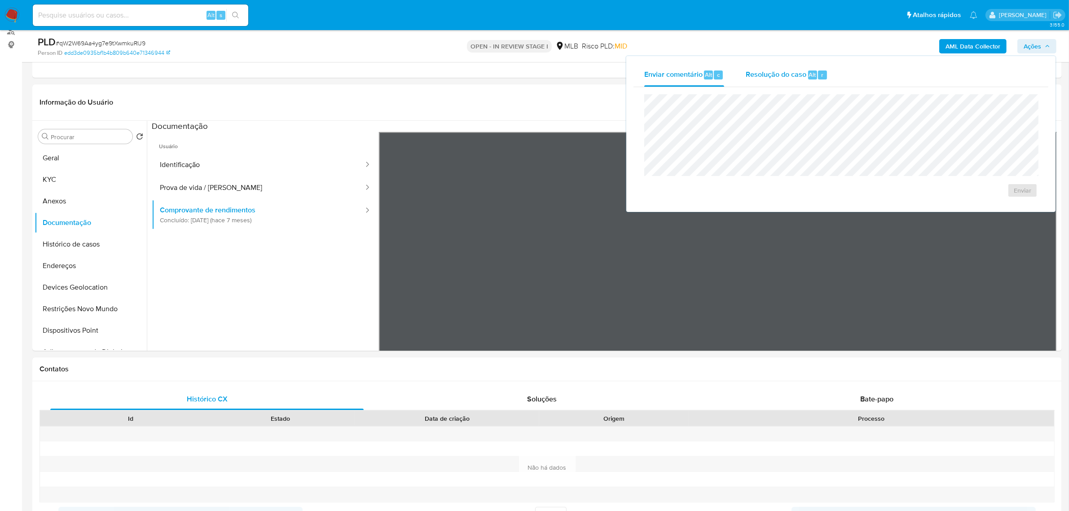
click at [789, 75] on span "Resolução do caso" at bounding box center [776, 74] width 61 height 10
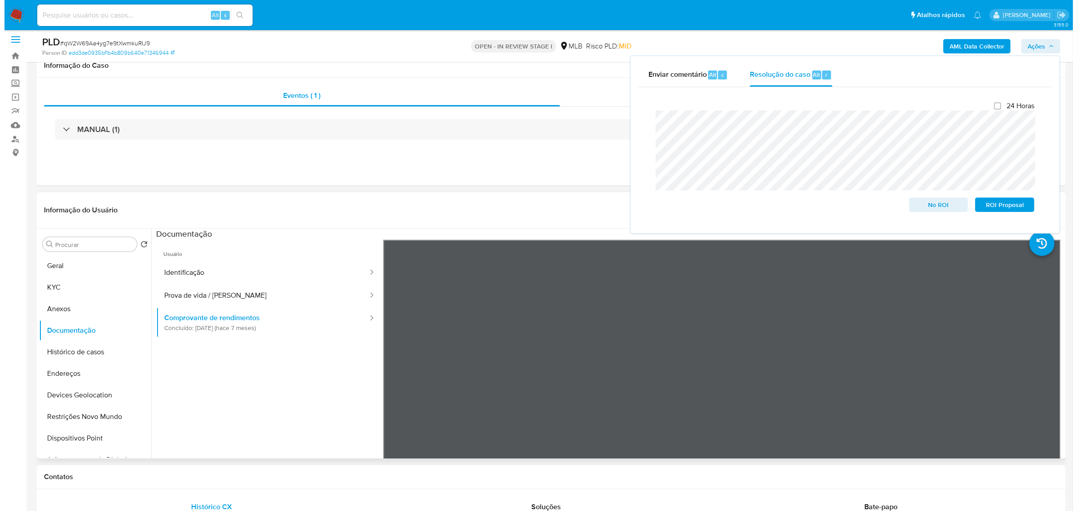
scroll to position [0, 0]
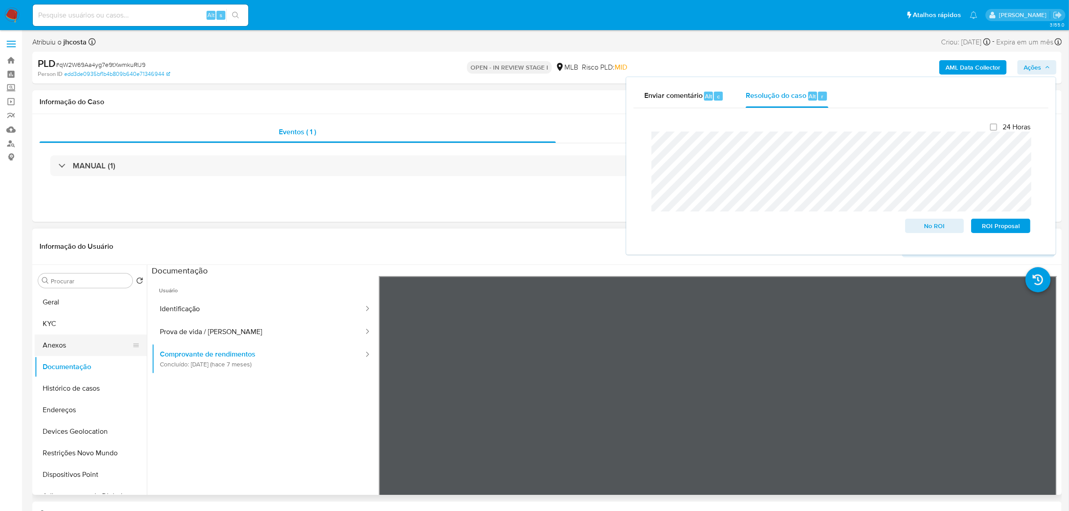
click at [54, 349] on button "Anexos" at bounding box center [87, 345] width 105 height 22
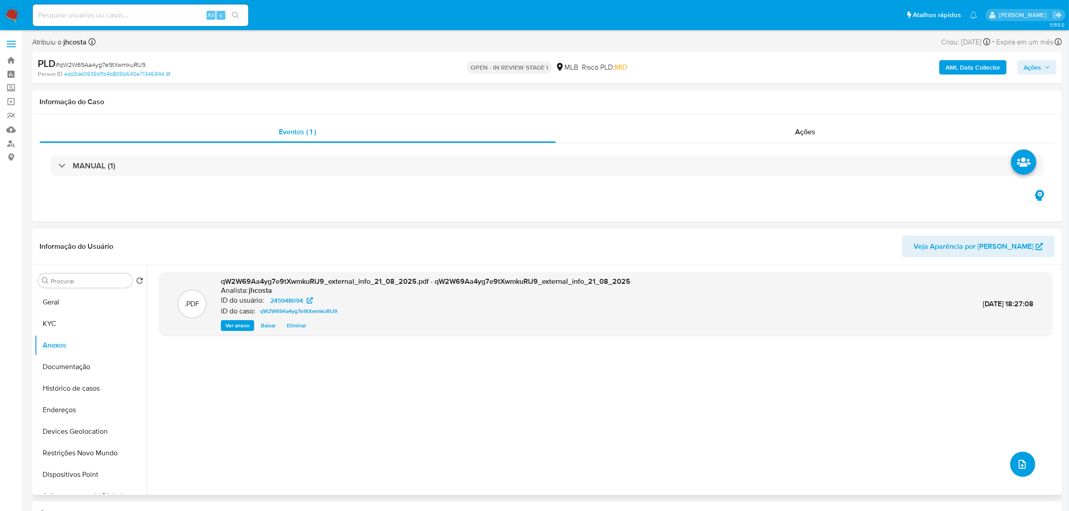
click at [1018, 465] on icon "upload-file" at bounding box center [1021, 464] width 7 height 9
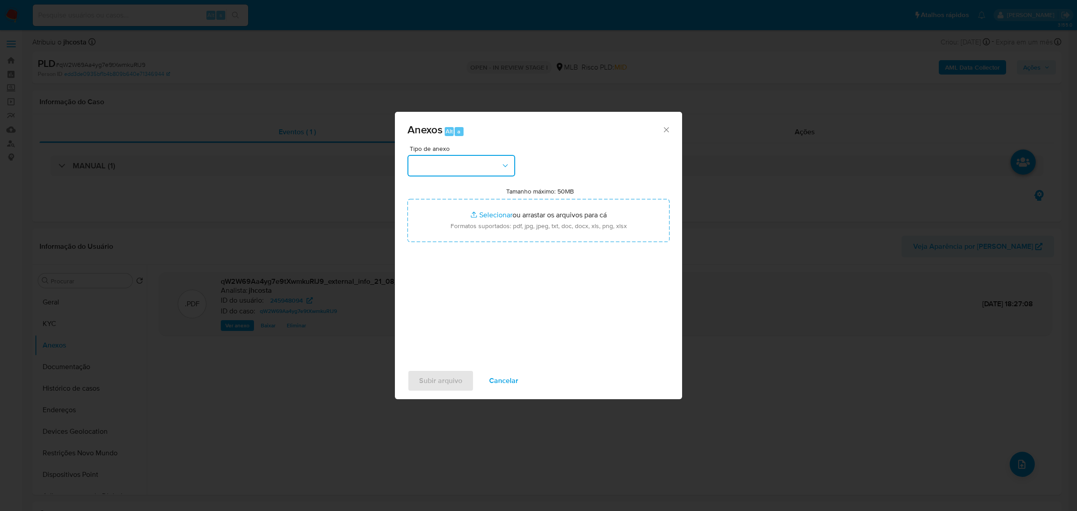
click at [467, 163] on button "button" at bounding box center [462, 166] width 108 height 22
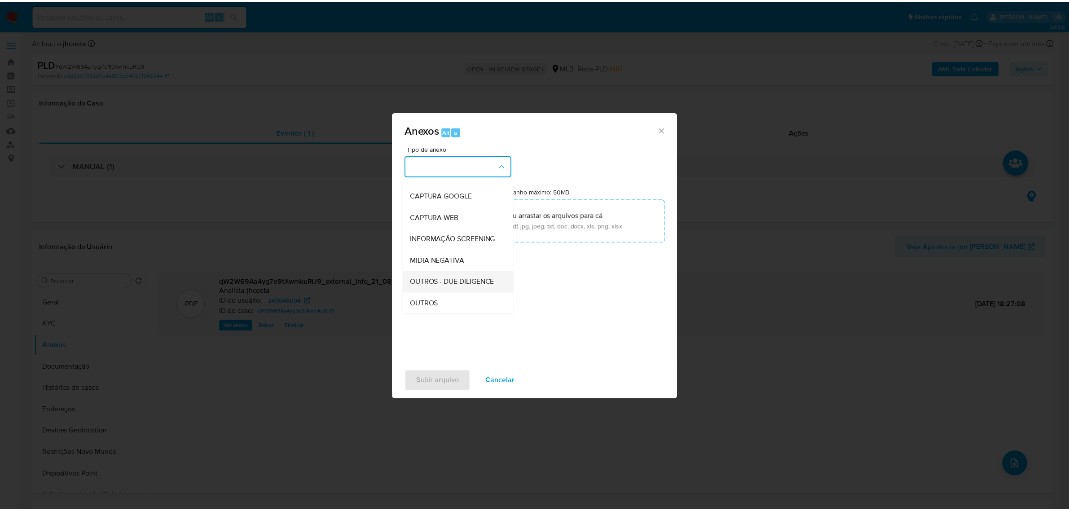
scroll to position [56, 0]
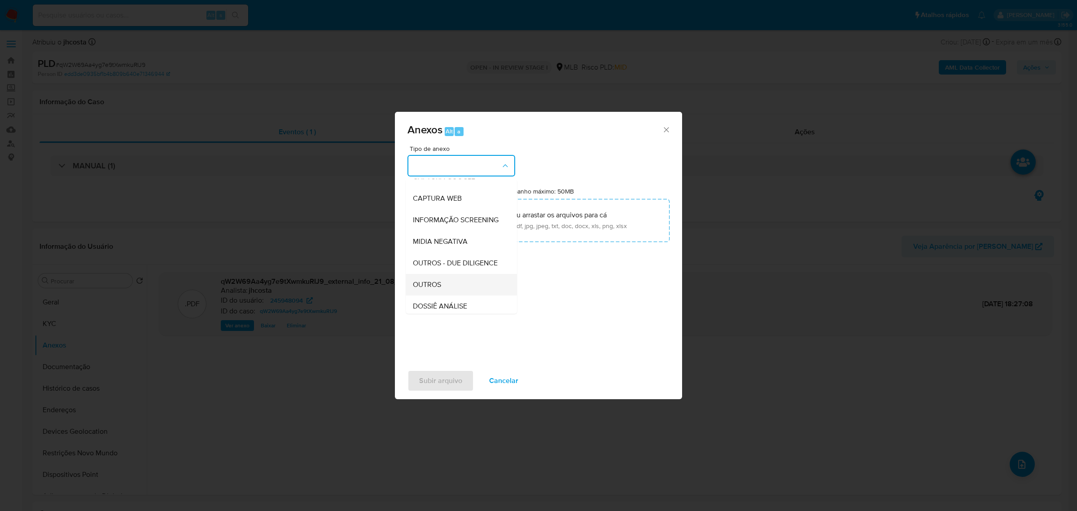
click at [451, 295] on div "OUTROS" at bounding box center [459, 284] width 92 height 22
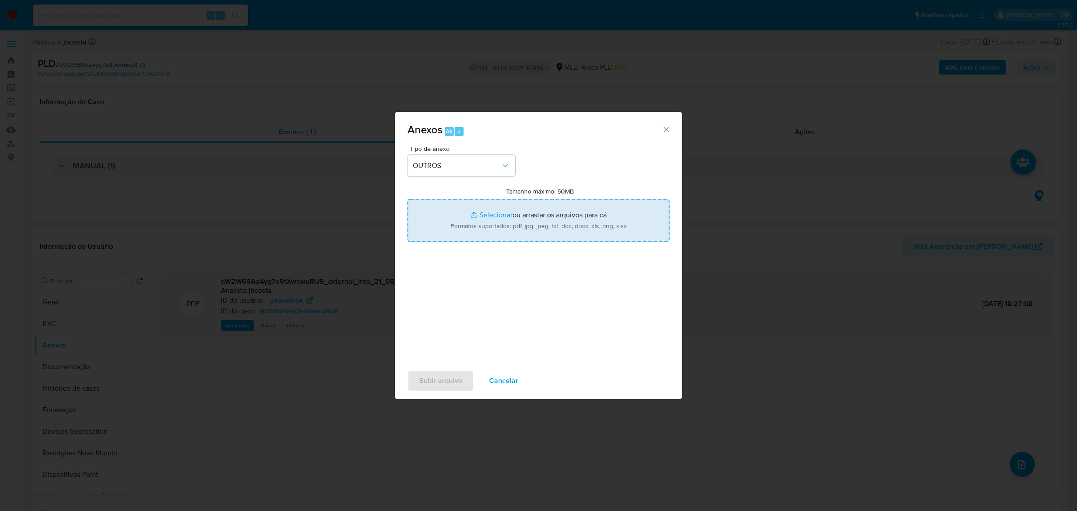
click at [553, 219] on input "Tamanho máximo: 50MB Selecionar arquivos" at bounding box center [539, 220] width 262 height 43
type input "C:\fakepath\Mulan 245948094_2025_08_21_08_06_48.xlsx"
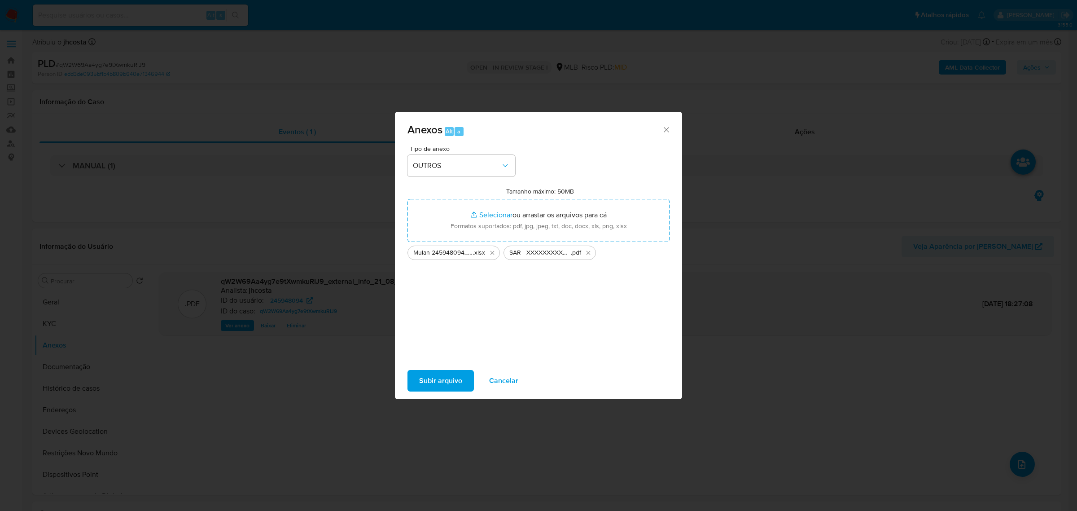
click at [440, 376] on span "Subir arquivo" at bounding box center [440, 381] width 43 height 20
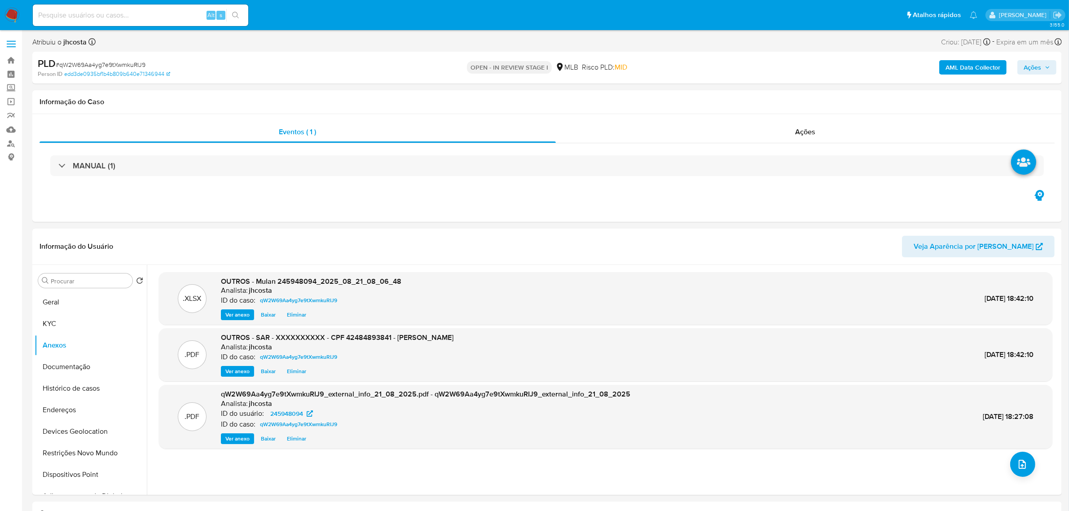
click at [1040, 66] on span "Ações" at bounding box center [1032, 67] width 18 height 14
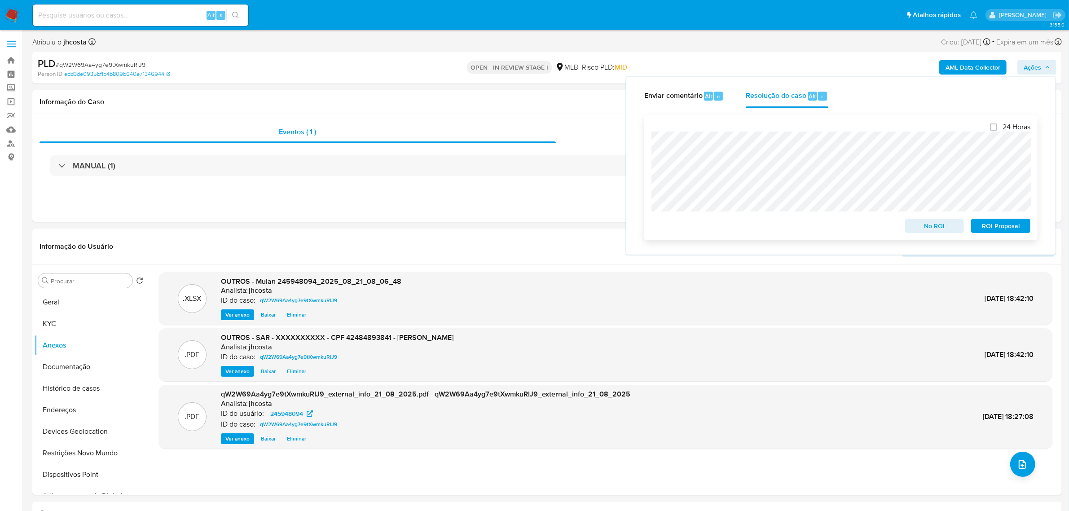
click at [1008, 230] on span "ROI Proposal" at bounding box center [1000, 225] width 47 height 13
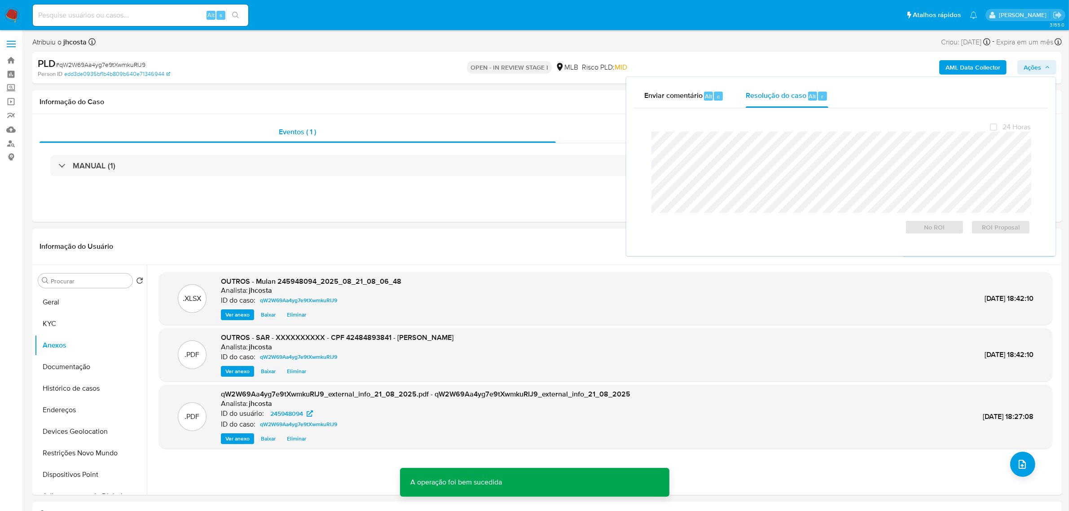
click at [108, 59] on div "PLD # qW2W69Aa4yg7e9tXwmkuRIJ9" at bounding box center [206, 63] width 336 height 13
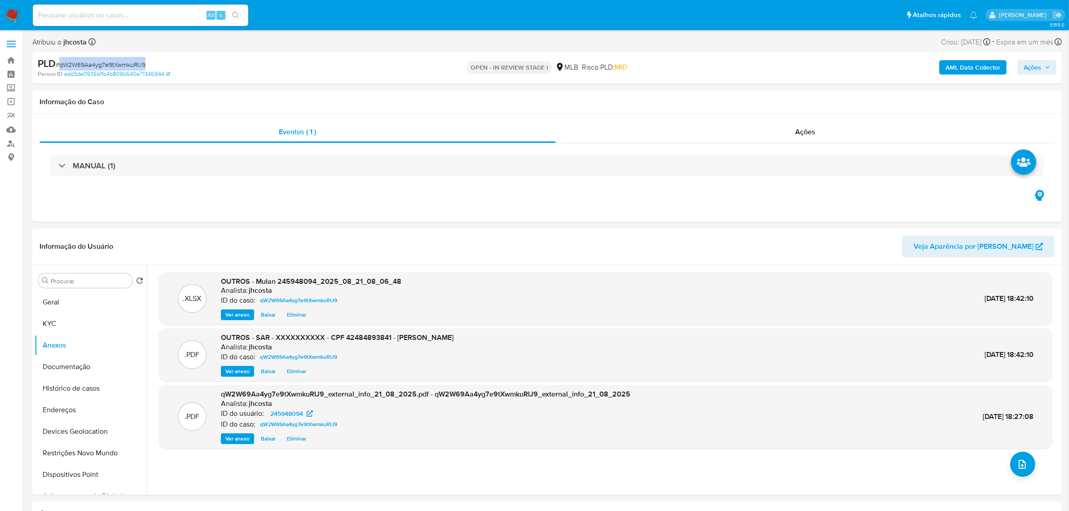
click at [108, 59] on div "PLD # qW2W69Aa4yg7e9tXwmkuRIJ9" at bounding box center [206, 63] width 336 height 13
copy span "qW2W69Aa4yg7e9tXwmkuRIJ9"
click at [793, 130] on div "Ações" at bounding box center [805, 132] width 499 height 22
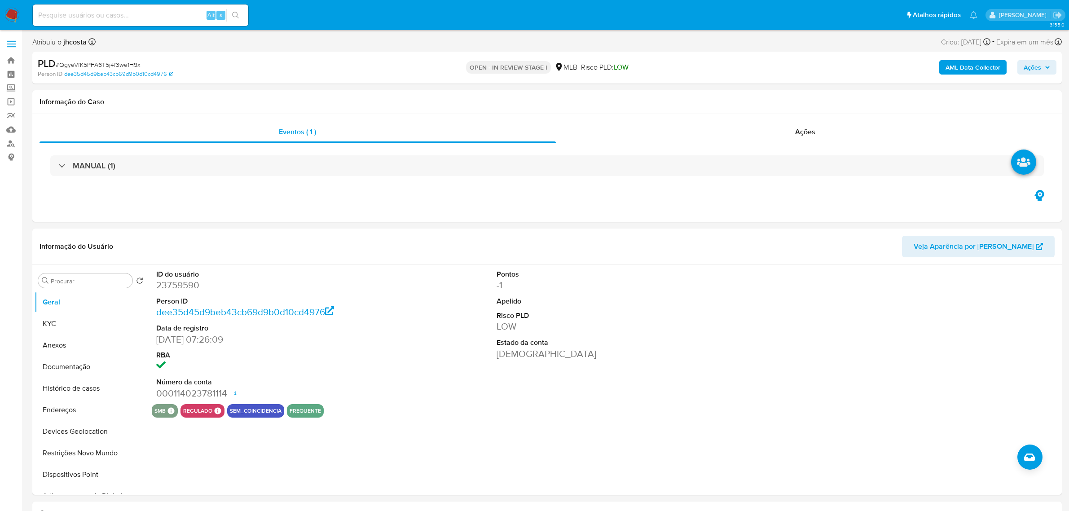
select select "10"
click at [182, 285] on dd "23759590" at bounding box center [265, 285] width 218 height 13
copy dd "23759590"
click at [358, 267] on div "ID do usuário 23759590 Person ID dee35d45d9beb43cb69d9b0d10cd4976 Data de regis…" at bounding box center [265, 334] width 227 height 139
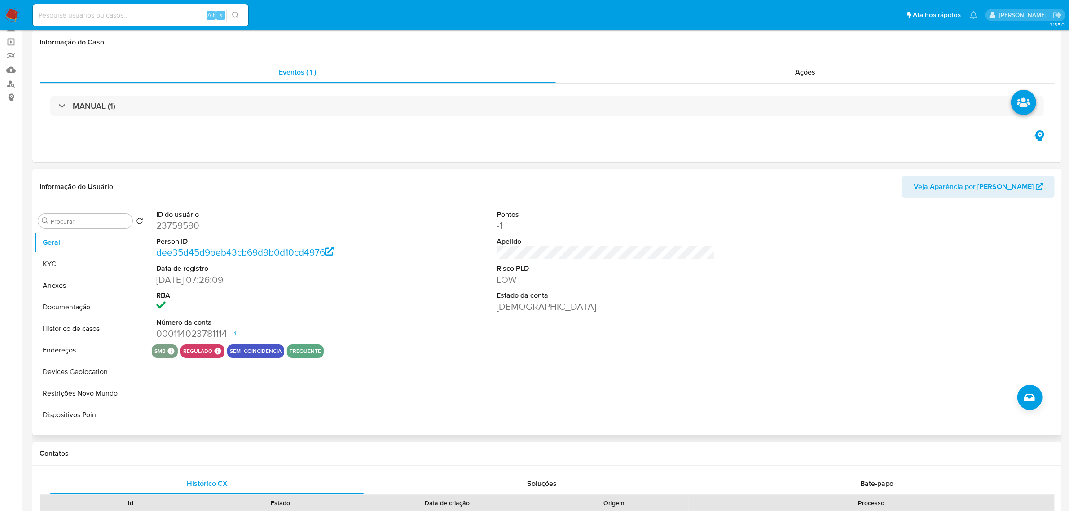
scroll to position [112, 0]
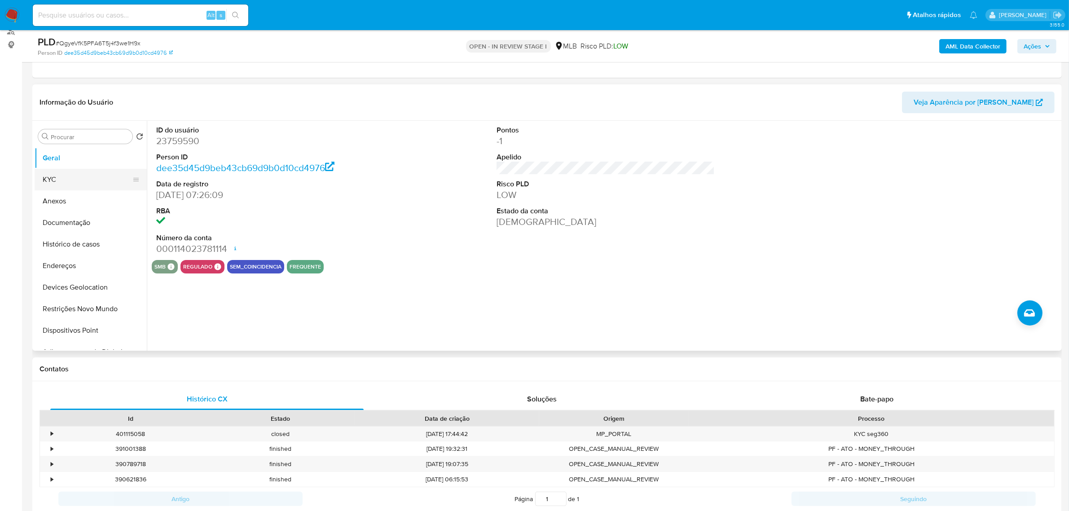
click at [93, 176] on button "KYC" at bounding box center [87, 180] width 105 height 22
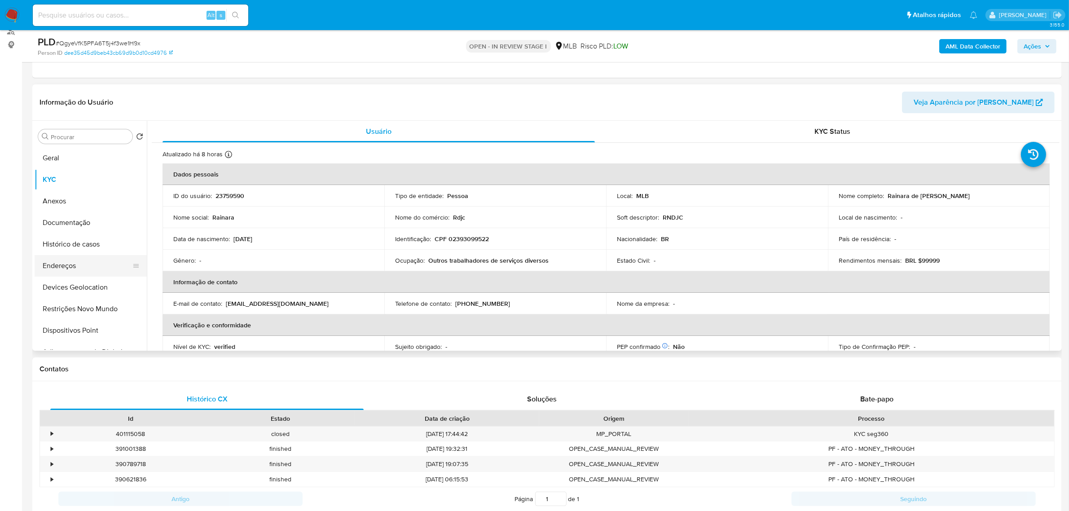
click at [74, 262] on button "Endereços" at bounding box center [87, 266] width 105 height 22
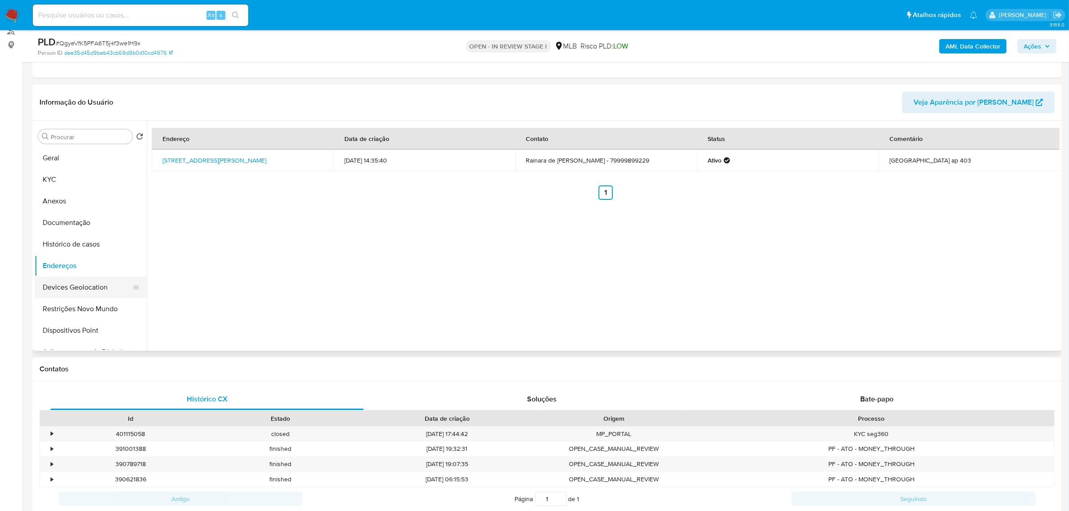
click at [73, 290] on button "Devices Geolocation" at bounding box center [87, 287] width 105 height 22
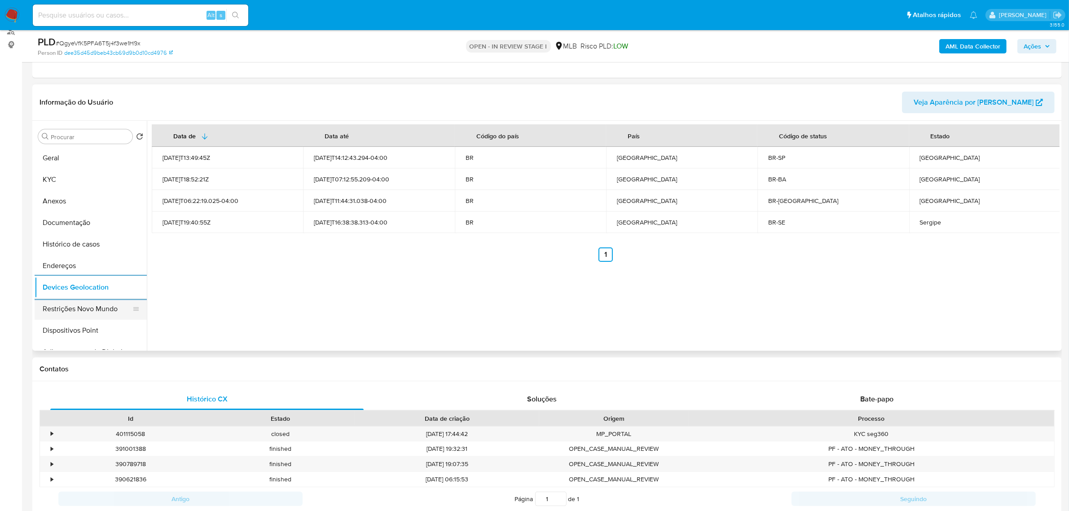
click at [90, 306] on button "Restrições Novo Mundo" at bounding box center [87, 309] width 105 height 22
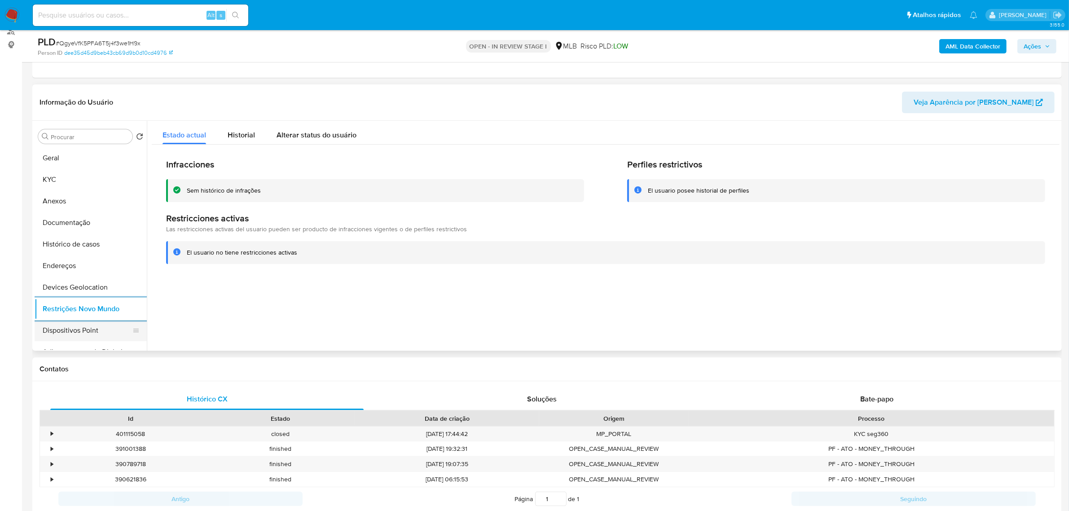
click at [77, 329] on button "Dispositivos Point" at bounding box center [87, 331] width 105 height 22
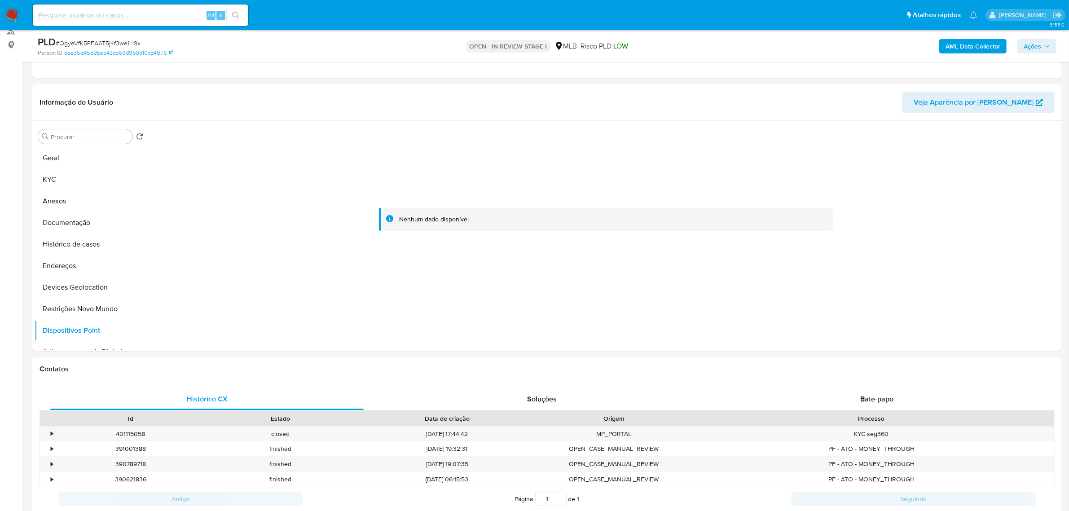
click at [966, 36] on div "AML Data Collector Ações" at bounding box center [887, 45] width 337 height 21
click at [968, 43] on b "AML Data Collector" at bounding box center [972, 46] width 55 height 14
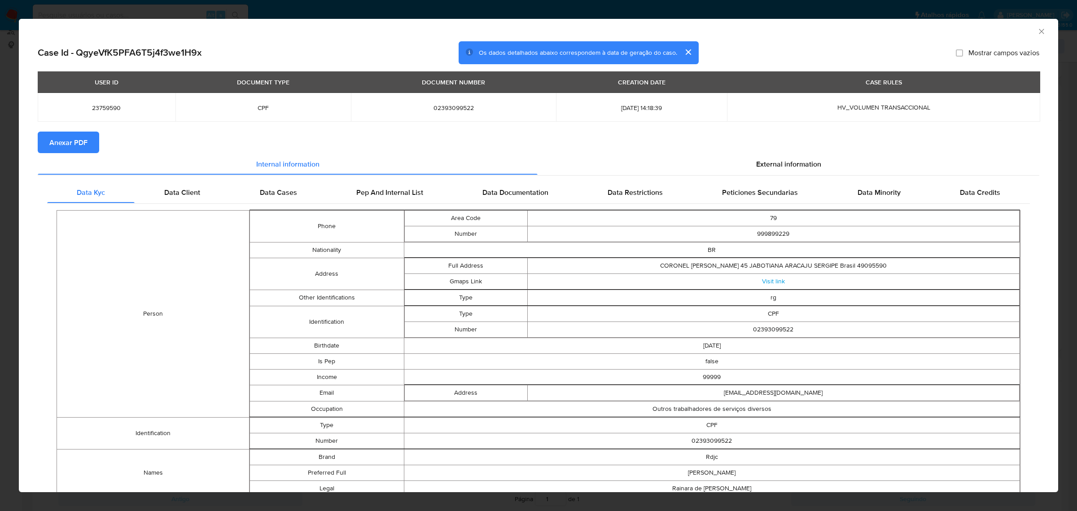
click at [81, 142] on span "Anexar PDF" at bounding box center [68, 142] width 38 height 20
click at [756, 171] on div "External information" at bounding box center [789, 166] width 502 height 22
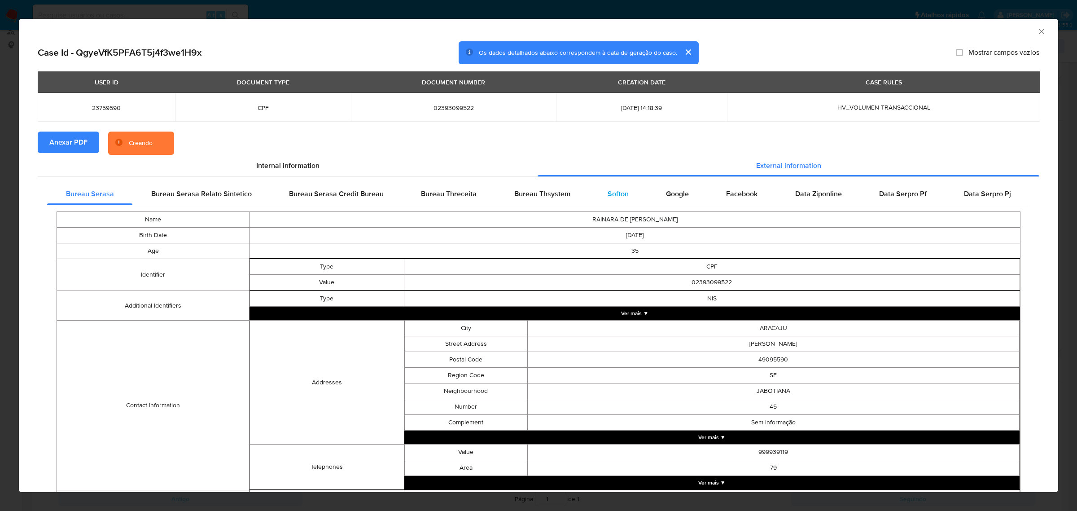
click at [608, 197] on span "Softon" at bounding box center [618, 194] width 21 height 10
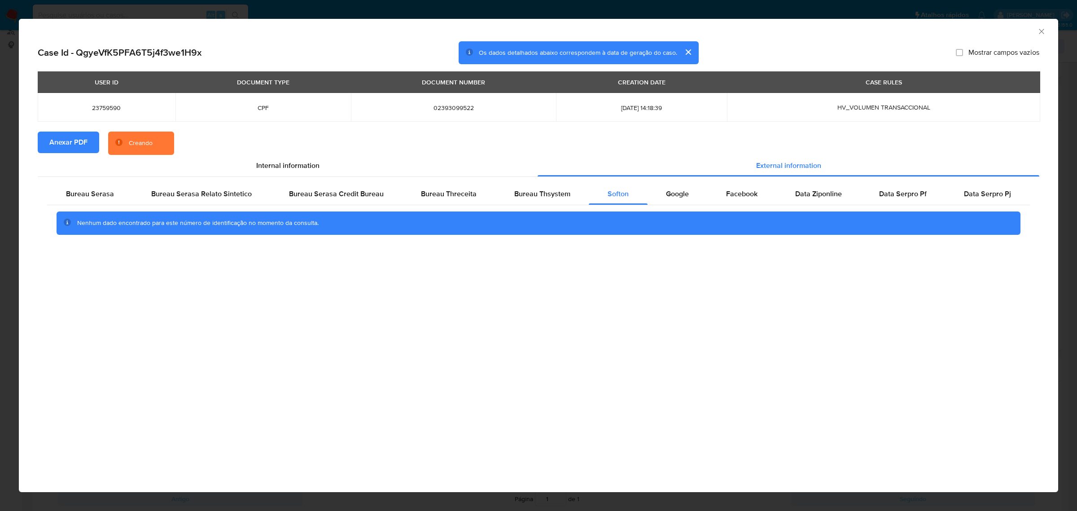
click at [610, 12] on div "AML Data Collector Case Id - QgyeVfK5PFA6T5j4f3we1H9x Os dados detalhados abaix…" at bounding box center [538, 255] width 1077 height 511
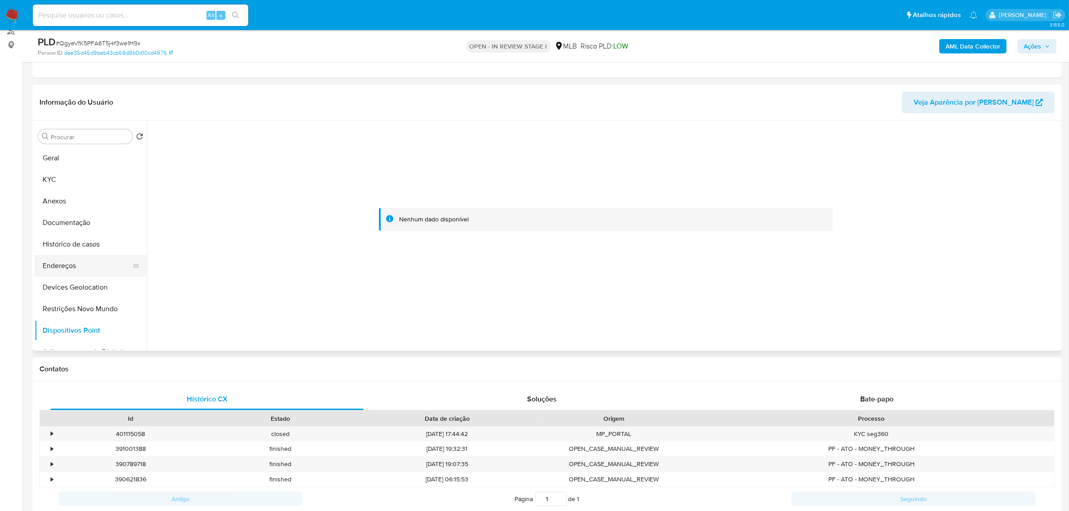
click at [97, 268] on button "Endereços" at bounding box center [87, 266] width 105 height 22
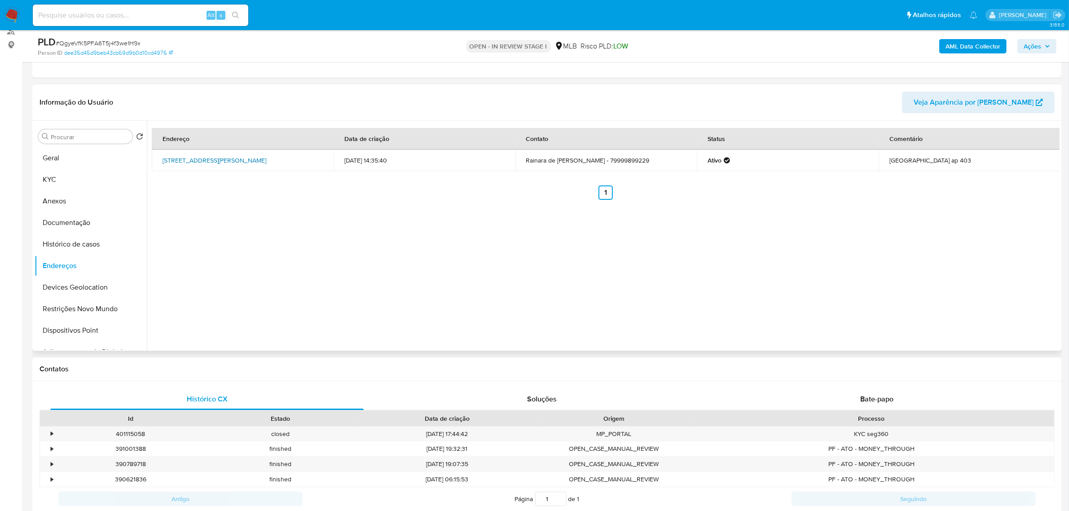
drag, startPoint x: 156, startPoint y: 154, endPoint x: 306, endPoint y: 154, distance: 149.5
click at [306, 154] on td "Avenida Paulo Silva 84, Aracaju, Sergipe, 49032500, Brasil 84" at bounding box center [243, 160] width 182 height 22
copy link "Avenida Paulo Silva 84, Aracaju, Sergipe, 49032500"
click at [266, 156] on link "Avenida Paulo Silva 84, Aracaju, Sergipe, 49032500, Brasil 84" at bounding box center [214, 160] width 104 height 9
click at [61, 171] on button "KYC" at bounding box center [87, 180] width 105 height 22
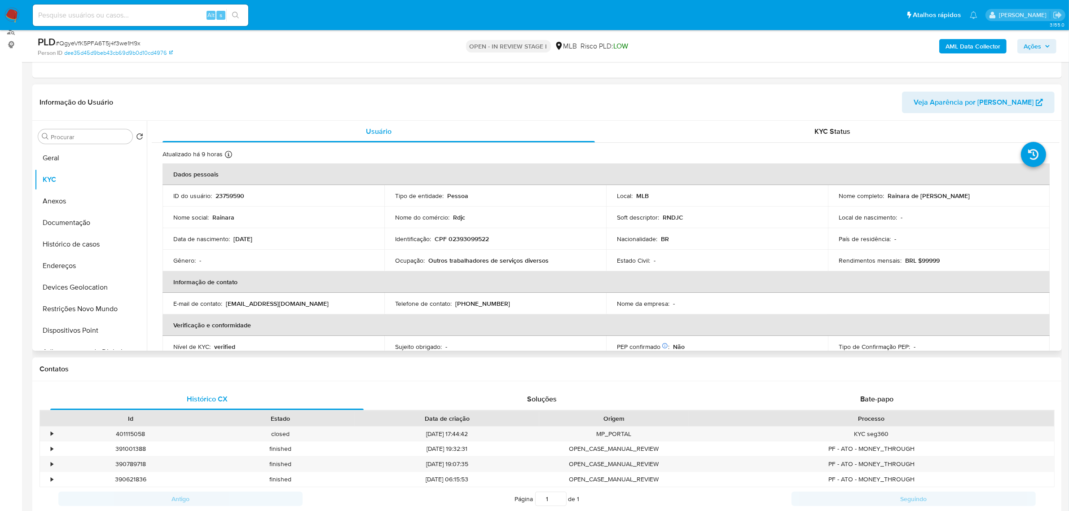
click at [465, 245] on td "Identificação : CPF 02393099522" at bounding box center [495, 239] width 222 height 22
click at [465, 241] on p "CPF 02393099522" at bounding box center [461, 239] width 54 height 8
copy p "02393099522"
click at [71, 225] on button "Documentação" at bounding box center [87, 223] width 105 height 22
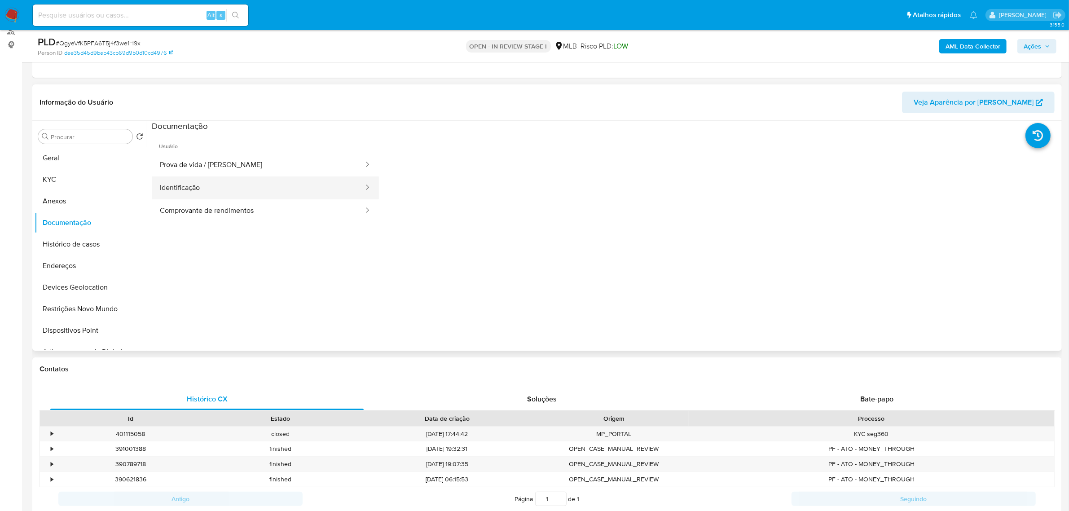
click at [214, 189] on button "Identificação" at bounding box center [258, 187] width 213 height 23
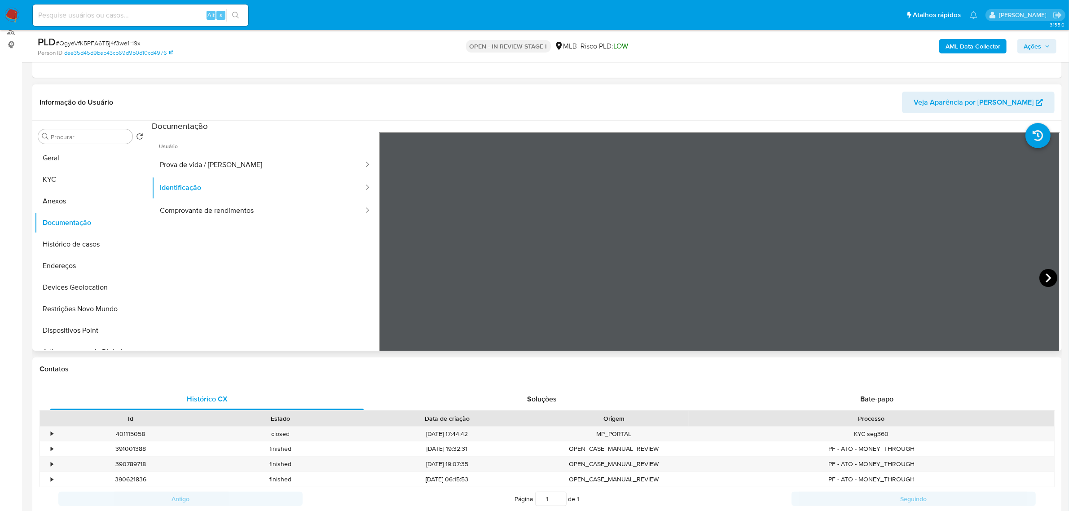
click at [1040, 281] on icon at bounding box center [1048, 278] width 18 height 18
click at [216, 216] on button "Comprovante de rendimentos" at bounding box center [258, 210] width 213 height 23
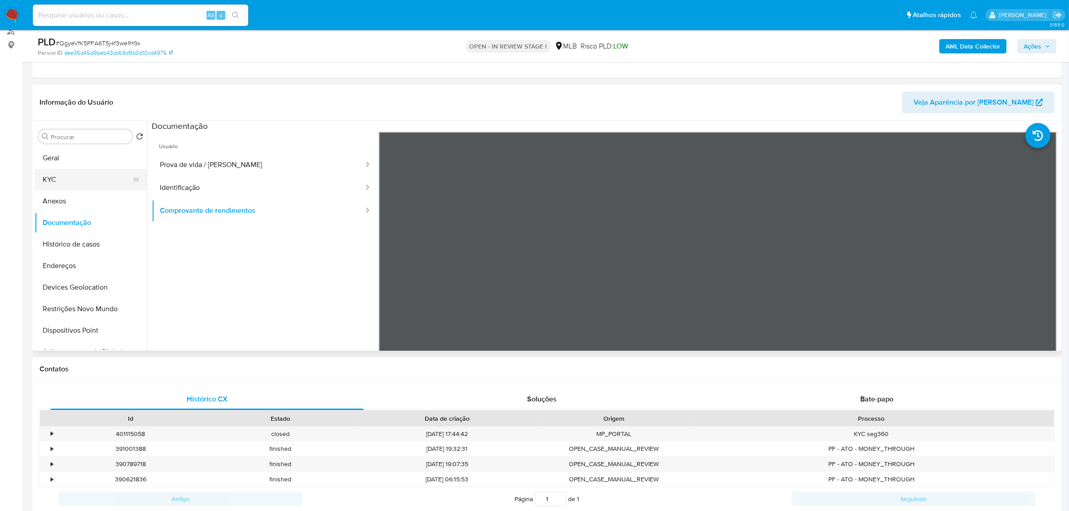
click at [78, 186] on button "KYC" at bounding box center [87, 180] width 105 height 22
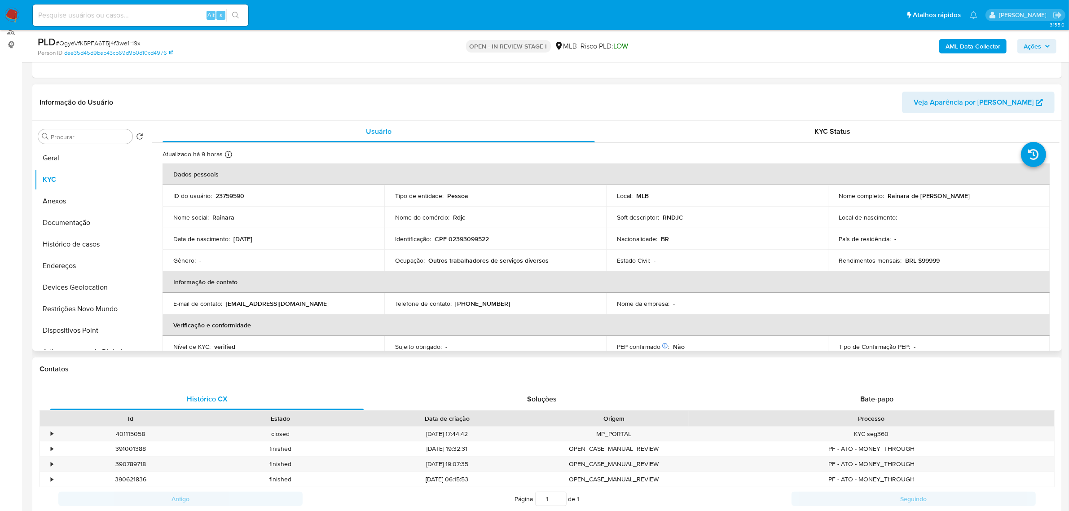
click at [481, 236] on p "CPF 02393099522" at bounding box center [461, 239] width 54 height 8
copy p "02393099522"
drag, startPoint x: 886, startPoint y: 196, endPoint x: 968, endPoint y: 198, distance: 81.3
click at [968, 198] on div "Nome completo : Rainara de Jesus Carvalho" at bounding box center [938, 196] width 200 height 8
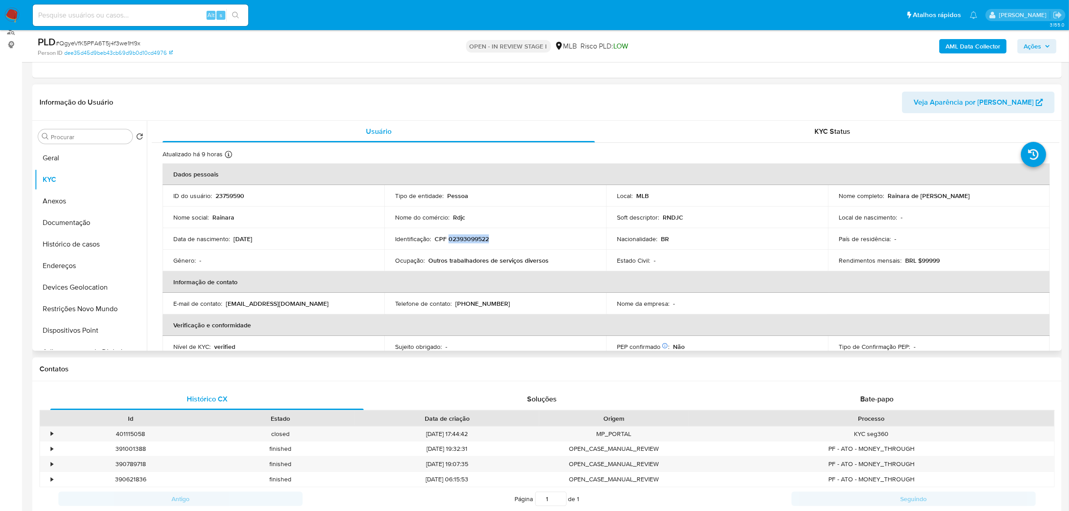
copy p "Rainara de Jesus Carvalho"
click at [472, 240] on p "CPF 02393099522" at bounding box center [461, 239] width 54 height 8
copy p "02393099522"
click at [82, 219] on button "Documentação" at bounding box center [87, 223] width 105 height 22
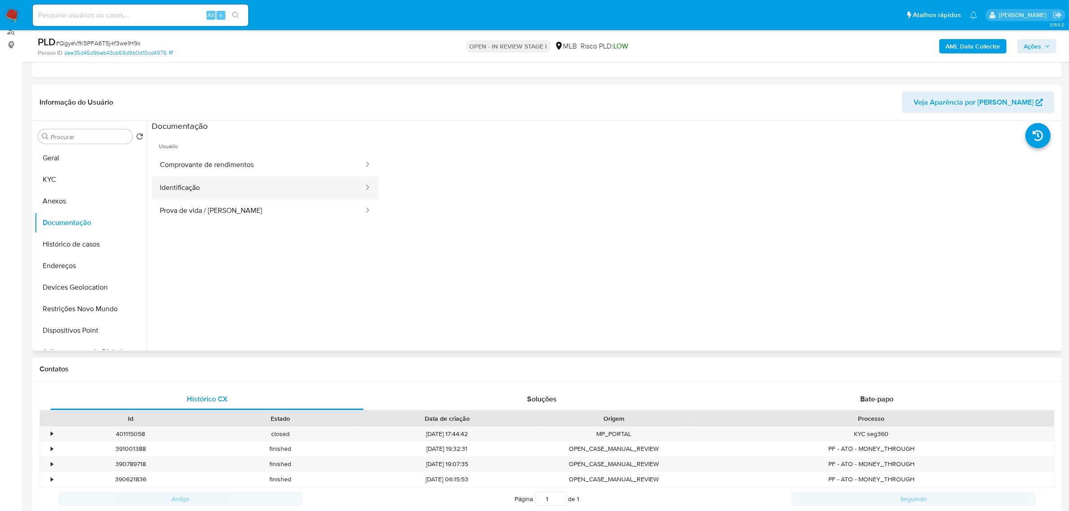
click at [276, 184] on button "Identificação" at bounding box center [258, 187] width 213 height 23
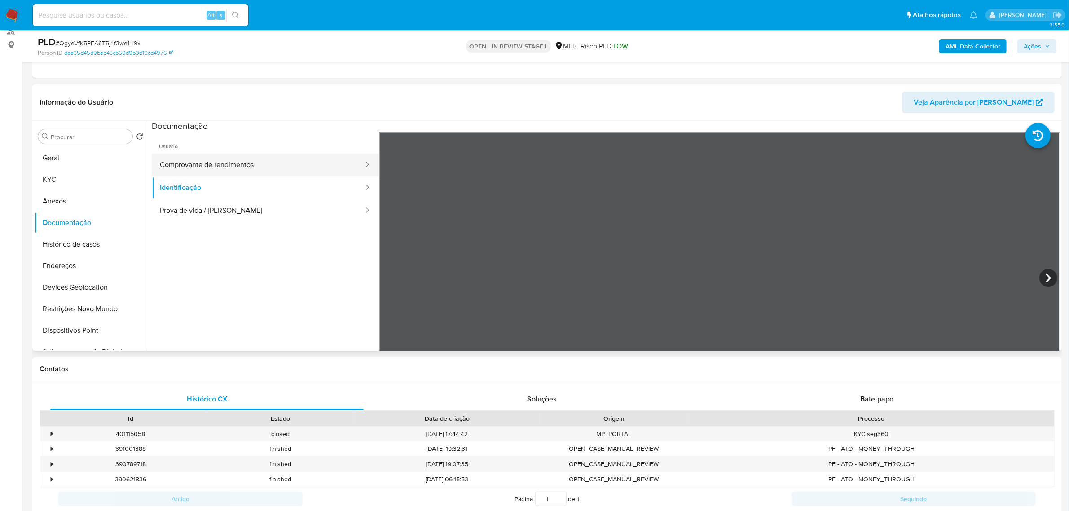
click at [270, 154] on button "Comprovante de rendimentos" at bounding box center [258, 165] width 213 height 23
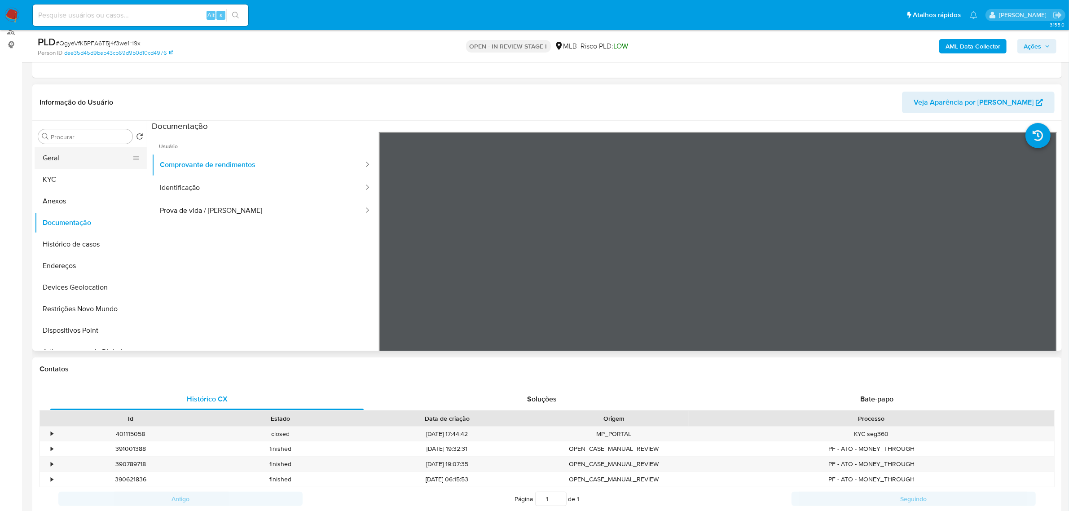
click at [102, 153] on button "Geral" at bounding box center [87, 158] width 105 height 22
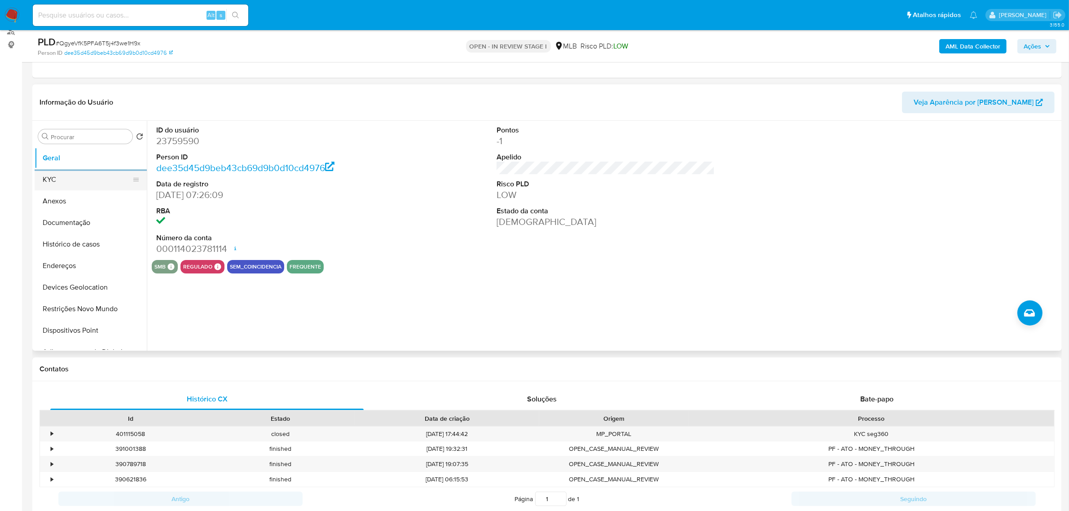
click at [86, 184] on button "KYC" at bounding box center [87, 180] width 105 height 22
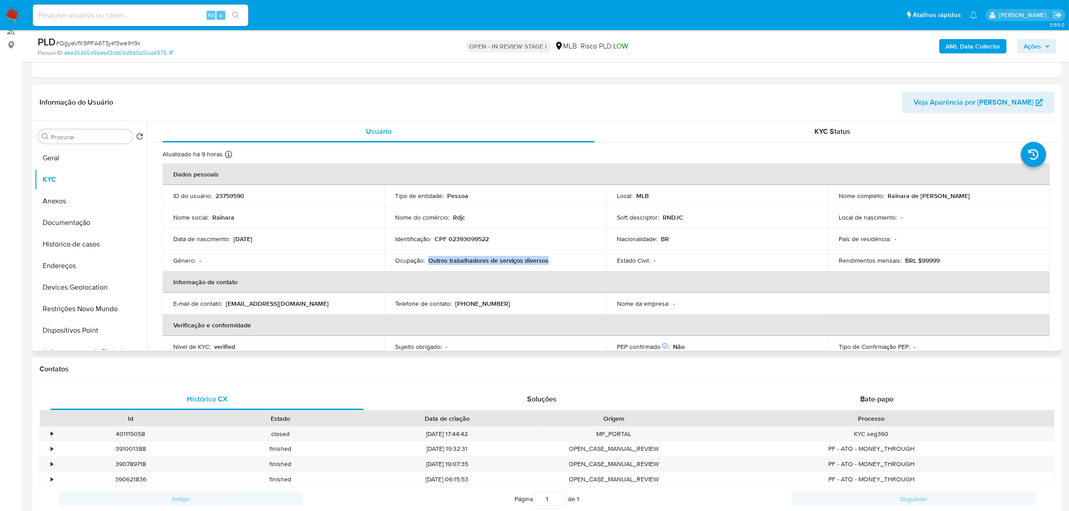
drag, startPoint x: 428, startPoint y: 259, endPoint x: 568, endPoint y: 259, distance: 140.5
click at [568, 259] on div "Ocupação : Outros trabalhadores de serviços diversos" at bounding box center [495, 260] width 200 height 8
copy p "Outros trabalhadores de serviços diversos"
click at [105, 223] on button "Documentação" at bounding box center [87, 223] width 105 height 22
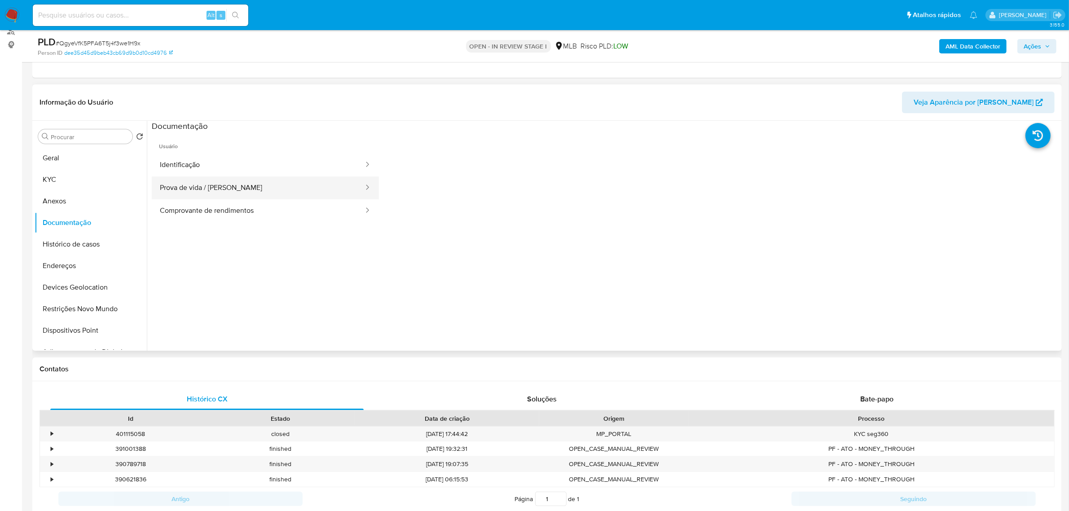
click at [294, 197] on button "Prova de vida / [PERSON_NAME]" at bounding box center [258, 187] width 213 height 23
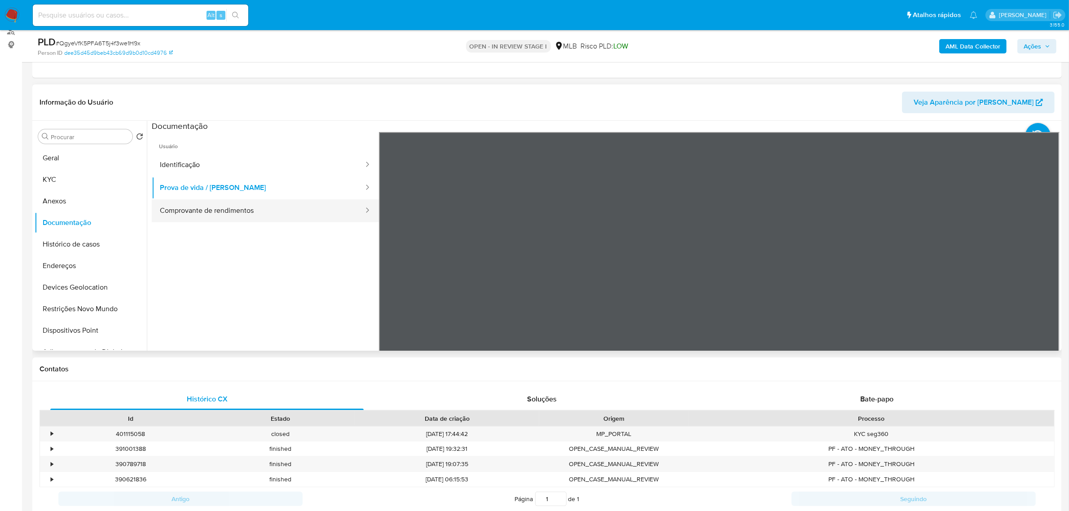
click at [294, 202] on button "Comprovante de rendimentos" at bounding box center [258, 210] width 213 height 23
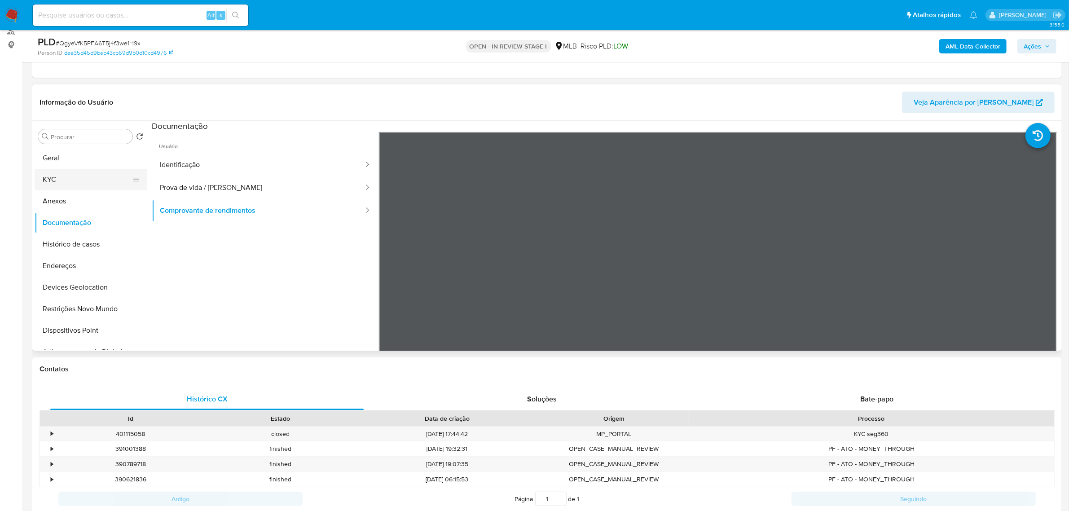
click at [54, 177] on button "KYC" at bounding box center [87, 180] width 105 height 22
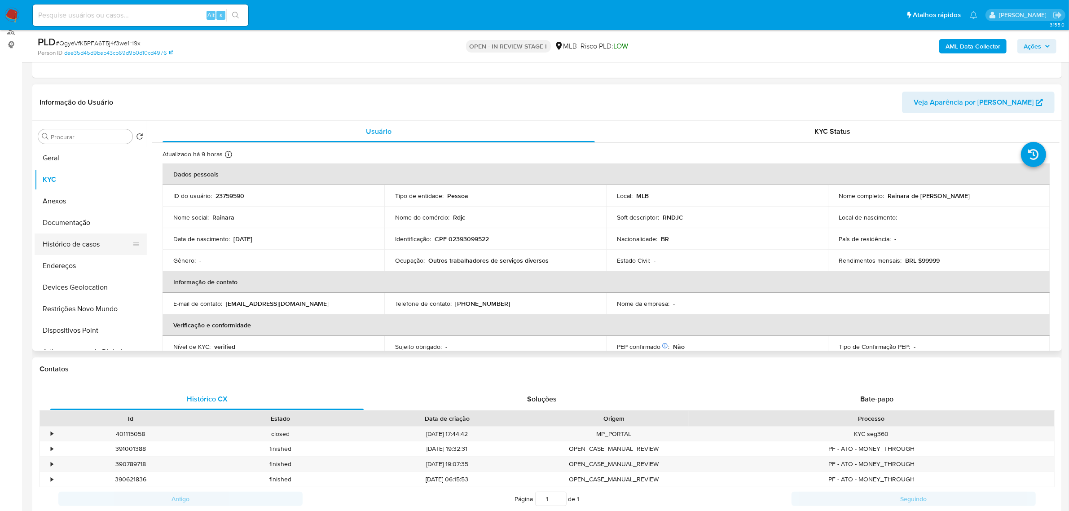
click at [86, 239] on button "Histórico de casos" at bounding box center [87, 244] width 105 height 22
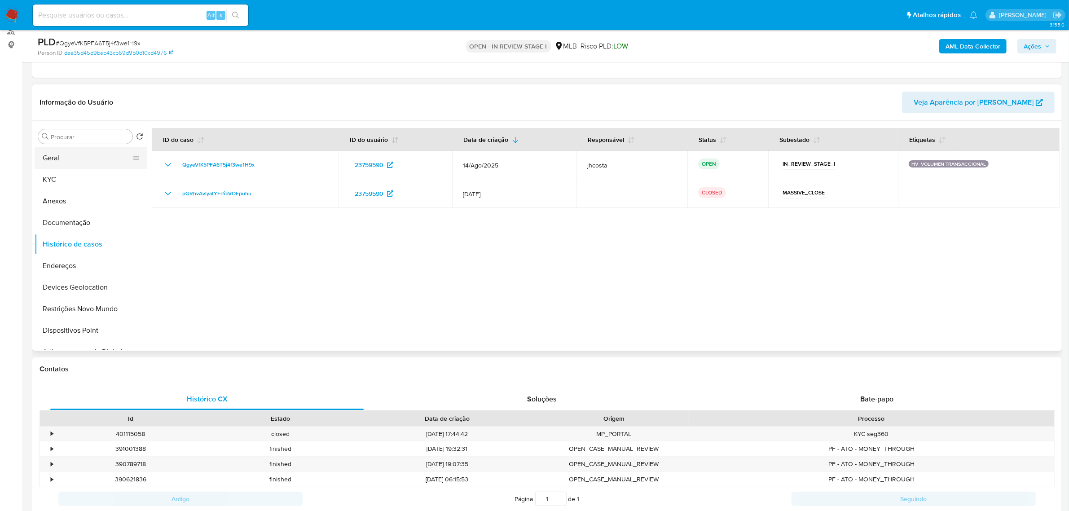
click at [67, 161] on button "Geral" at bounding box center [87, 158] width 105 height 22
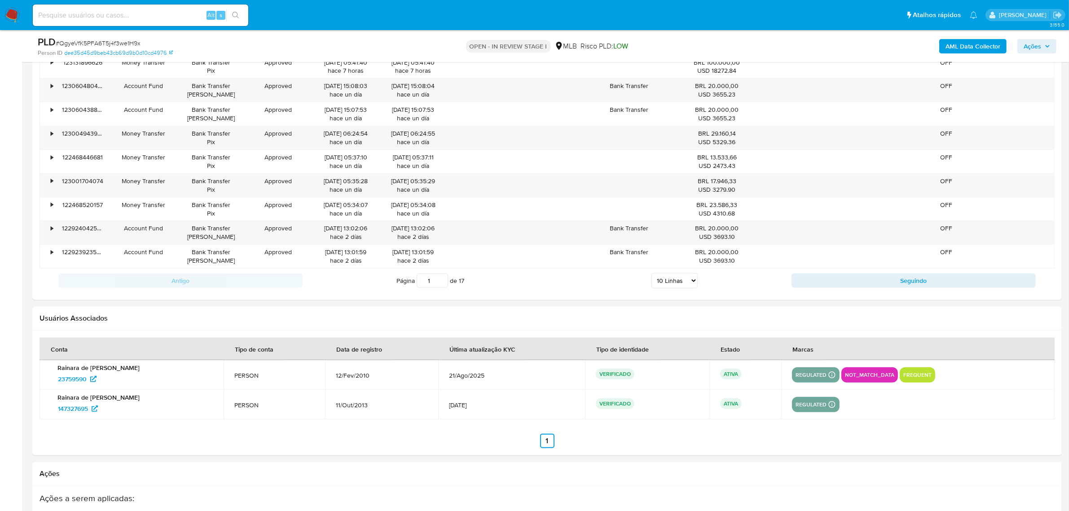
scroll to position [1122, 0]
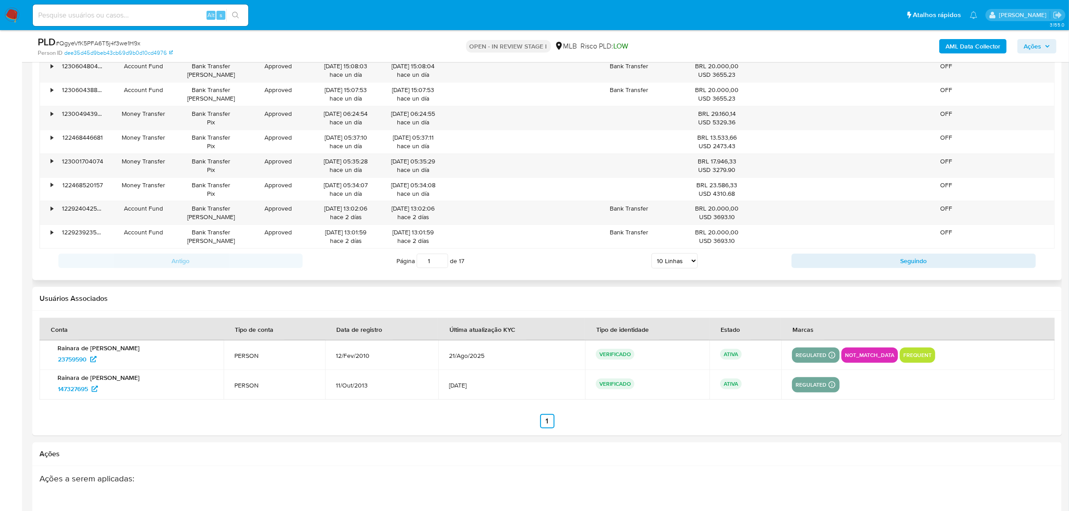
drag, startPoint x: 680, startPoint y: 259, endPoint x: 680, endPoint y: 268, distance: 8.5
click at [680, 261] on select "5 Linhas 10 Linhas 20 Linhas 25 Linhas 50 Linhas 100 Linhas" at bounding box center [674, 260] width 46 height 15
select select "100"
click at [651, 255] on select "5 Linhas 10 Linhas 20 Linhas 25 Linhas 50 Linhas 100 Linhas" at bounding box center [674, 260] width 46 height 15
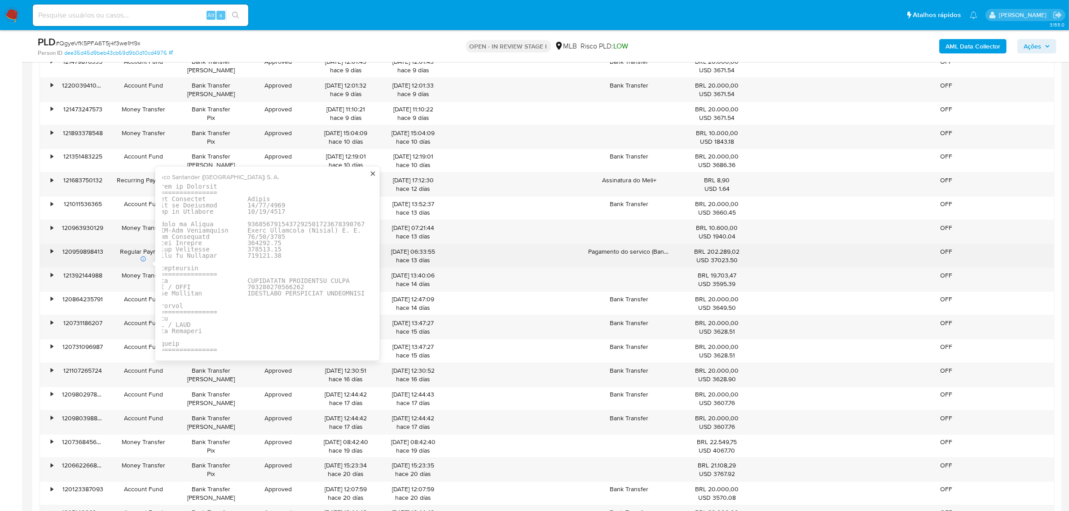
scroll to position [0, 95]
drag, startPoint x: 269, startPoint y: 286, endPoint x: 214, endPoint y: 286, distance: 55.7
click at [214, 286] on pre at bounding box center [267, 296] width 272 height 226
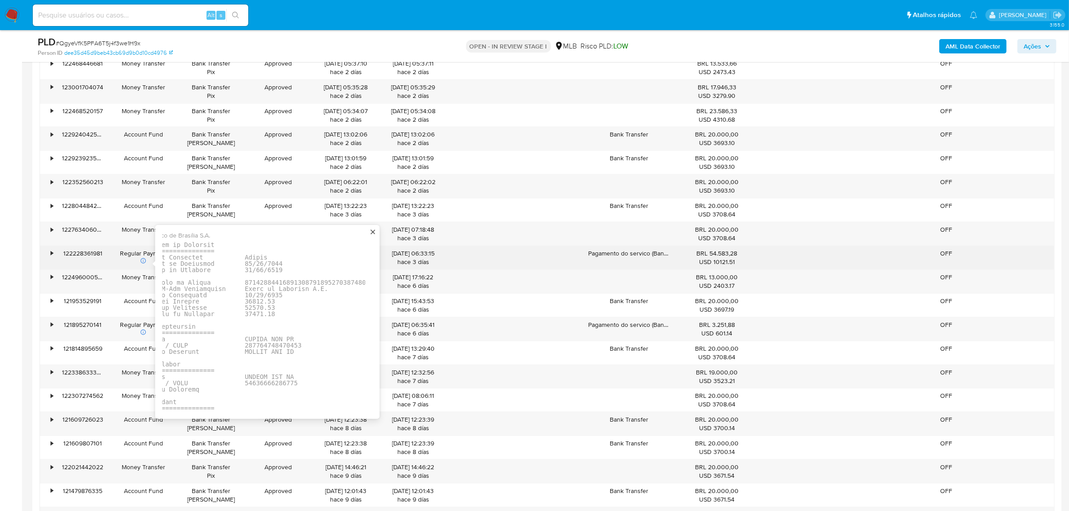
scroll to position [0, 77]
drag, startPoint x: 288, startPoint y: 347, endPoint x: 234, endPoint y: 347, distance: 53.9
click at [234, 347] on pre at bounding box center [347, 354] width 397 height 226
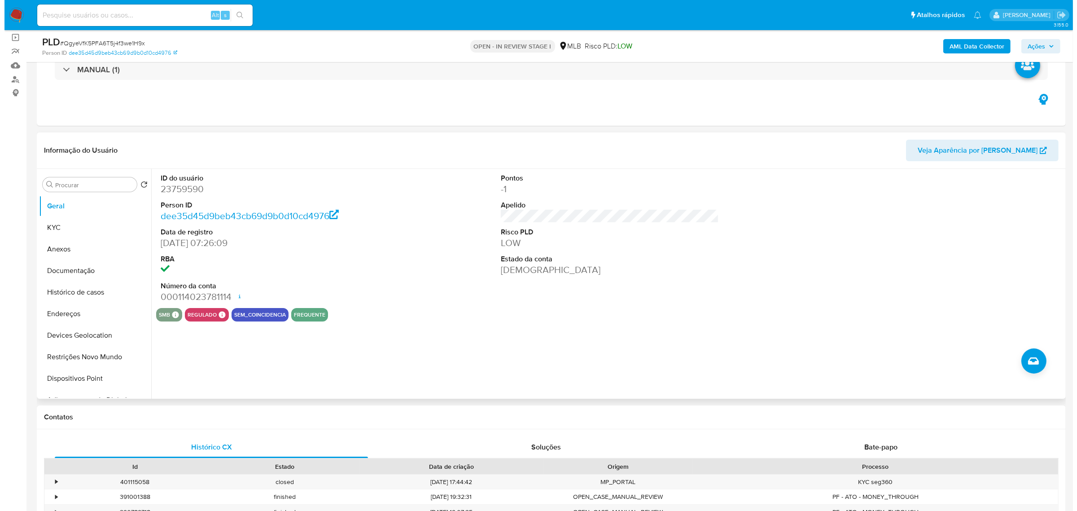
scroll to position [0, 0]
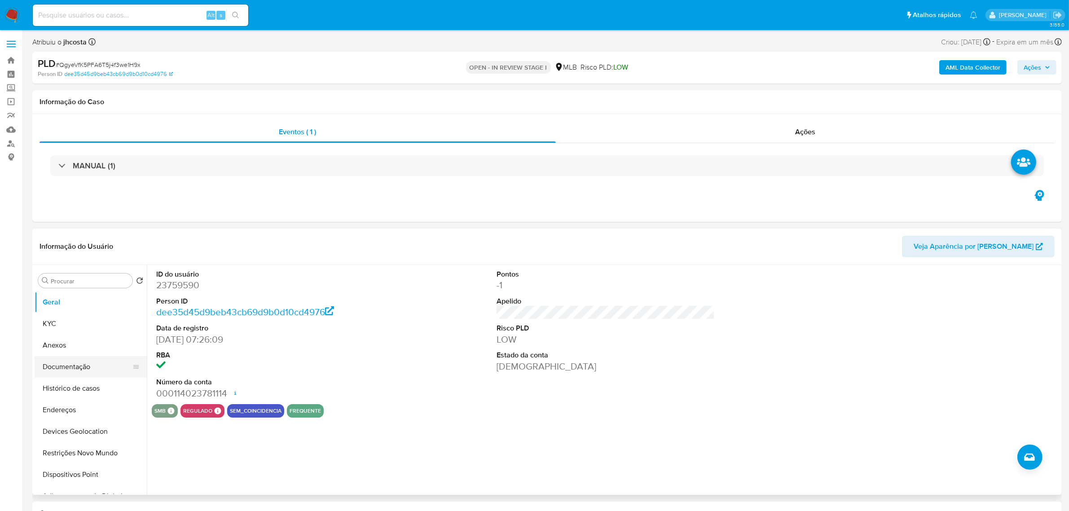
drag, startPoint x: 79, startPoint y: 368, endPoint x: 86, endPoint y: 363, distance: 8.6
click at [81, 368] on button "Documentação" at bounding box center [87, 367] width 105 height 22
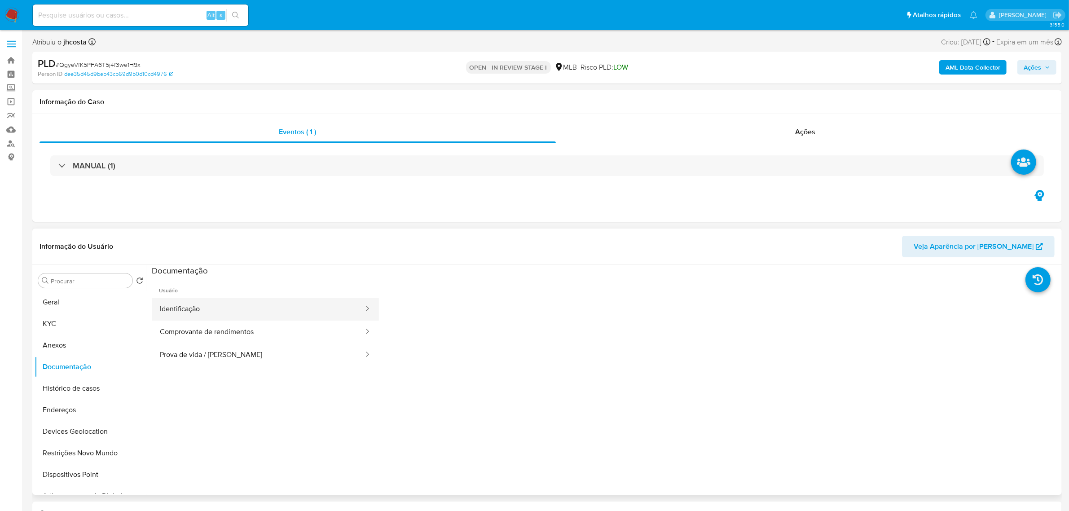
click at [201, 312] on button "Identificação" at bounding box center [258, 309] width 213 height 23
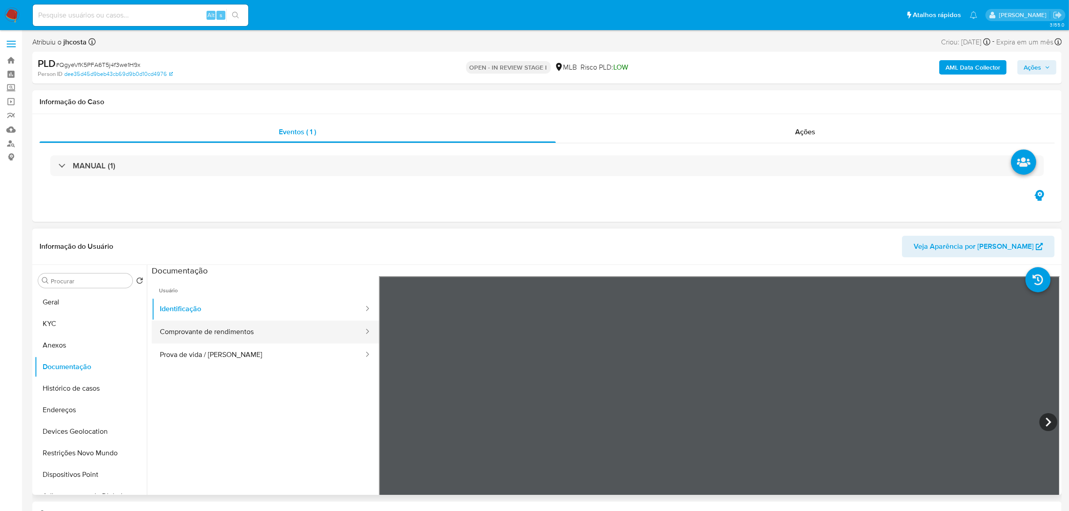
click at [241, 334] on button "Comprovante de rendimentos" at bounding box center [258, 331] width 213 height 23
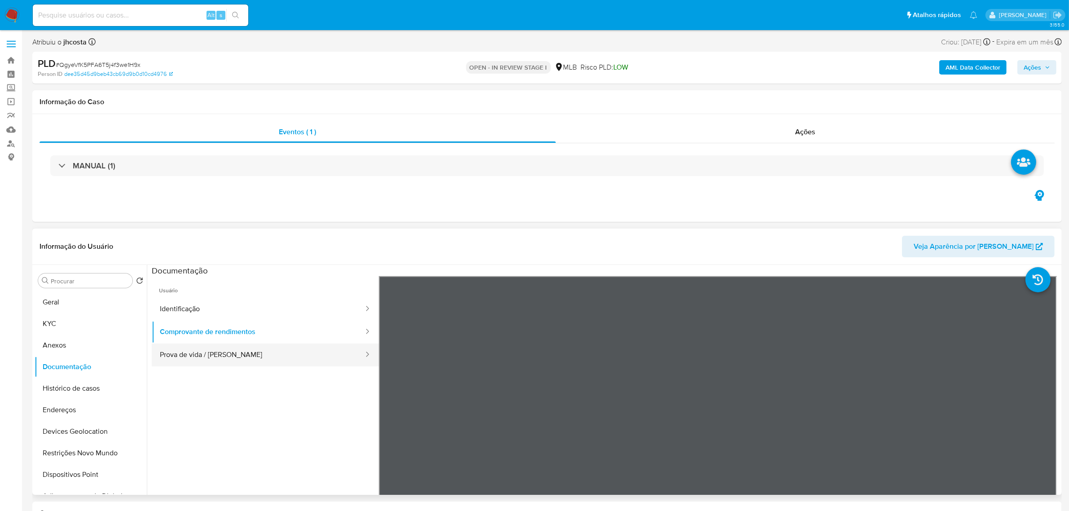
click at [246, 351] on button "Prova de vida / [PERSON_NAME]" at bounding box center [258, 354] width 213 height 23
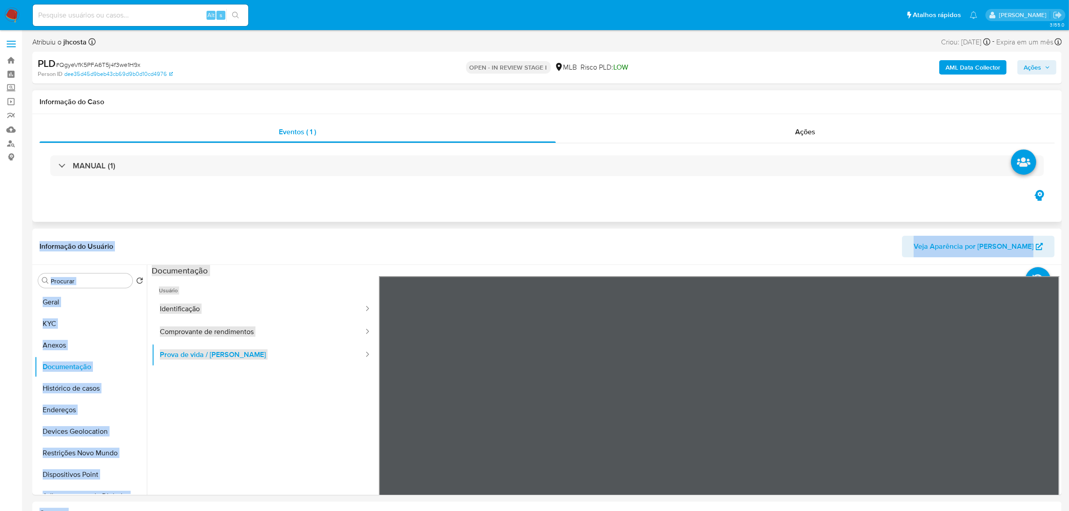
drag, startPoint x: 737, startPoint y: 496, endPoint x: 693, endPoint y: 194, distance: 305.7
click at [640, 242] on div "Informação do Usuário Veja Aparência por Pessoa Procurar Retornar ao pedido pad…" at bounding box center [546, 361] width 1029 height 266
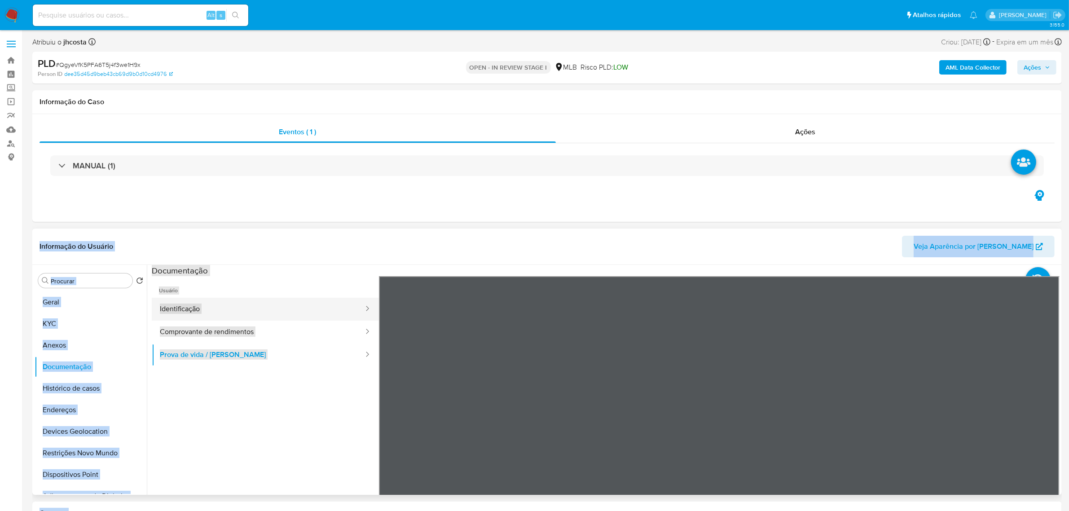
click at [284, 310] on button "Identificação" at bounding box center [258, 309] width 213 height 23
click at [1045, 420] on icon at bounding box center [1047, 421] width 5 height 9
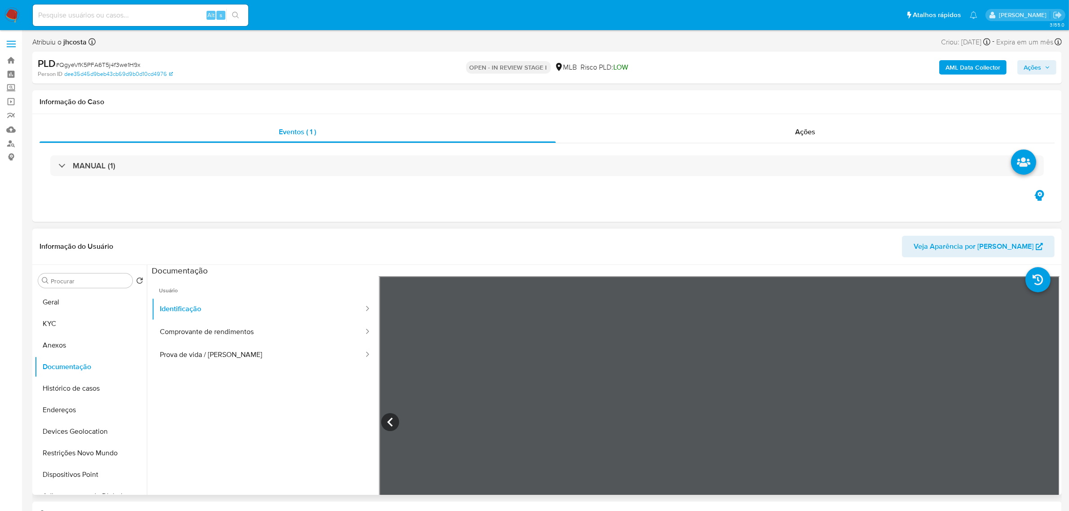
click at [1035, 70] on span "Ações" at bounding box center [1032, 67] width 18 height 14
click at [777, 92] on span "Resolução do caso" at bounding box center [776, 96] width 61 height 10
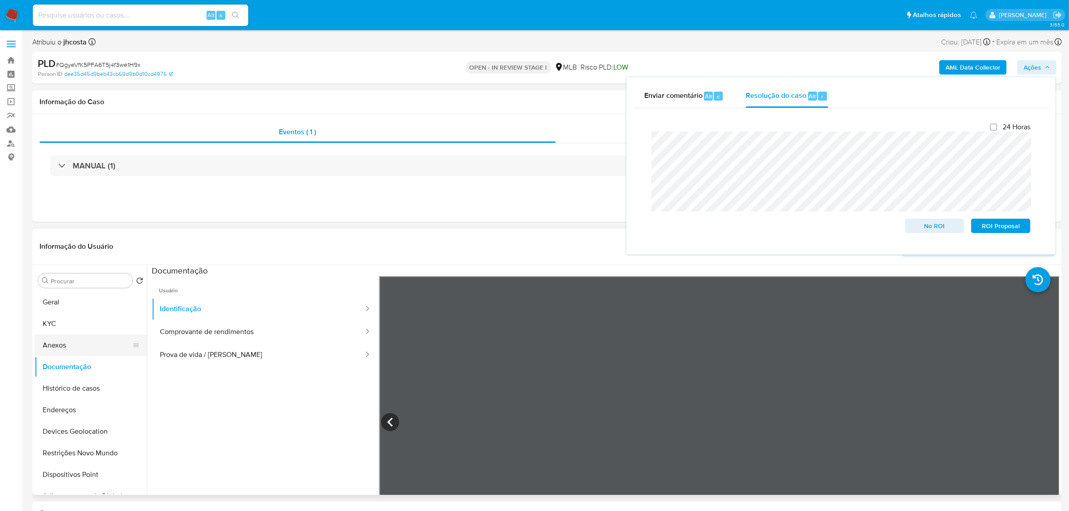
click at [75, 346] on button "Anexos" at bounding box center [87, 345] width 105 height 22
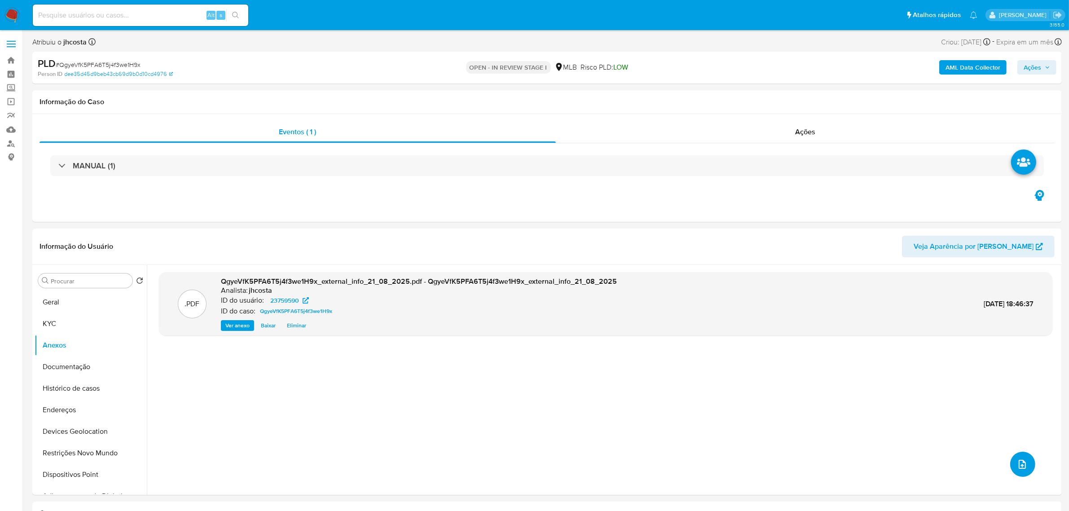
click at [1017, 465] on icon "upload-file" at bounding box center [1022, 464] width 11 height 11
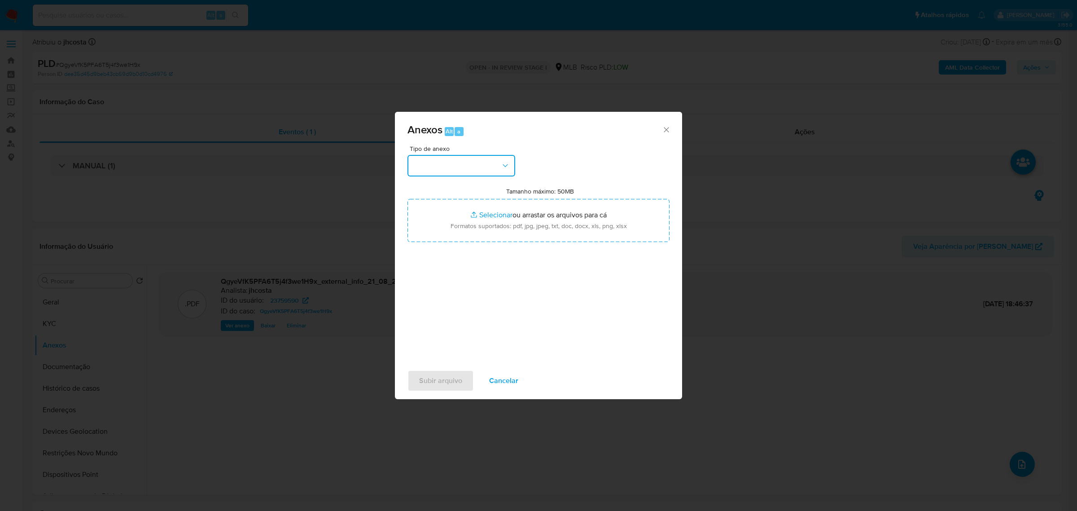
click at [485, 165] on button "button" at bounding box center [462, 166] width 108 height 22
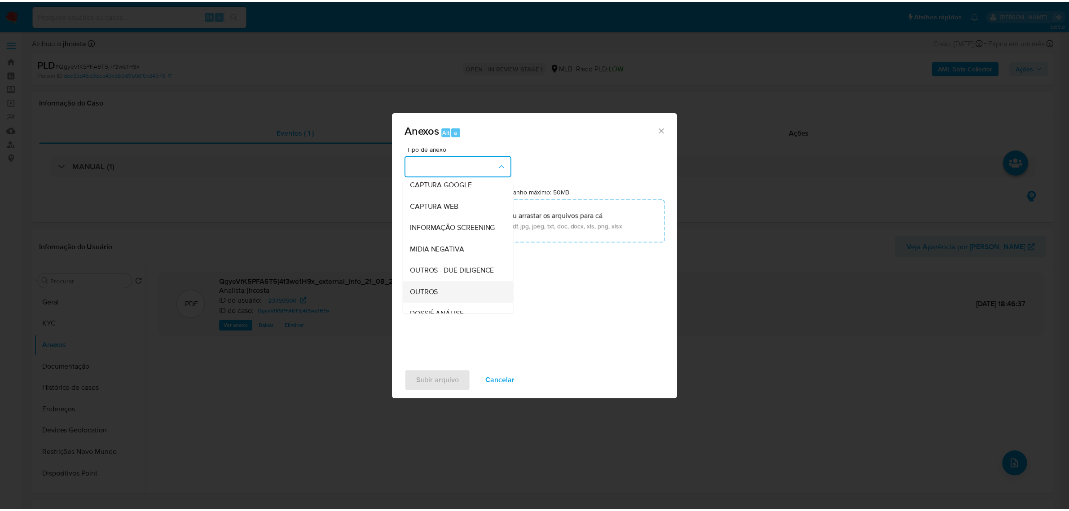
scroll to position [112, 0]
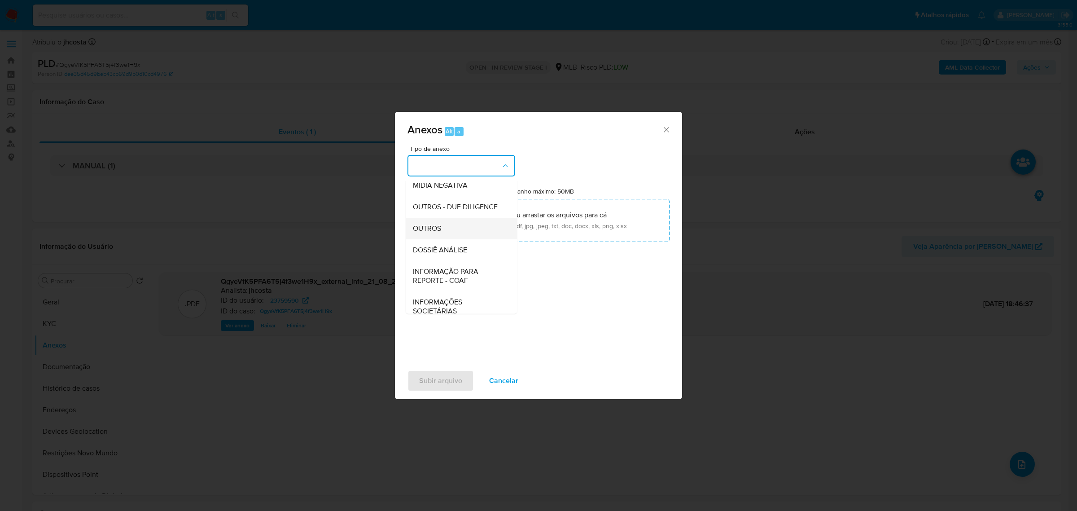
click at [443, 239] on div "OUTROS" at bounding box center [459, 228] width 92 height 22
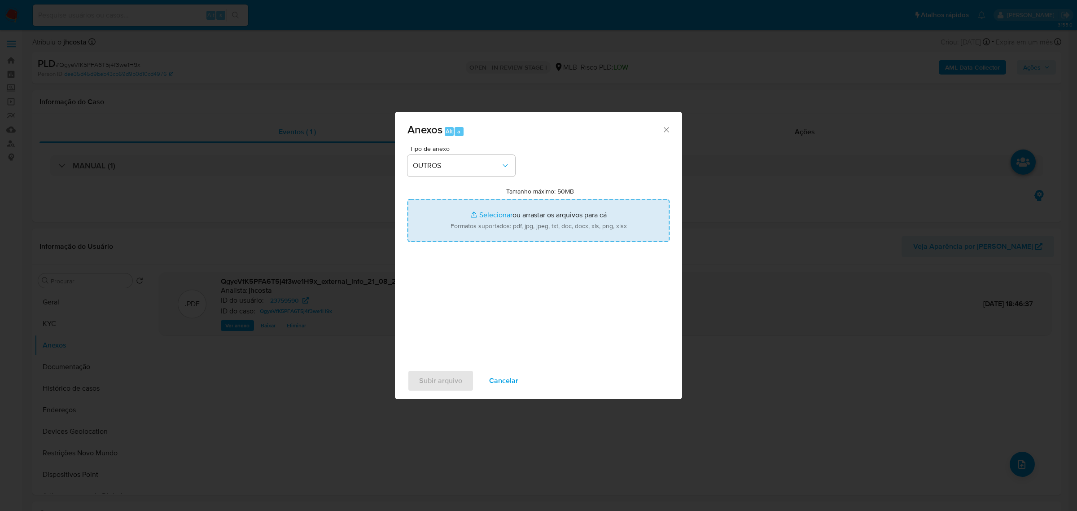
click at [542, 220] on input "Tamanho máximo: 50MB Selecionar arquivos" at bounding box center [539, 220] width 262 height 43
type input "C:\fakepath\Mulan 23759590_2025_08_21_08_09_00.xlsx"
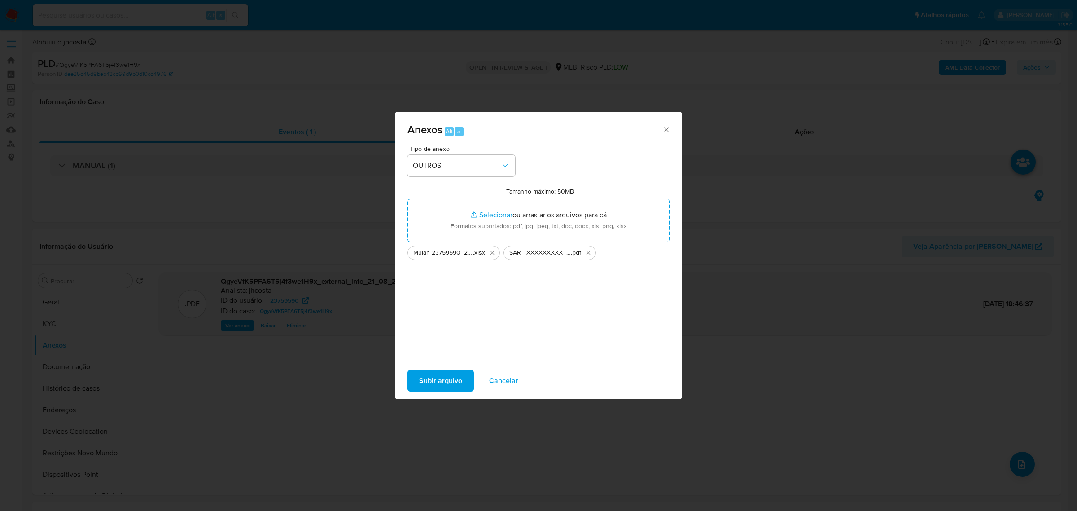
click at [435, 382] on span "Subir arquivo" at bounding box center [440, 381] width 43 height 20
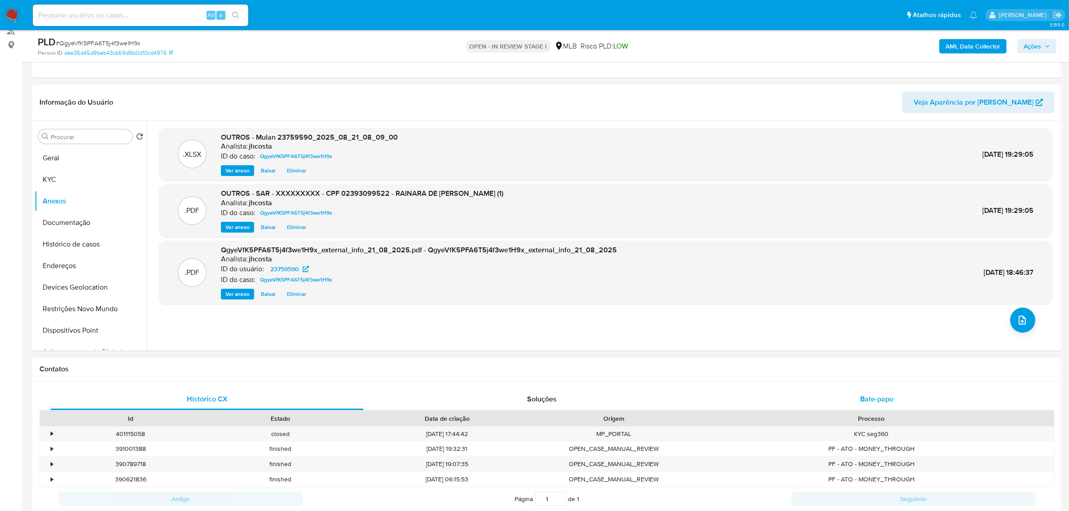
click at [876, 394] on span "Bate-papo" at bounding box center [876, 399] width 33 height 10
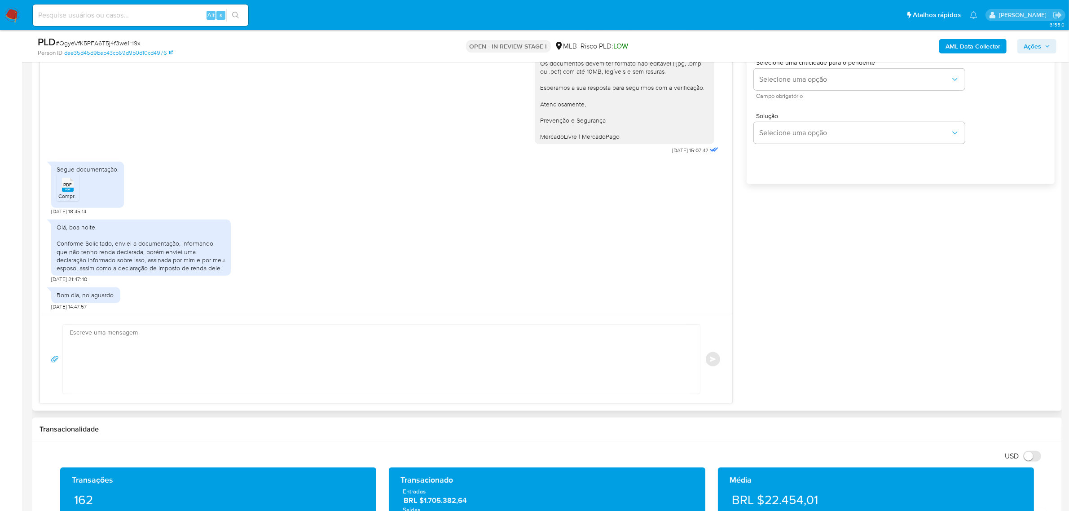
scroll to position [13, 0]
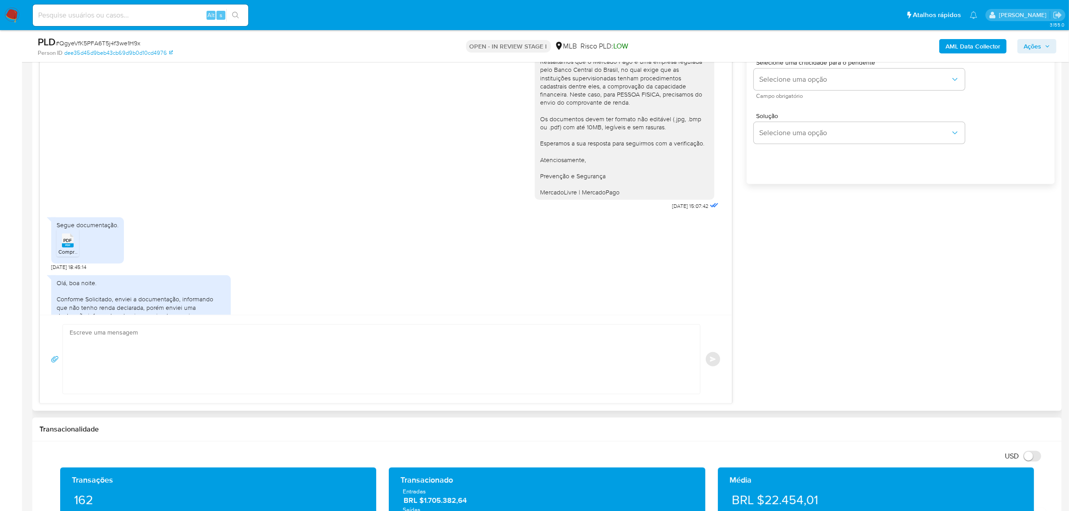
click at [69, 242] on span "PDF" at bounding box center [68, 240] width 9 height 6
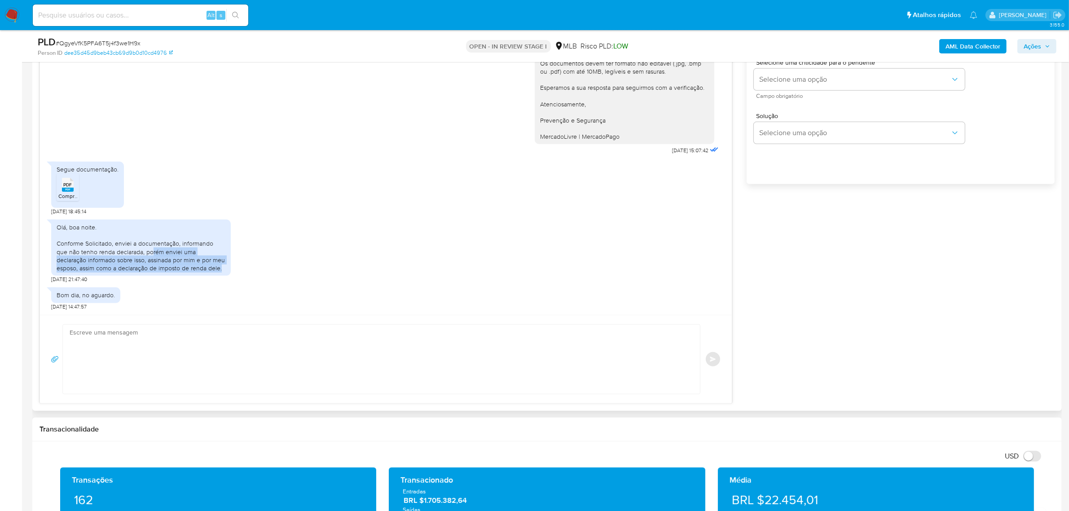
drag, startPoint x: 140, startPoint y: 254, endPoint x: 216, endPoint y: 266, distance: 76.7
click at [216, 266] on div "Olá, boa noite. Conforme Solicitado, enviei a documentação, informando que não …" at bounding box center [141, 247] width 169 height 49
click at [72, 192] on icon "PDF" at bounding box center [68, 185] width 12 height 16
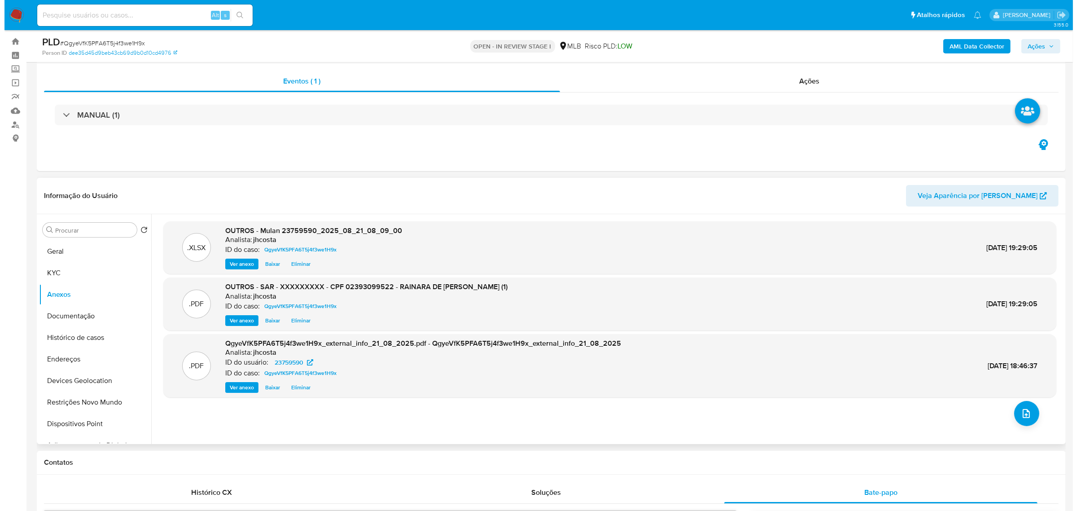
scroll to position [0, 0]
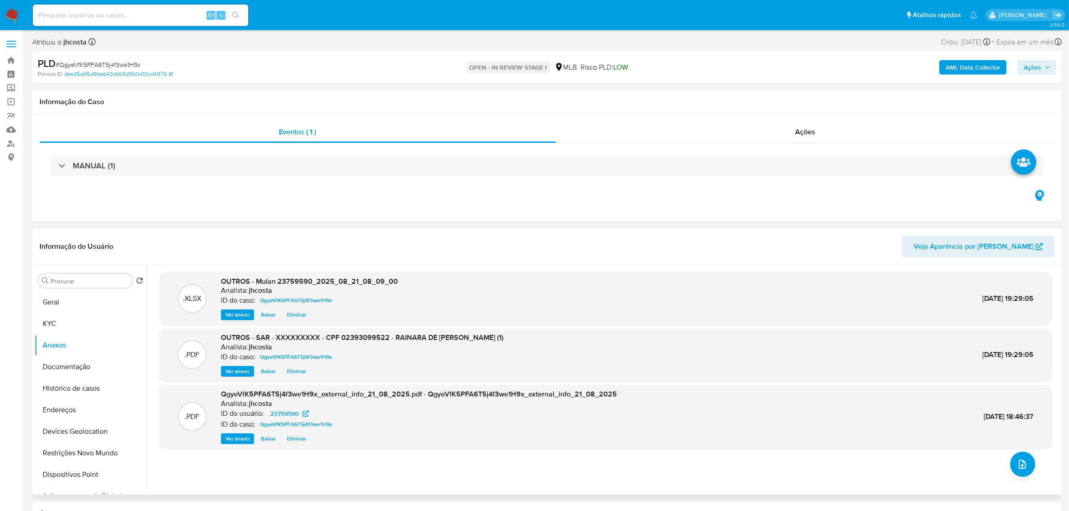
click at [240, 372] on span "Ver anexo" at bounding box center [237, 371] width 24 height 9
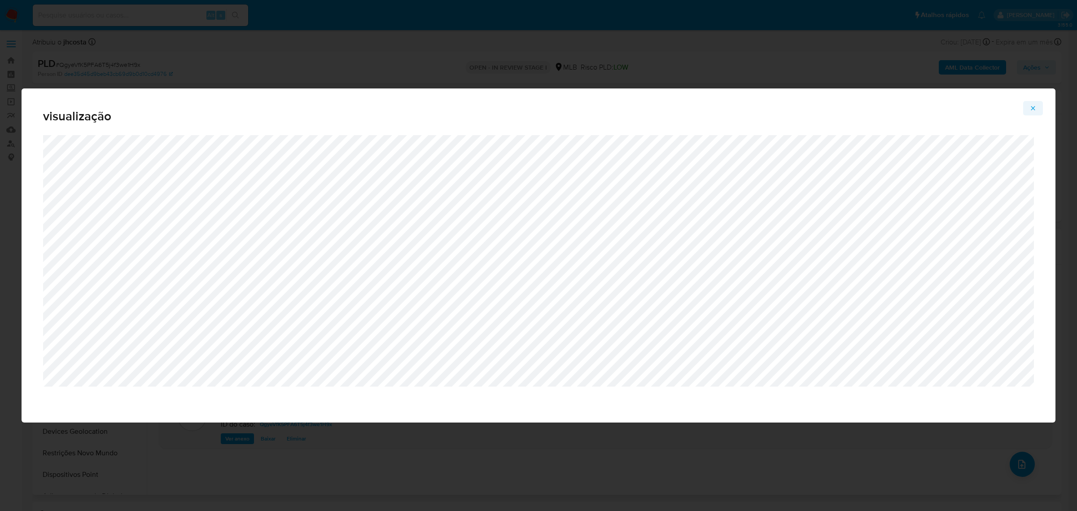
click at [1035, 105] on icon "Attachment preview" at bounding box center [1033, 108] width 7 height 7
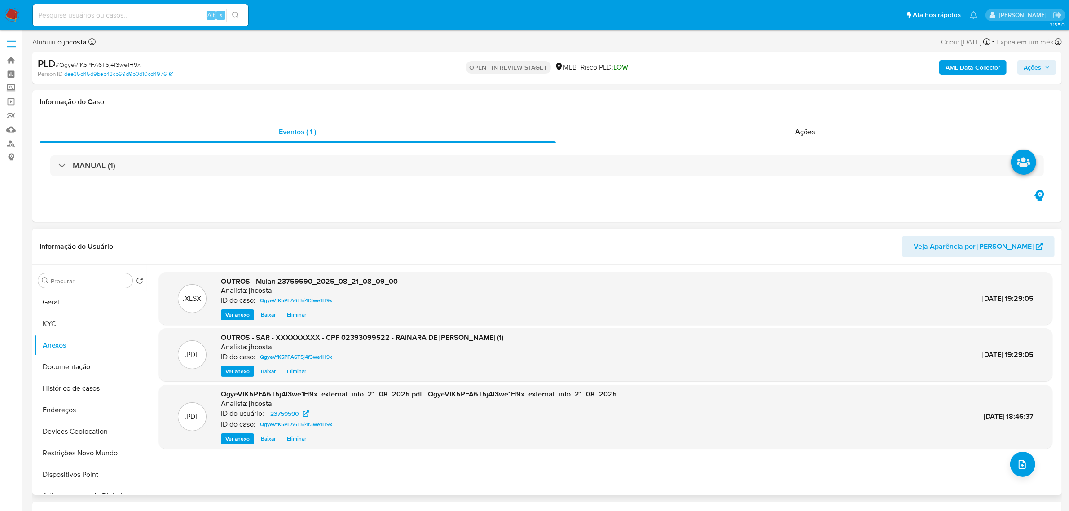
click at [295, 373] on span "Eliminar" at bounding box center [296, 371] width 19 height 9
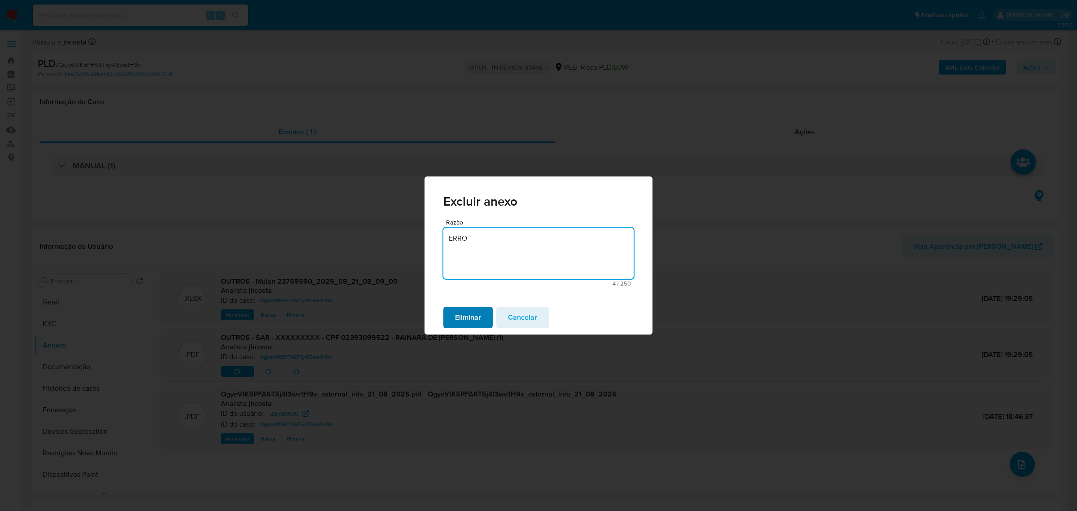
type textarea "ERRO"
click at [468, 320] on span "Eliminar" at bounding box center [468, 317] width 26 height 20
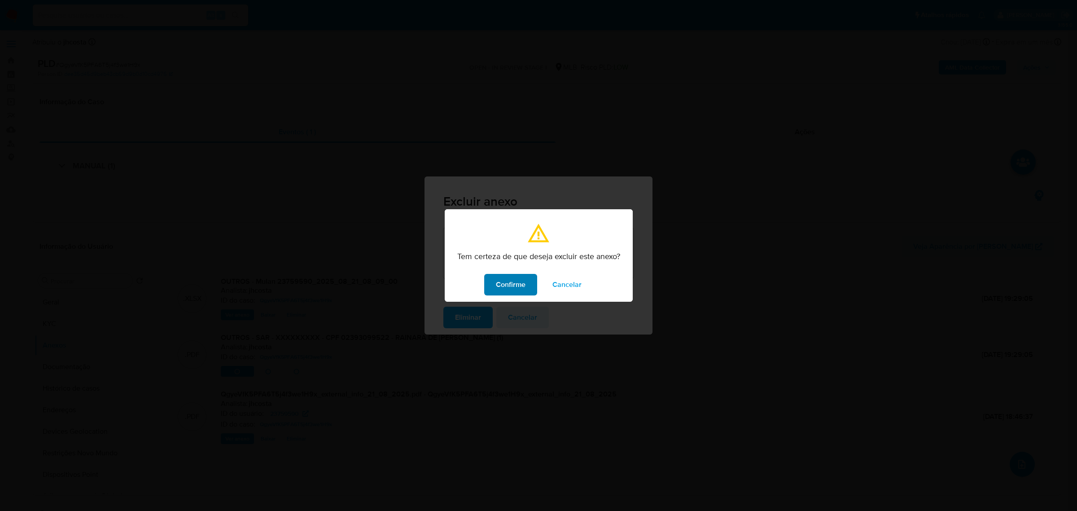
click at [509, 284] on span "Confirme" at bounding box center [511, 285] width 30 height 20
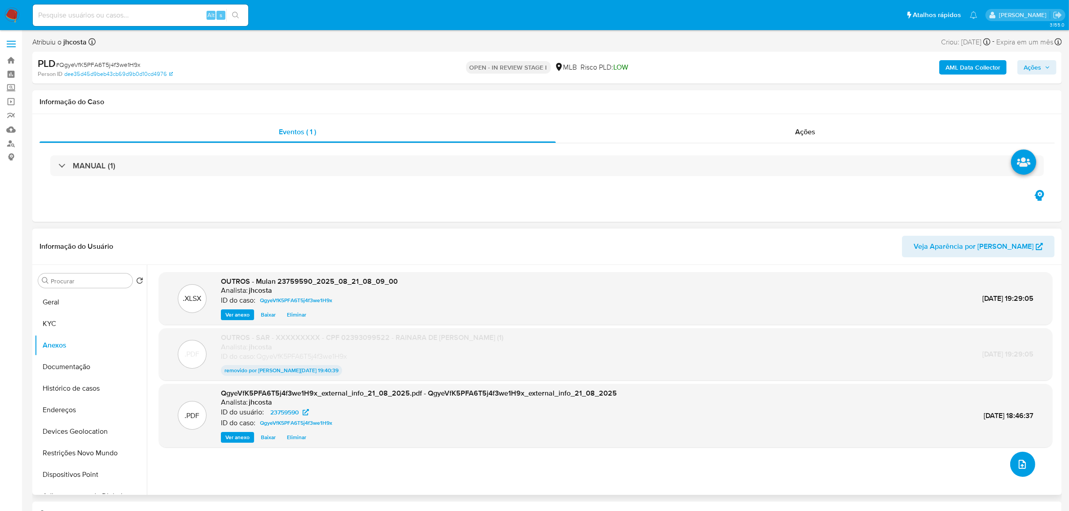
click at [1010, 467] on button "upload-file" at bounding box center [1022, 464] width 25 height 25
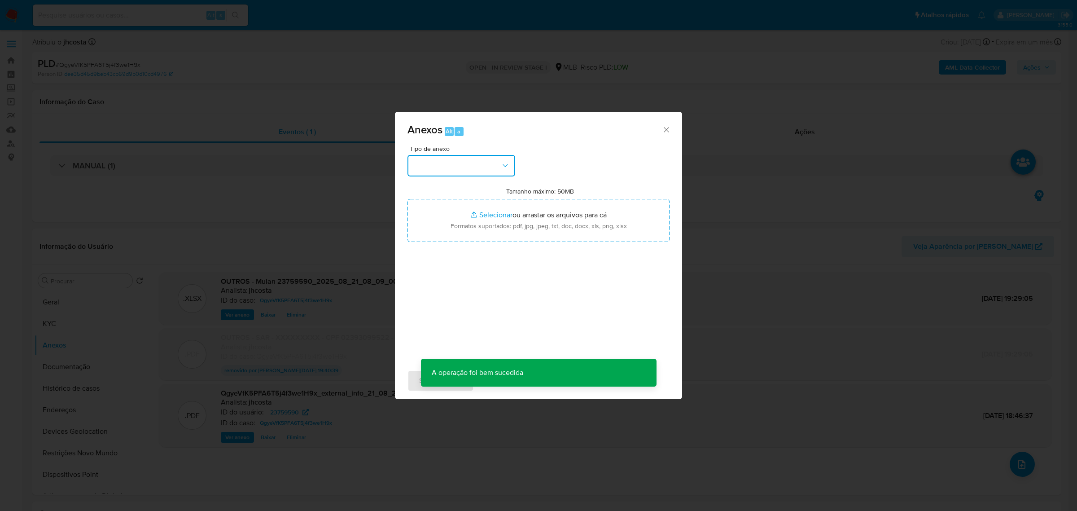
click at [490, 158] on button "button" at bounding box center [462, 166] width 108 height 22
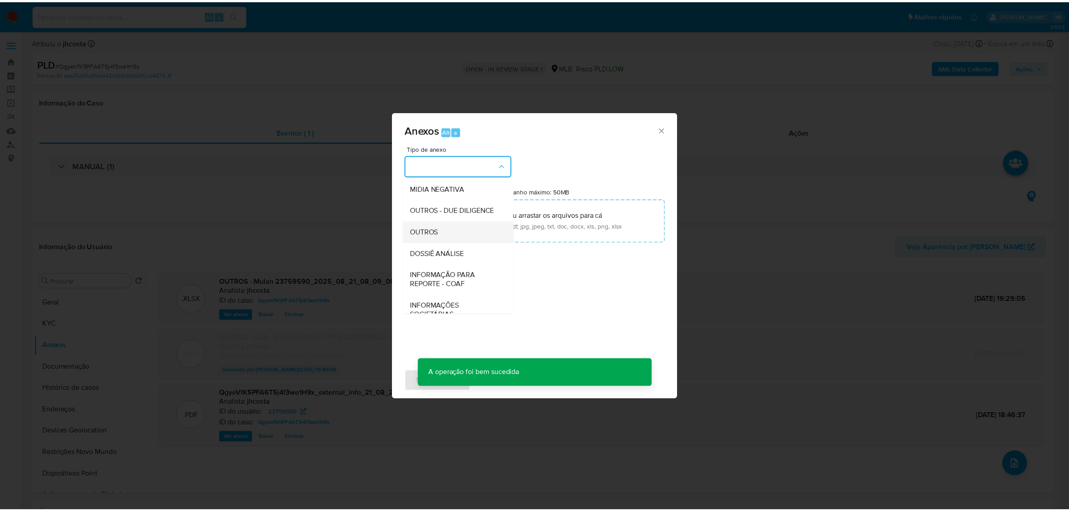
scroll to position [112, 0]
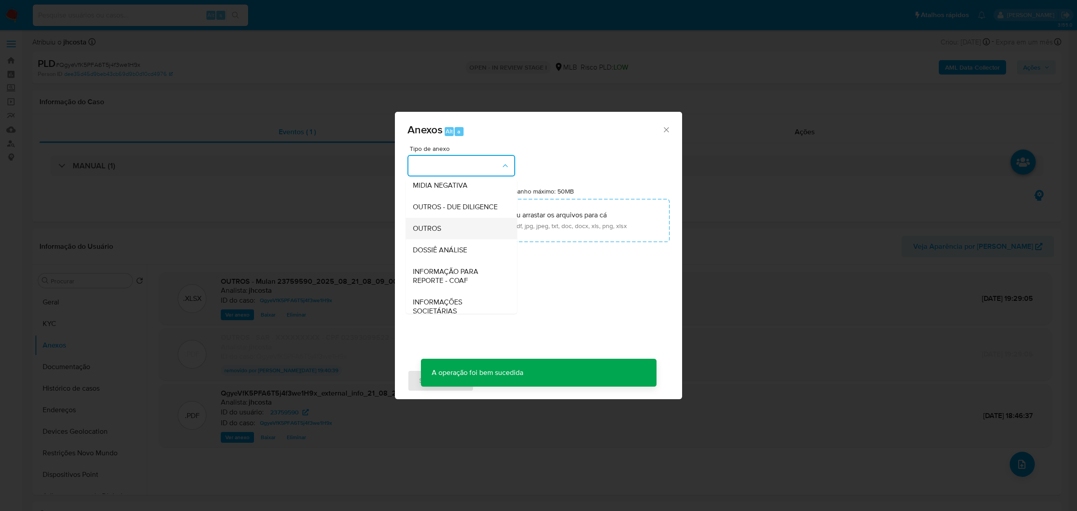
click at [436, 232] on span "OUTROS" at bounding box center [427, 228] width 28 height 9
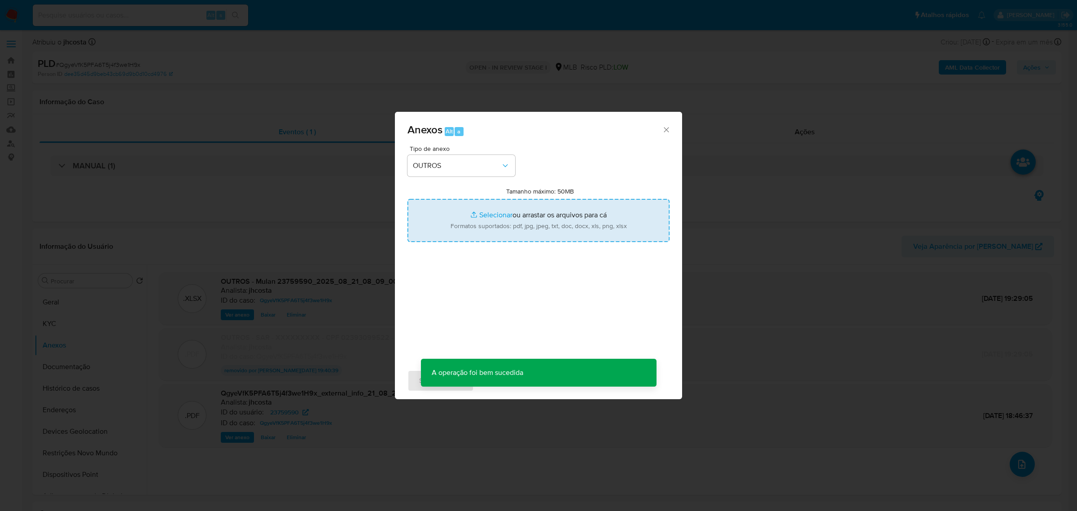
click at [533, 217] on input "Tamanho máximo: 50MB Selecionar arquivos" at bounding box center [539, 220] width 262 height 43
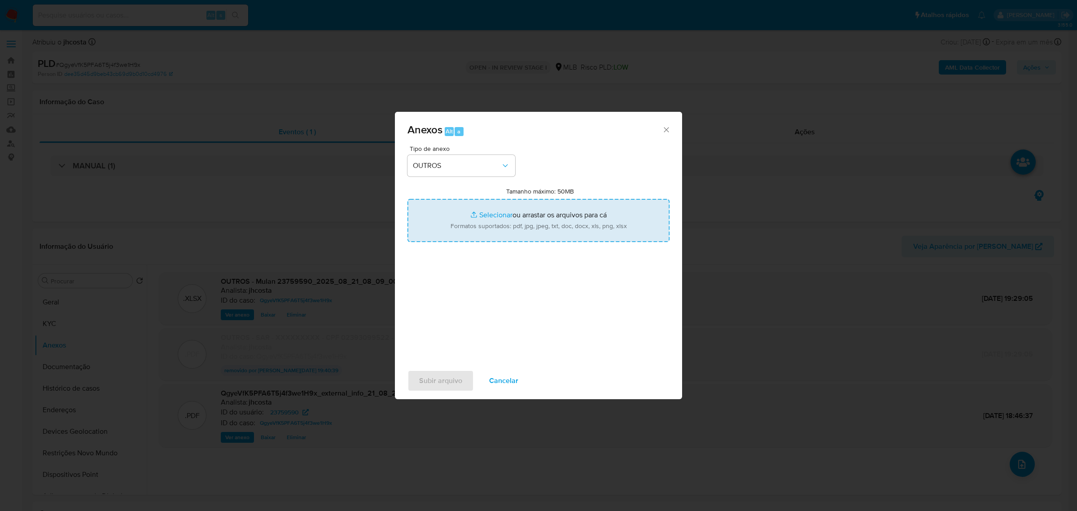
type input "C:\fakepath\SAR - XXXXXXXXXXXXX- CPF 02393099522 - RAINARA DE JESUS CARVALHO.pdf"
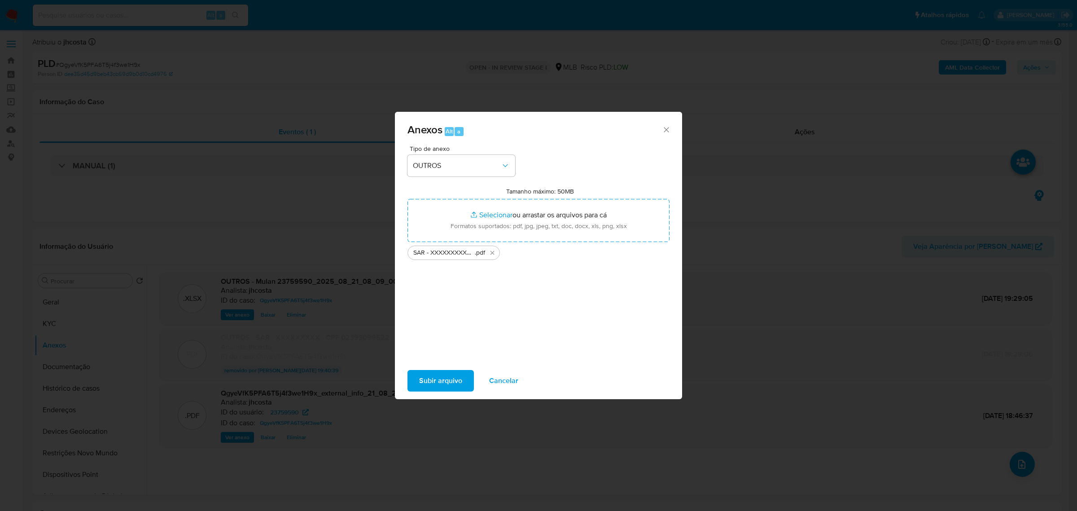
click at [437, 382] on span "Subir arquivo" at bounding box center [440, 381] width 43 height 20
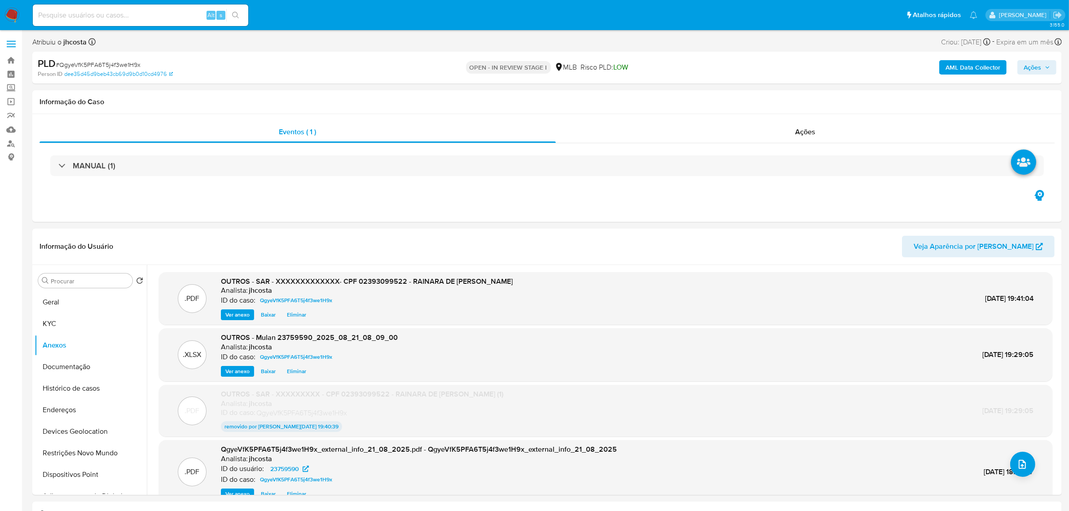
click at [1035, 65] on span "Ações" at bounding box center [1032, 67] width 18 height 14
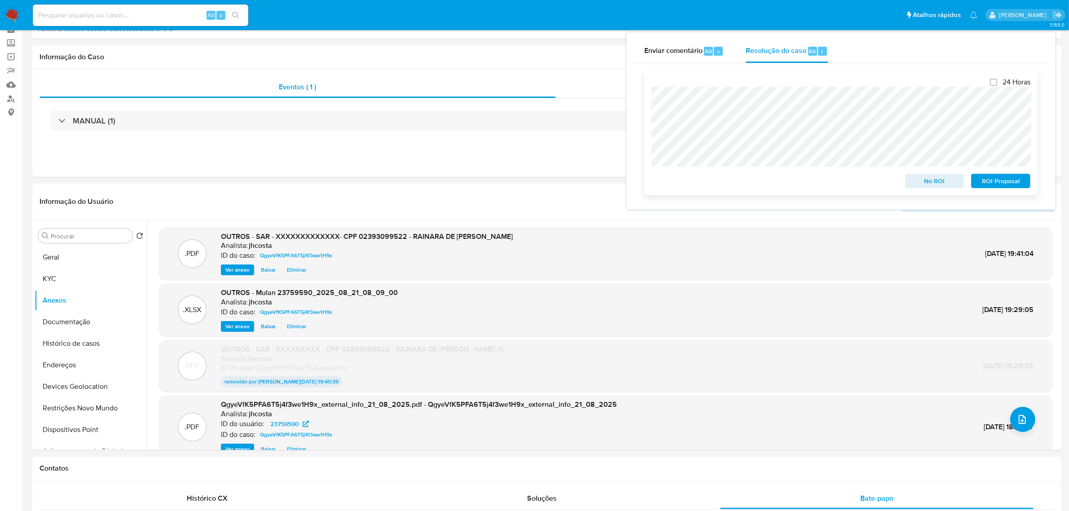
scroll to position [56, 0]
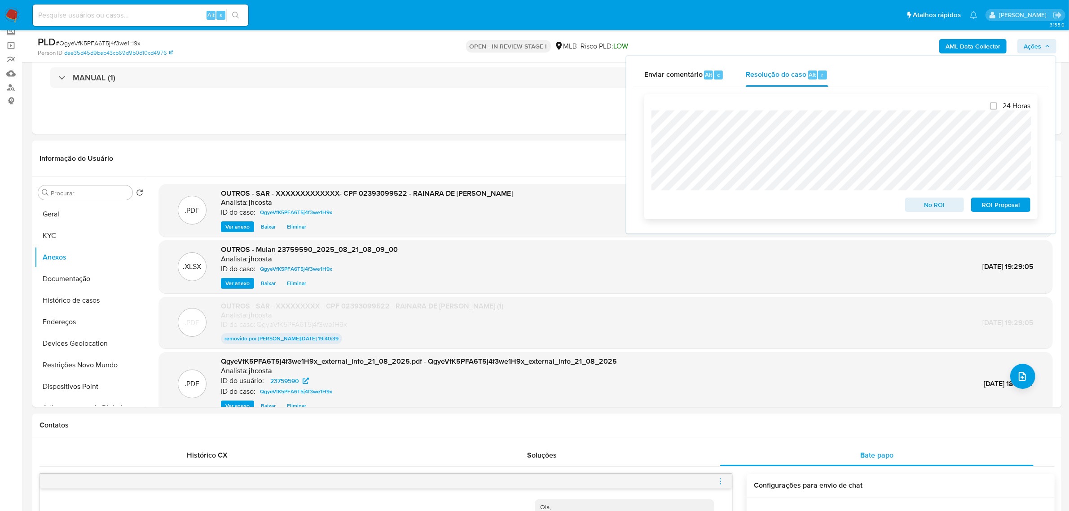
click at [1017, 205] on span "ROI Proposal" at bounding box center [1000, 204] width 47 height 13
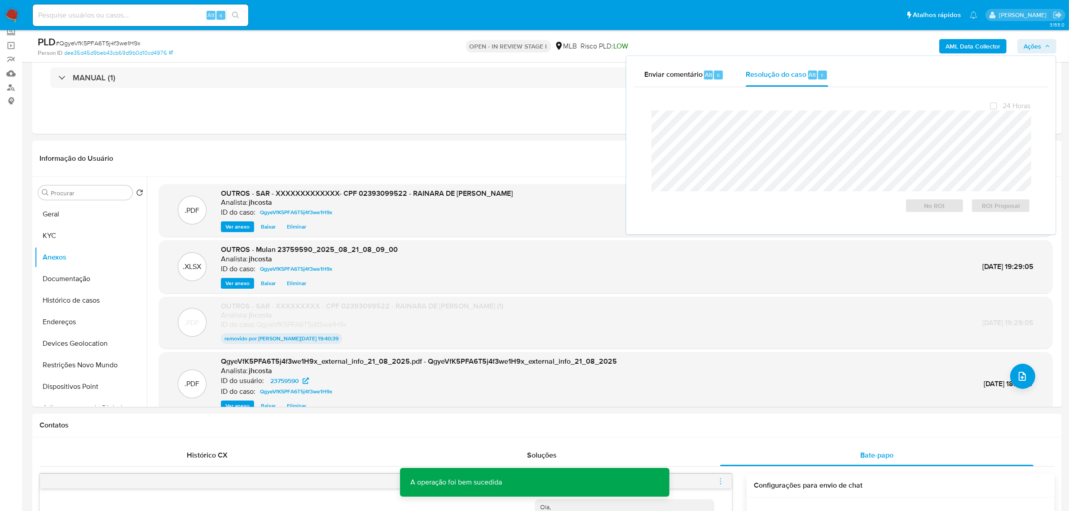
click at [127, 45] on span "# QgyeVfK5PFA6T5j4f3we1H9x" at bounding box center [98, 43] width 85 height 9
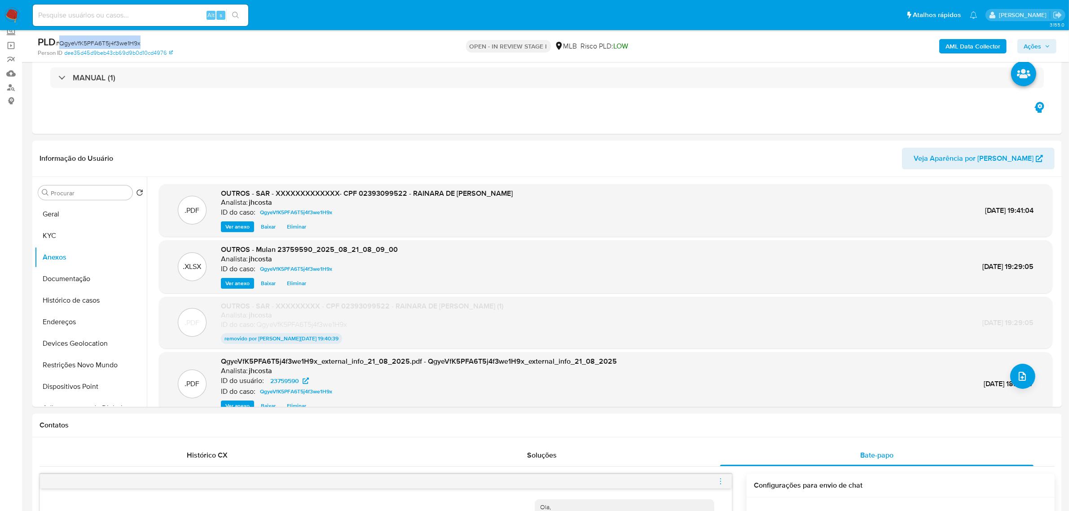
click at [127, 45] on span "# QgyeVfK5PFA6T5j4f3we1H9x" at bounding box center [98, 43] width 85 height 9
copy span "QgyeVfK5PFA6T5j4f3we1H9x"
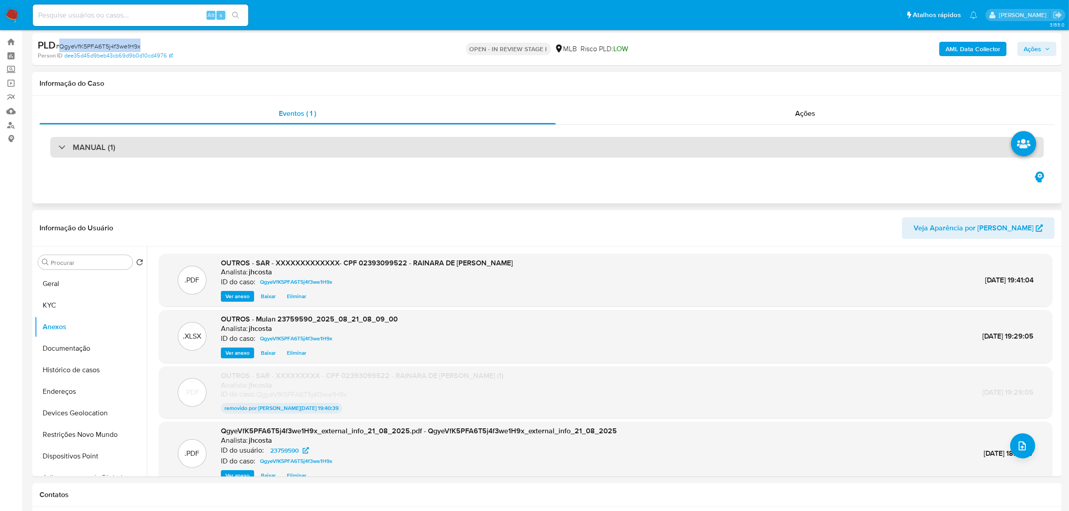
scroll to position [0, 0]
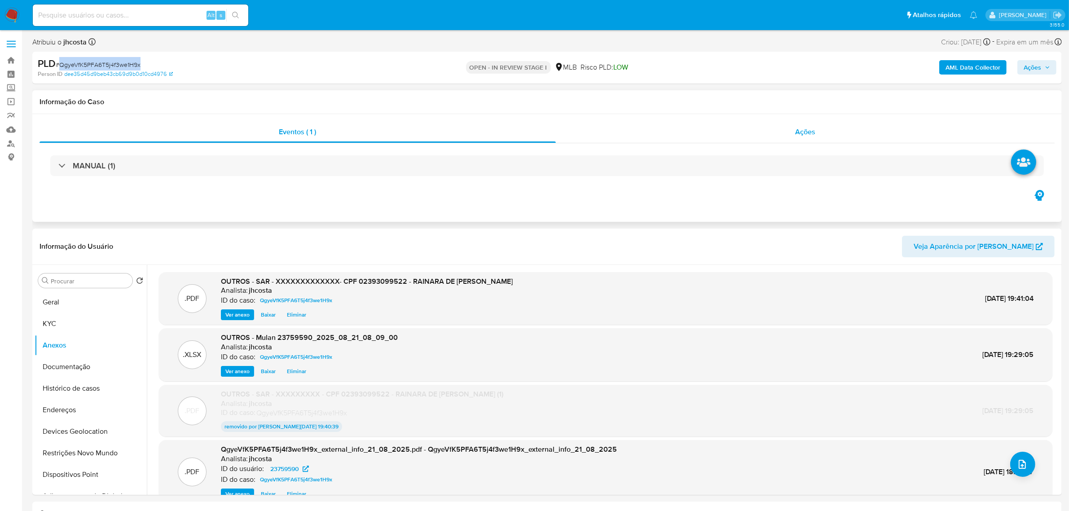
click at [811, 140] on div "Ações" at bounding box center [805, 132] width 499 height 22
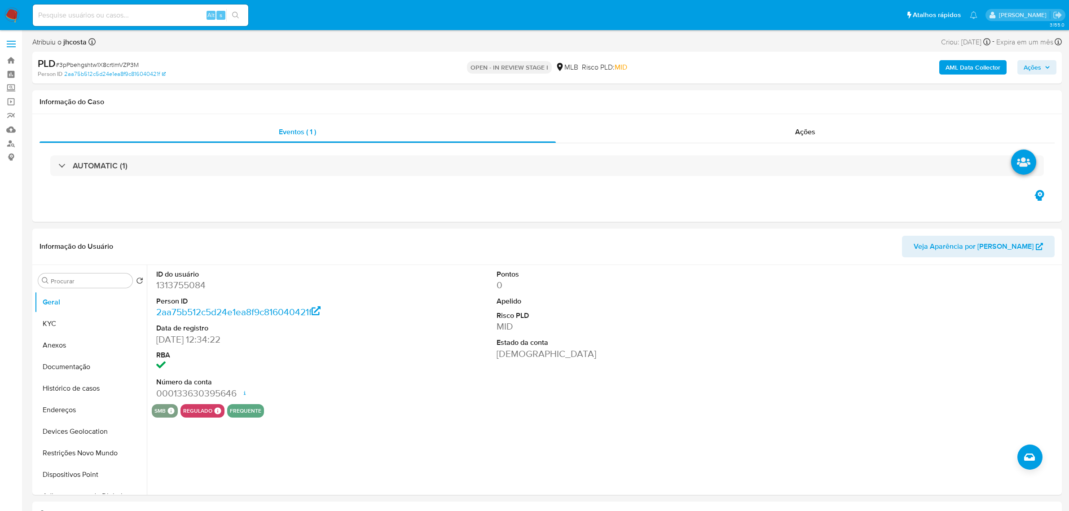
select select "10"
click at [72, 346] on button "Anexos" at bounding box center [87, 345] width 105 height 22
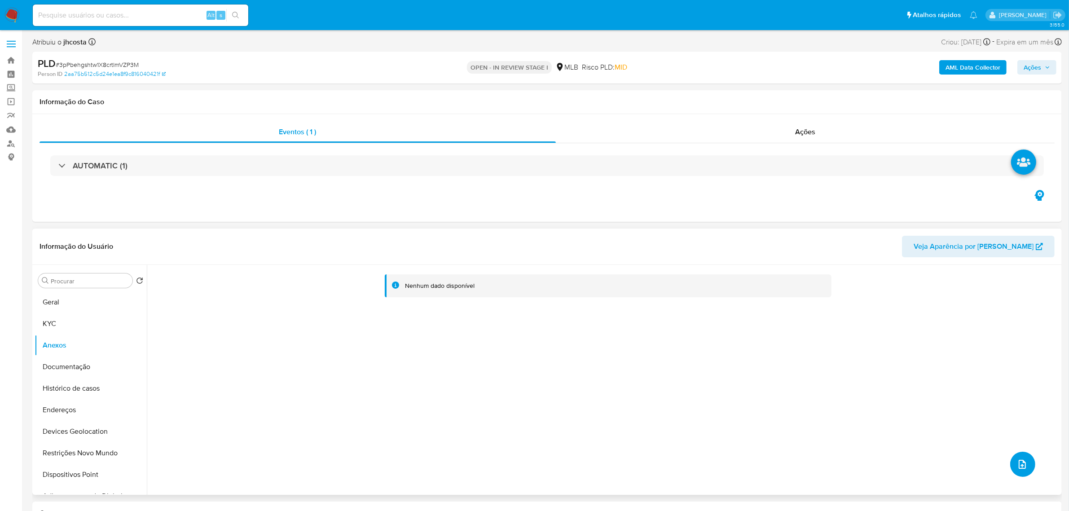
click at [1015, 454] on button "upload-file" at bounding box center [1022, 464] width 25 height 25
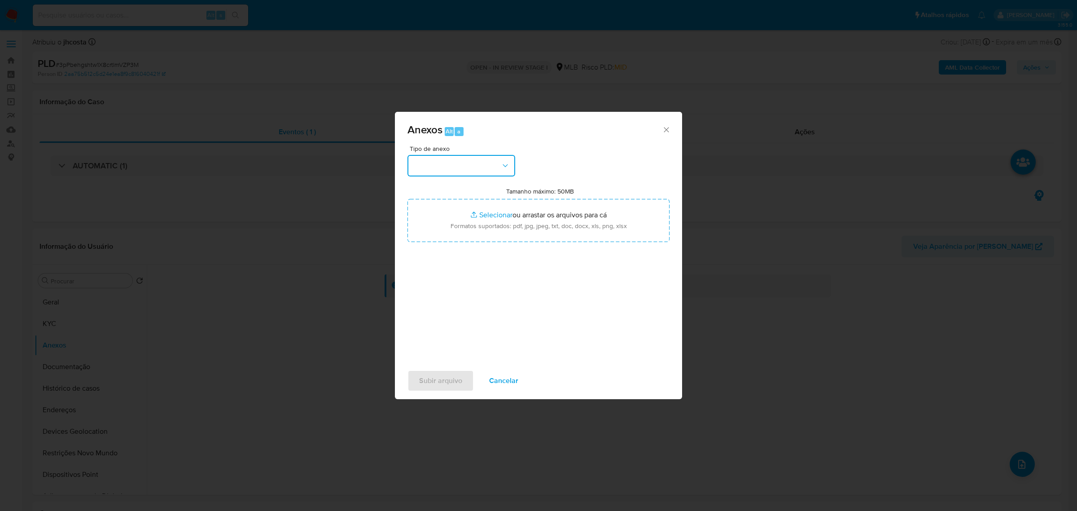
click at [475, 163] on button "button" at bounding box center [462, 166] width 108 height 22
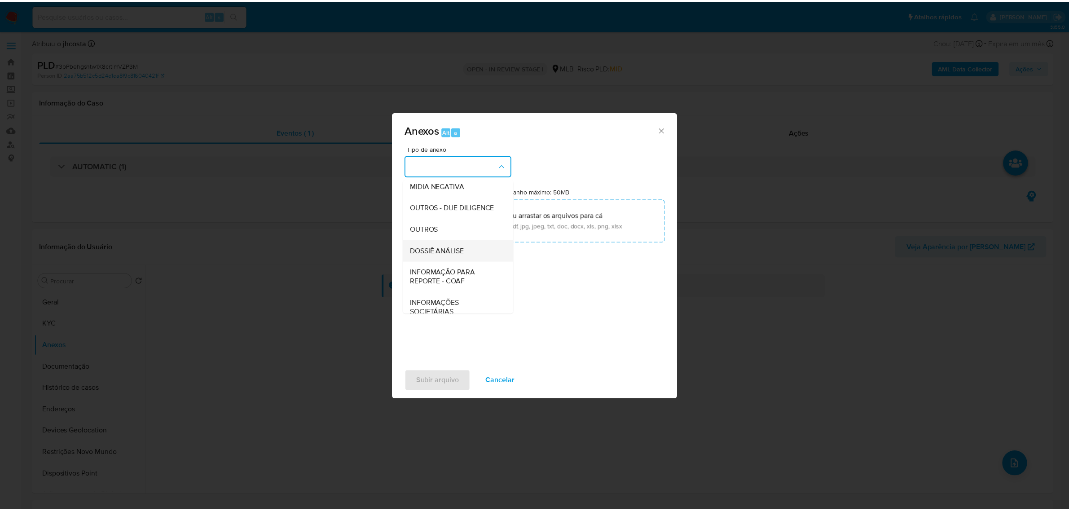
scroll to position [112, 0]
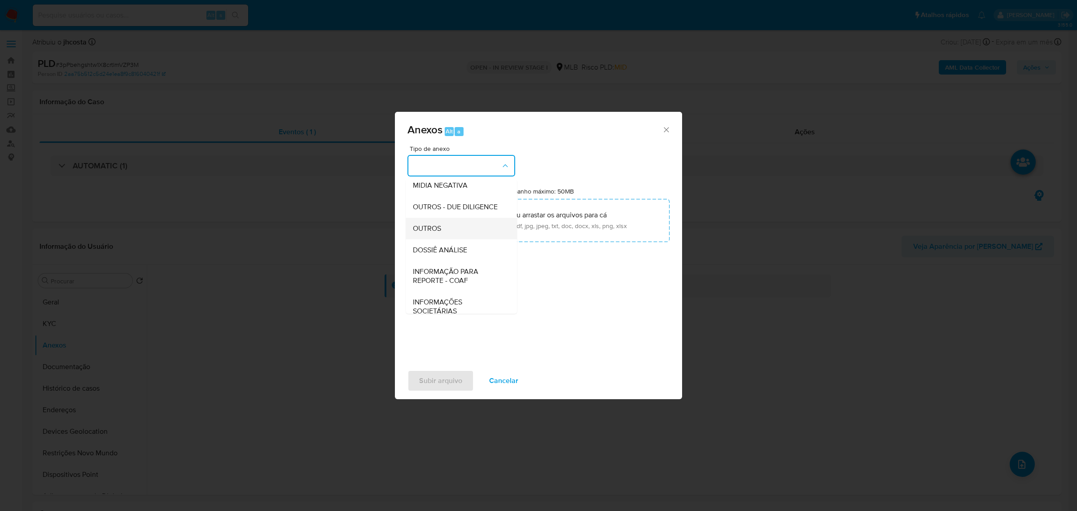
click at [444, 236] on div "OUTROS" at bounding box center [459, 228] width 92 height 22
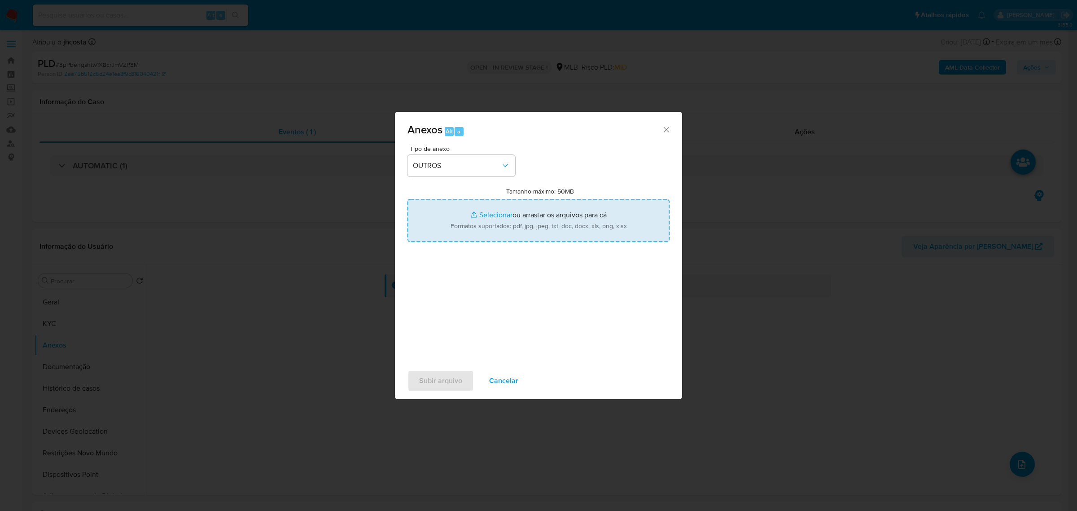
click at [544, 227] on input "Tamanho máximo: 50MB Selecionar arquivos" at bounding box center [539, 220] width 262 height 43
type input "C:\fakepath\Mulan 23759590_2025_08_21_08_09_00.xlsx"
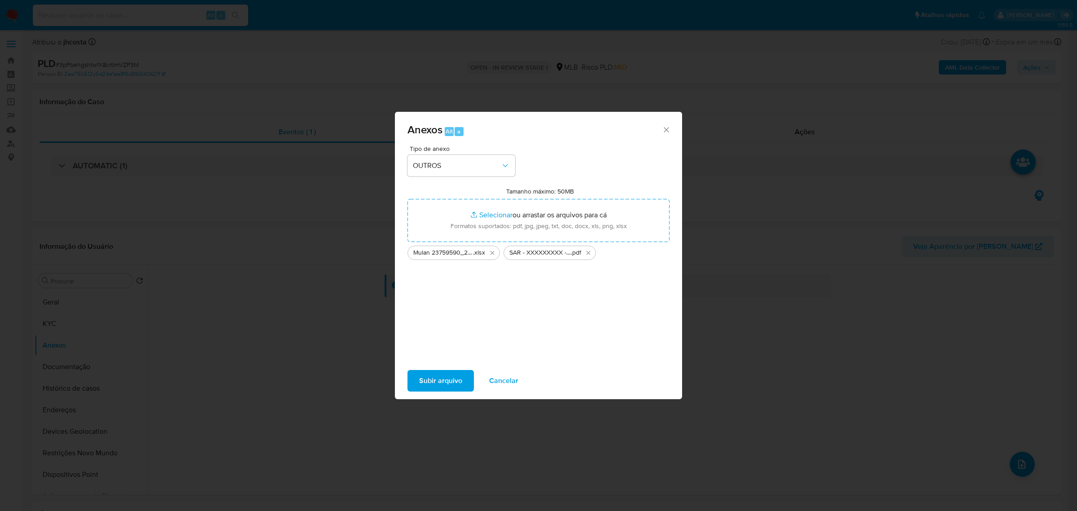
click at [453, 380] on span "Subir arquivo" at bounding box center [440, 381] width 43 height 20
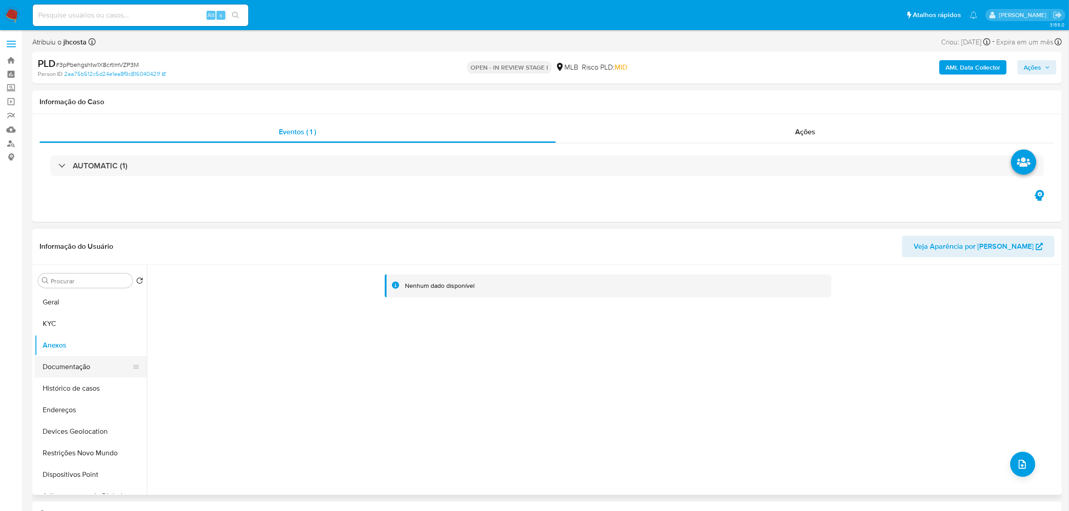
click at [69, 363] on button "Documentação" at bounding box center [87, 367] width 105 height 22
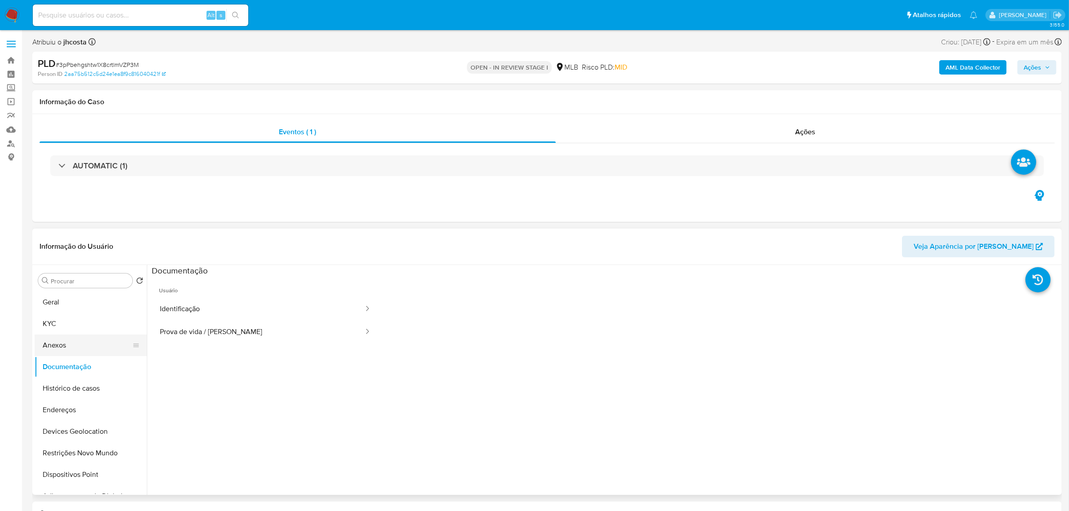
click at [64, 341] on button "Anexos" at bounding box center [87, 345] width 105 height 22
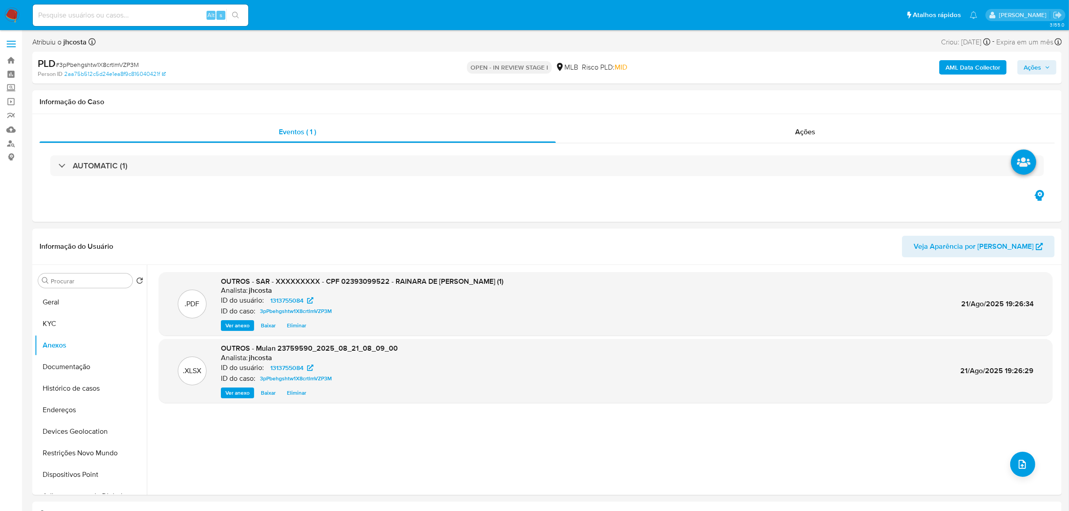
click at [964, 68] on b "AML Data Collector" at bounding box center [972, 67] width 55 height 14
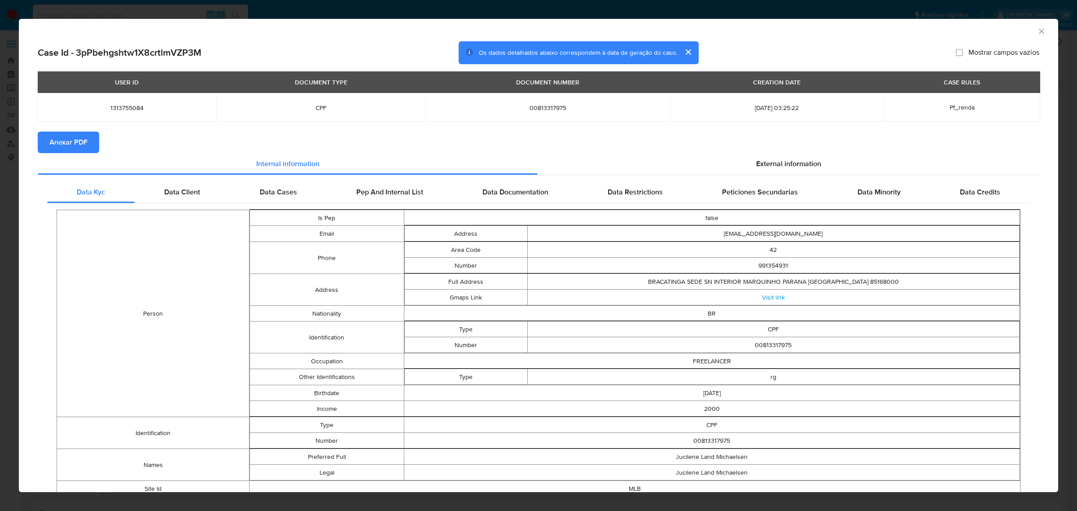
click at [65, 140] on span "Anexar PDF" at bounding box center [68, 142] width 38 height 20
click at [1039, 30] on icon "Fechar a janela" at bounding box center [1041, 31] width 5 height 5
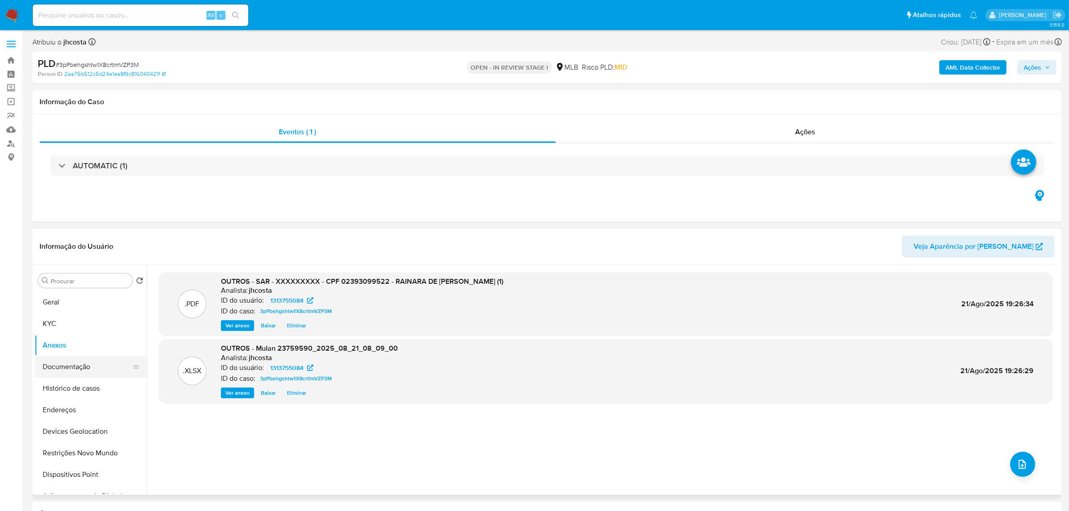
click at [81, 364] on button "Documentação" at bounding box center [87, 367] width 105 height 22
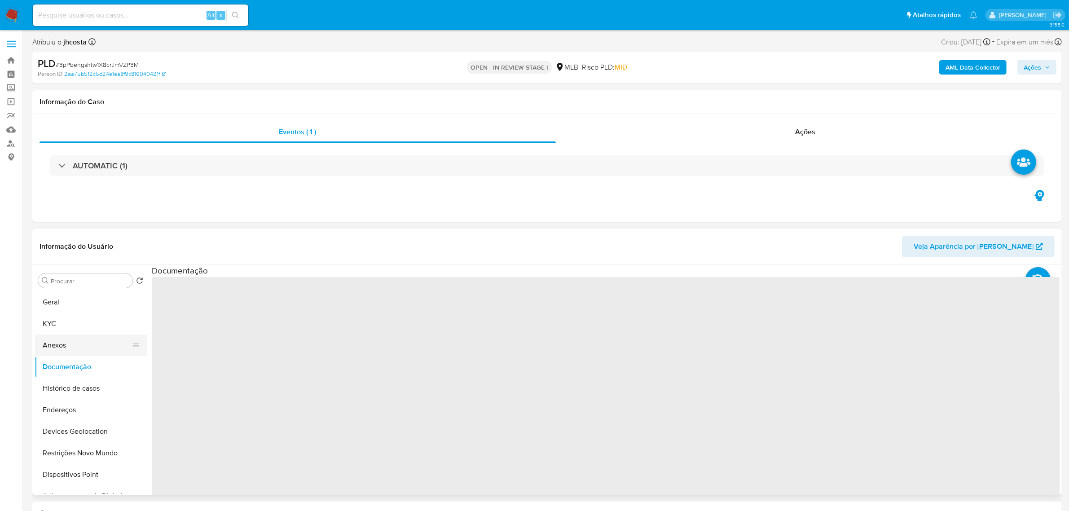
click at [70, 347] on button "Anexos" at bounding box center [87, 345] width 105 height 22
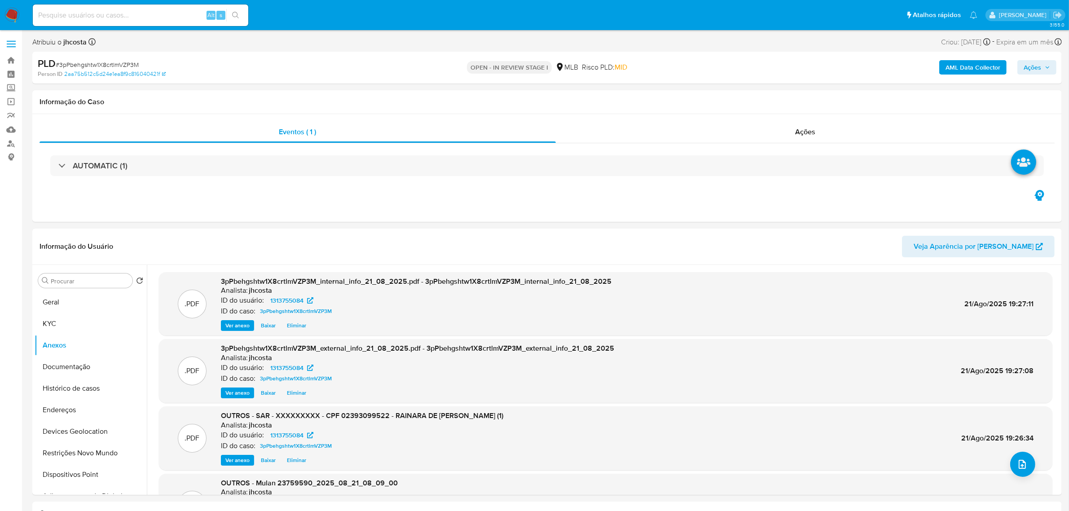
click at [1047, 64] on span "Ações" at bounding box center [1036, 67] width 26 height 13
drag, startPoint x: 779, startPoint y: 91, endPoint x: 768, endPoint y: 114, distance: 25.9
click at [778, 91] on span "Resolução do caso" at bounding box center [776, 96] width 61 height 10
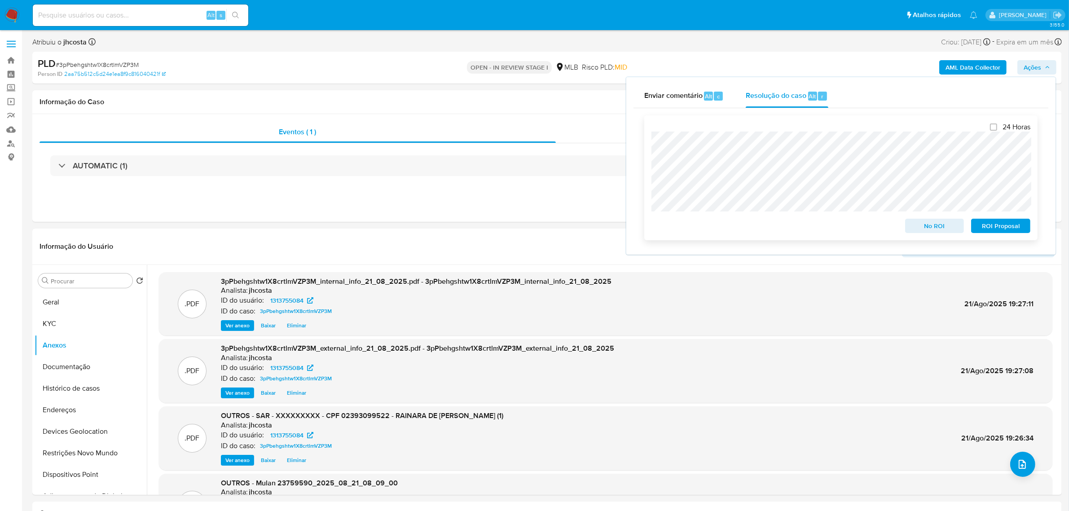
click at [1001, 228] on span "ROI Proposal" at bounding box center [1000, 225] width 47 height 13
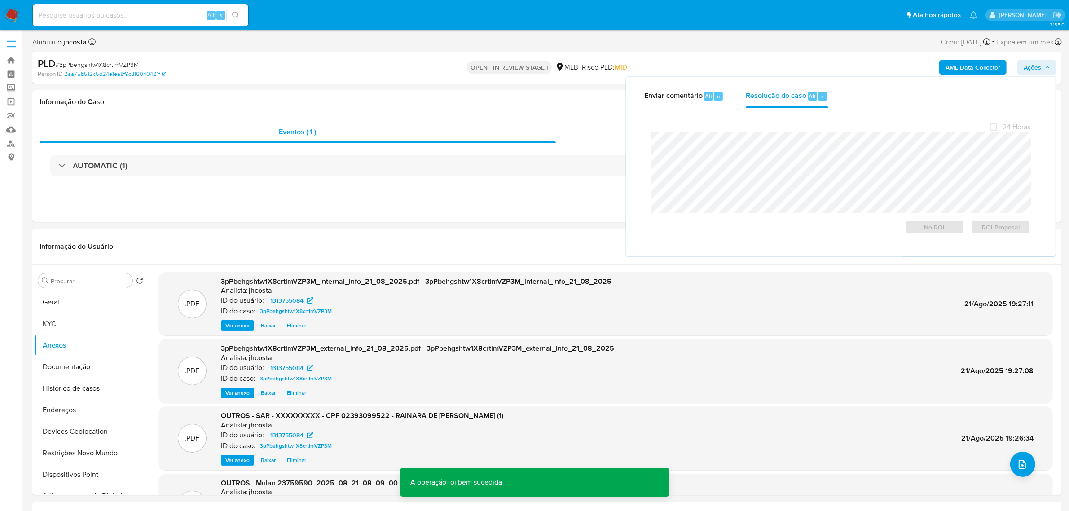
click at [95, 65] on span "# 3pPbehgshtw1X8crtlmVZP3M" at bounding box center [97, 64] width 83 height 9
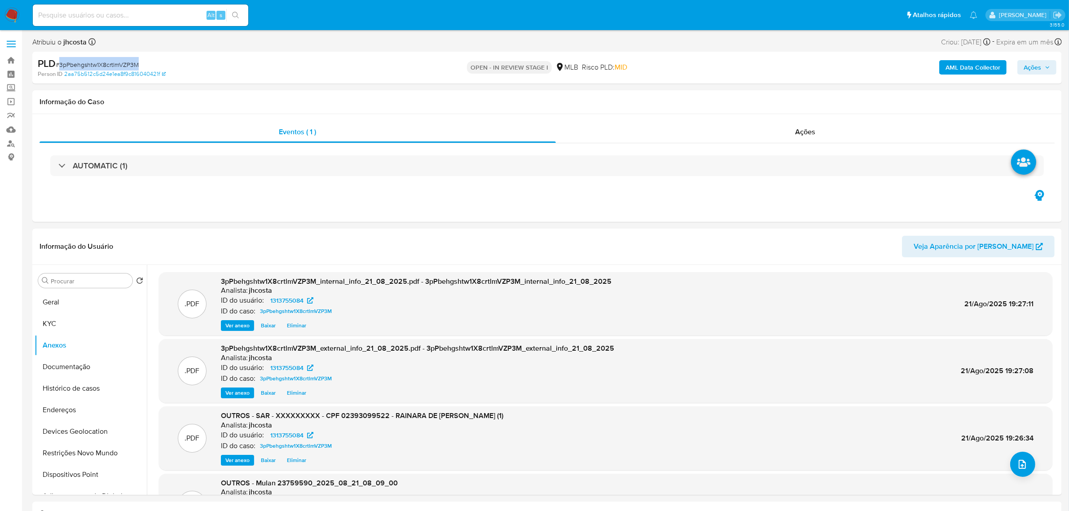
click at [95, 65] on span "# 3pPbehgshtw1X8crtlmVZP3M" at bounding box center [97, 64] width 83 height 9
copy span "3pPbehgshtw1X8crtlmVZP3M"
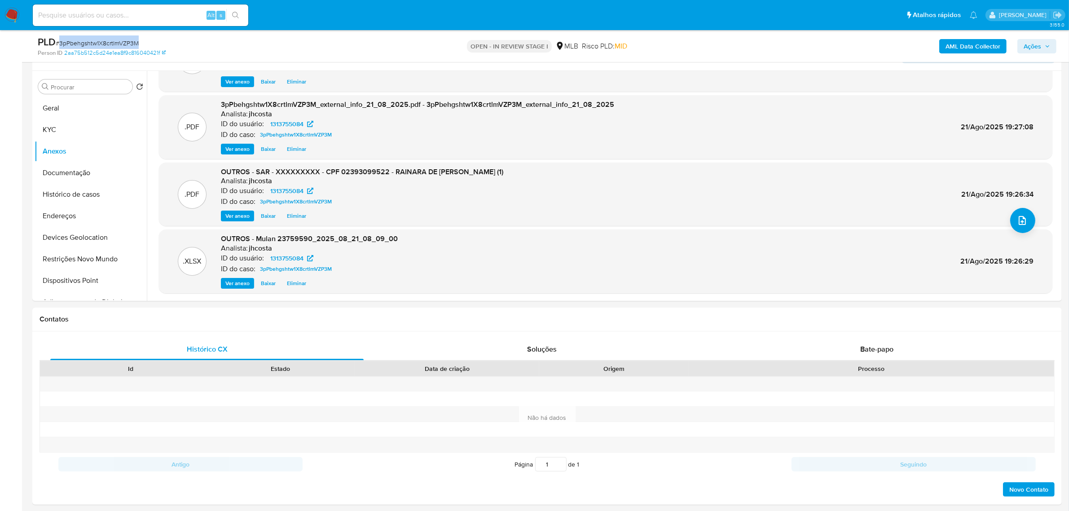
scroll to position [281, 0]
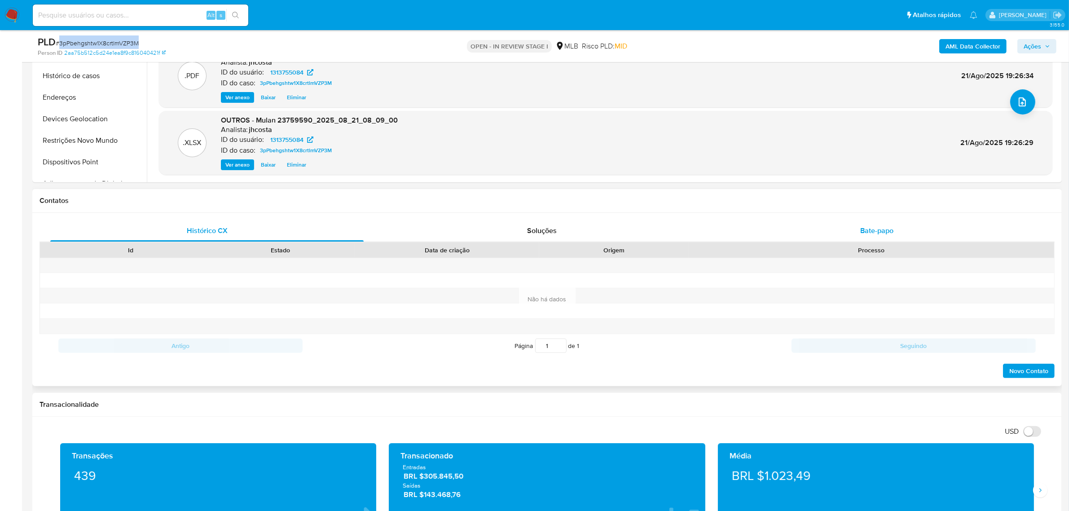
click at [885, 232] on span "Bate-papo" at bounding box center [876, 230] width 33 height 10
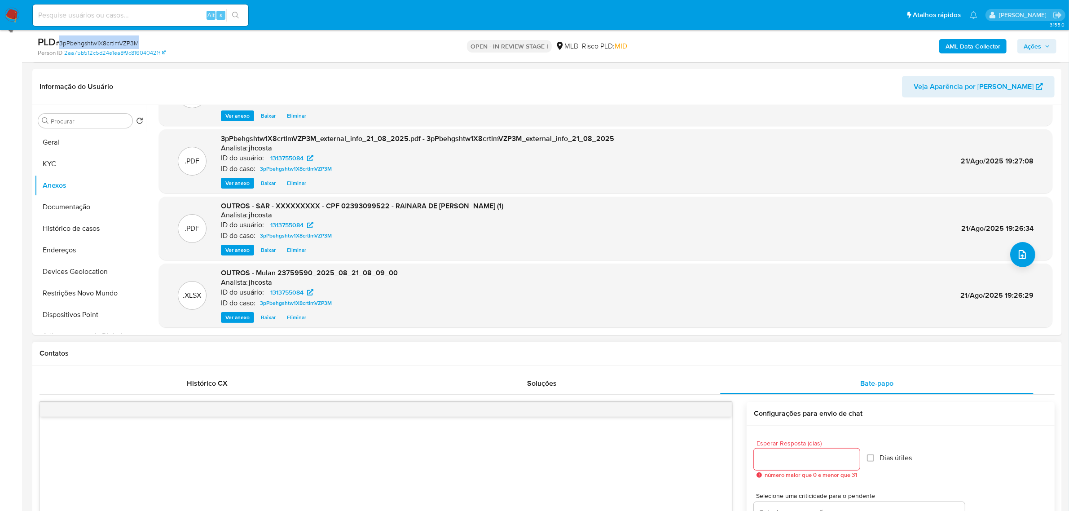
scroll to position [0, 0]
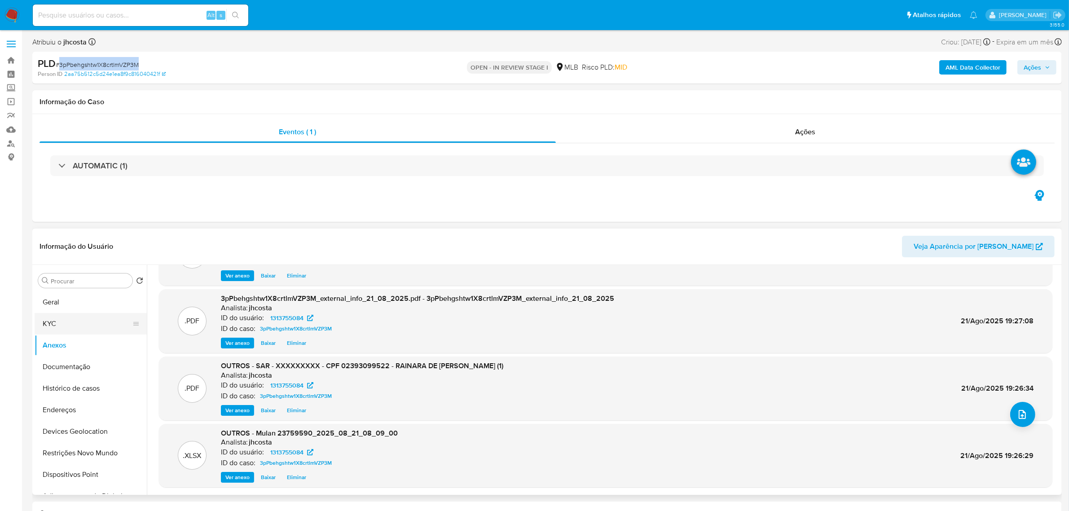
click at [57, 320] on button "KYC" at bounding box center [87, 324] width 105 height 22
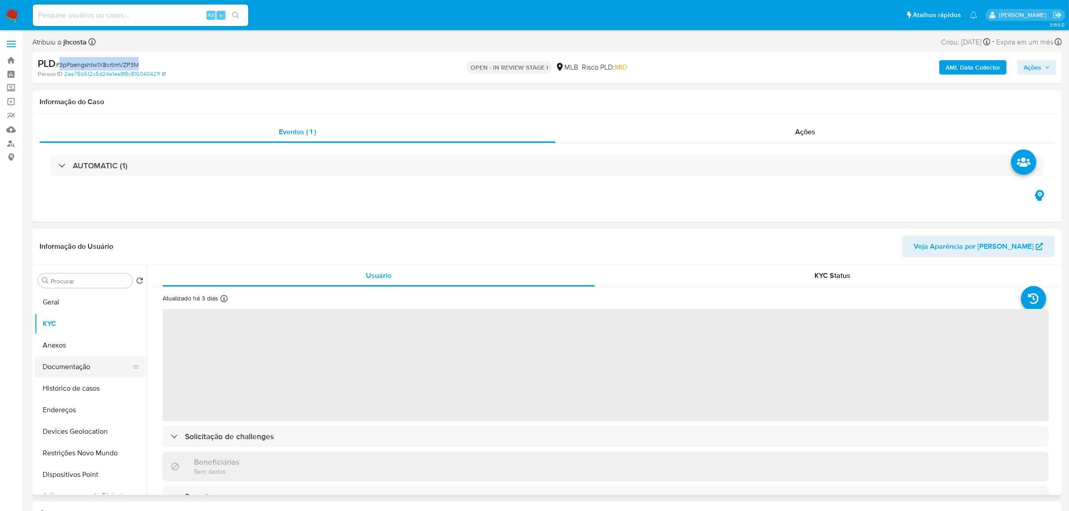
click at [93, 372] on button "Documentação" at bounding box center [87, 367] width 105 height 22
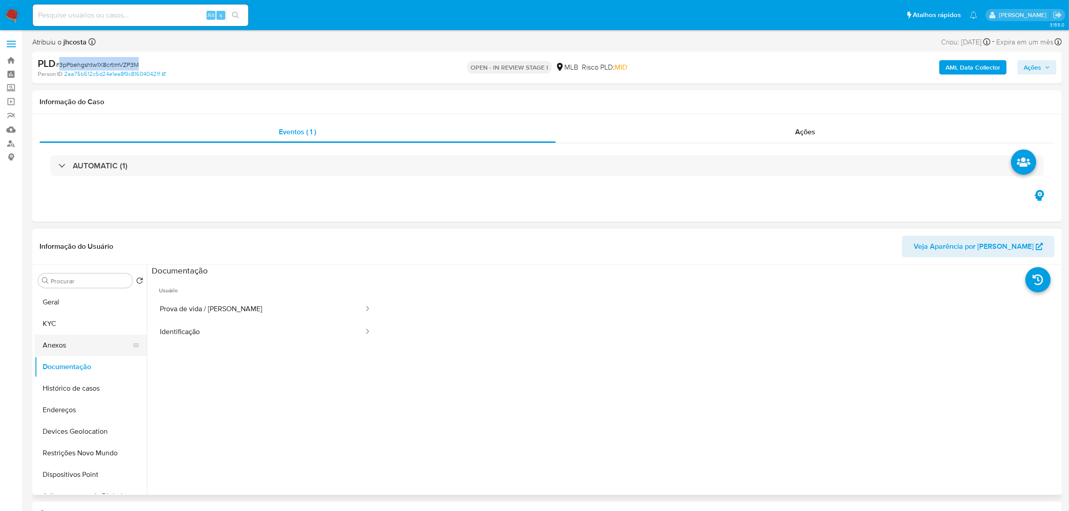
click at [70, 347] on button "Anexos" at bounding box center [87, 345] width 105 height 22
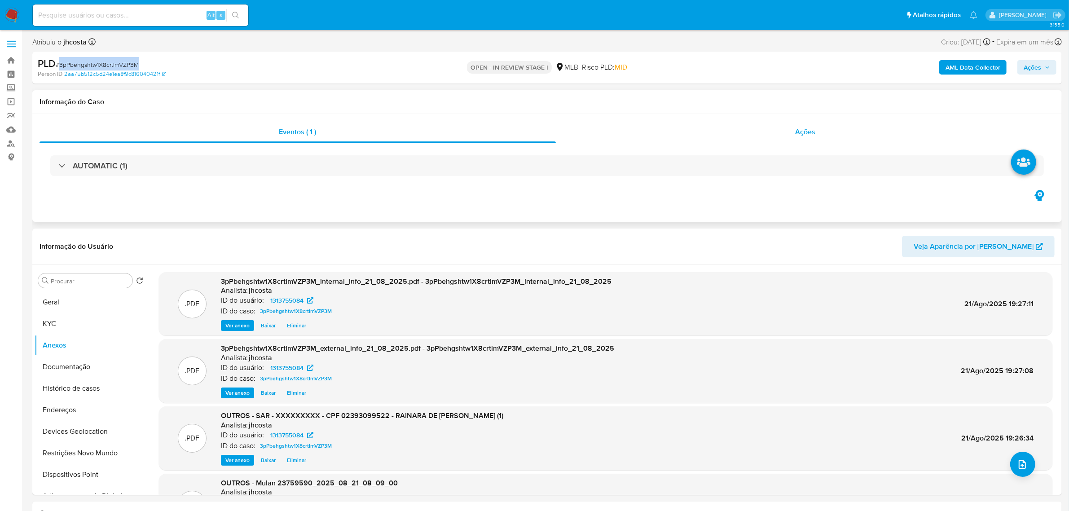
click at [819, 138] on div "Ações" at bounding box center [805, 132] width 499 height 22
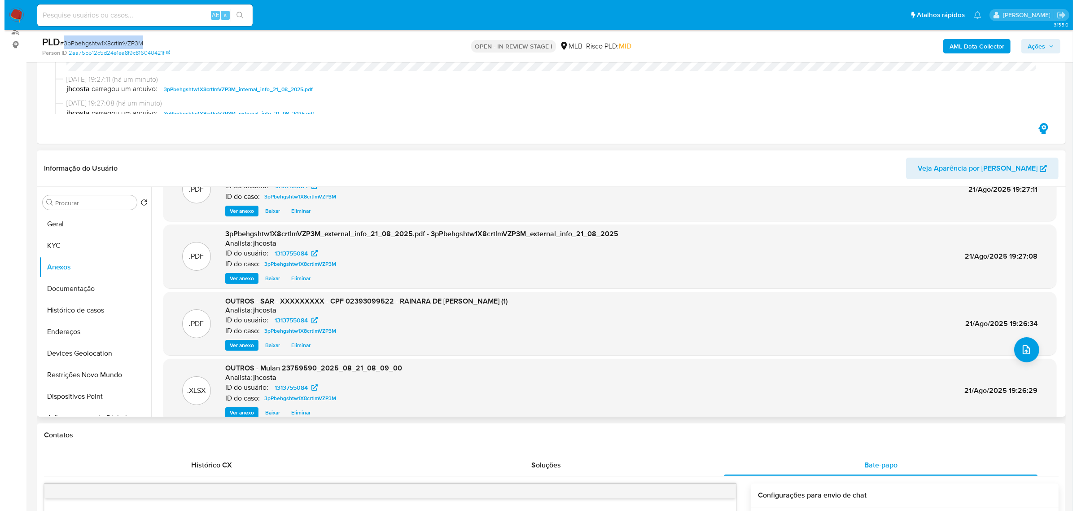
scroll to position [50, 0]
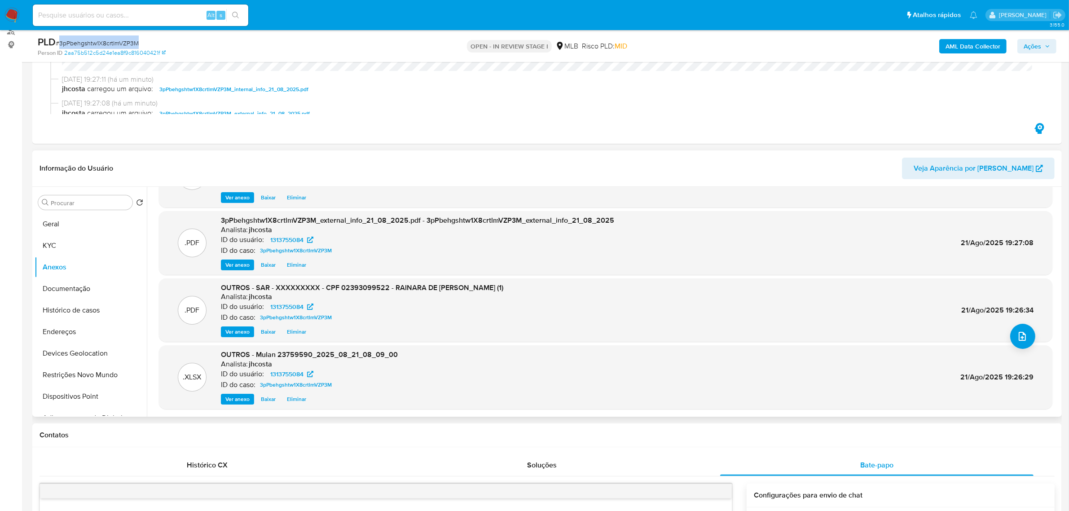
click at [297, 333] on span "Eliminar" at bounding box center [296, 331] width 19 height 9
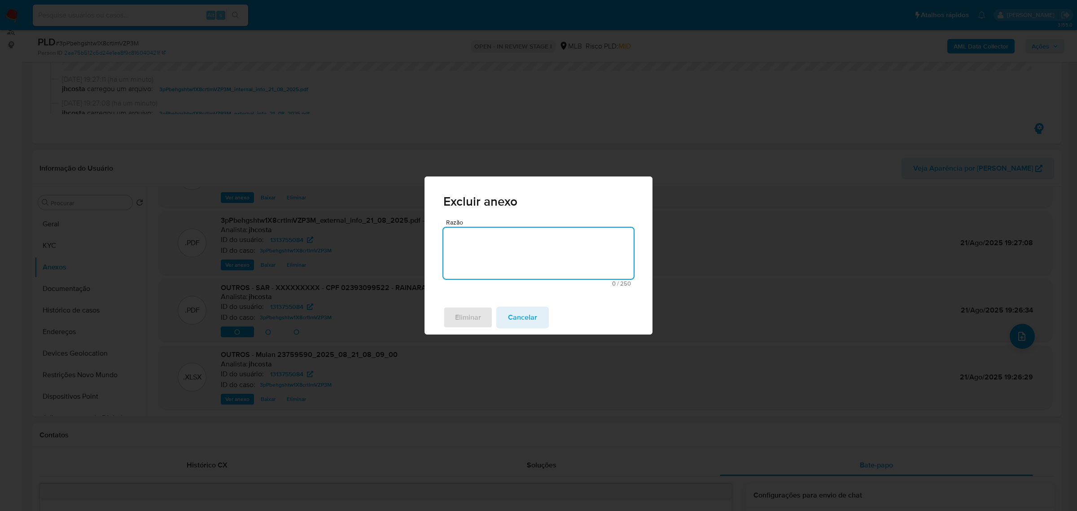
drag, startPoint x: 515, startPoint y: 262, endPoint x: 513, endPoint y: 255, distance: 7.1
click at [515, 261] on textarea "Razão" at bounding box center [538, 253] width 190 height 51
type textarea "."
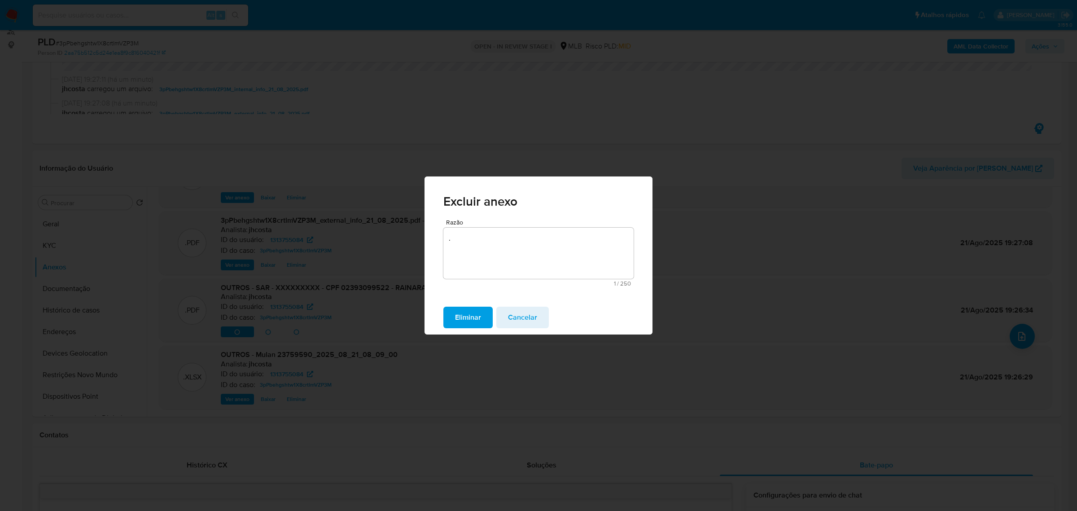
click at [478, 315] on span "Eliminar" at bounding box center [468, 317] width 26 height 20
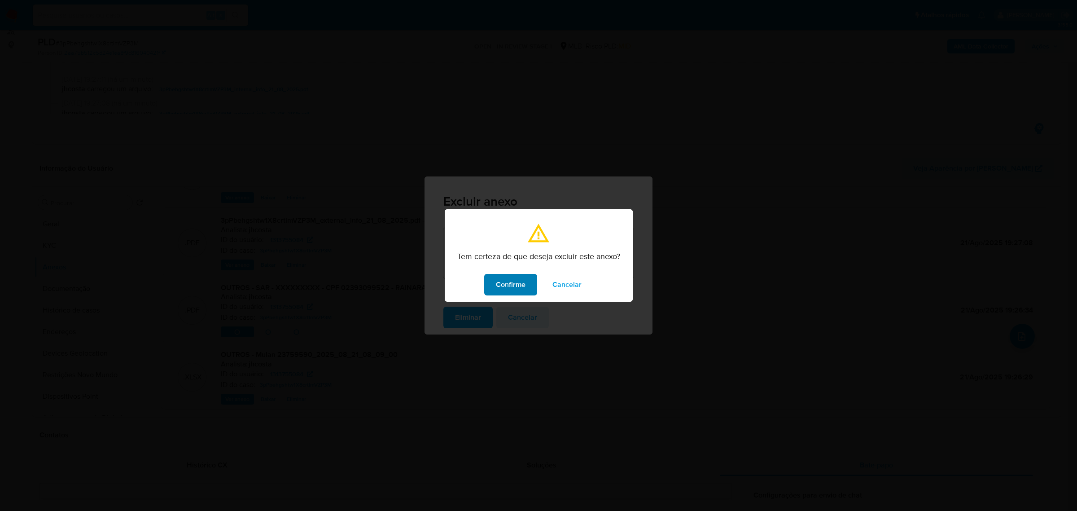
click at [504, 286] on span "Confirme" at bounding box center [511, 285] width 30 height 20
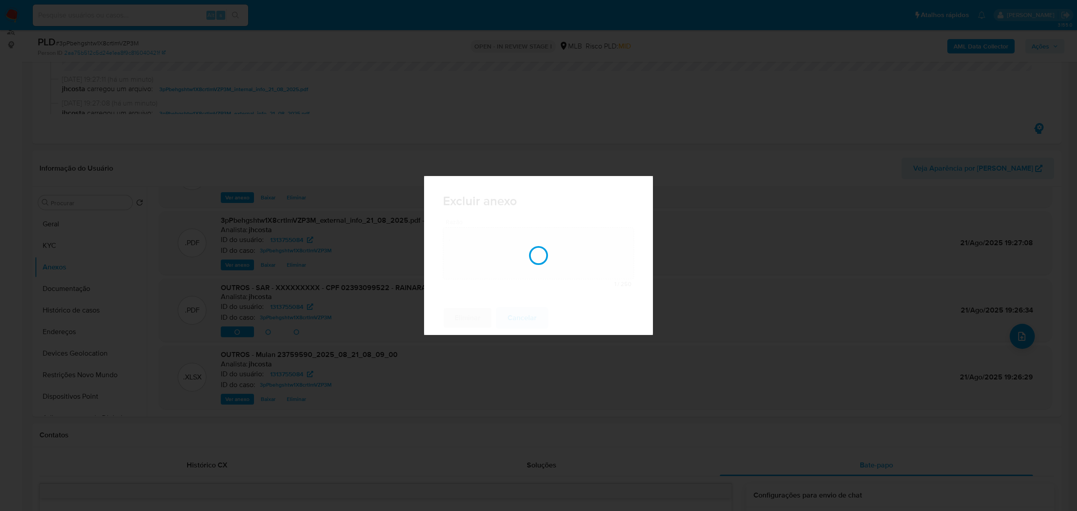
scroll to position [48, 0]
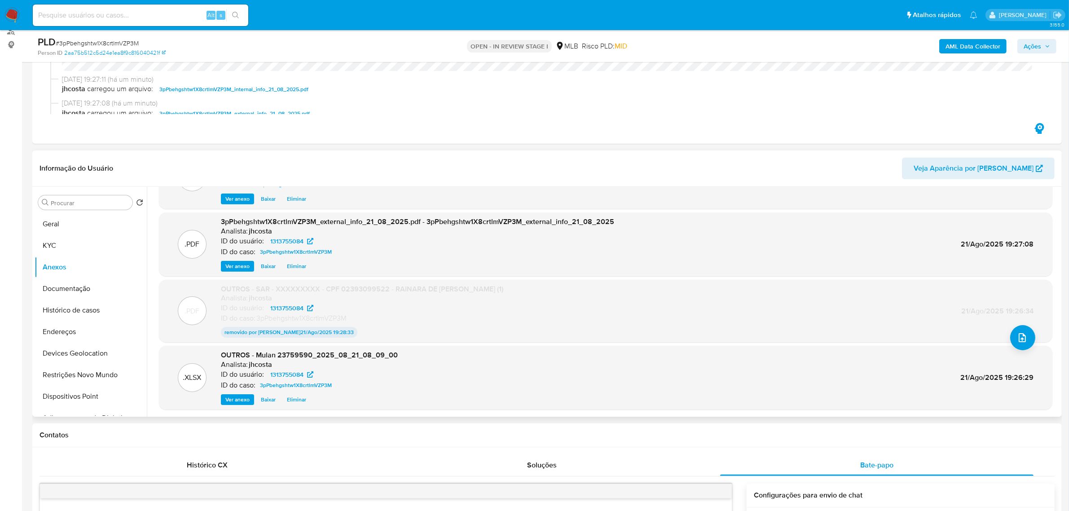
click at [299, 399] on span "Eliminar" at bounding box center [296, 399] width 19 height 9
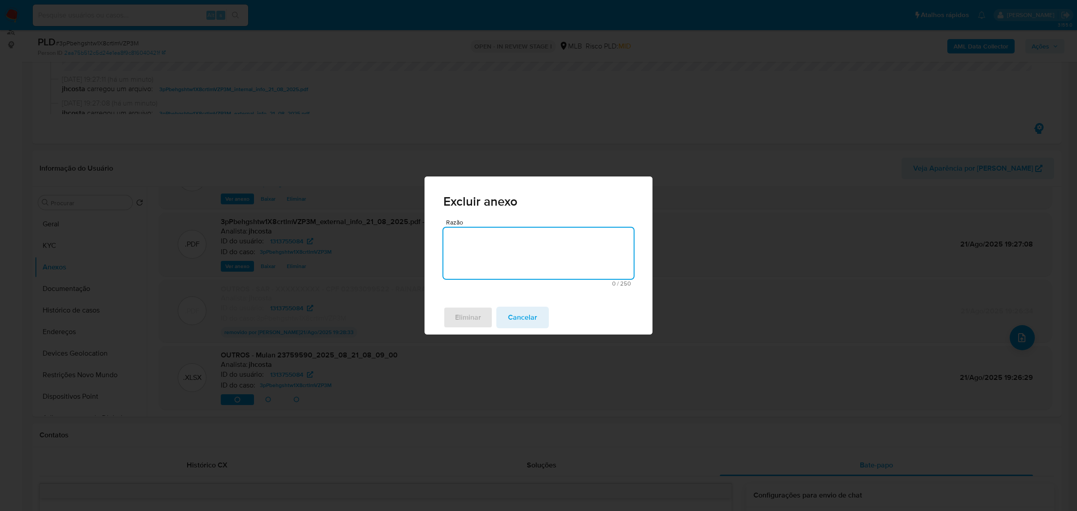
click at [494, 243] on textarea "Razão" at bounding box center [538, 253] width 190 height 51
type textarea "."
click at [478, 318] on span "Eliminar" at bounding box center [468, 317] width 26 height 20
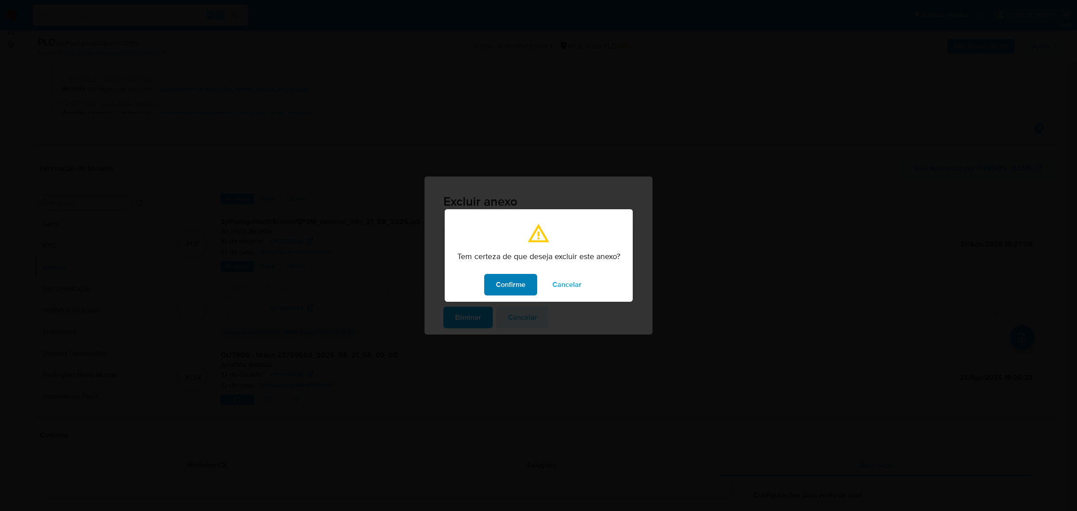
click at [503, 288] on span "Confirme" at bounding box center [511, 285] width 30 height 20
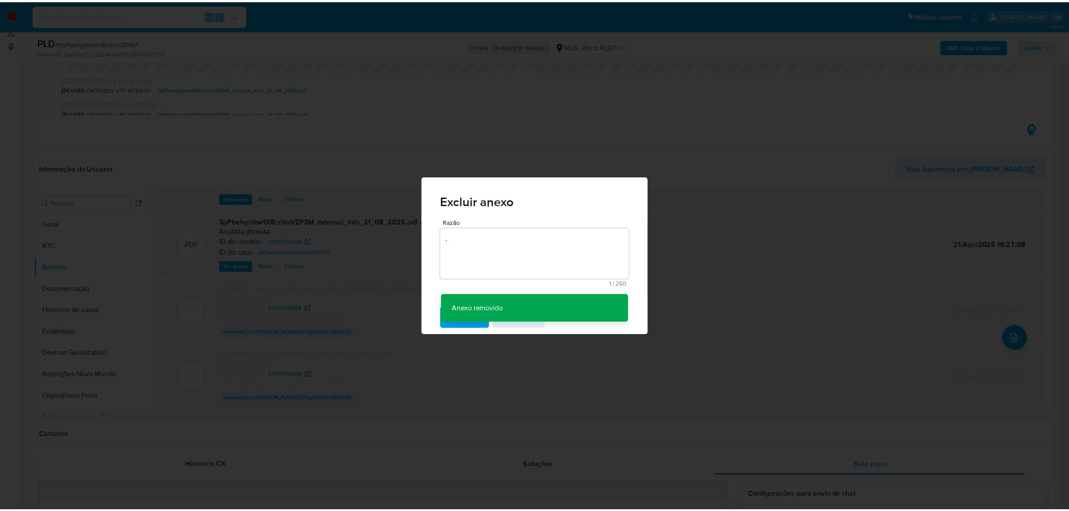
scroll to position [48, 0]
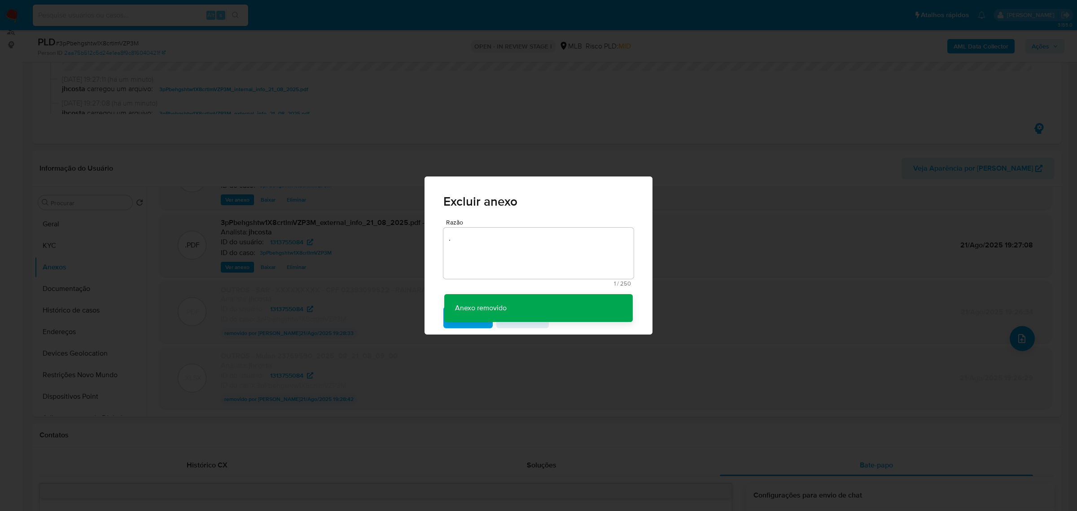
click at [439, 443] on div "Excluir anexo Razão . 1 / 250 249 caracteres restantes Anexo removido Anexo rem…" at bounding box center [538, 255] width 1077 height 511
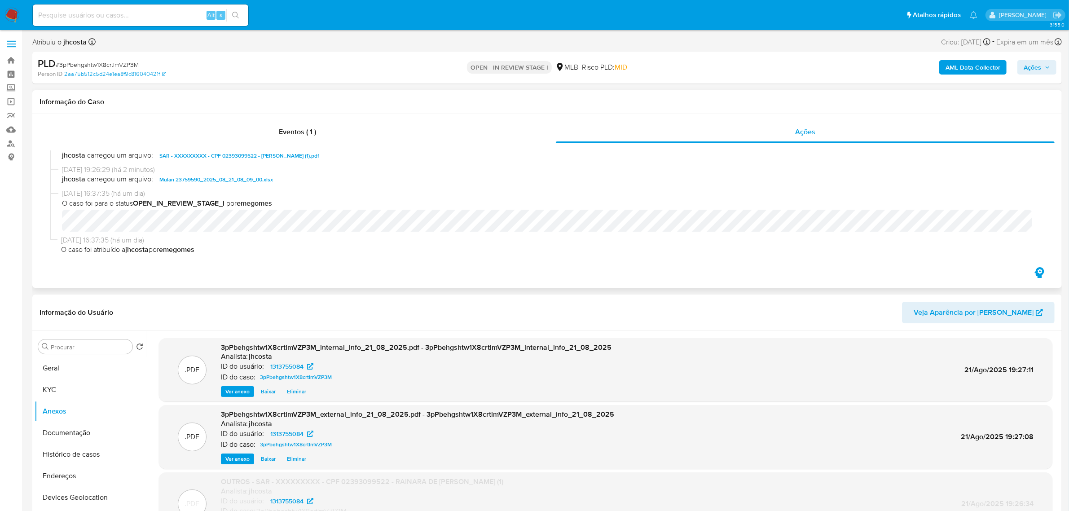
scroll to position [0, 0]
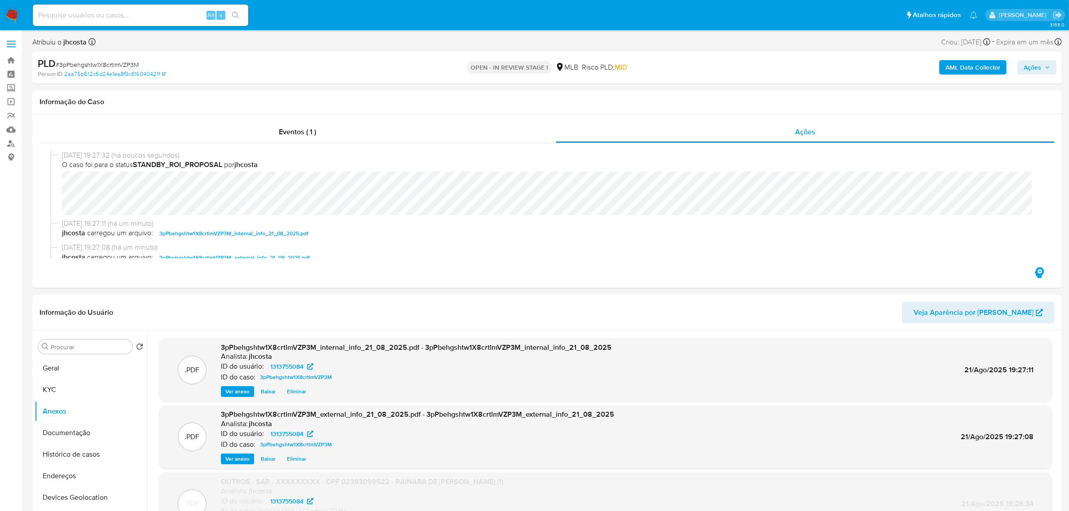
click at [1033, 67] on span "Ações" at bounding box center [1032, 67] width 18 height 14
